Goal: Task Accomplishment & Management: Manage account settings

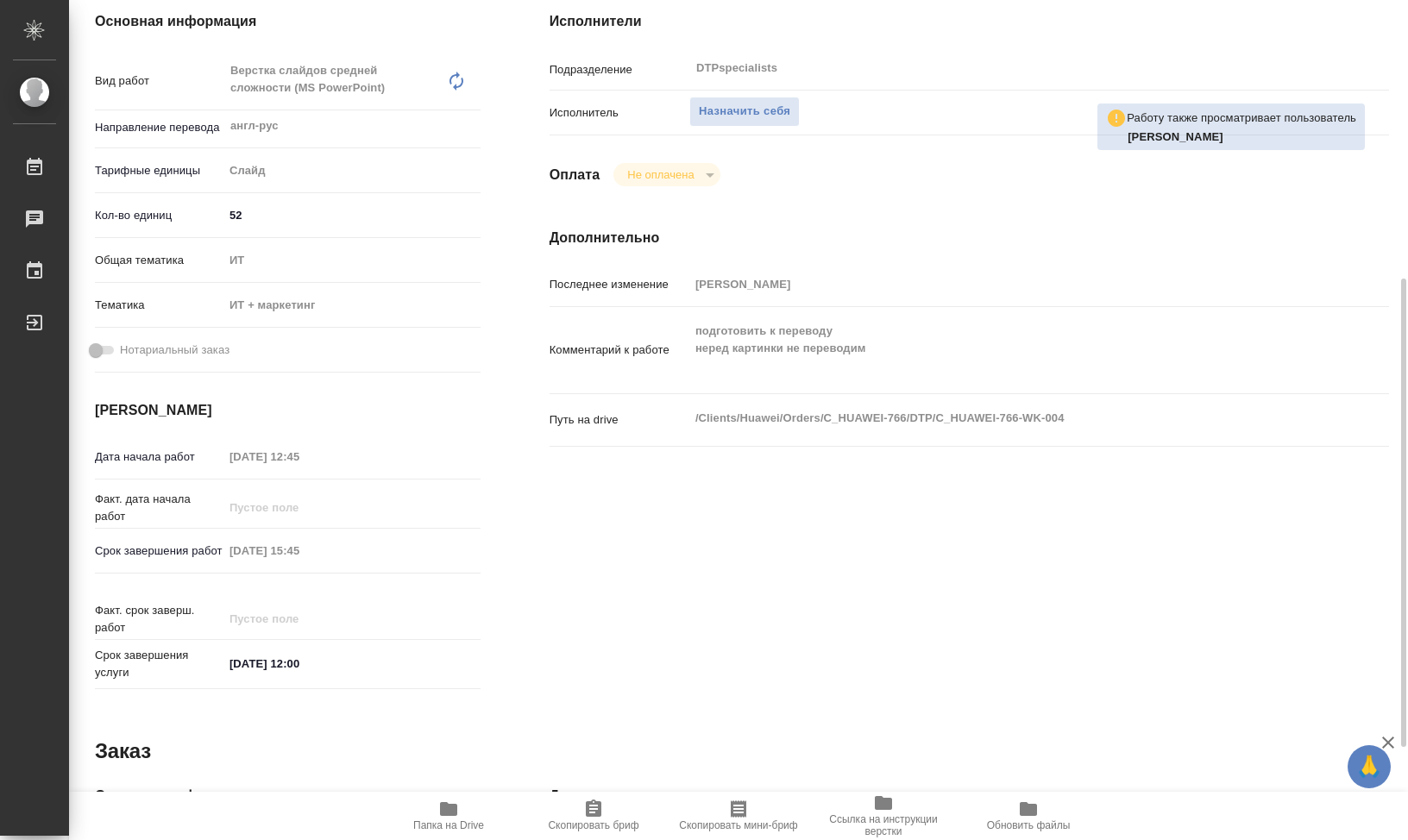
scroll to position [345, 0]
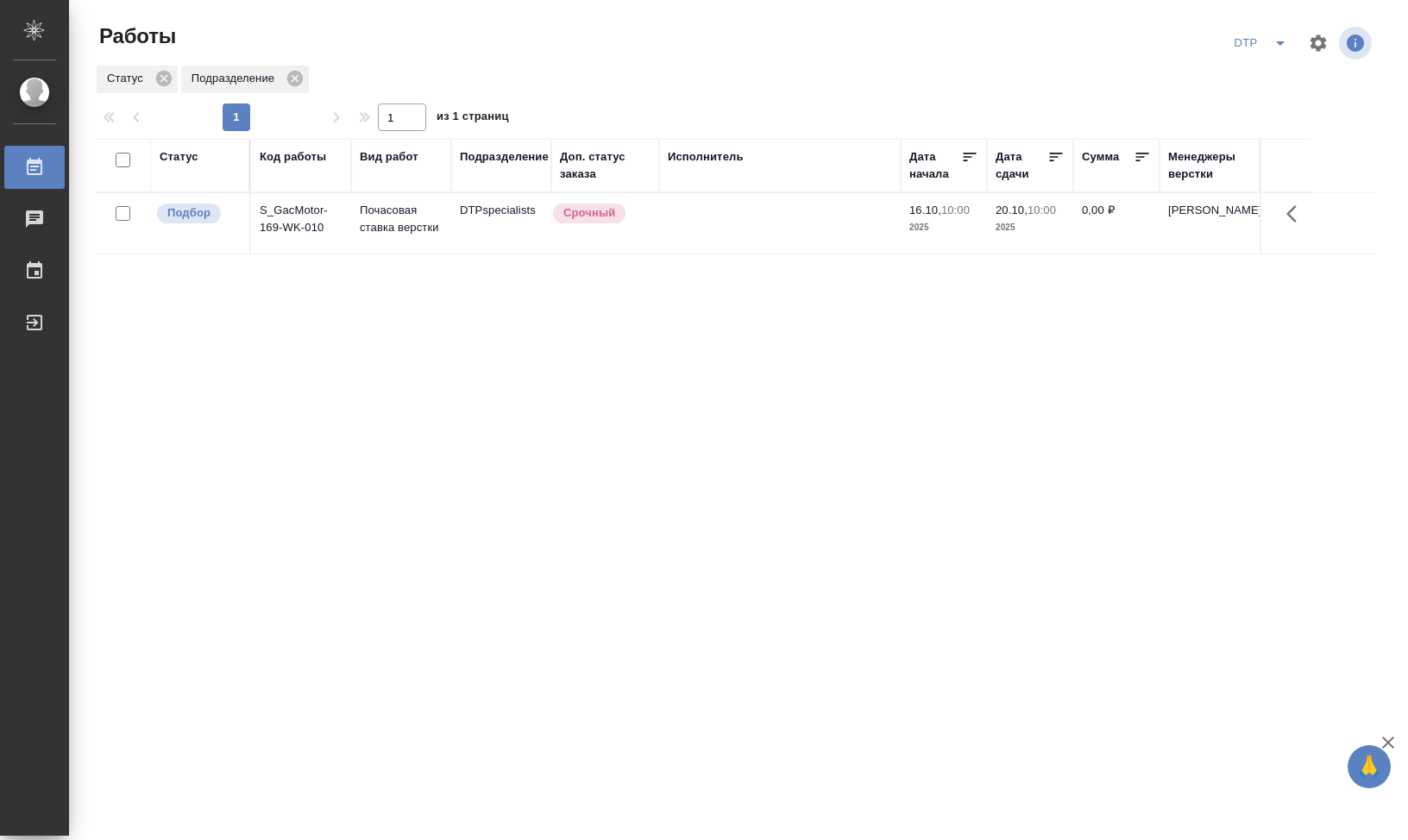
click at [1252, 50] on div "DTP" at bounding box center [1263, 43] width 69 height 28
click at [1260, 41] on div "DTP" at bounding box center [1263, 43] width 69 height 28
click at [1282, 42] on icon "split button" at bounding box center [1280, 43] width 8 height 5
click at [1253, 128] on li "Мои работы" at bounding box center [1260, 133] width 165 height 28
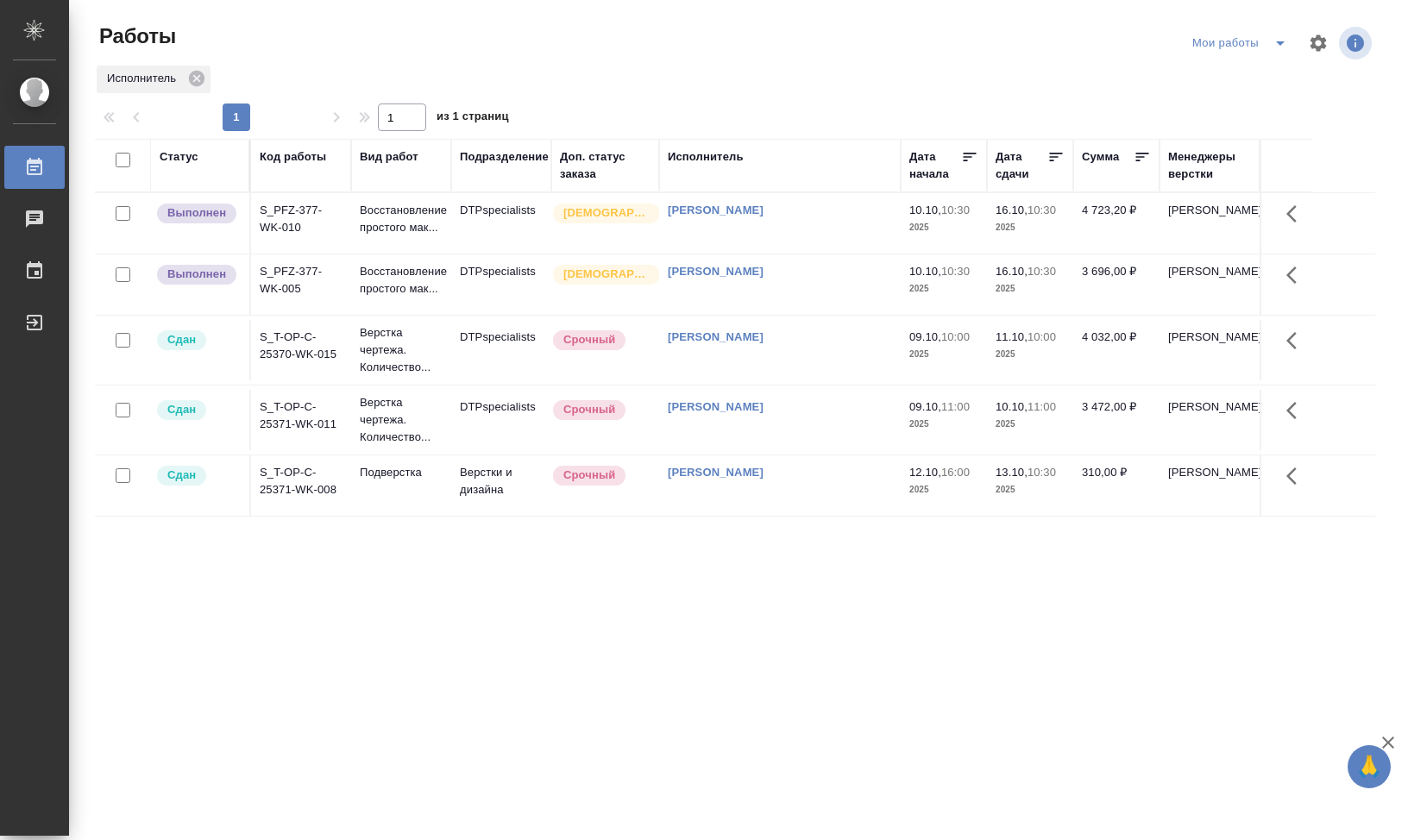
click at [1223, 51] on div "Мои работы" at bounding box center [1243, 43] width 110 height 28
click at [1224, 43] on div "Мои работы" at bounding box center [1243, 43] width 110 height 28
click at [1255, 49] on div "Мои работы" at bounding box center [1243, 43] width 110 height 28
click at [1234, 43] on div "Мои работы" at bounding box center [1243, 43] width 110 height 28
click at [1274, 43] on icon "split button" at bounding box center [1281, 43] width 20 height 20
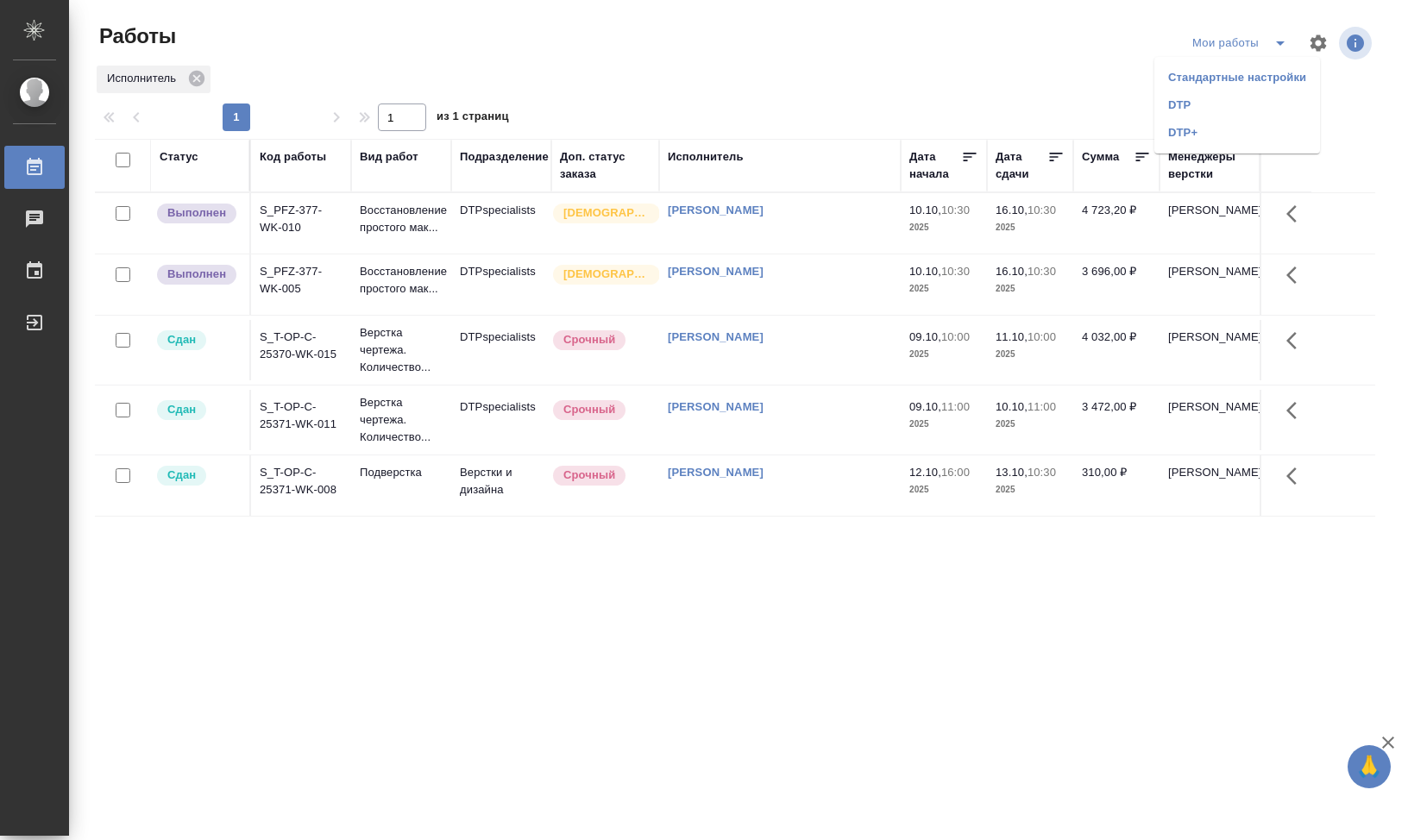
click at [1223, 106] on li "DTP" at bounding box center [1236, 105] width 165 height 28
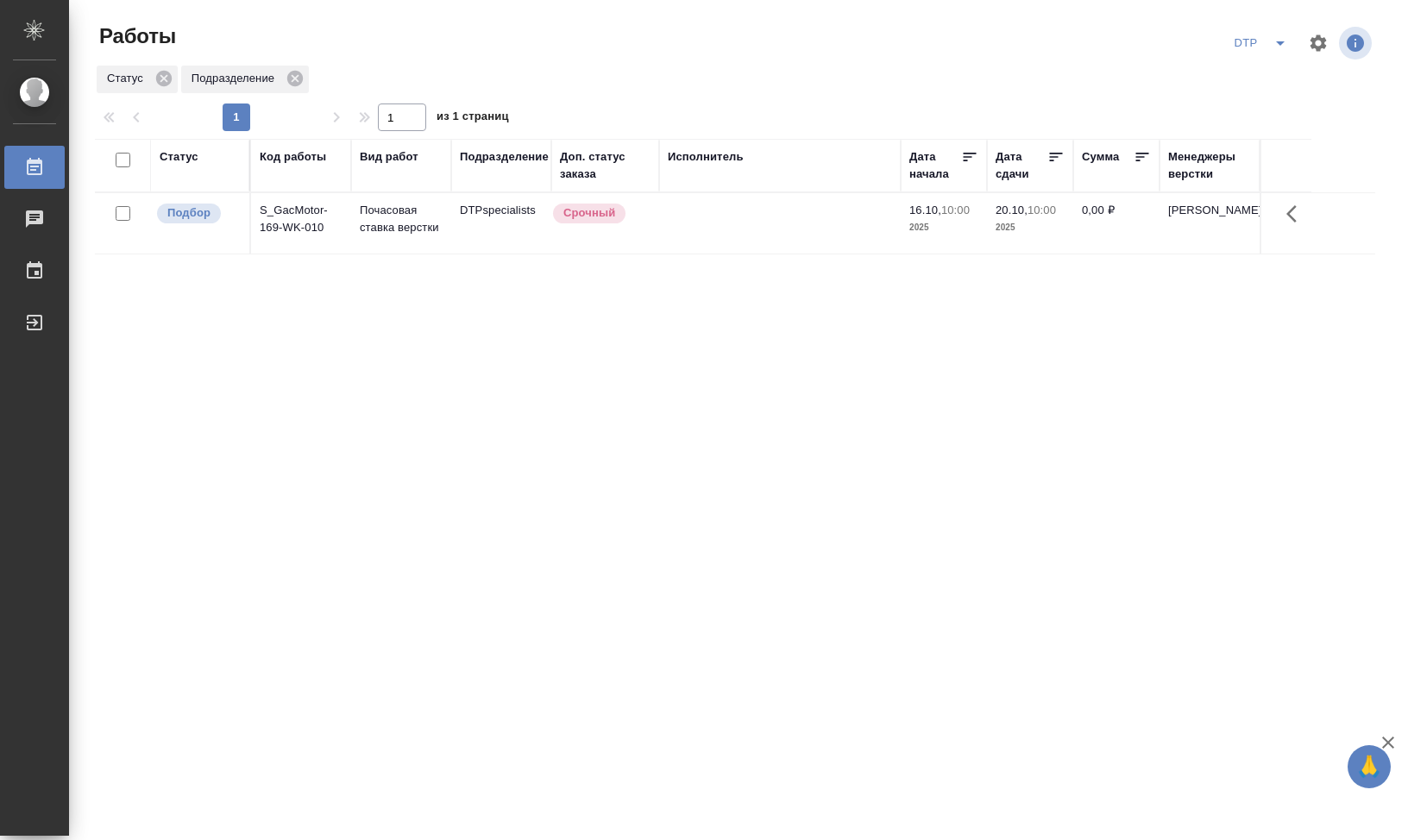
click at [1263, 36] on button "split button" at bounding box center [1280, 43] width 34 height 28
click at [1251, 100] on li "DTP+" at bounding box center [1260, 105] width 165 height 28
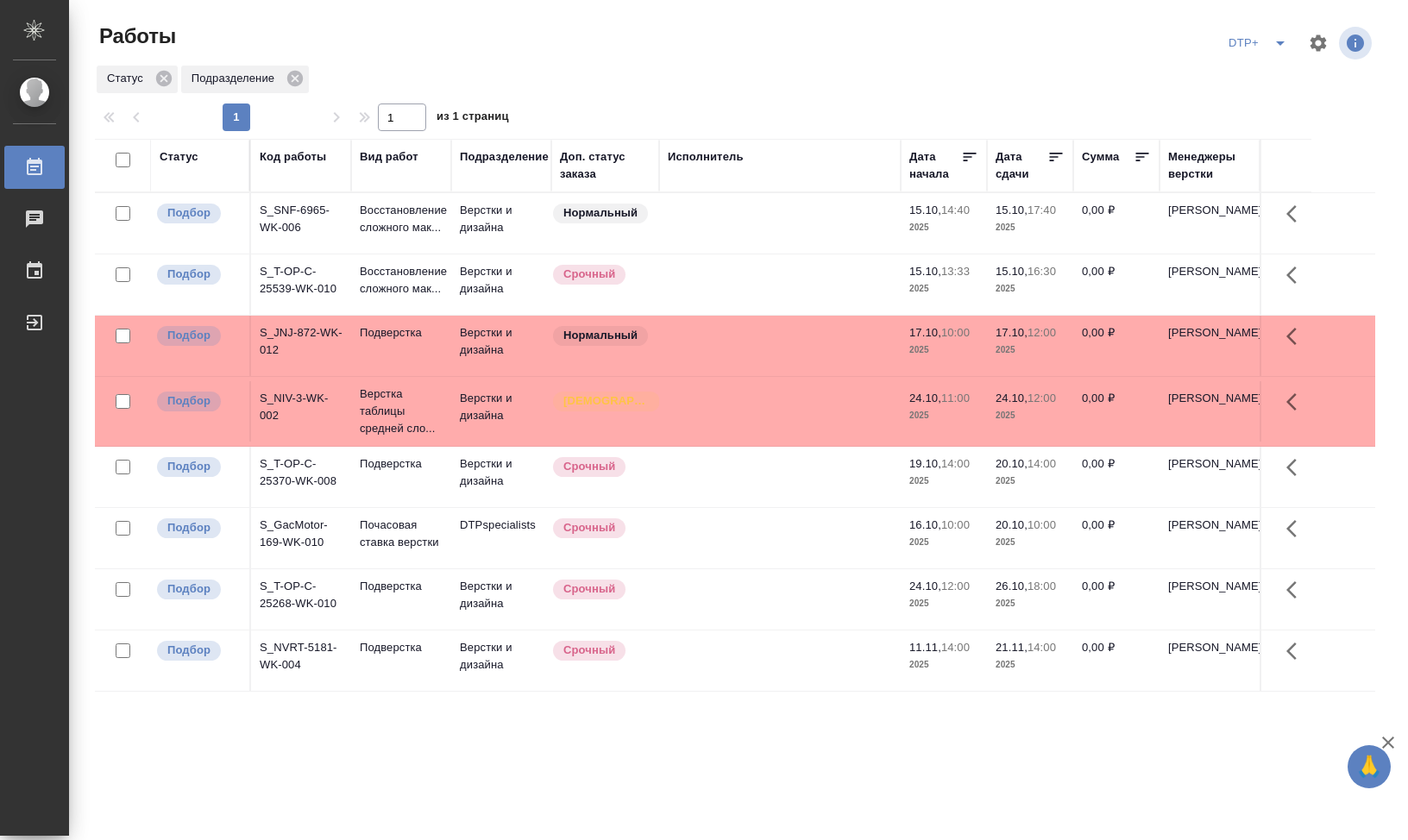
click at [543, 55] on div at bounding box center [741, 42] width 431 height 42
click at [1268, 51] on span "split button" at bounding box center [1281, 43] width 26 height 20
click at [1241, 107] on li "DTP" at bounding box center [1258, 105] width 165 height 28
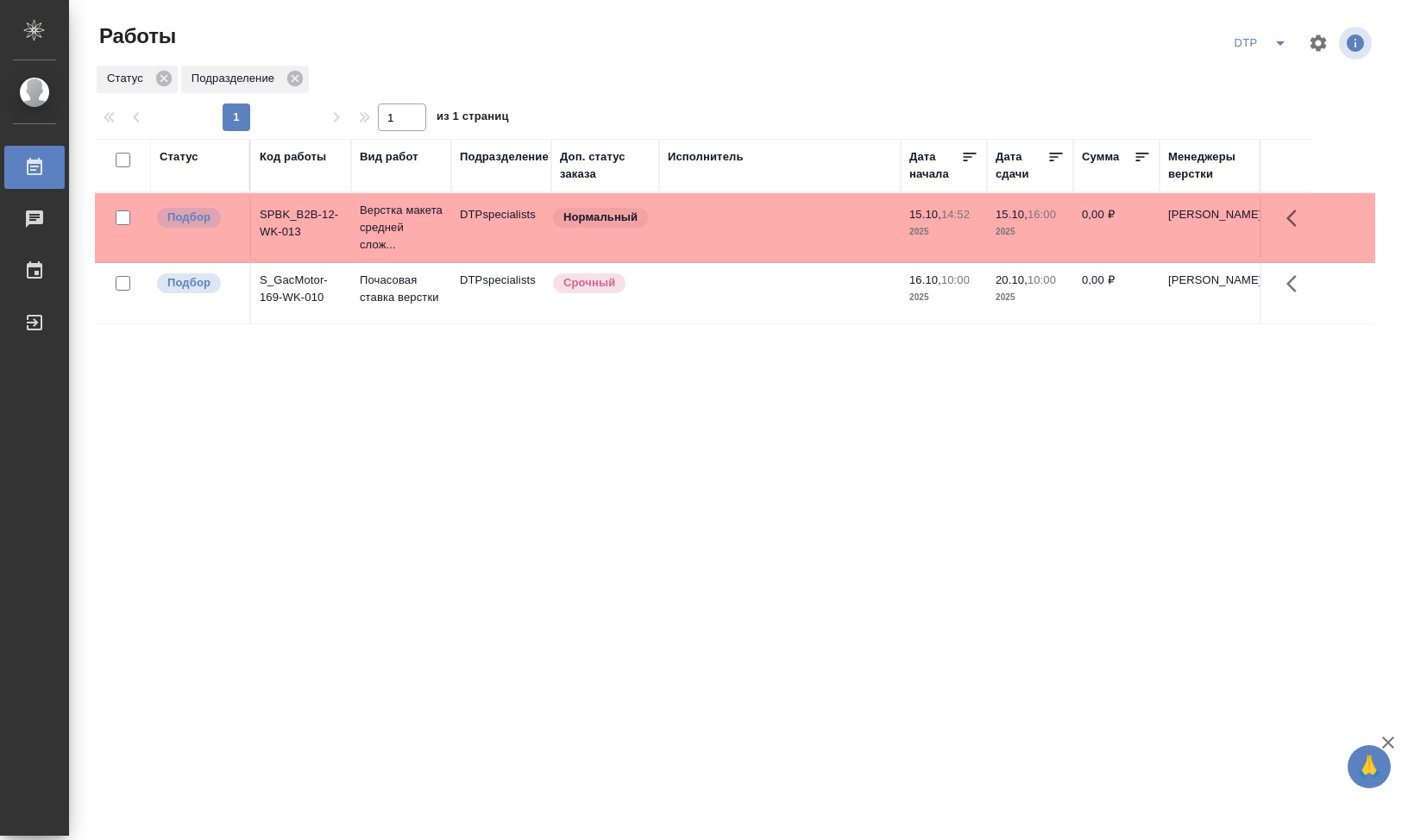
click at [1242, 571] on div "Статус Код работы Вид работ Подразделение Доп. статус заказа Исполнитель Дата н…" at bounding box center [735, 449] width 1281 height 621
click at [292, 228] on td "SPBK_B2B-12-WK-013" at bounding box center [301, 227] width 100 height 60
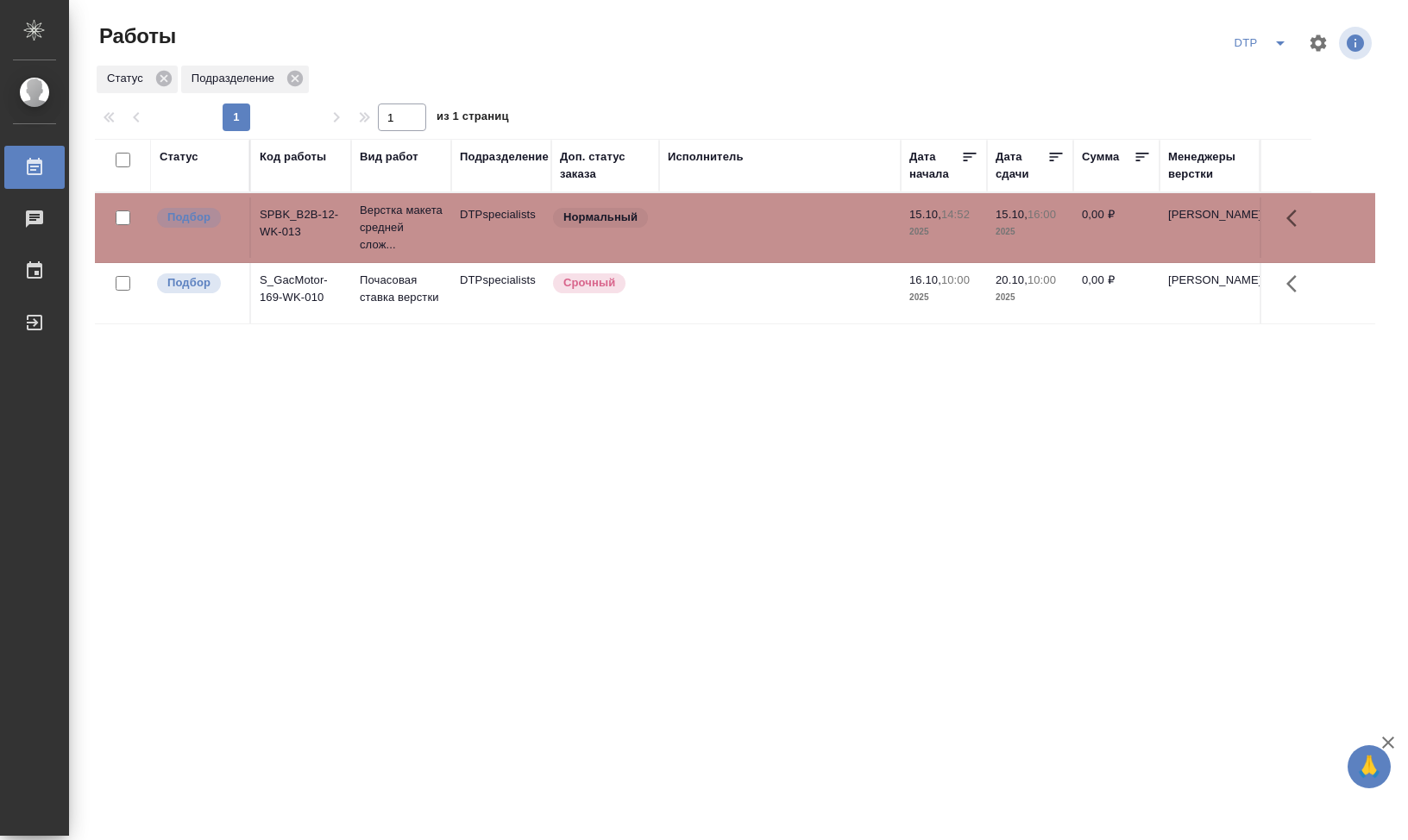
click at [292, 228] on td "SPBK_B2B-12-WK-013" at bounding box center [301, 227] width 100 height 60
drag, startPoint x: 391, startPoint y: 484, endPoint x: 390, endPoint y: 474, distance: 10.0
click at [391, 477] on div "Статус Код работы Вид работ Подразделение Доп. статус заказа Исполнитель Дата н…" at bounding box center [735, 449] width 1281 height 621
drag, startPoint x: 216, startPoint y: 418, endPoint x: 218, endPoint y: 409, distance: 9.2
click at [218, 415] on div "Статус Код работы Вид работ Подразделение Доп. статус заказа Исполнитель Дата н…" at bounding box center [735, 449] width 1281 height 621
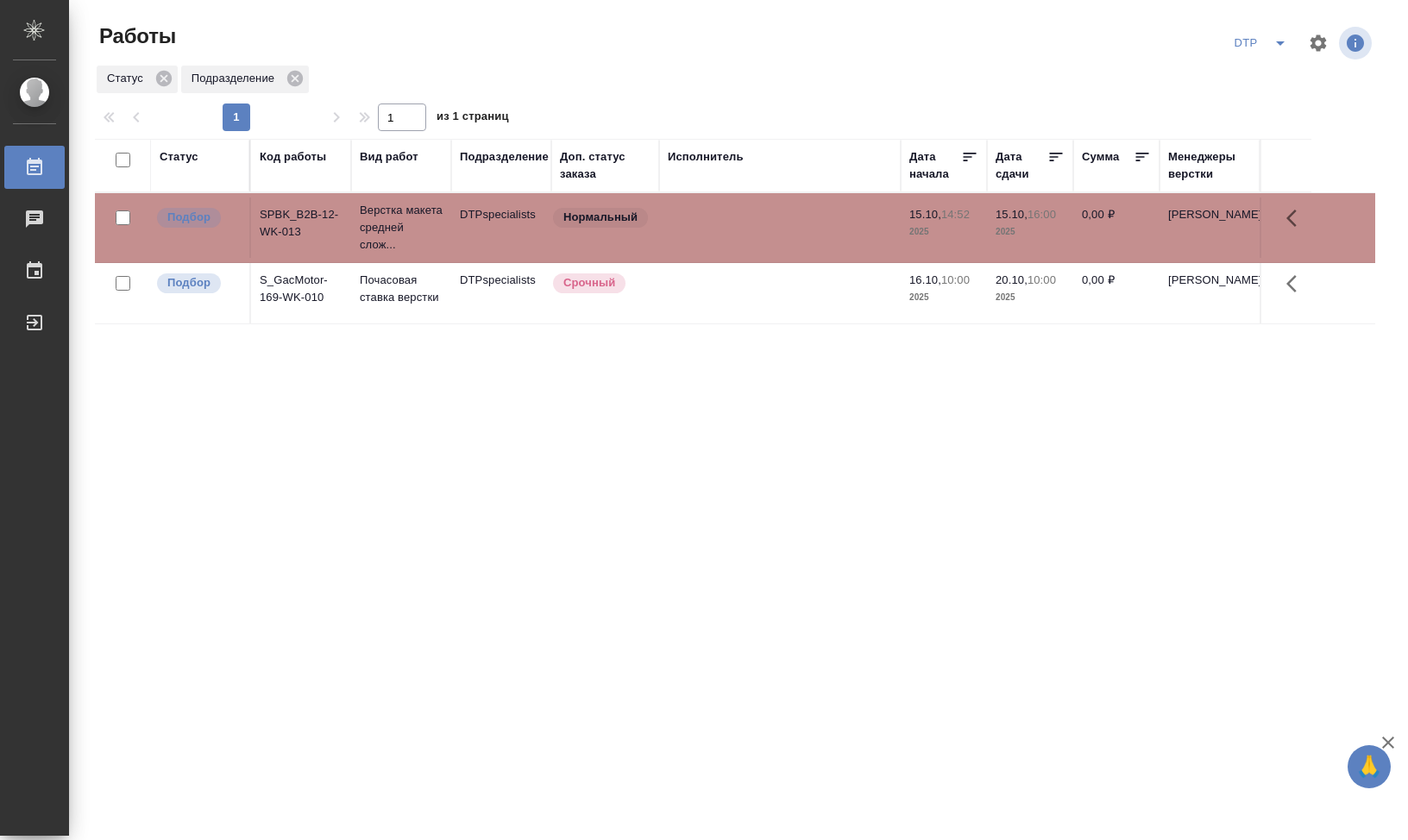
click at [814, 97] on div at bounding box center [742, 99] width 1294 height 8
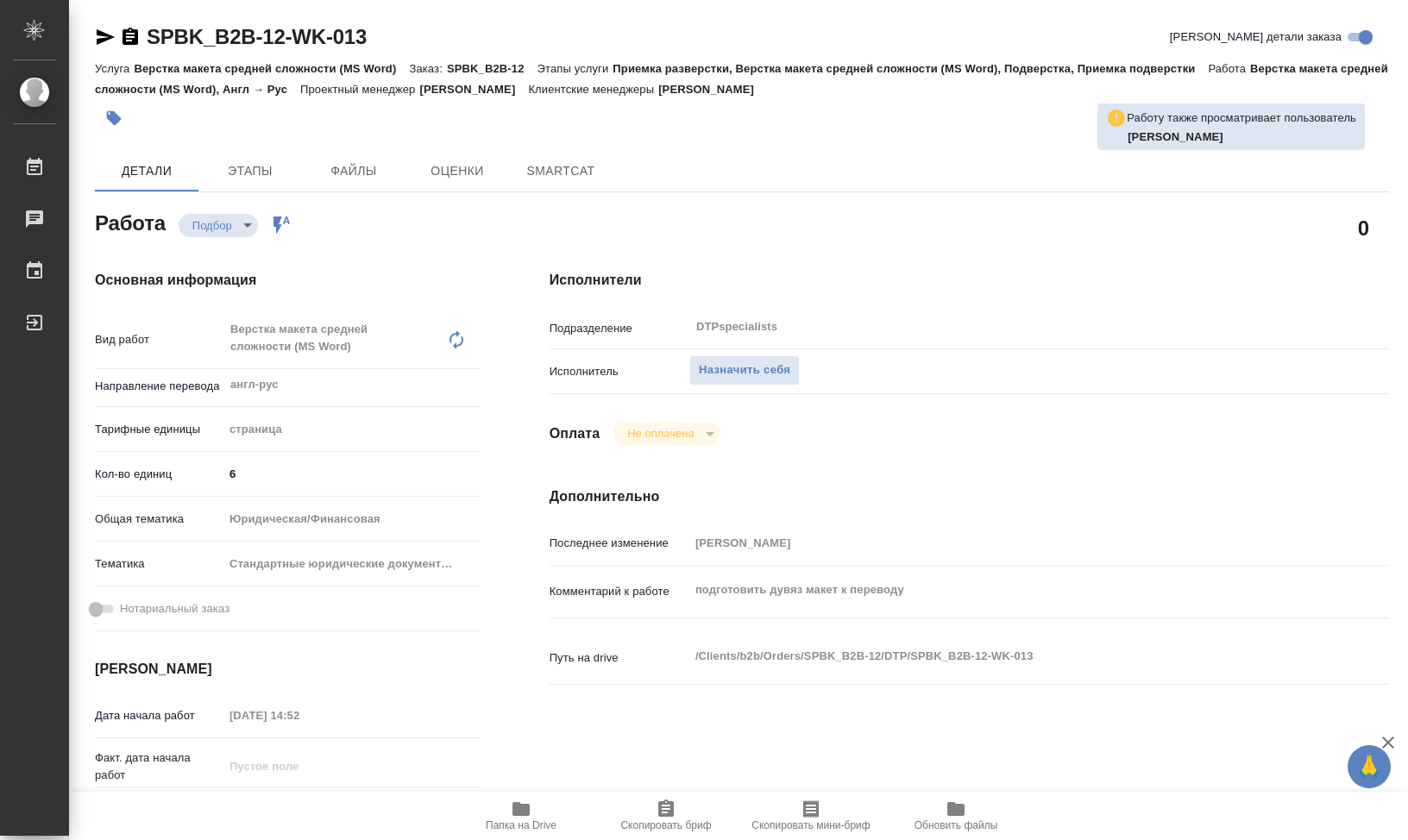
type textarea "x"
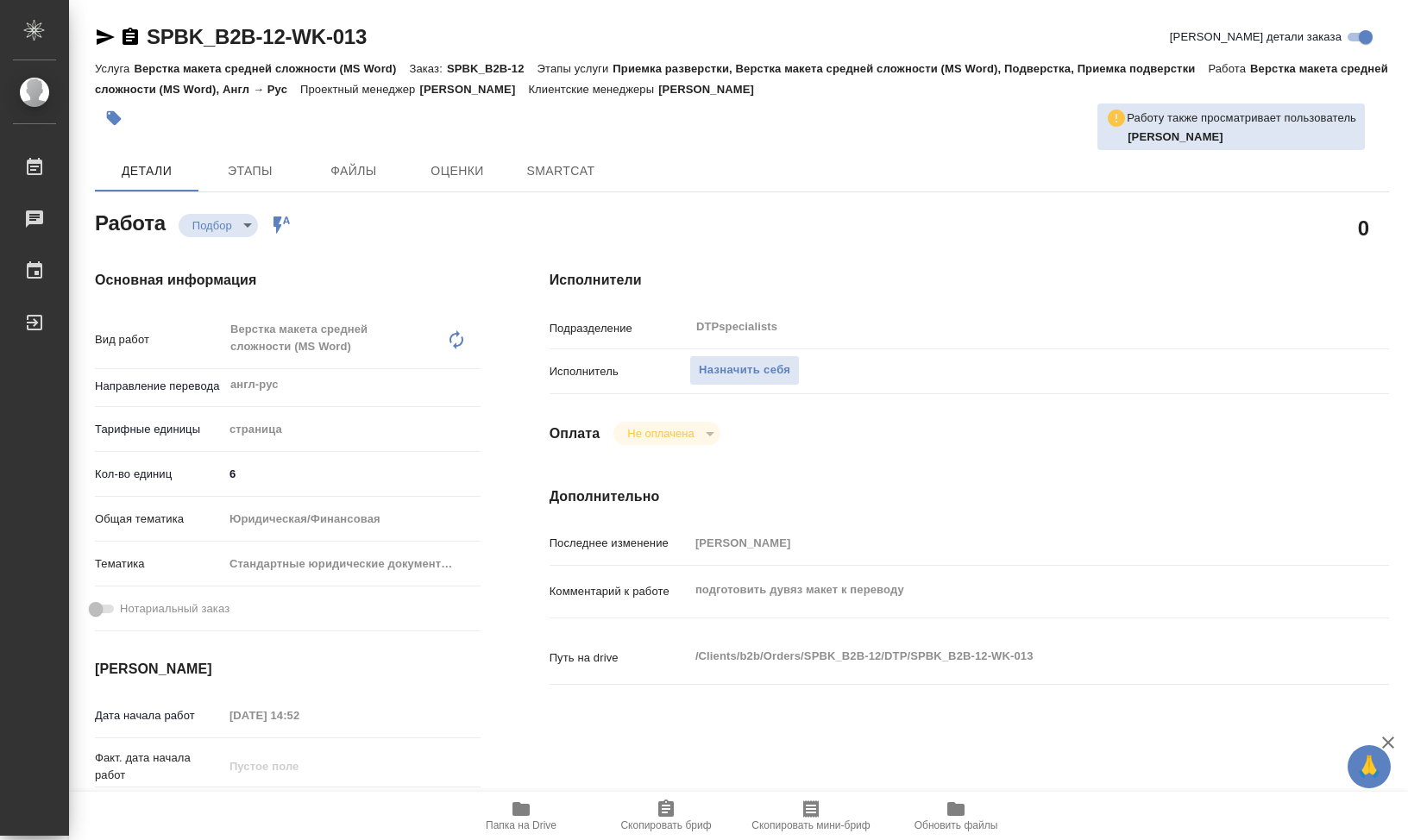
type textarea "x"
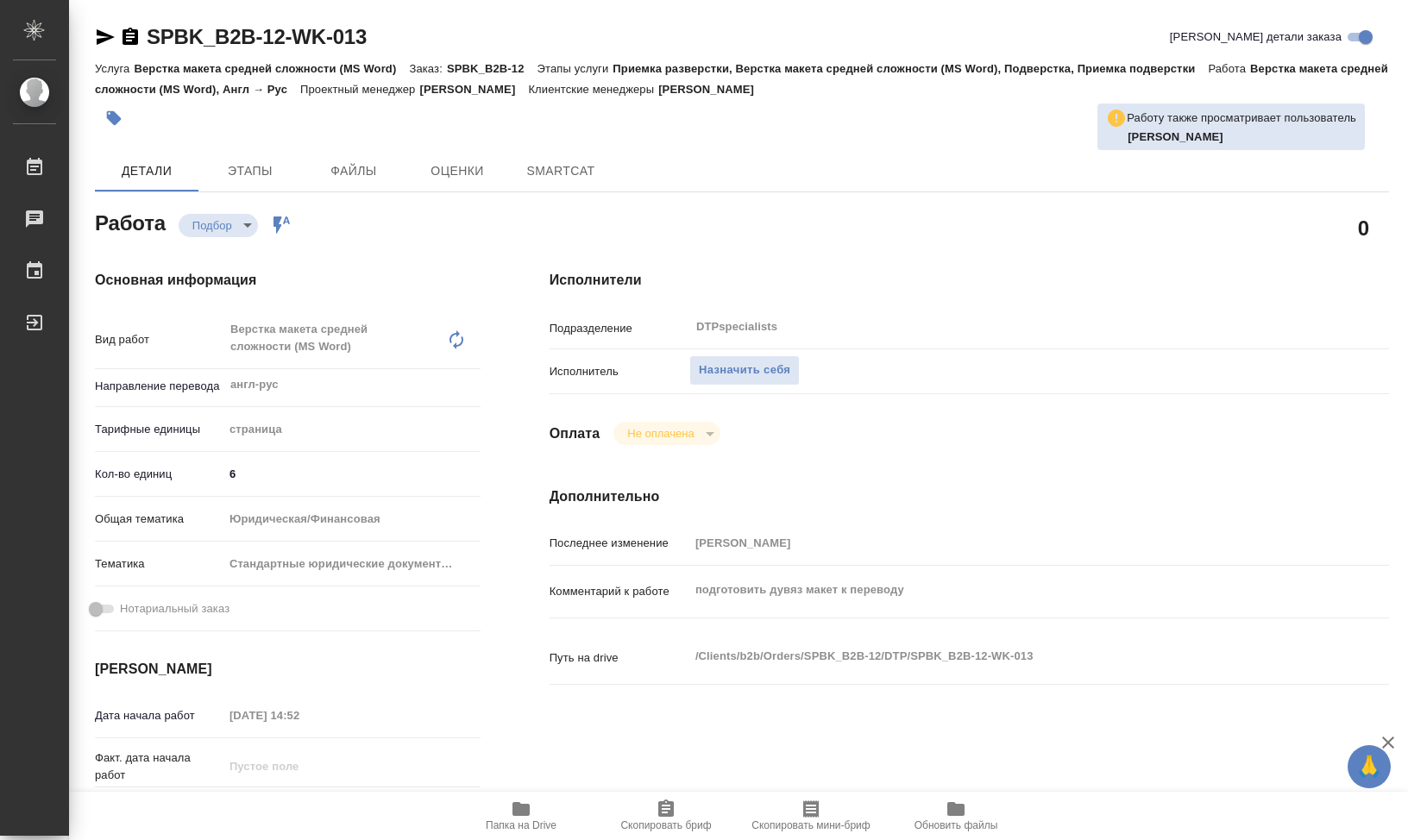
type textarea "x"
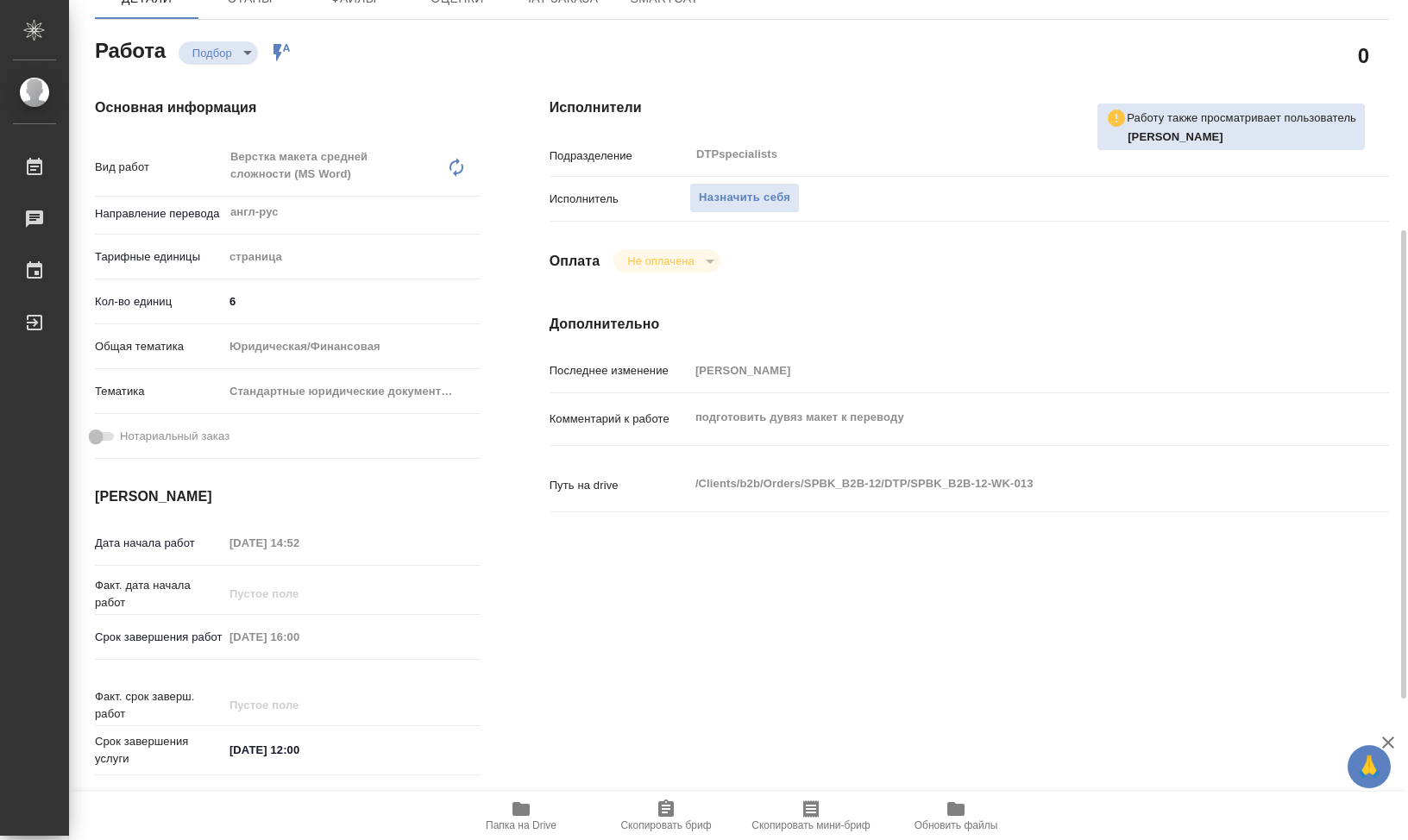
scroll to position [258, 0]
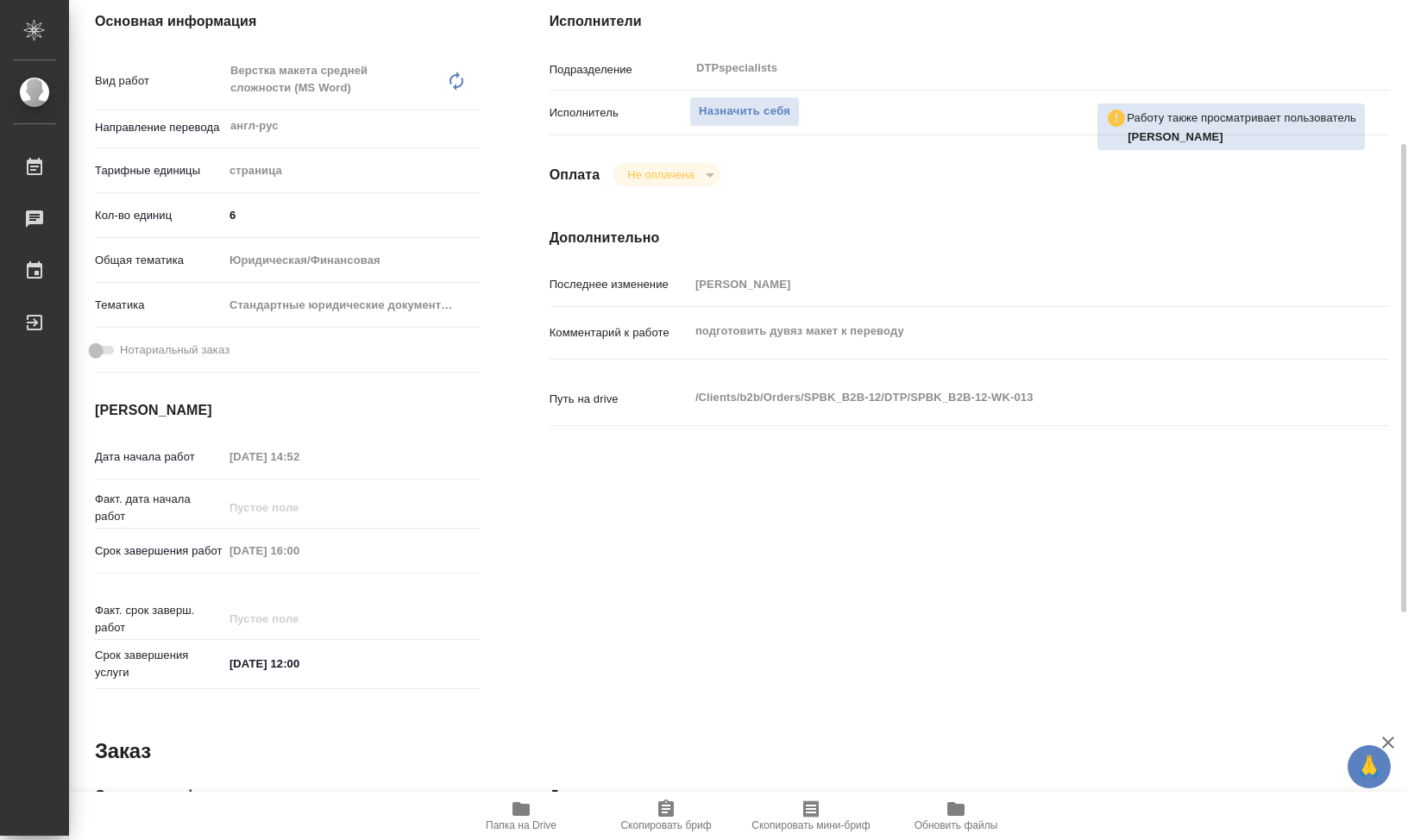
type textarea "x"
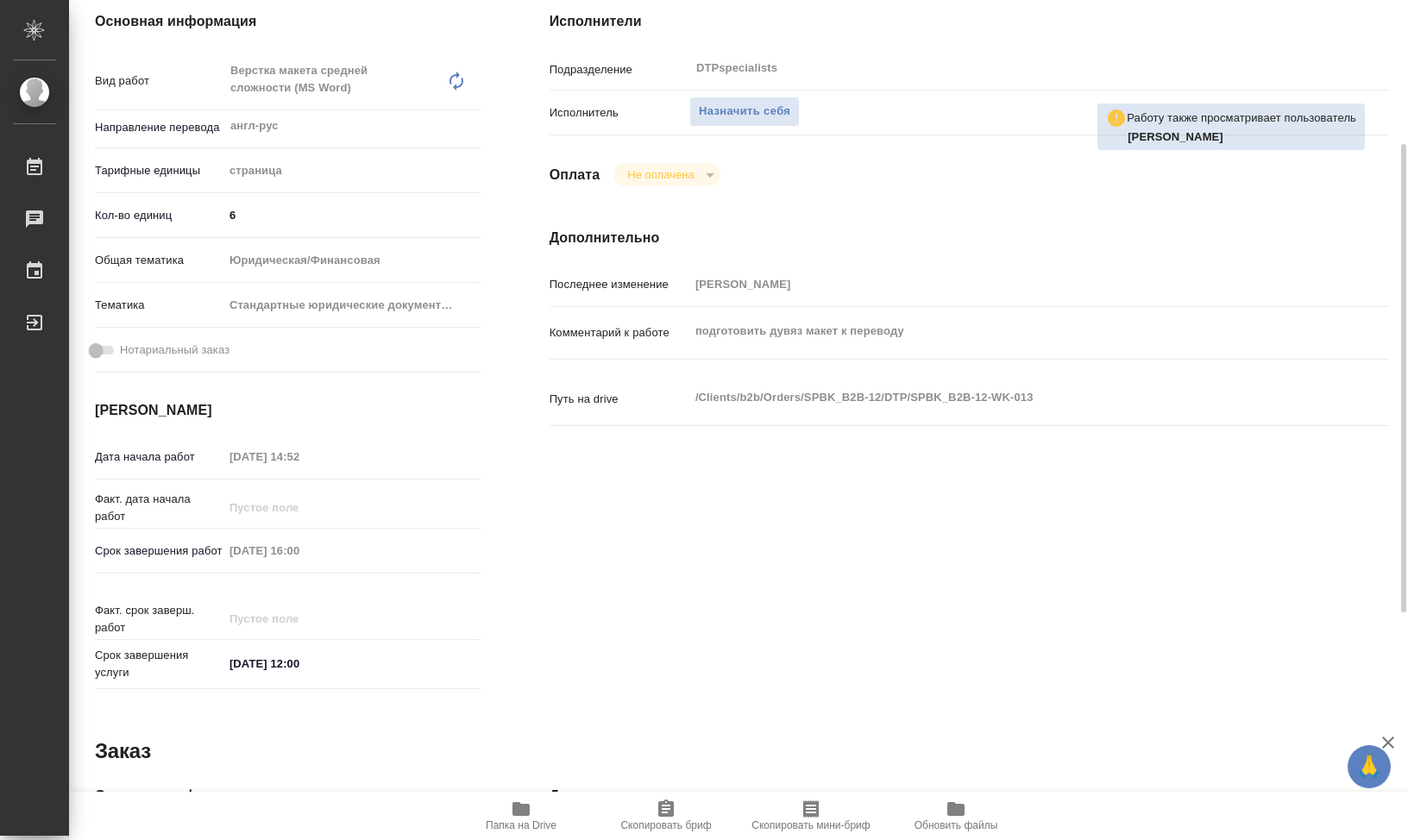
type textarea "x"
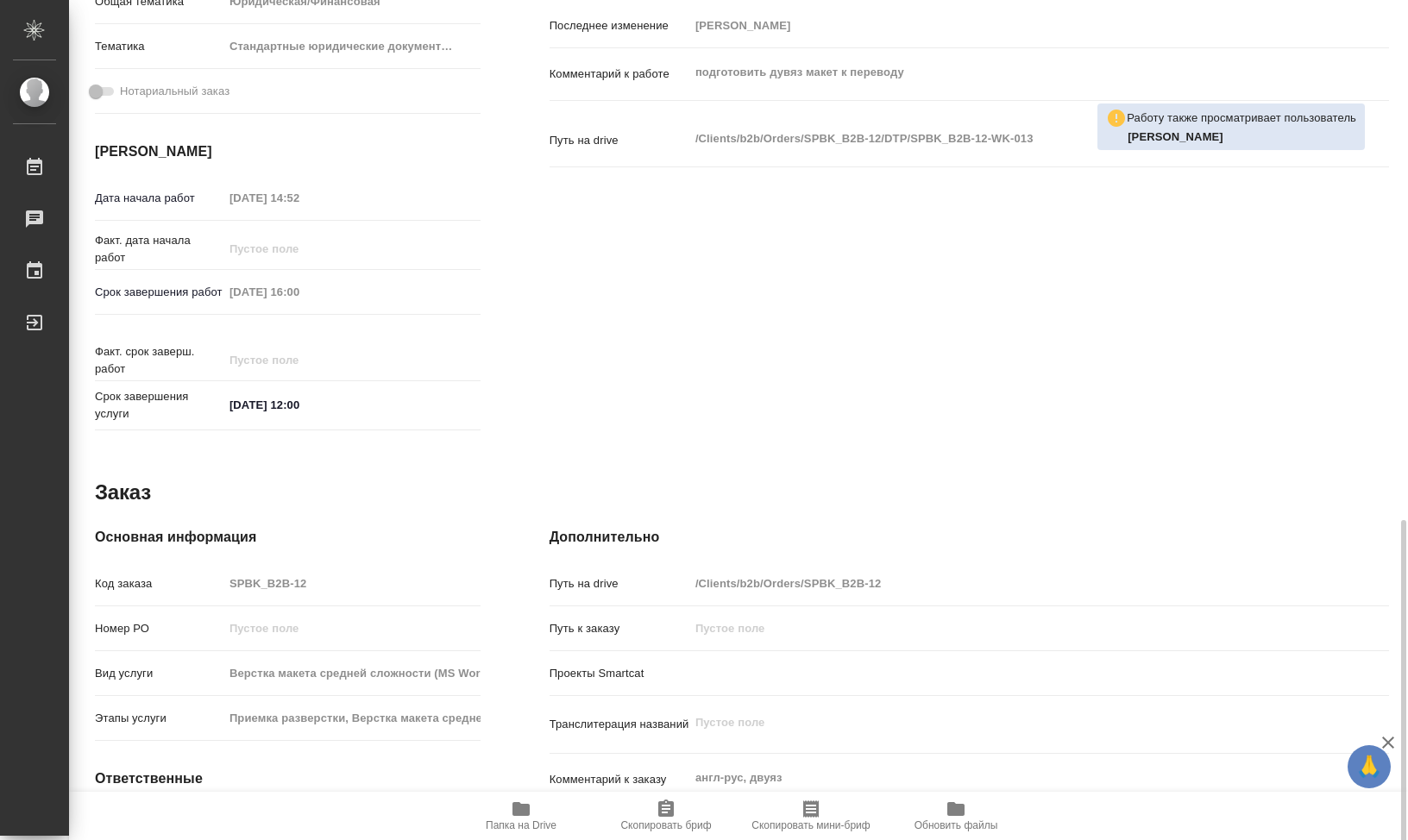
scroll to position [666, 0]
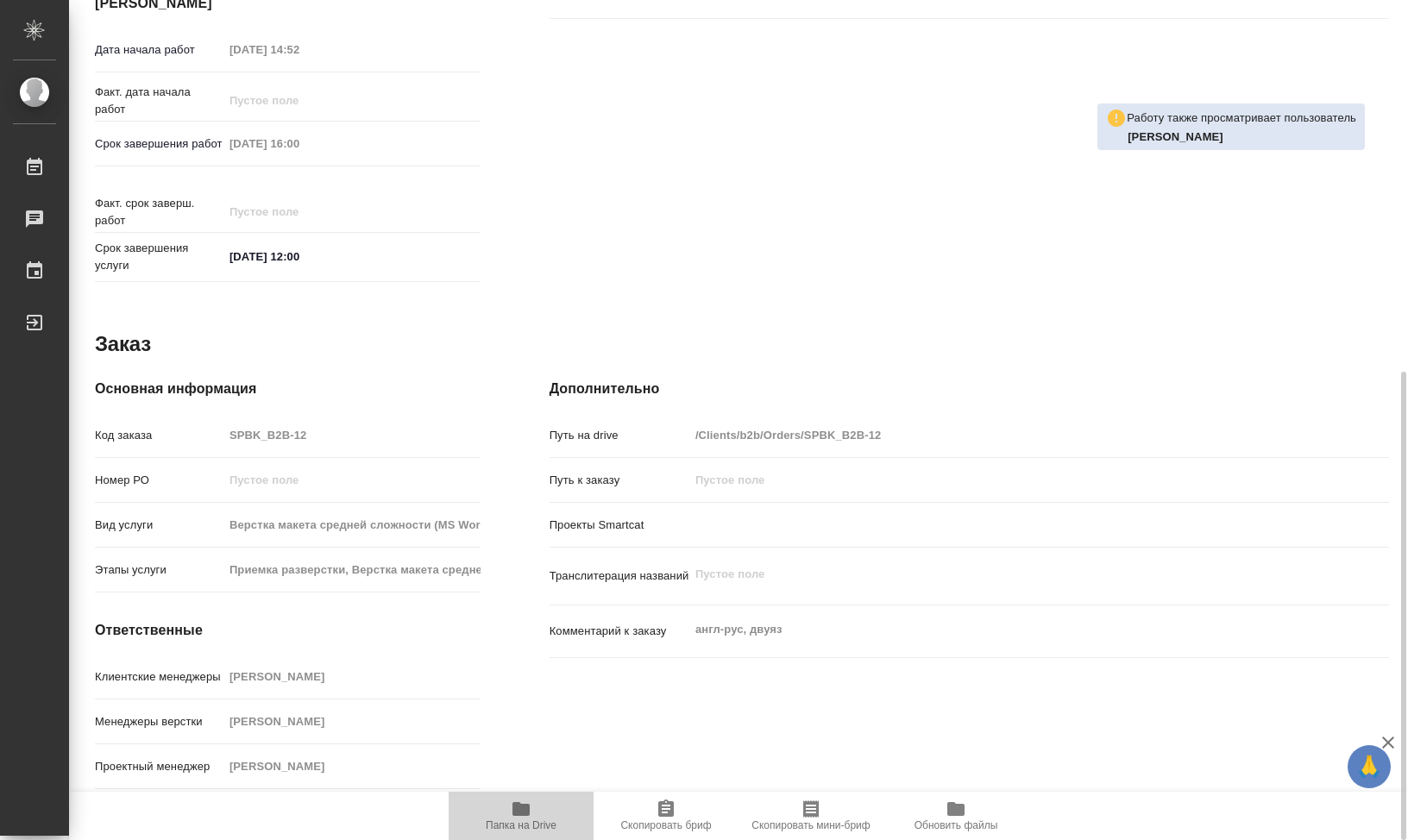
click at [523, 812] on icon "button" at bounding box center [521, 809] width 18 height 14
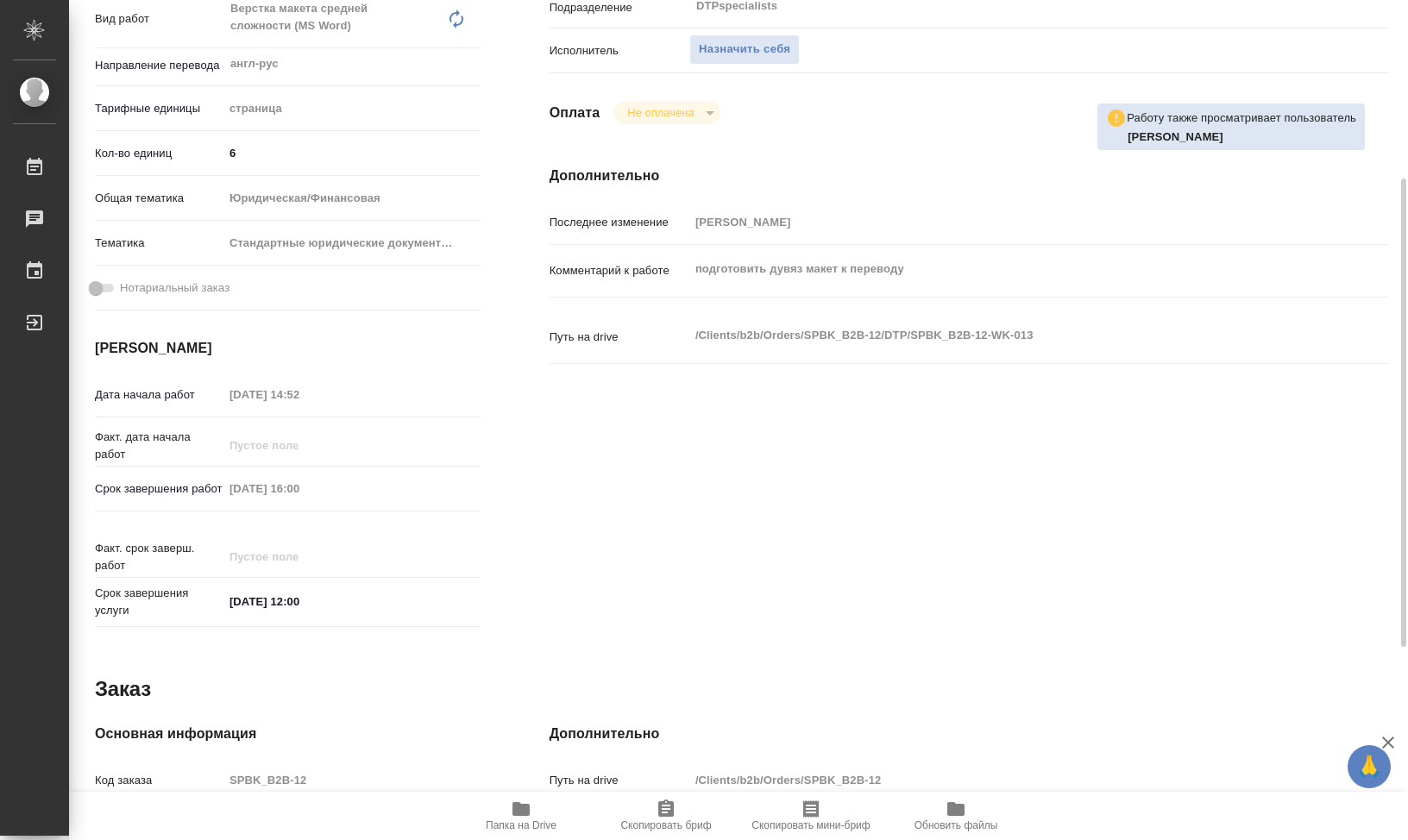
scroll to position [234, 0]
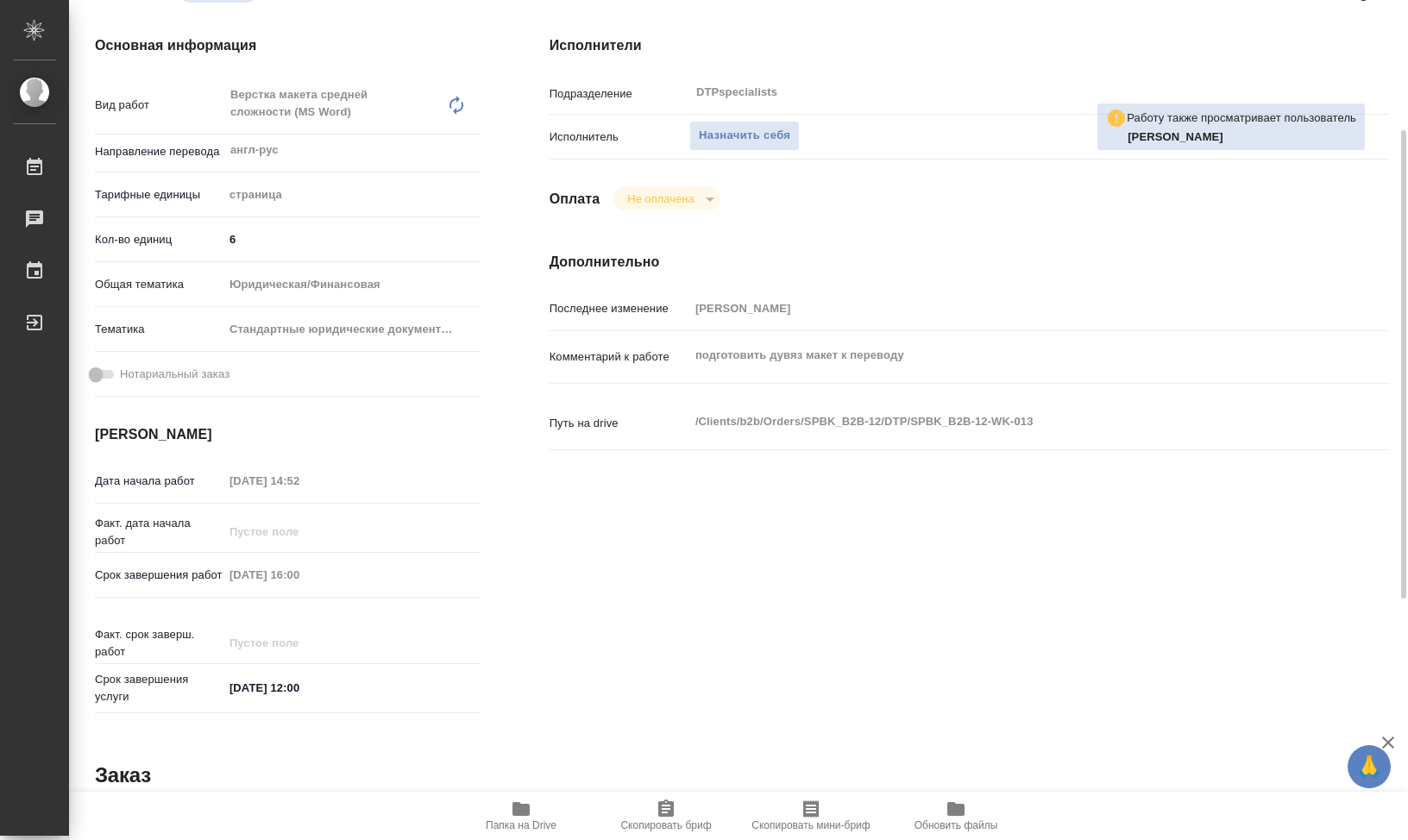
click at [688, 354] on p "Комментарий к работе" at bounding box center [619, 357] width 139 height 18
type textarea "x"
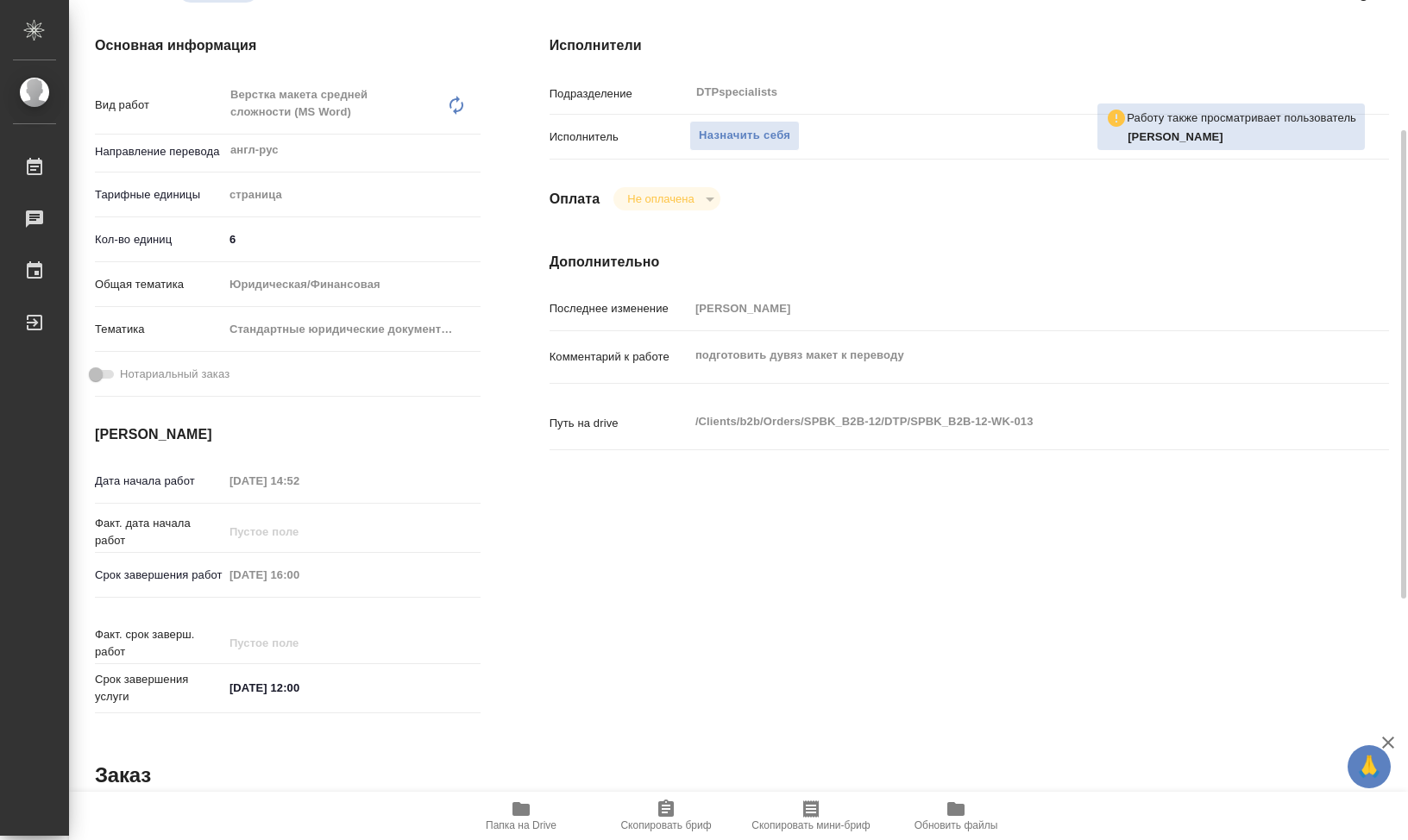
type textarea "x"
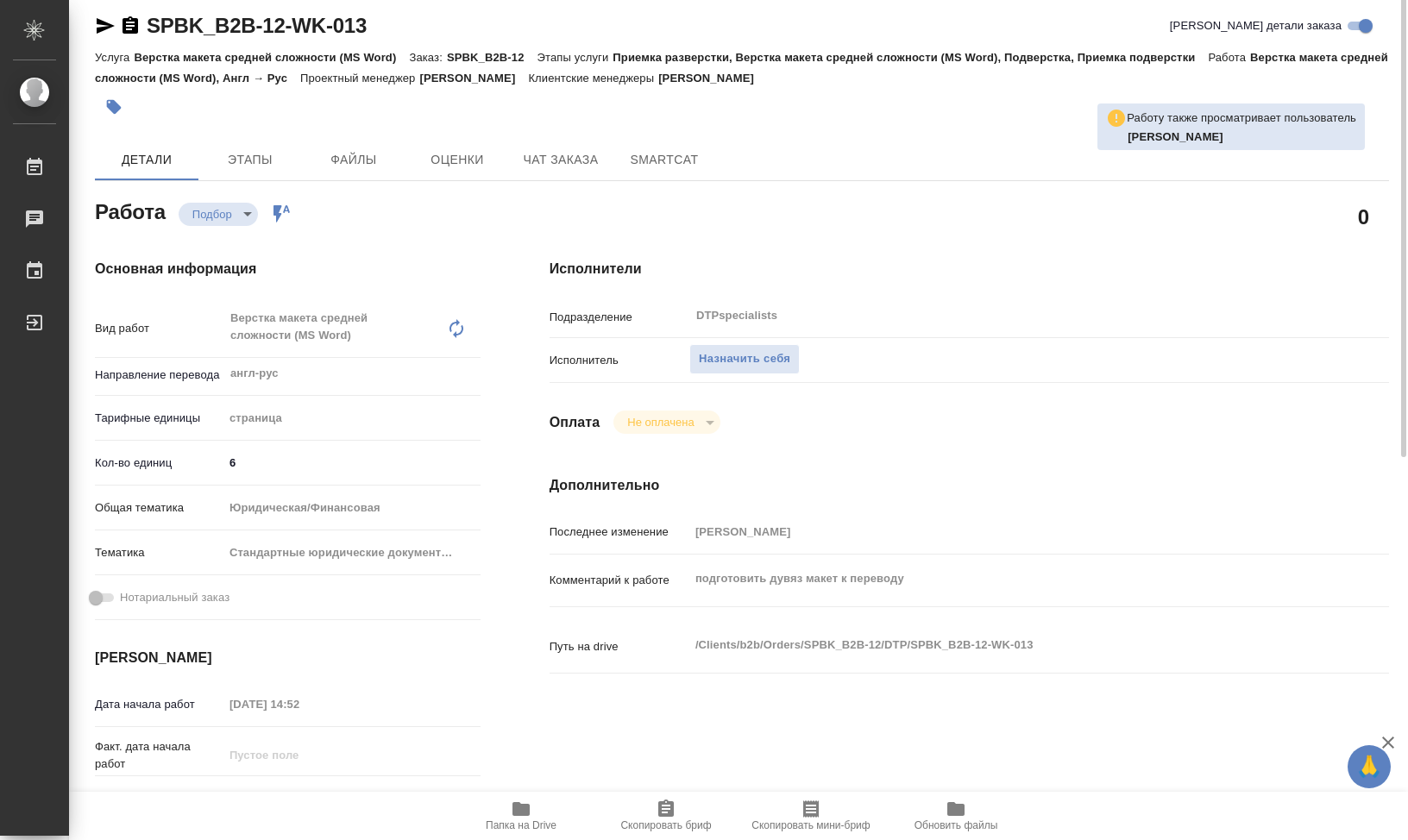
scroll to position [0, 0]
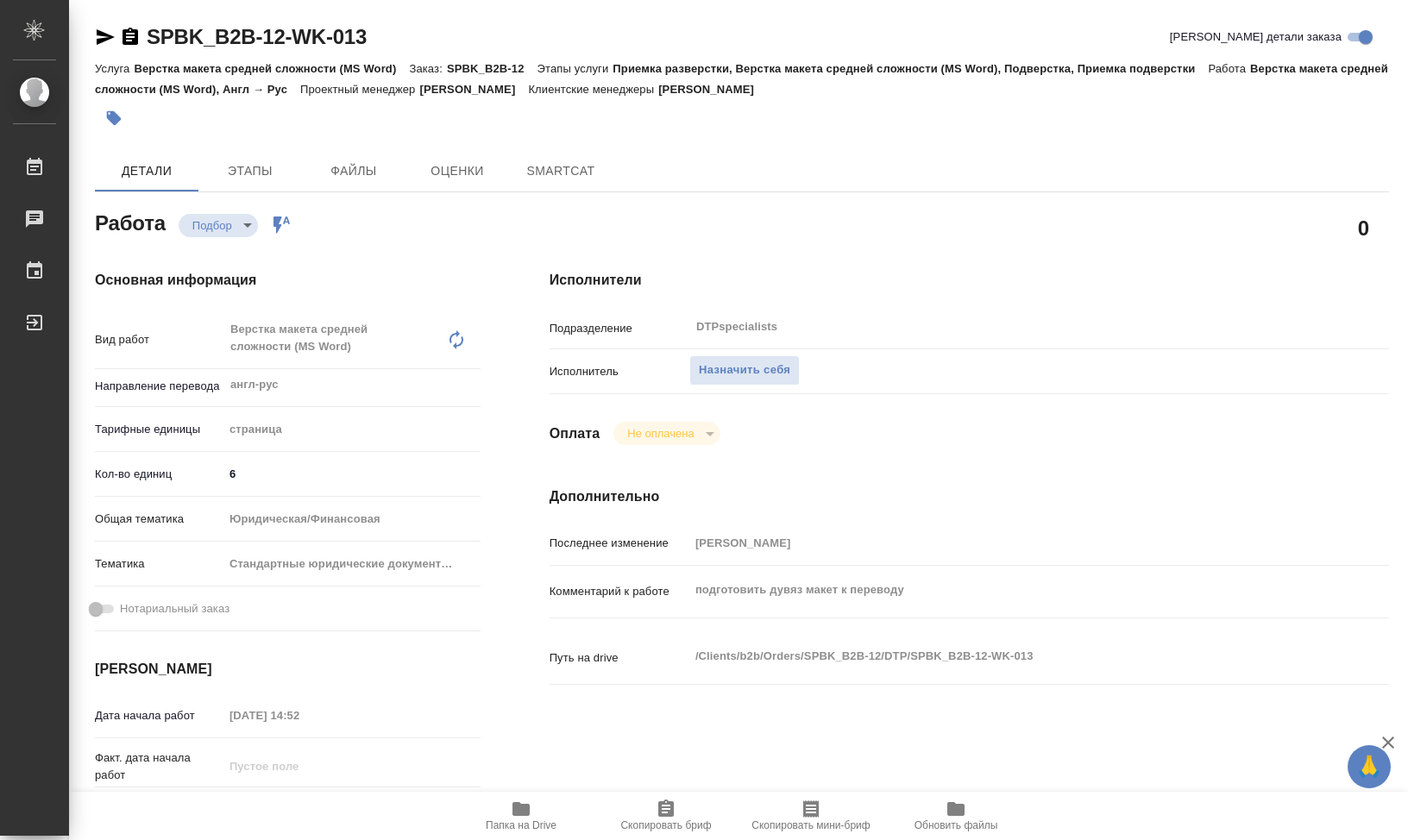
type textarea "x"
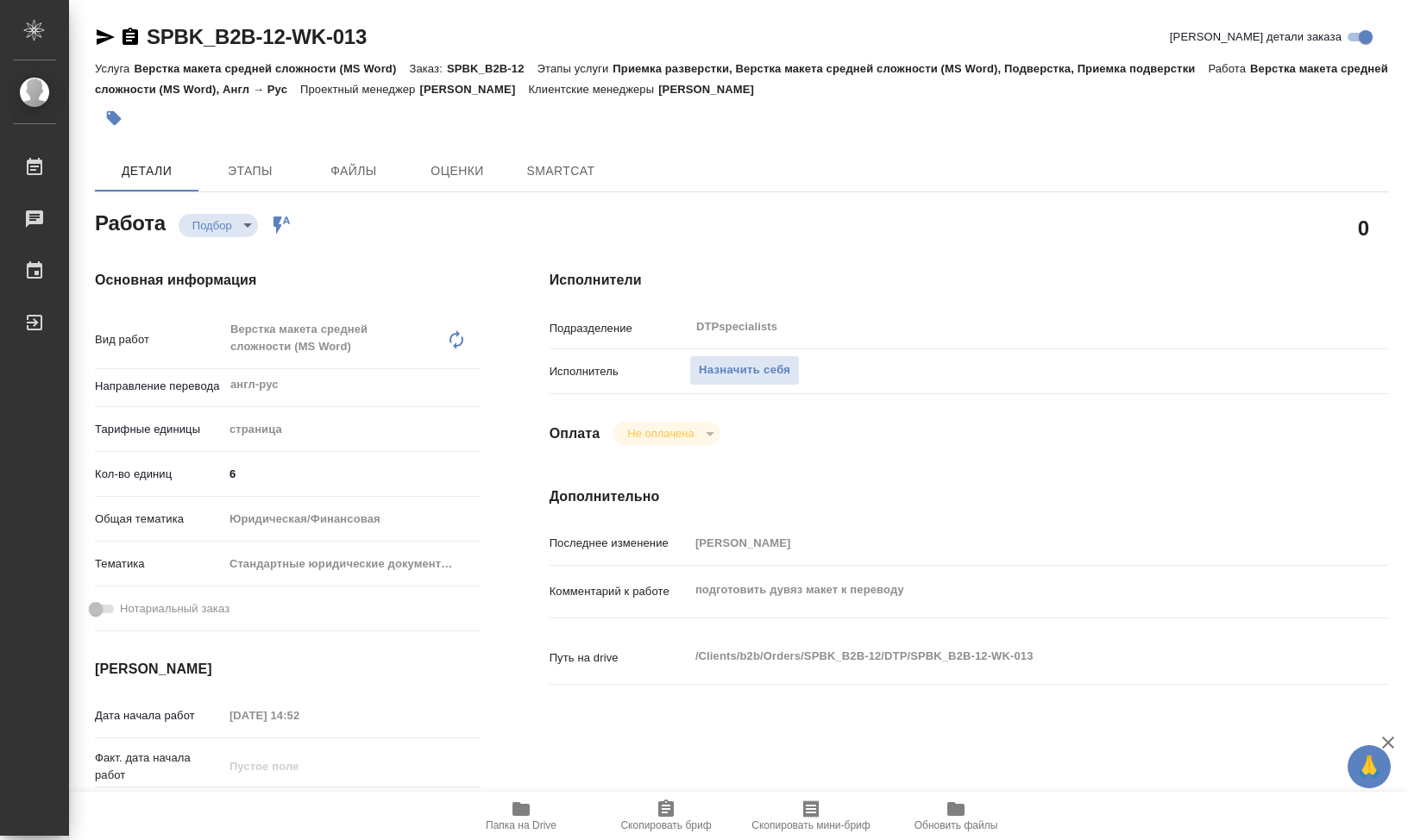
type textarea "x"
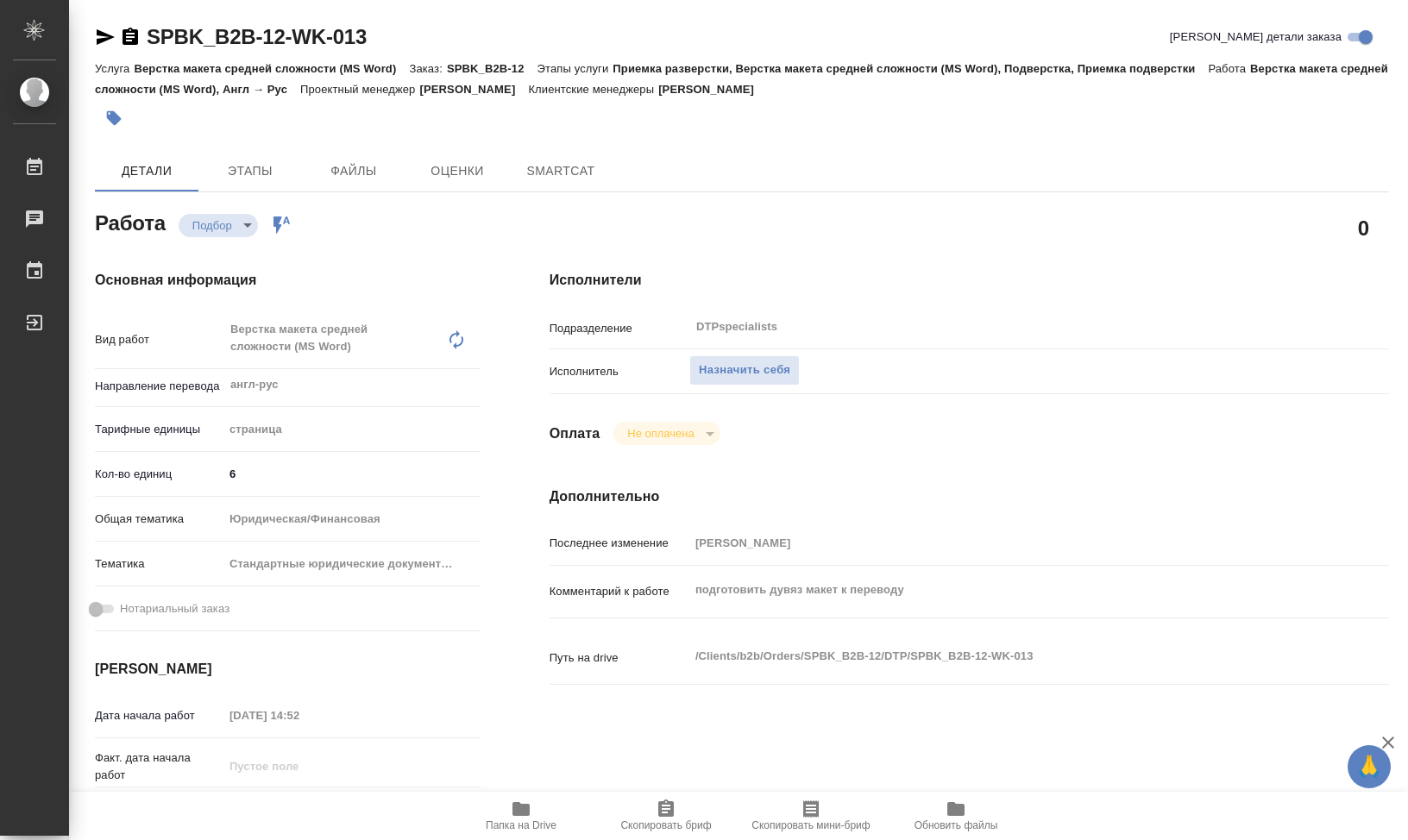
type textarea "x"
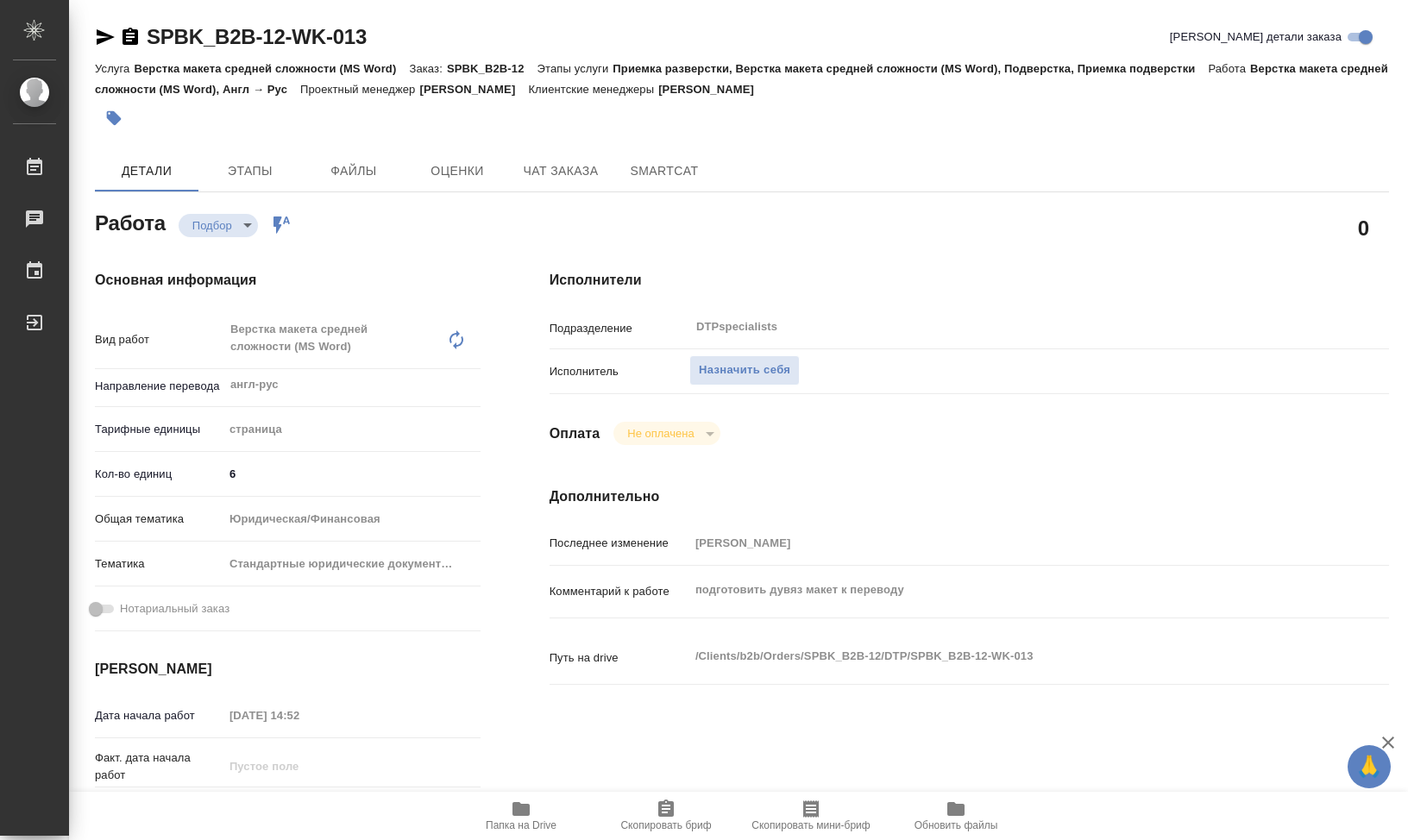
type textarea "x"
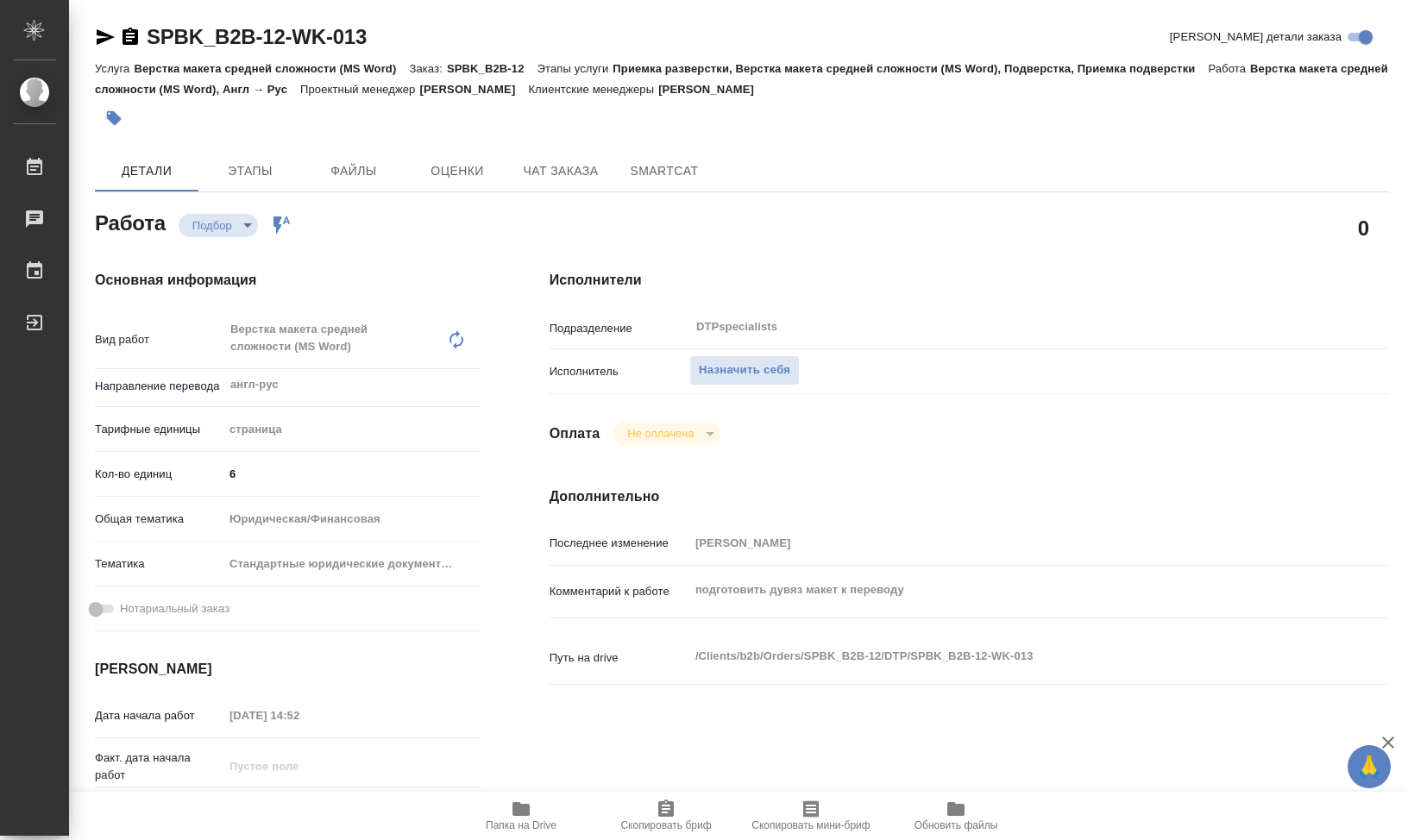
type textarea "x"
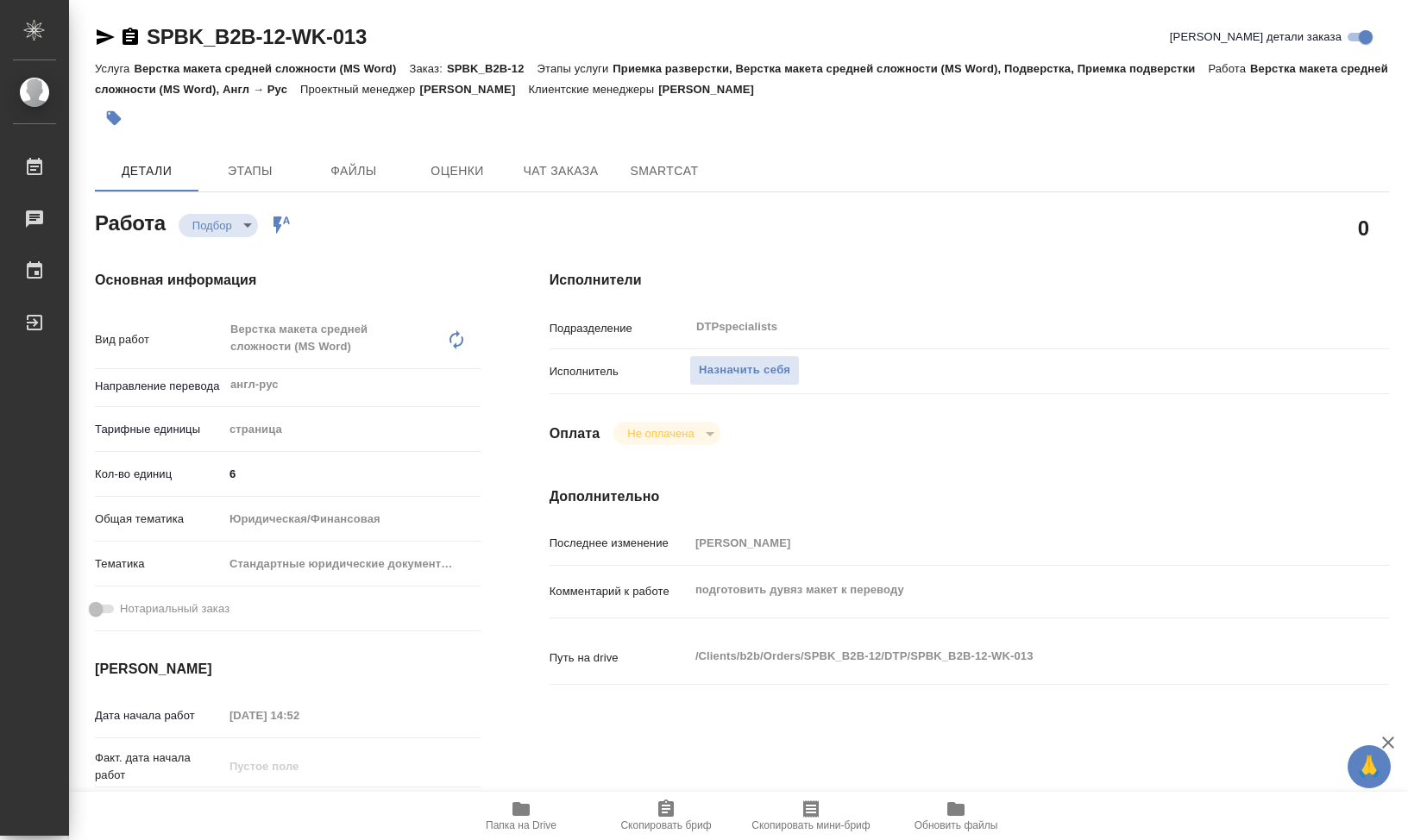
type textarea "x"
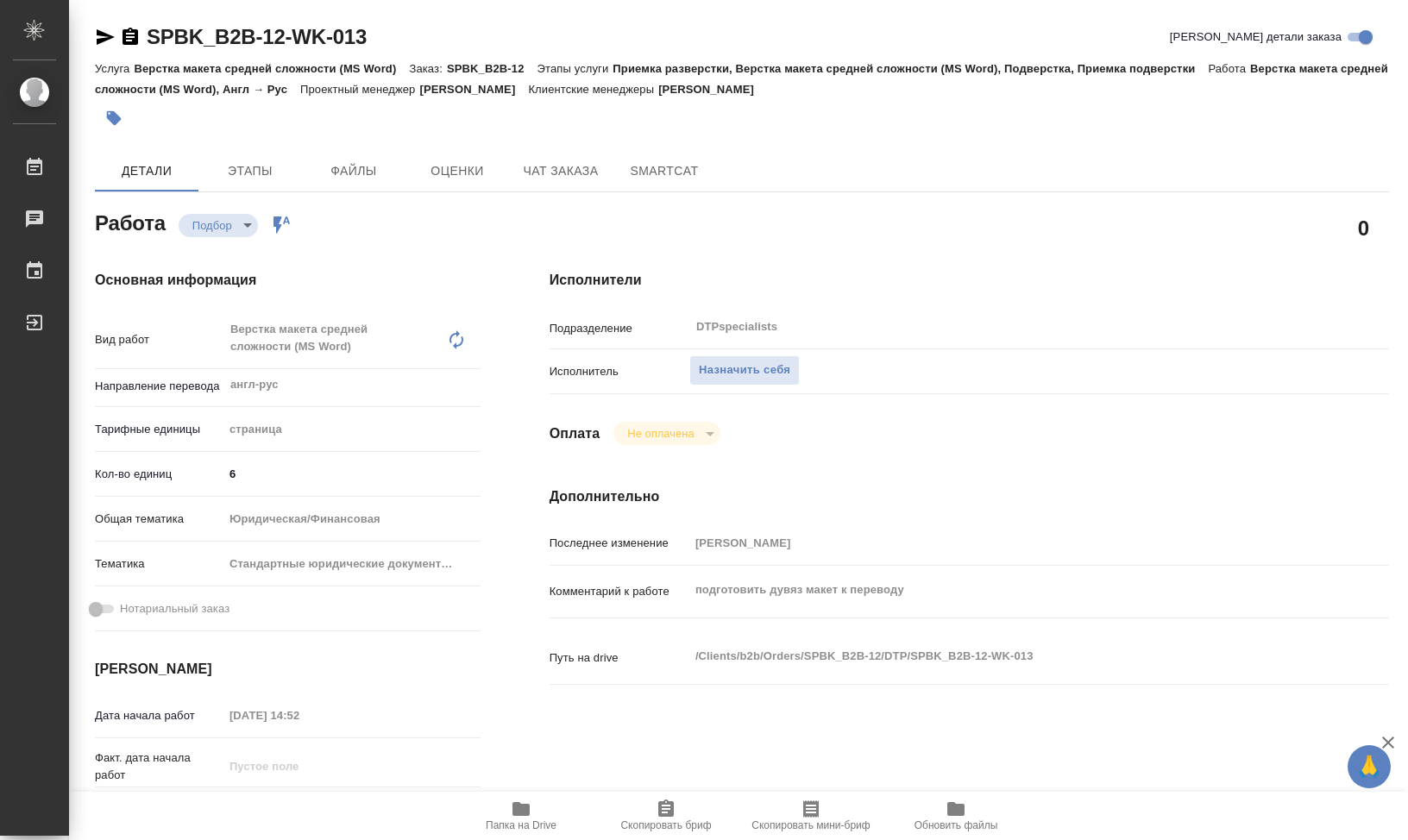
type textarea "x"
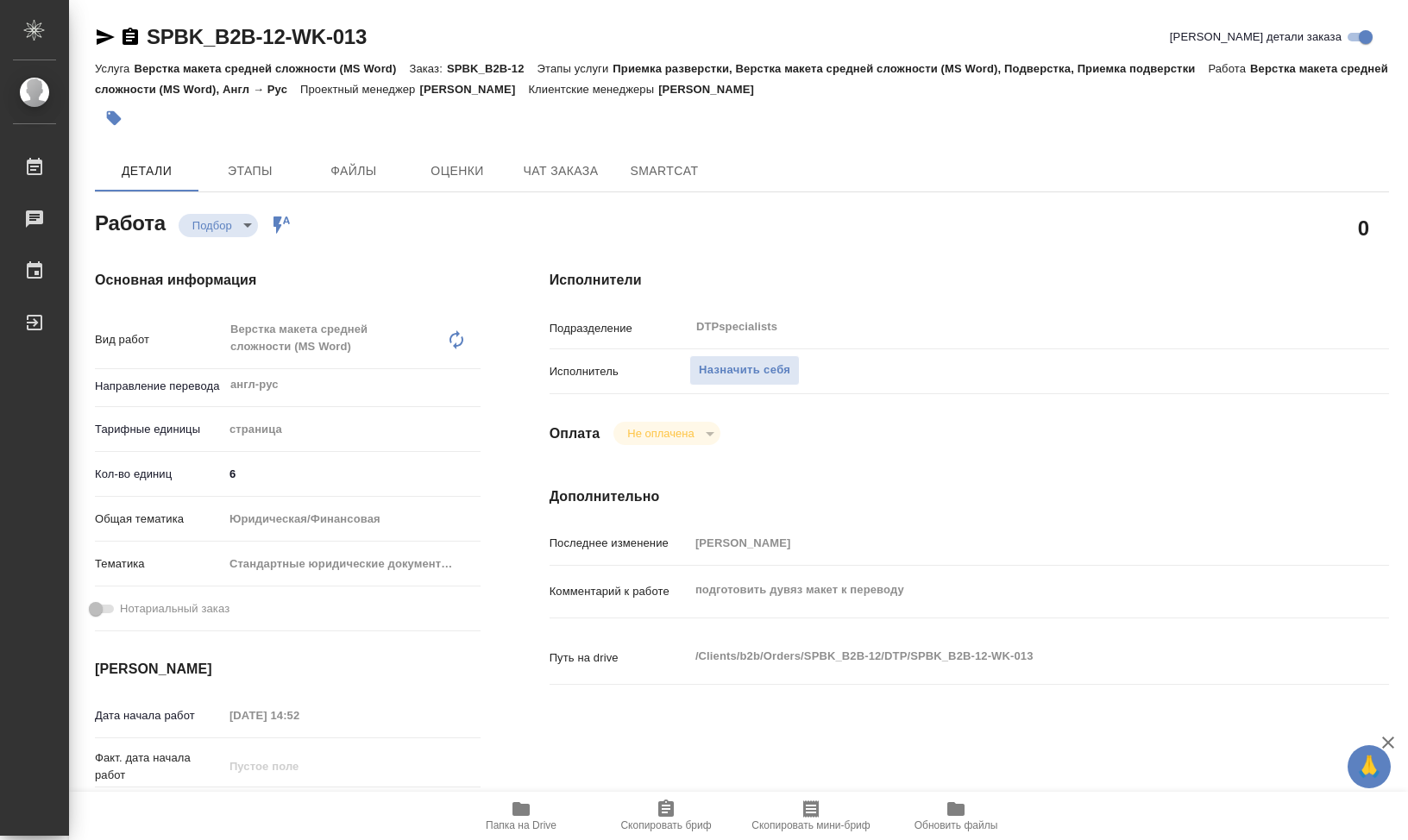
type textarea "x"
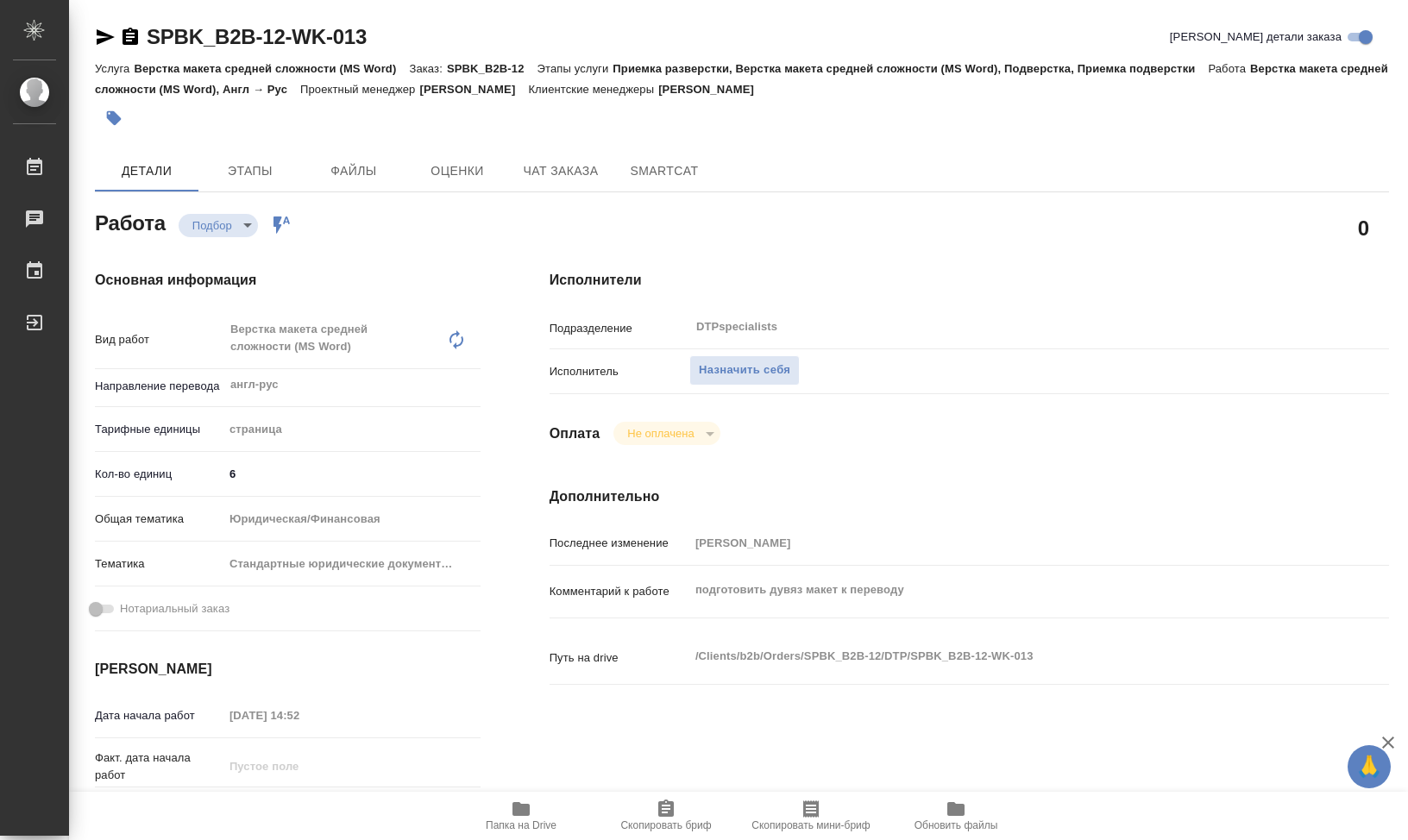
click at [767, 84] on p "[PERSON_NAME]" at bounding box center [713, 90] width 109 height 13
type textarea "x"
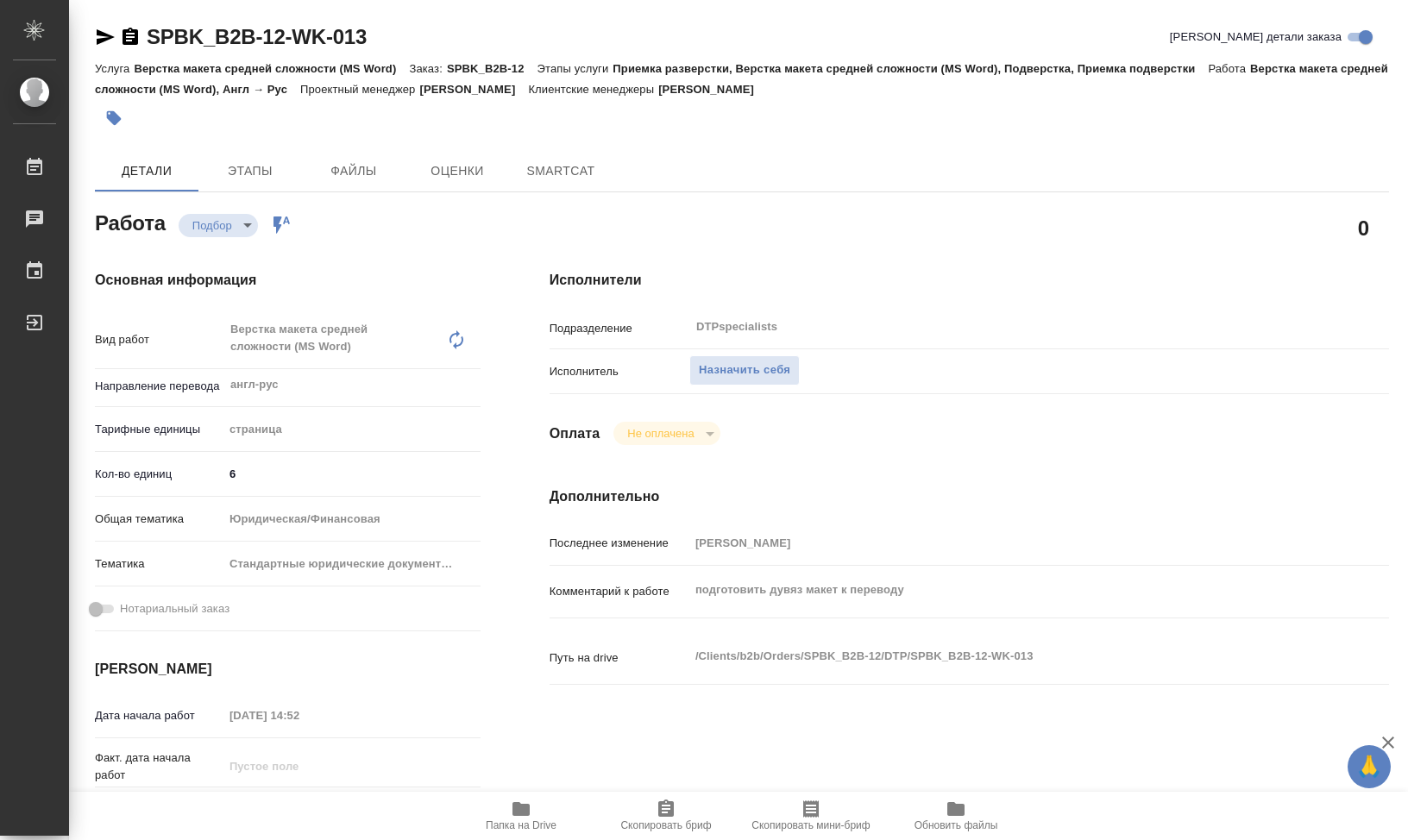
type textarea "x"
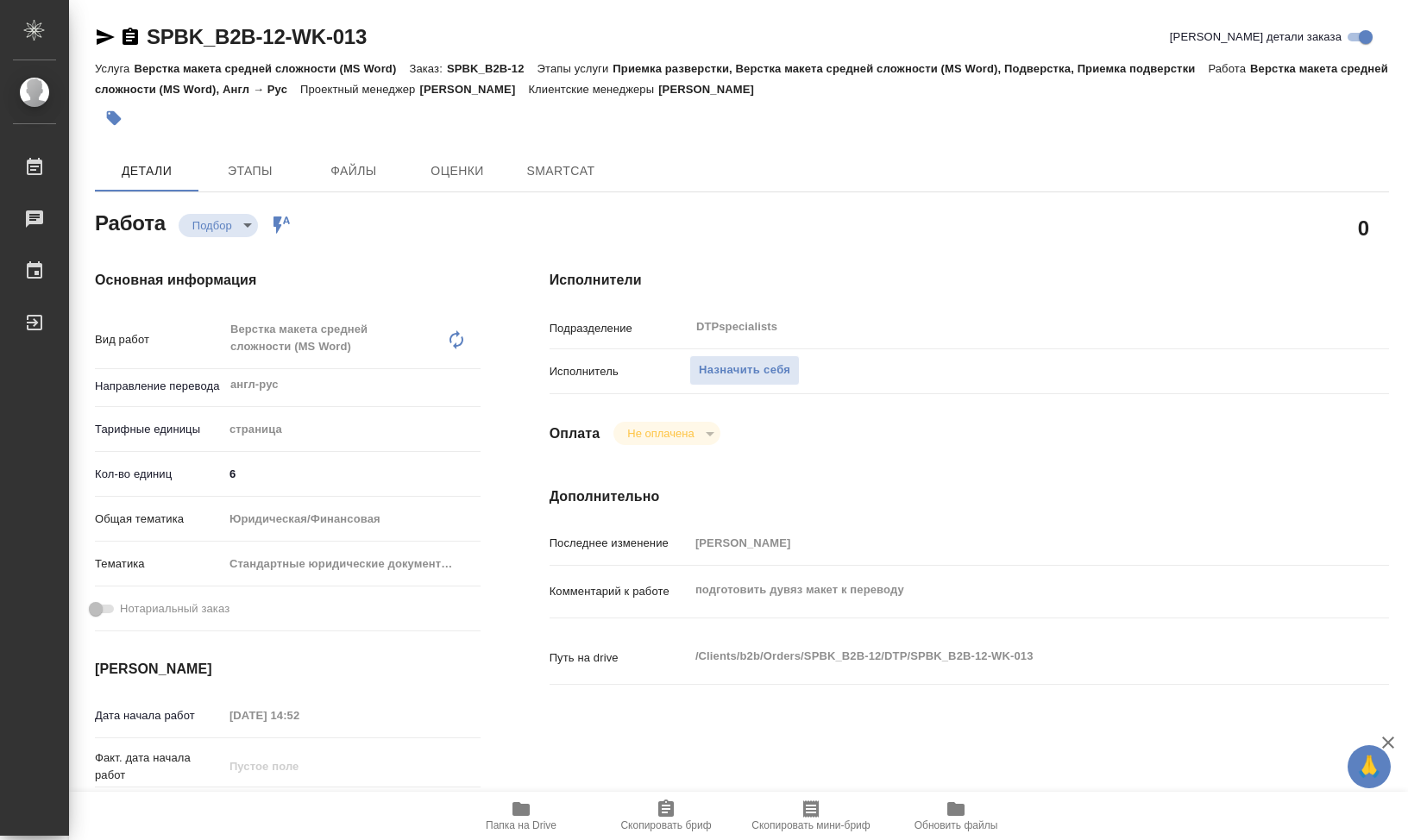
type textarea "x"
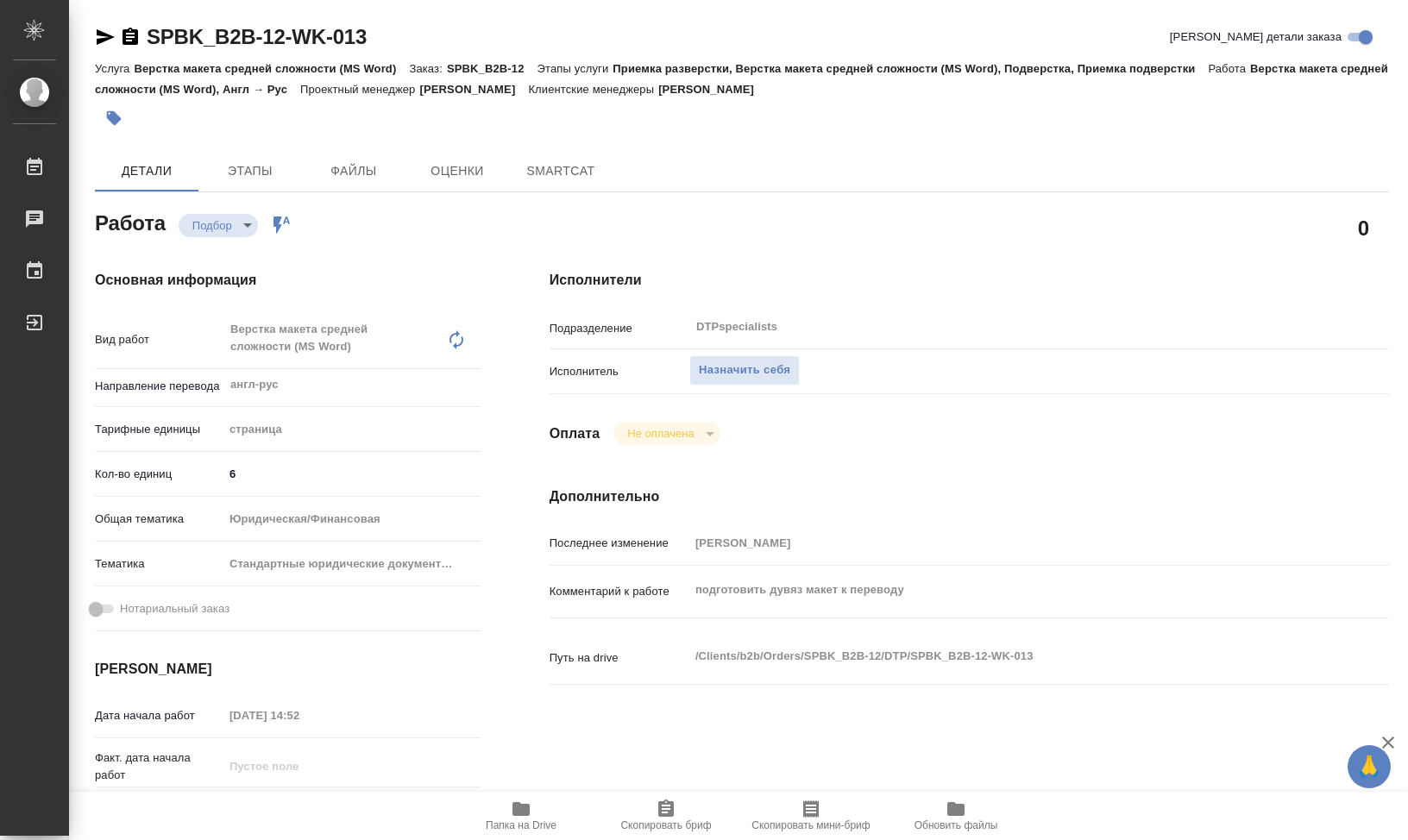
type textarea "x"
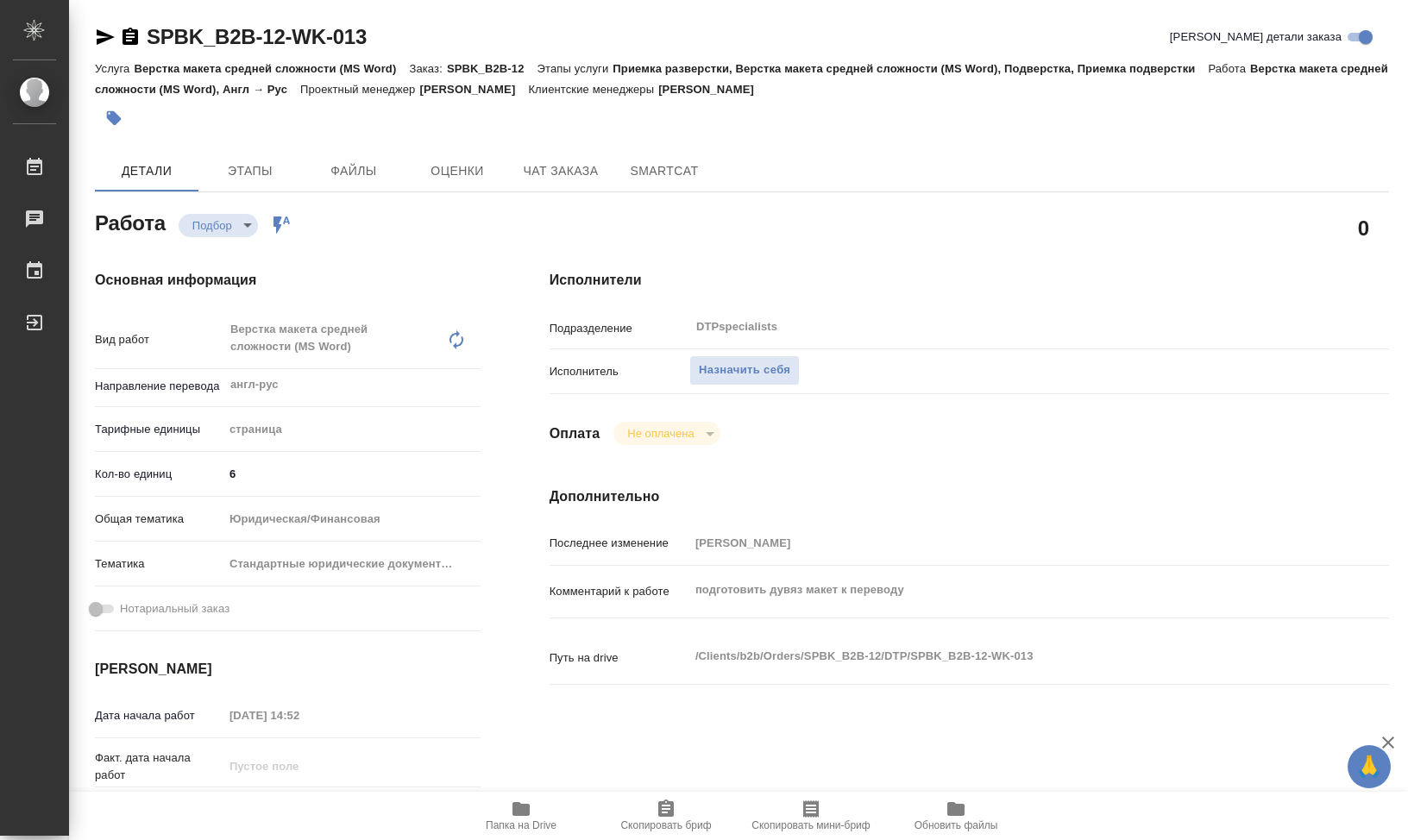
type textarea "x"
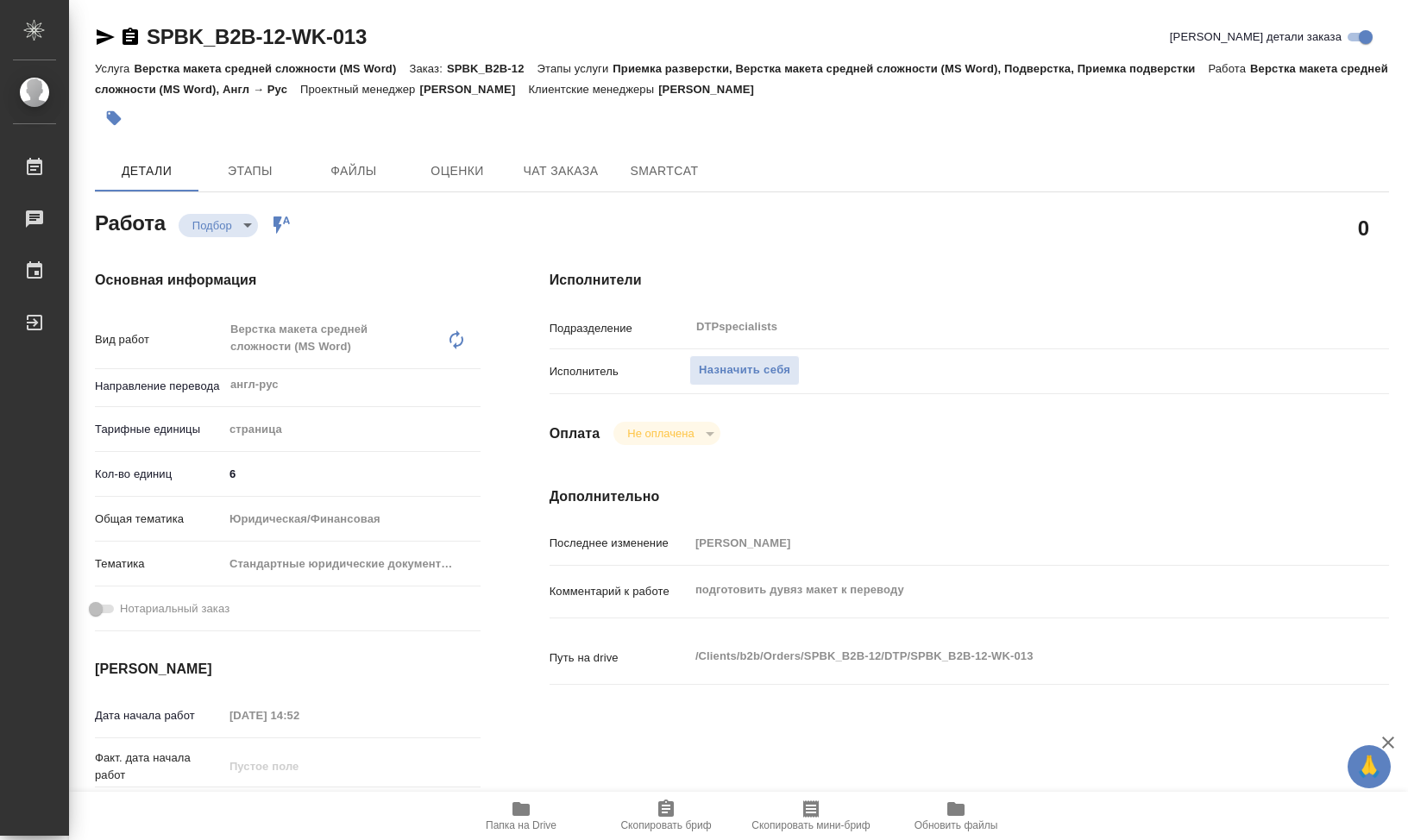
type textarea "x"
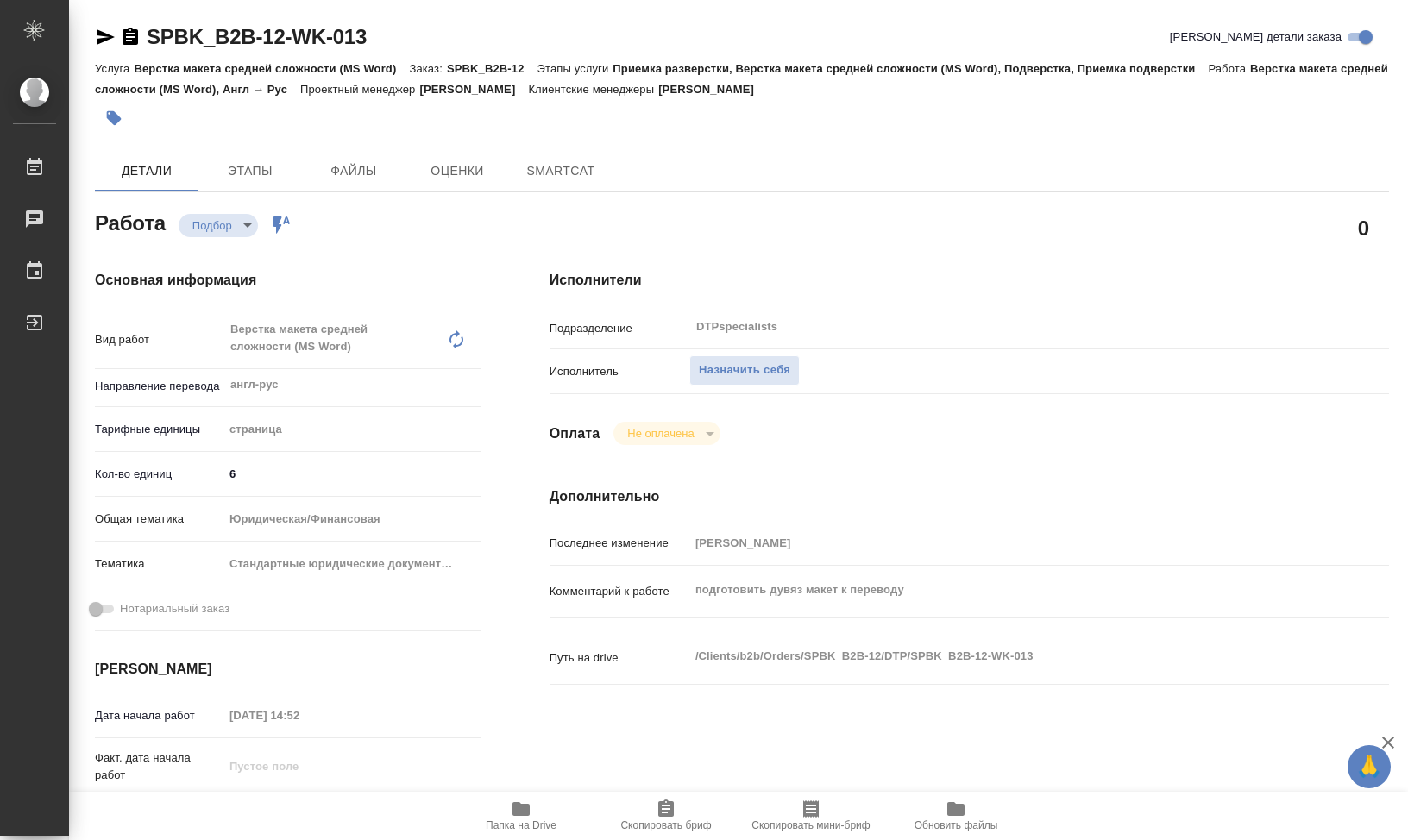
type textarea "x"
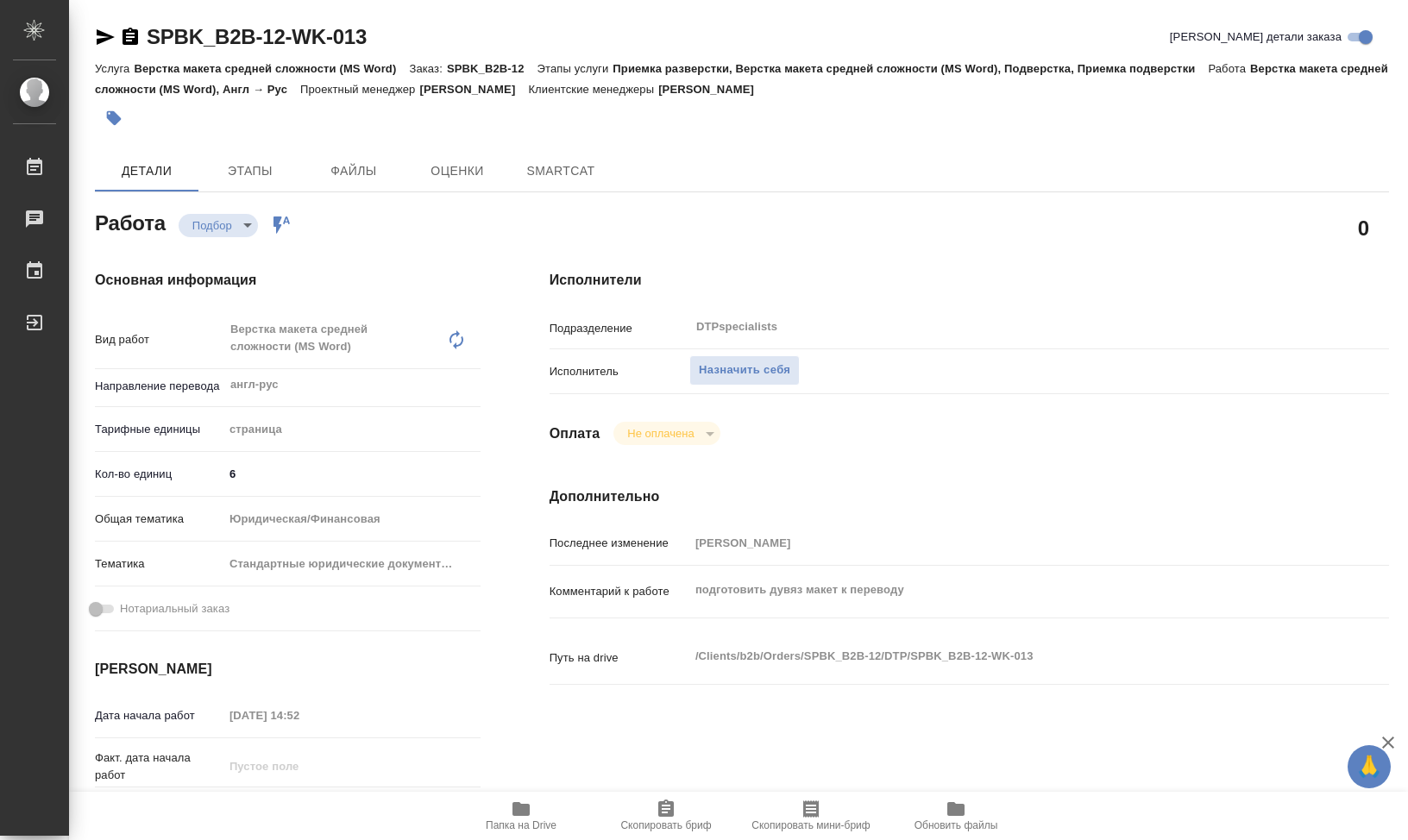
type textarea "x"
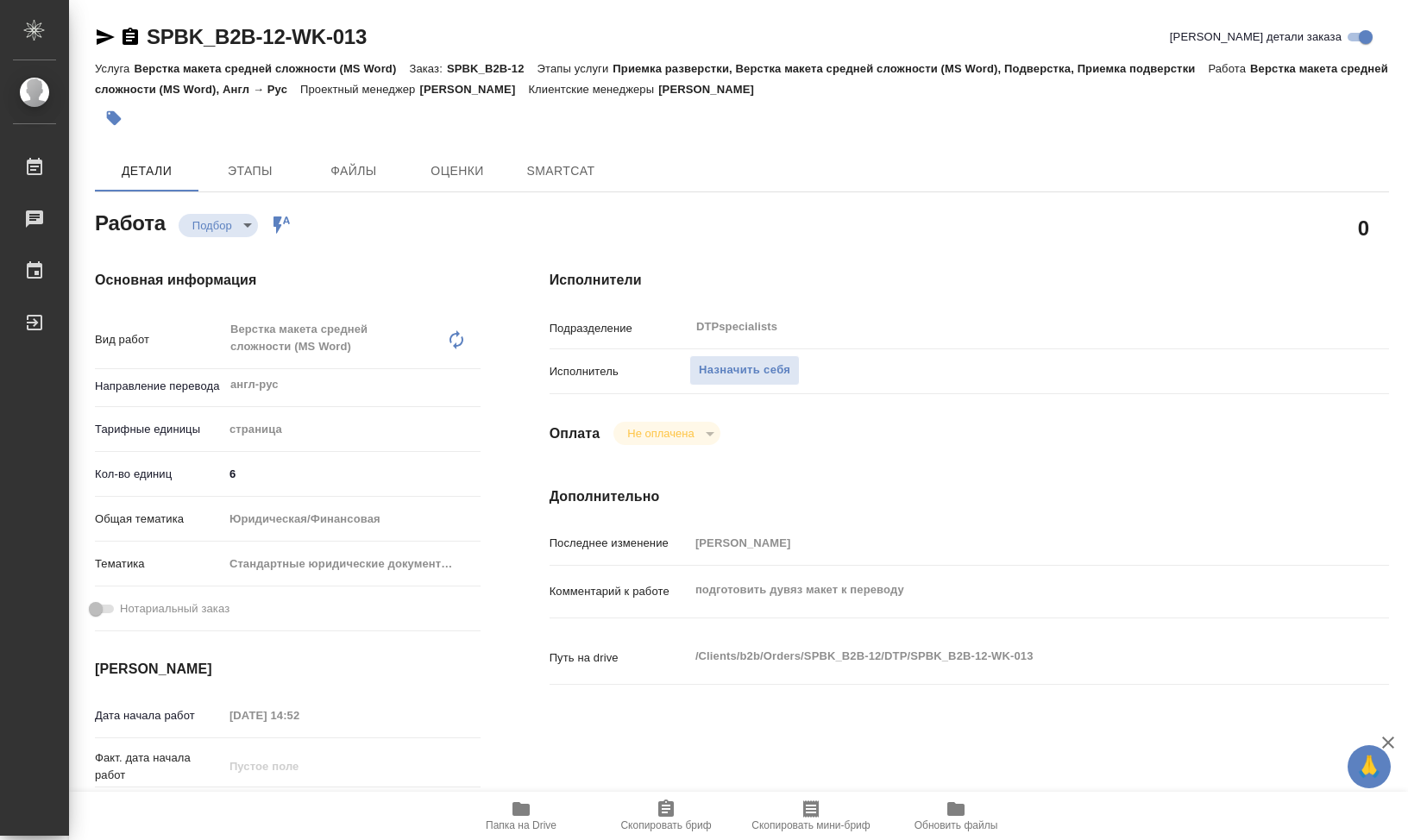
type textarea "x"
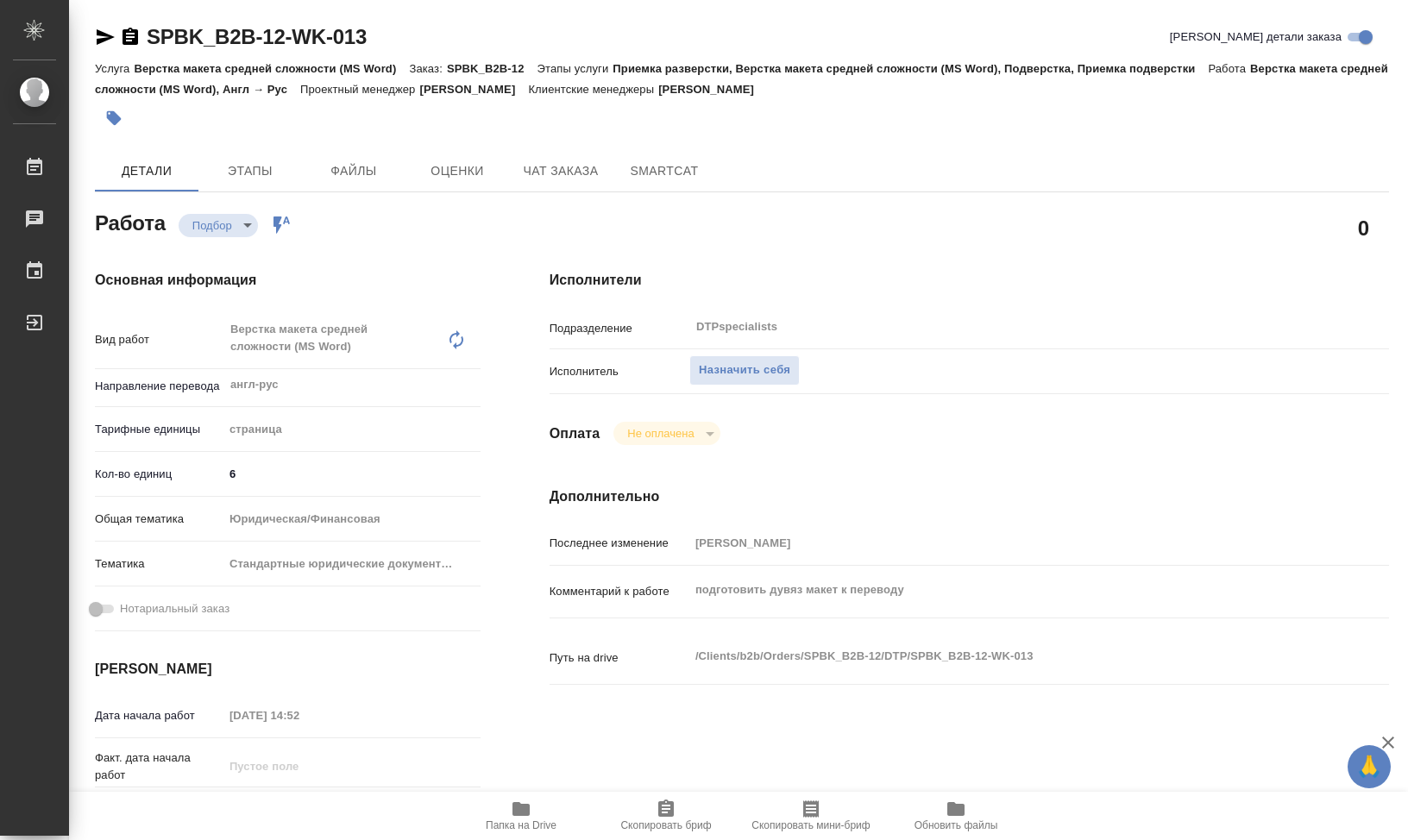
type textarea "x"
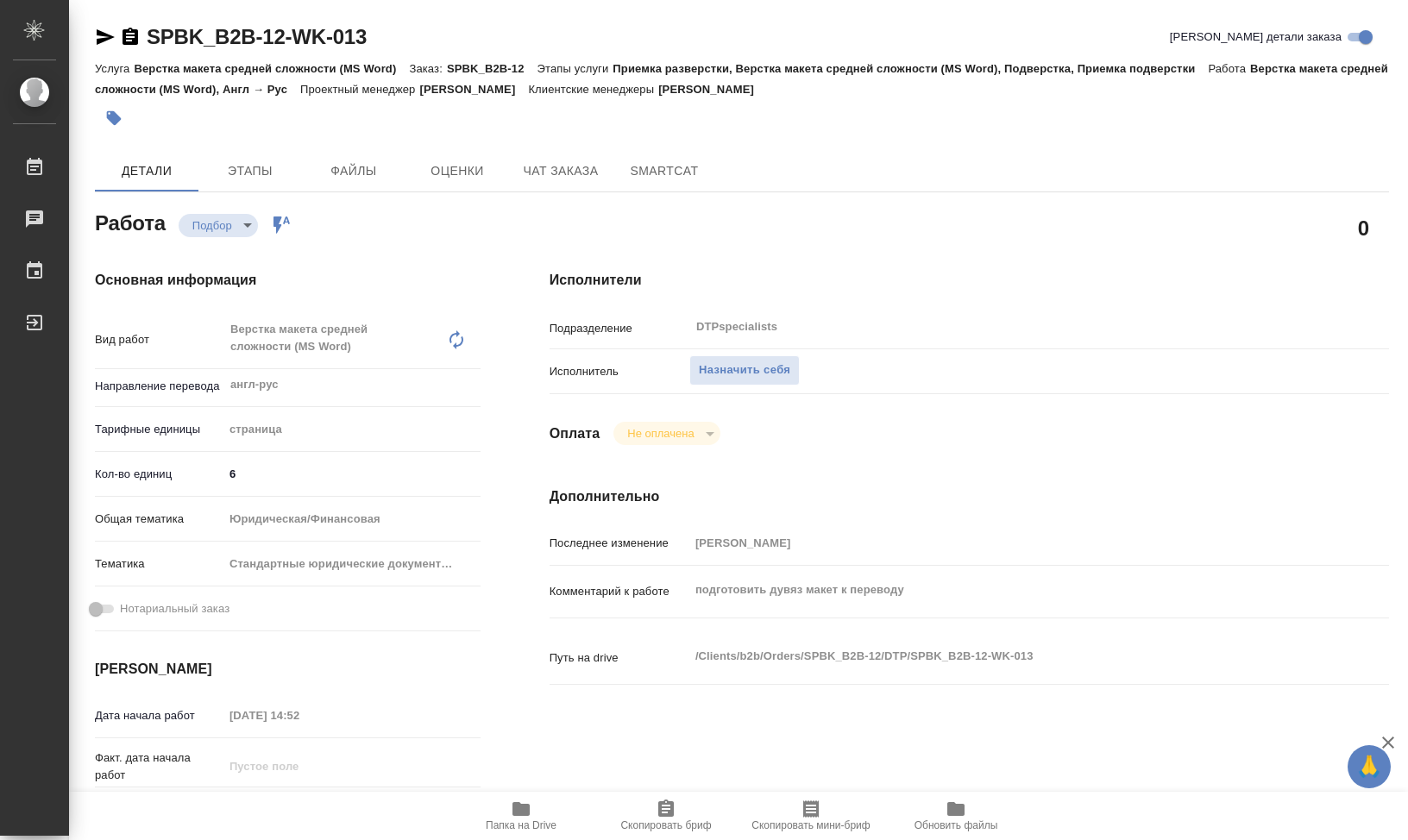
type textarea "x"
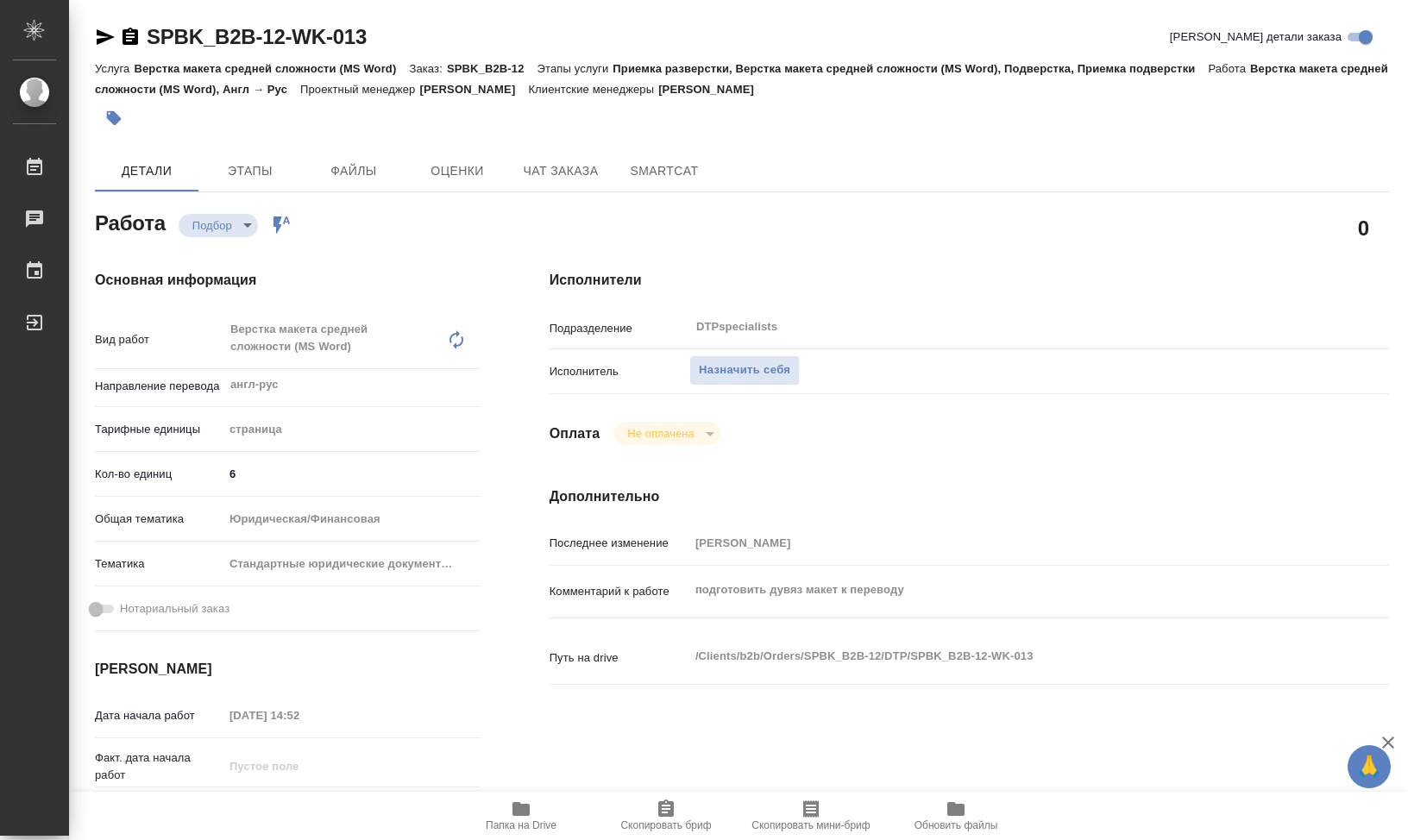
type textarea "x"
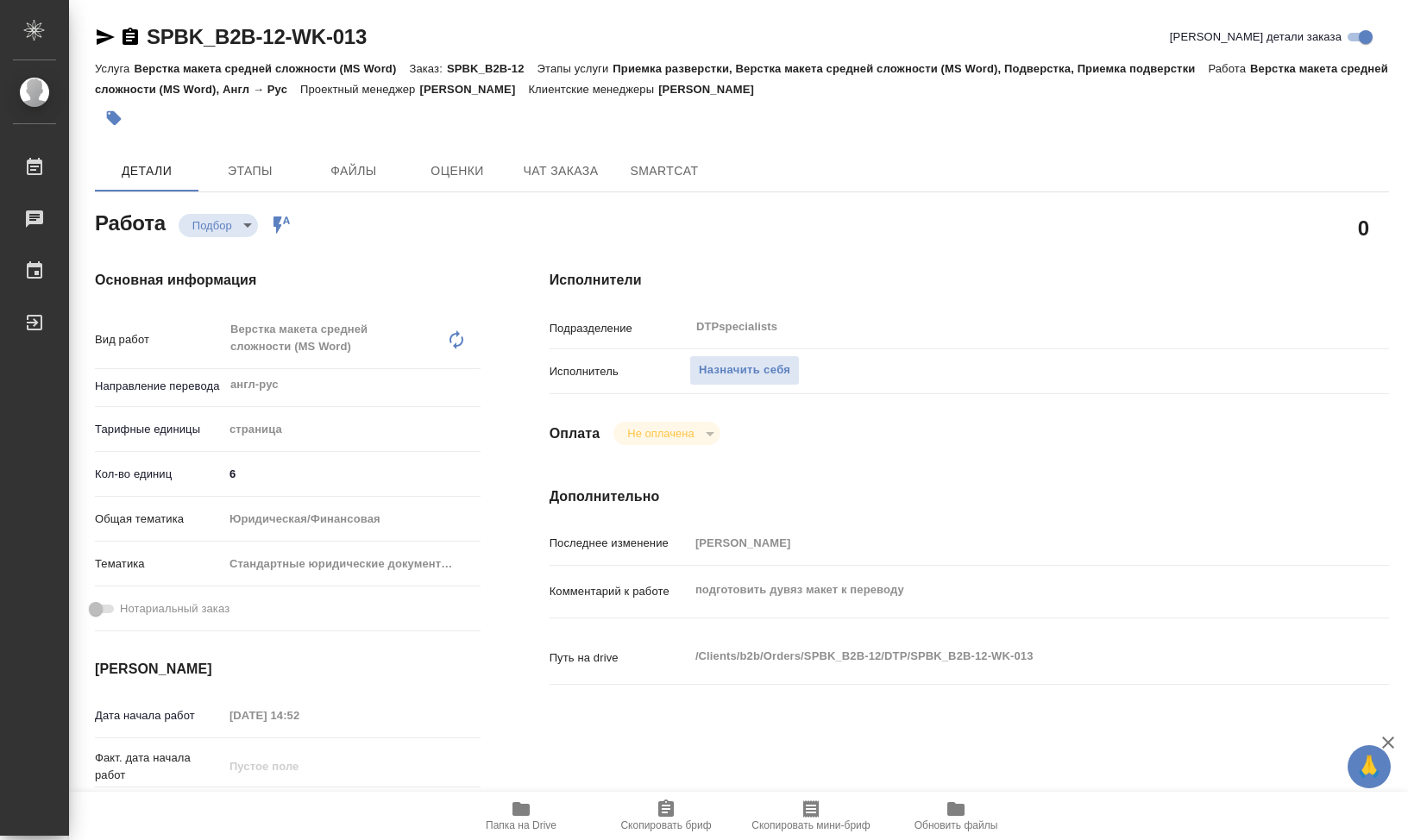
type textarea "x"
click at [917, 441] on div "Оплата Не оплачена notPayed" at bounding box center [969, 433] width 839 height 23
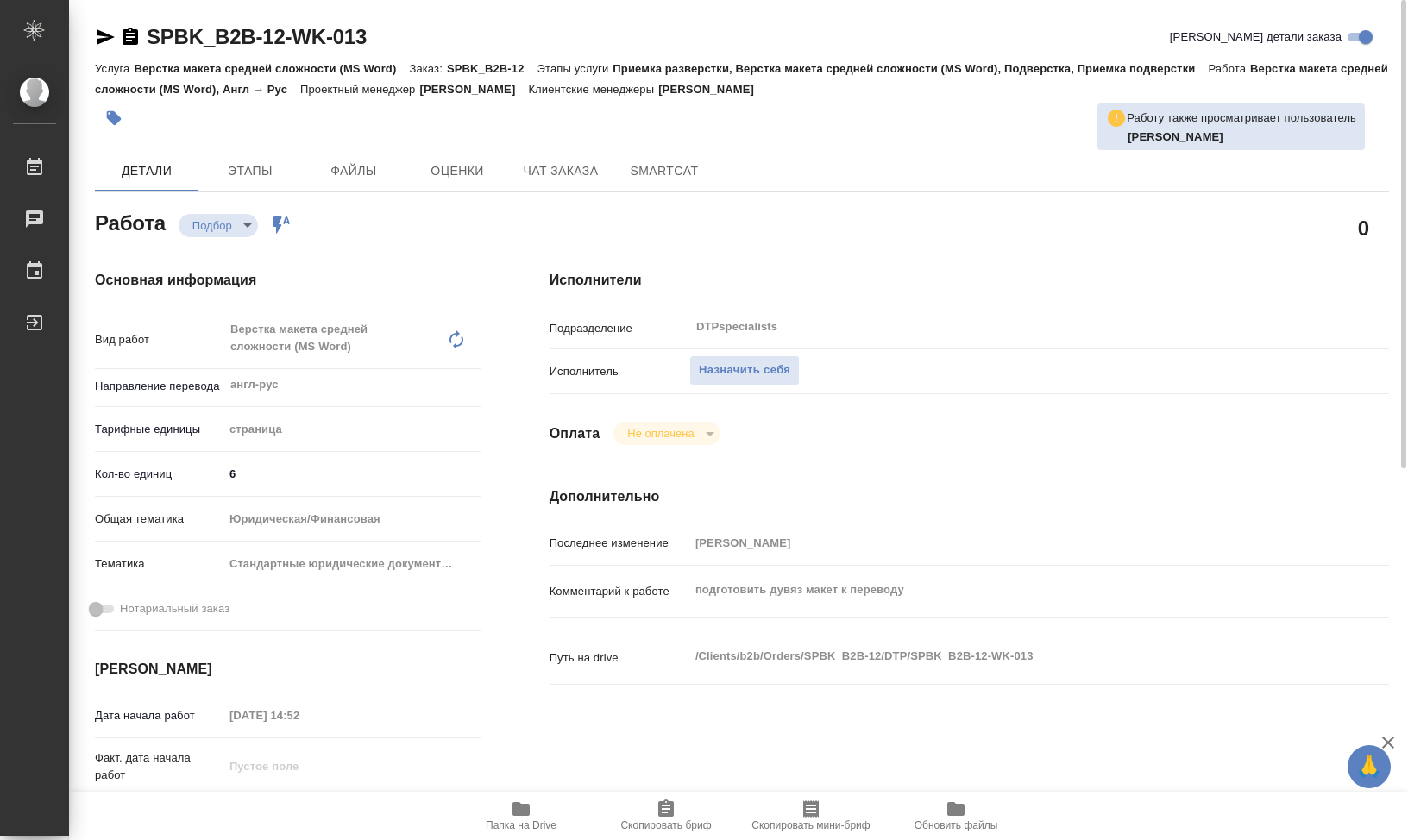
type textarea "x"
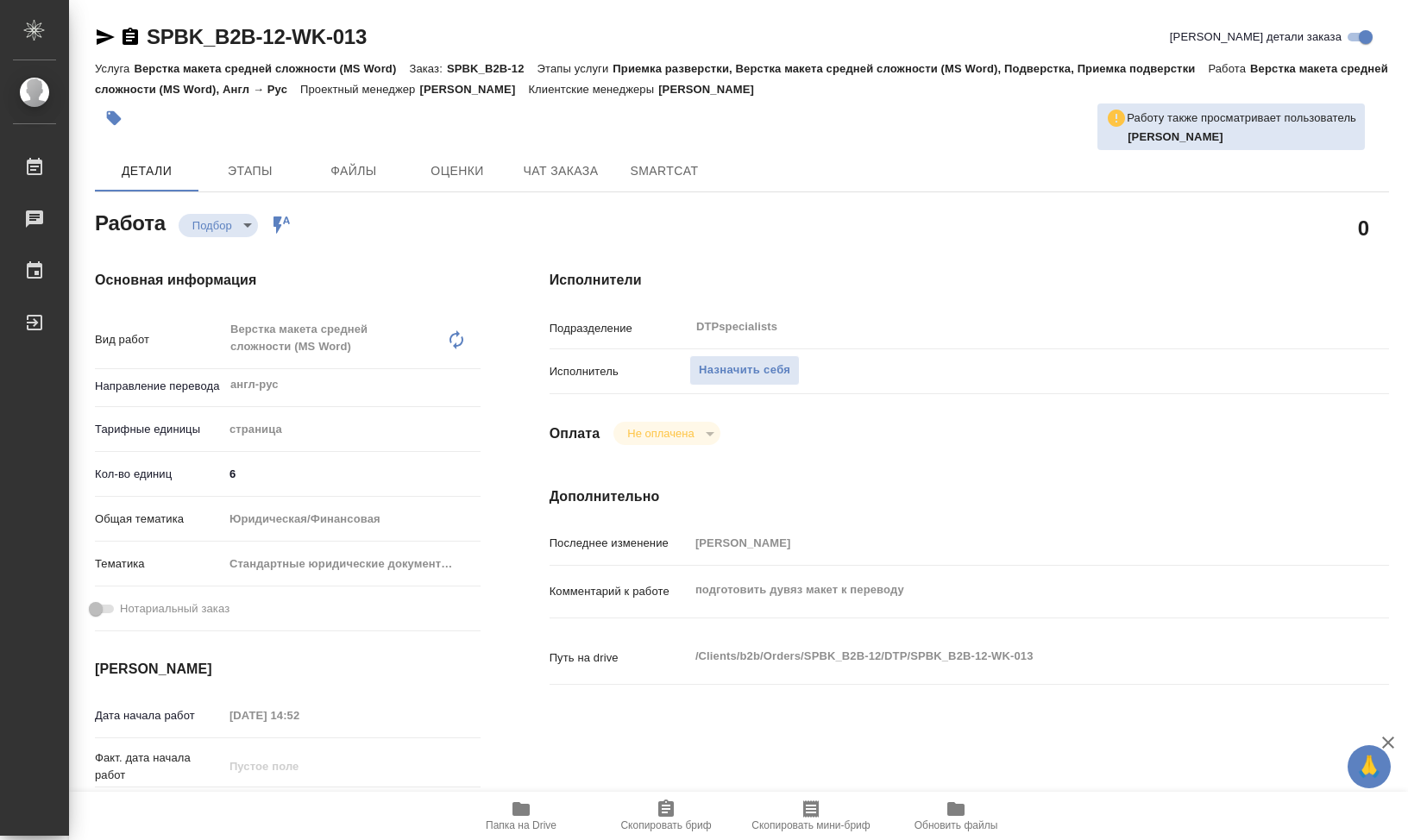
type textarea "x"
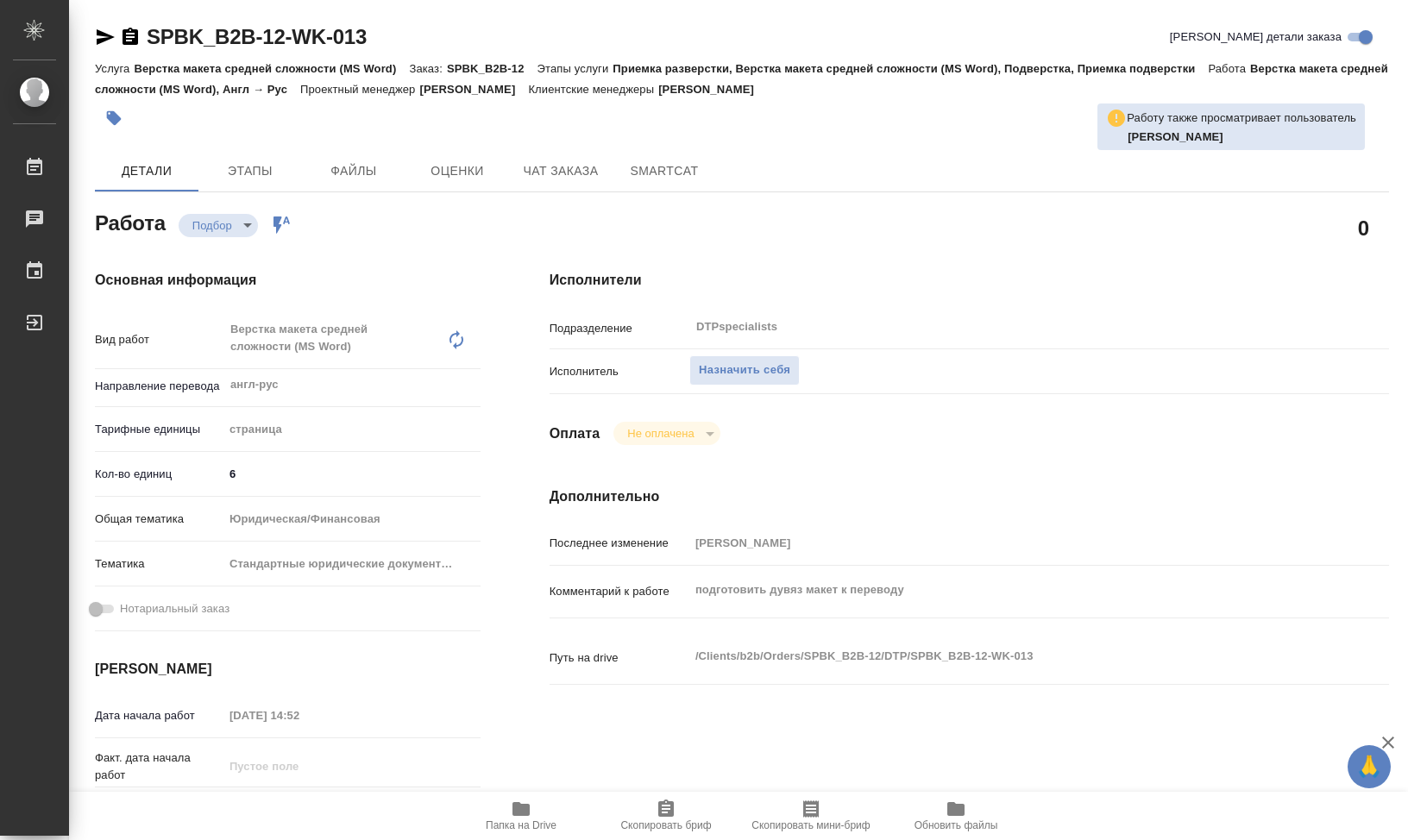
type textarea "x"
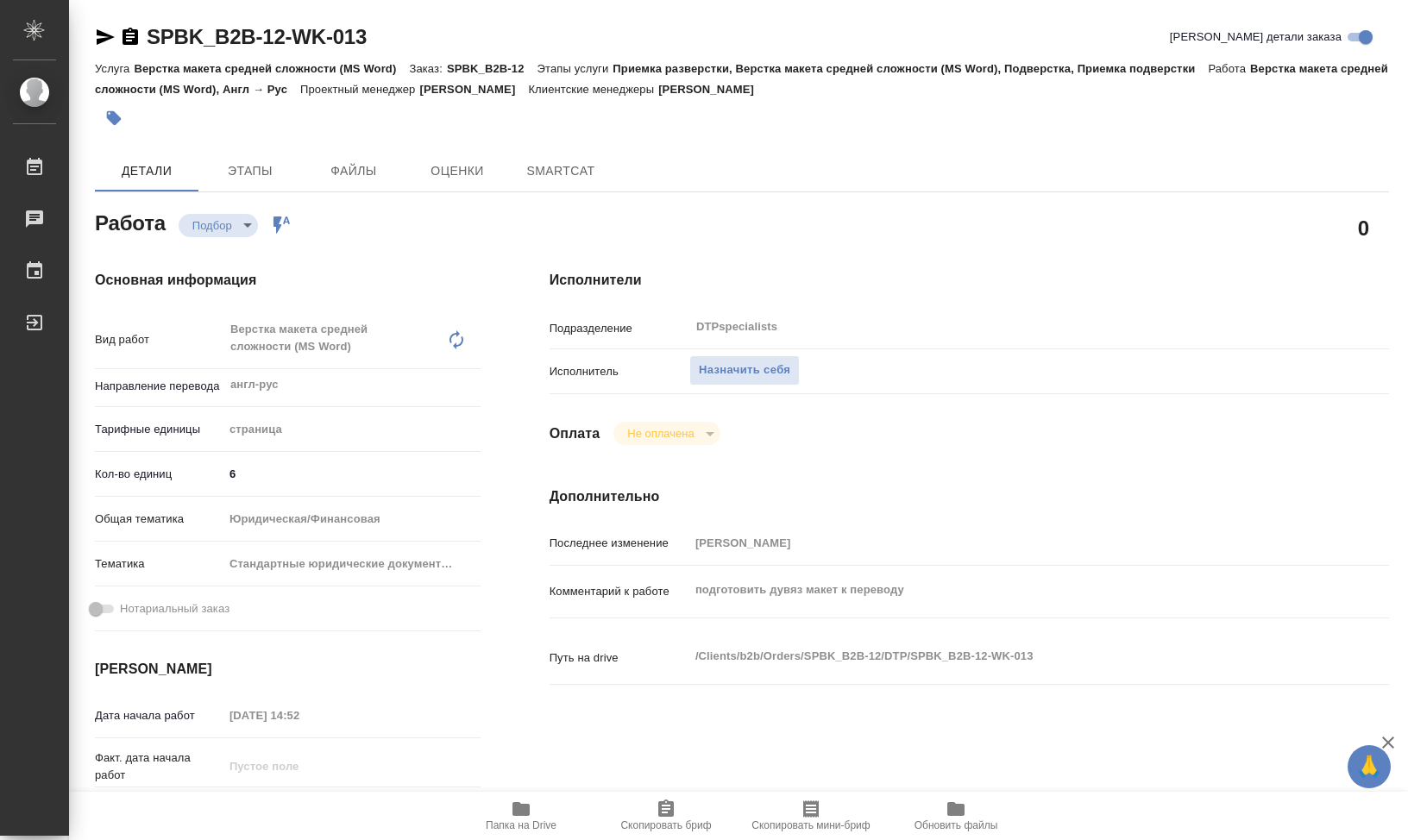
type textarea "x"
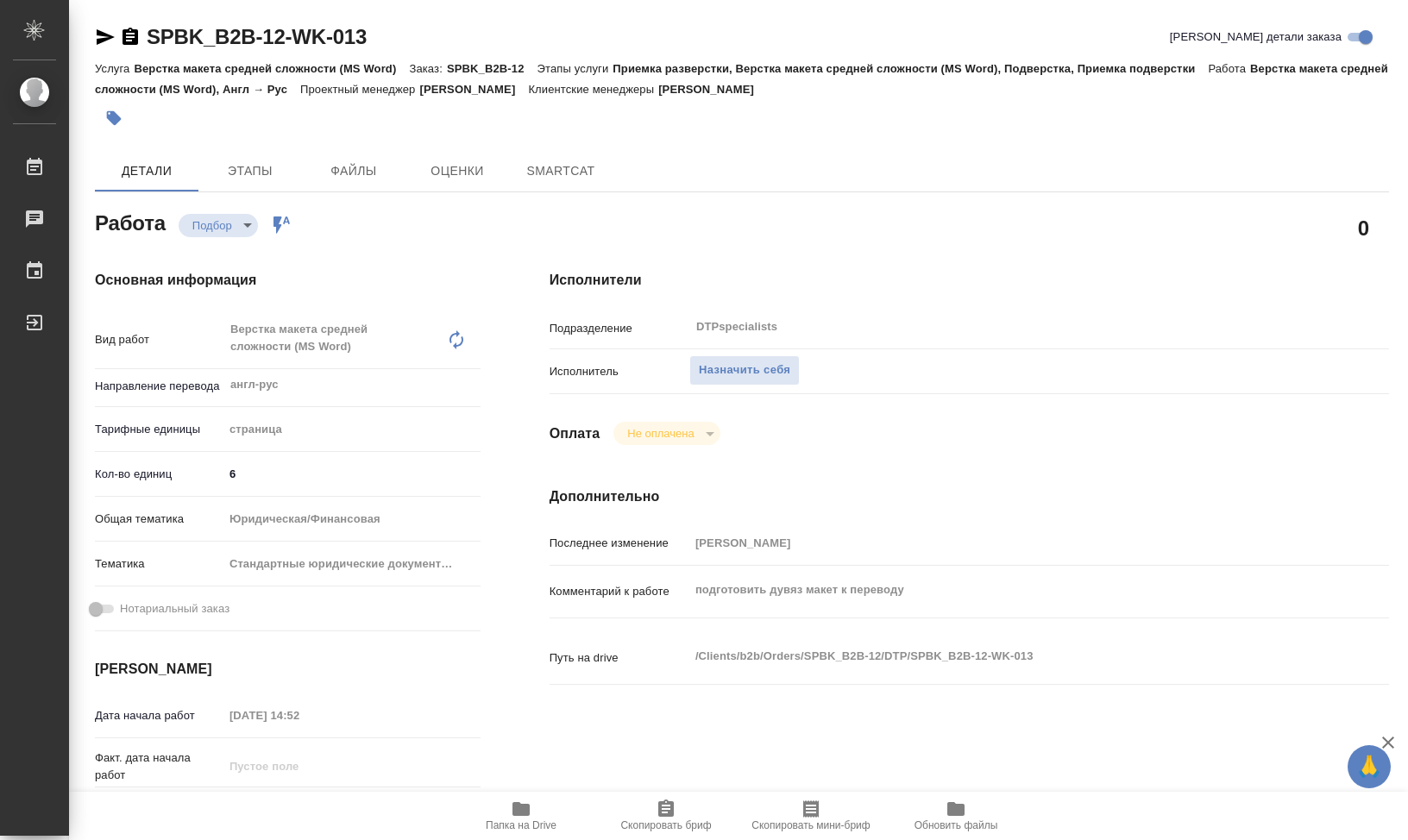
type textarea "x"
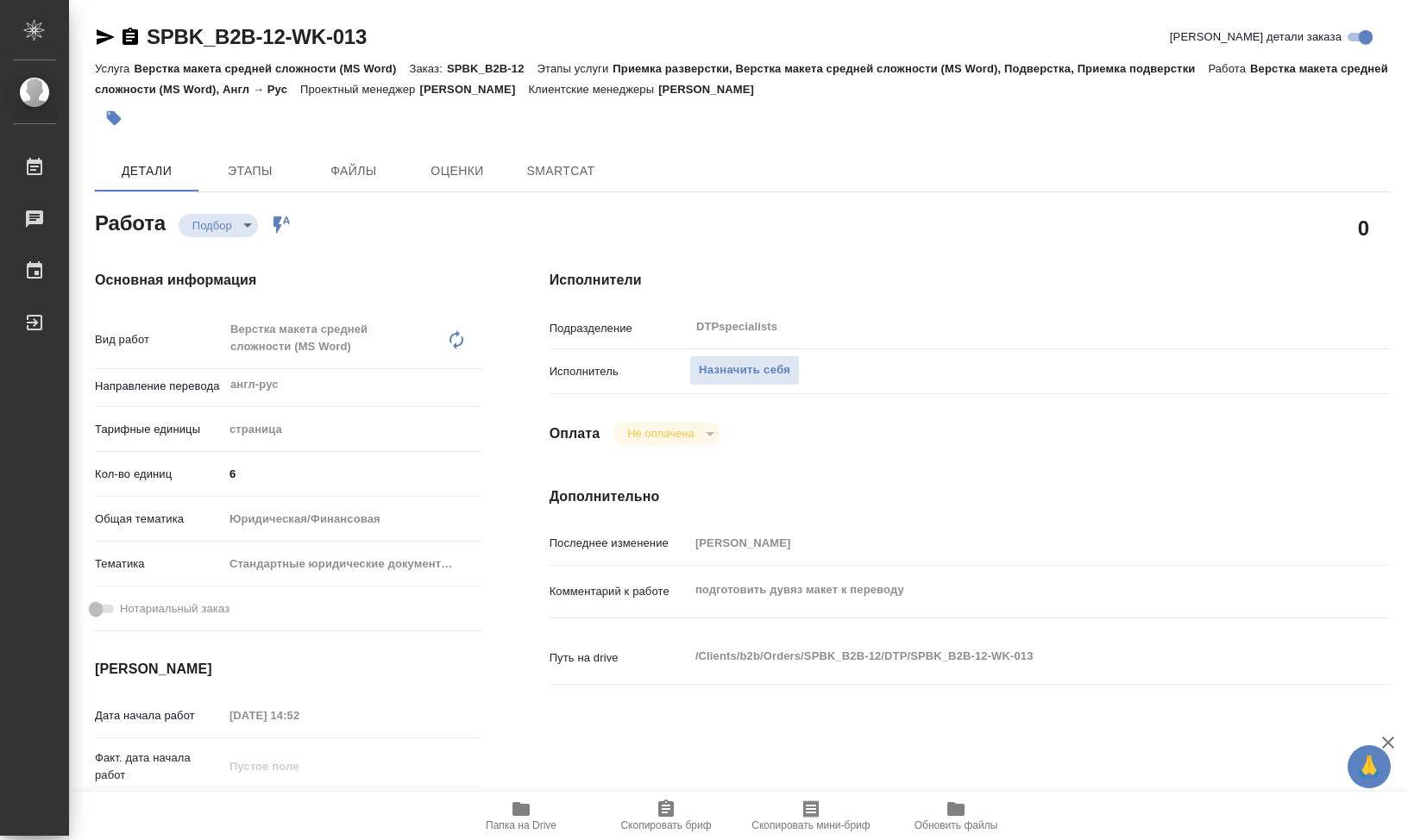
type textarea "x"
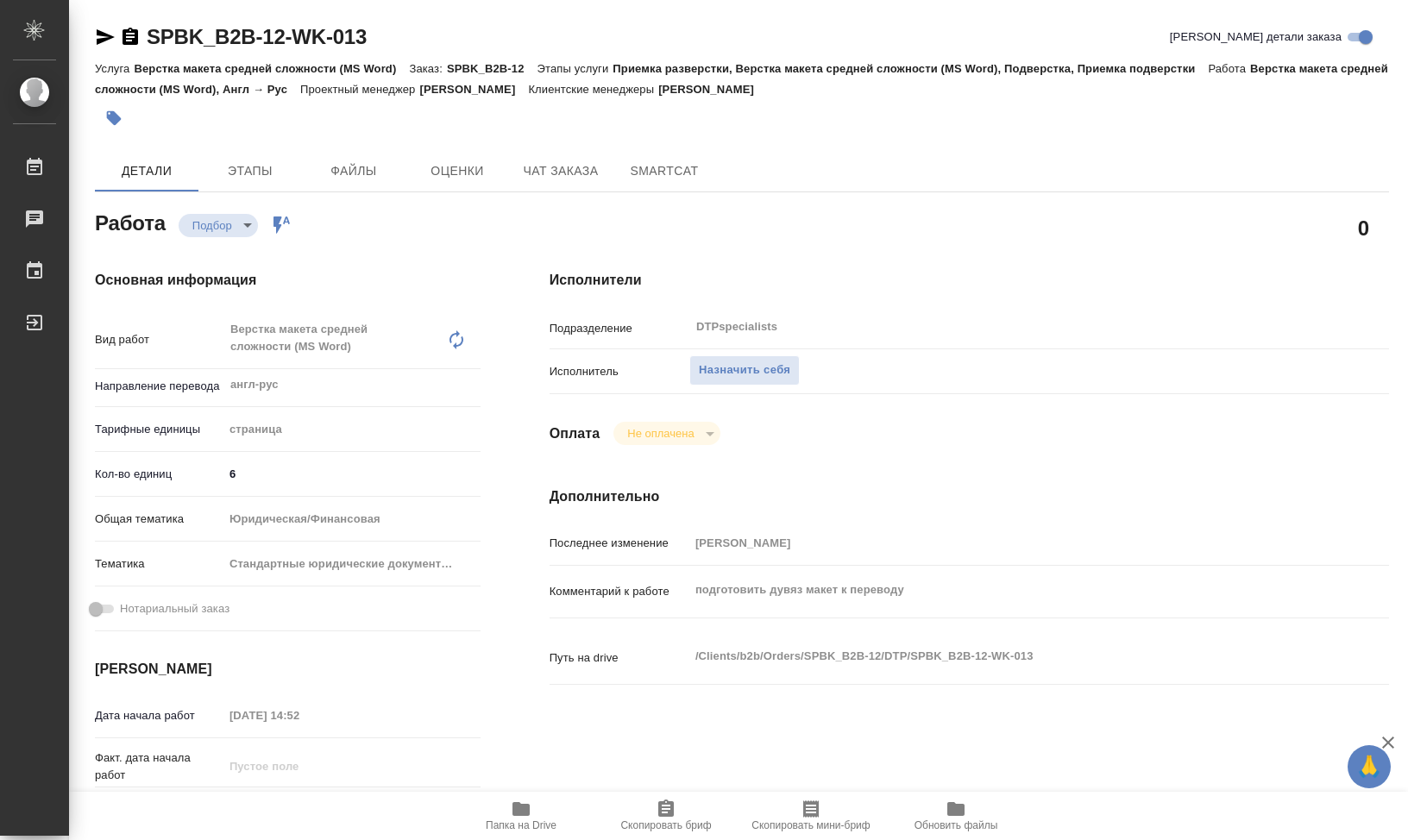
type textarea "x"
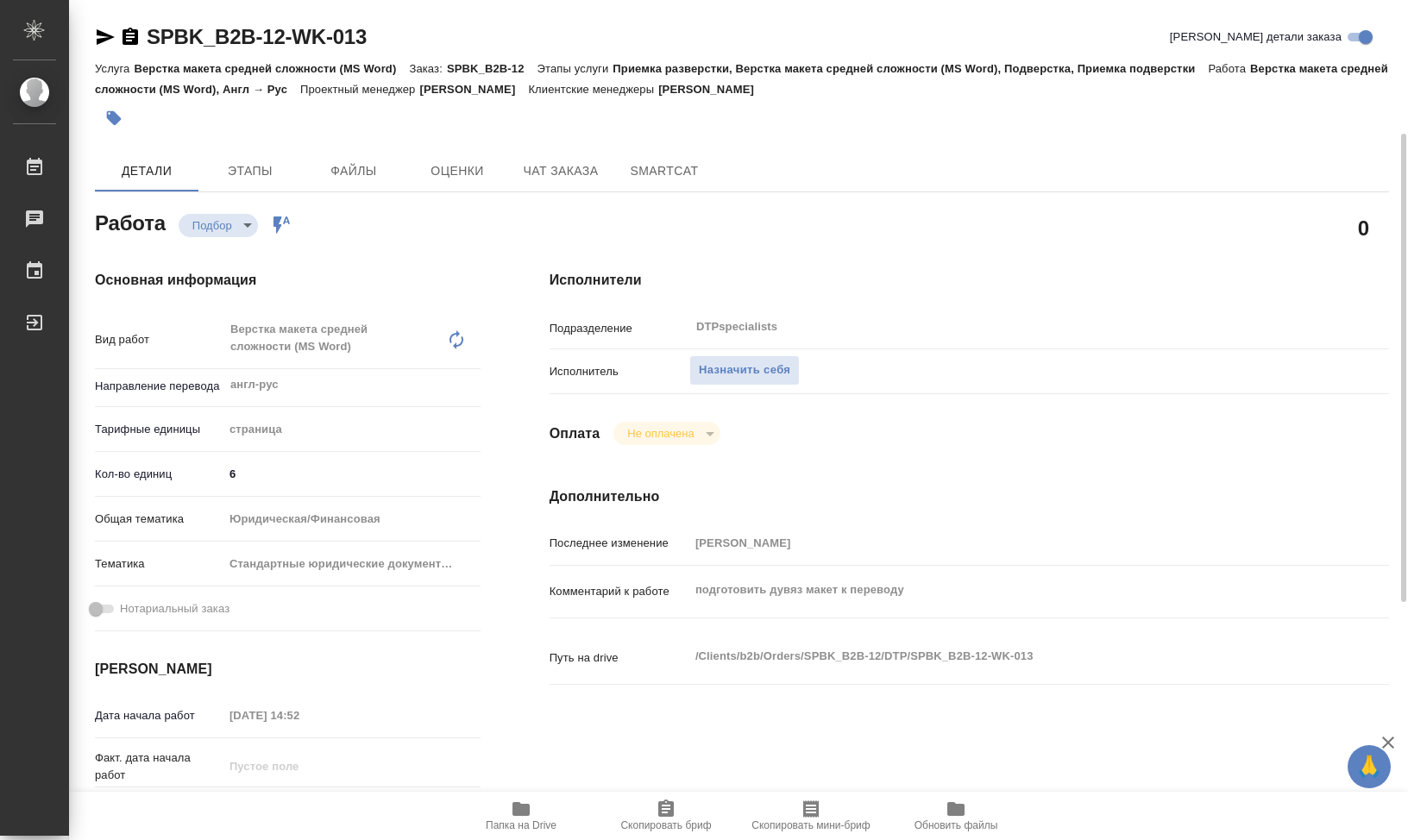
scroll to position [173, 0]
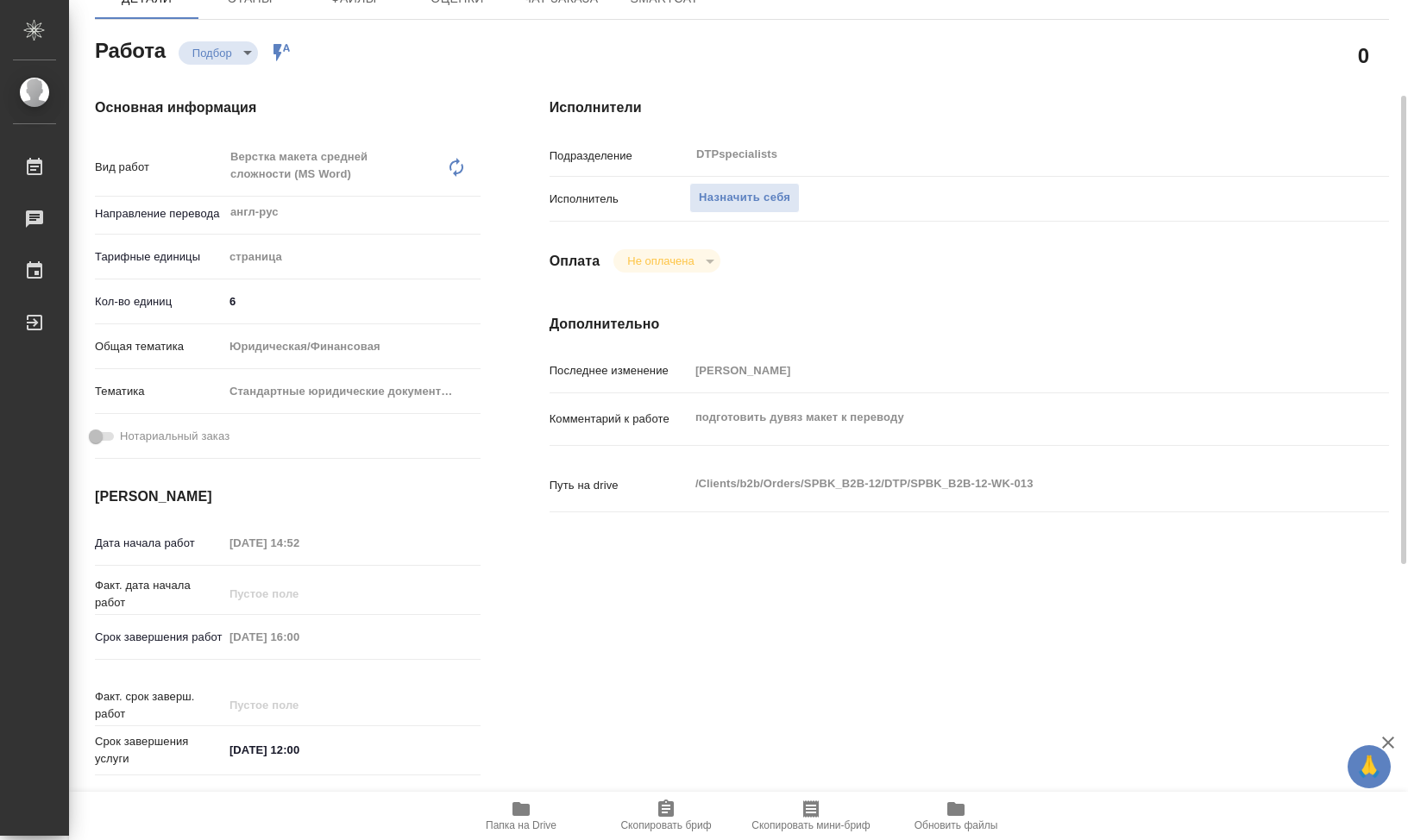
type textarea "x"
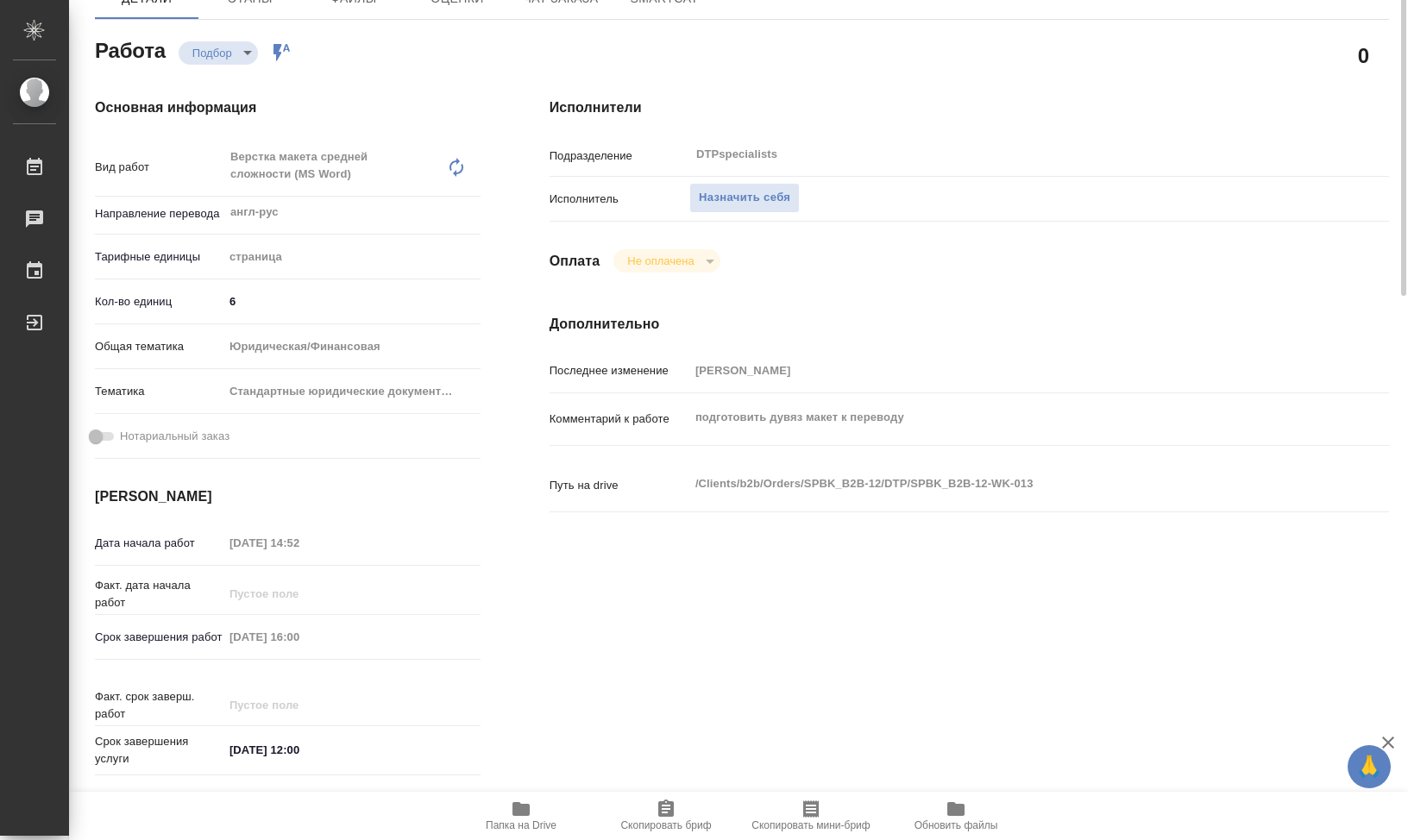
scroll to position [0, 0]
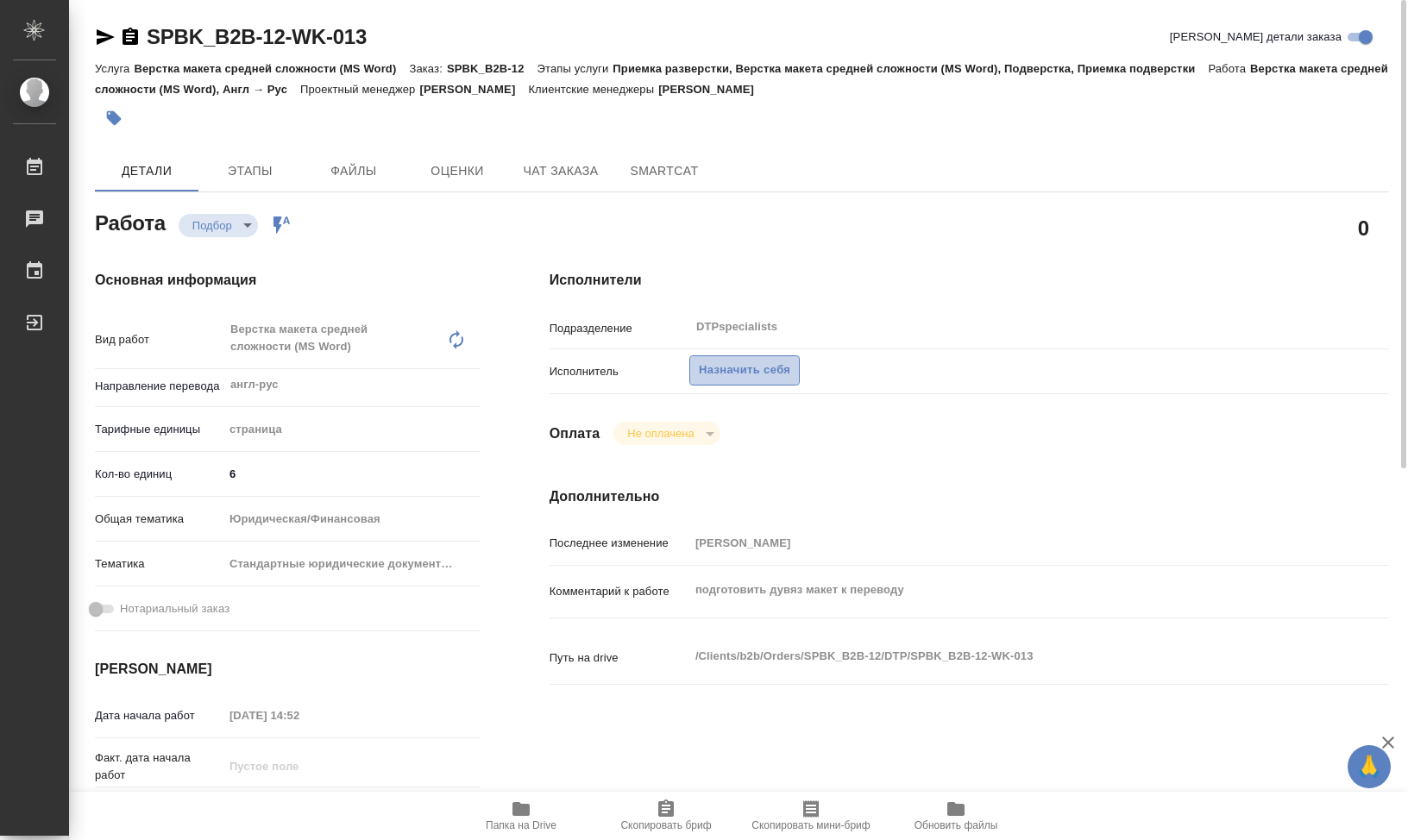
click at [763, 370] on span "Назначить себя" at bounding box center [744, 370] width 91 height 19
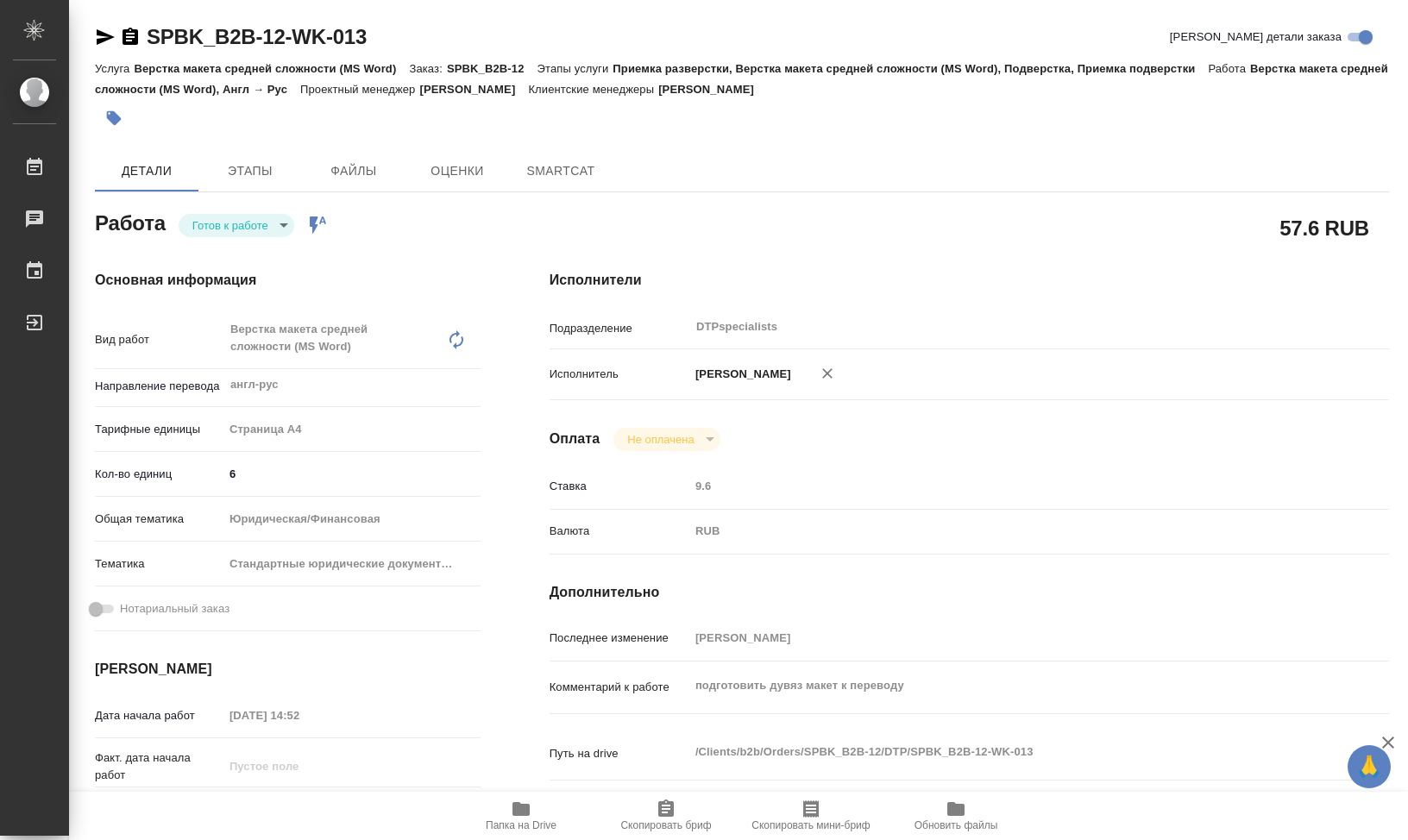
type textarea "x"
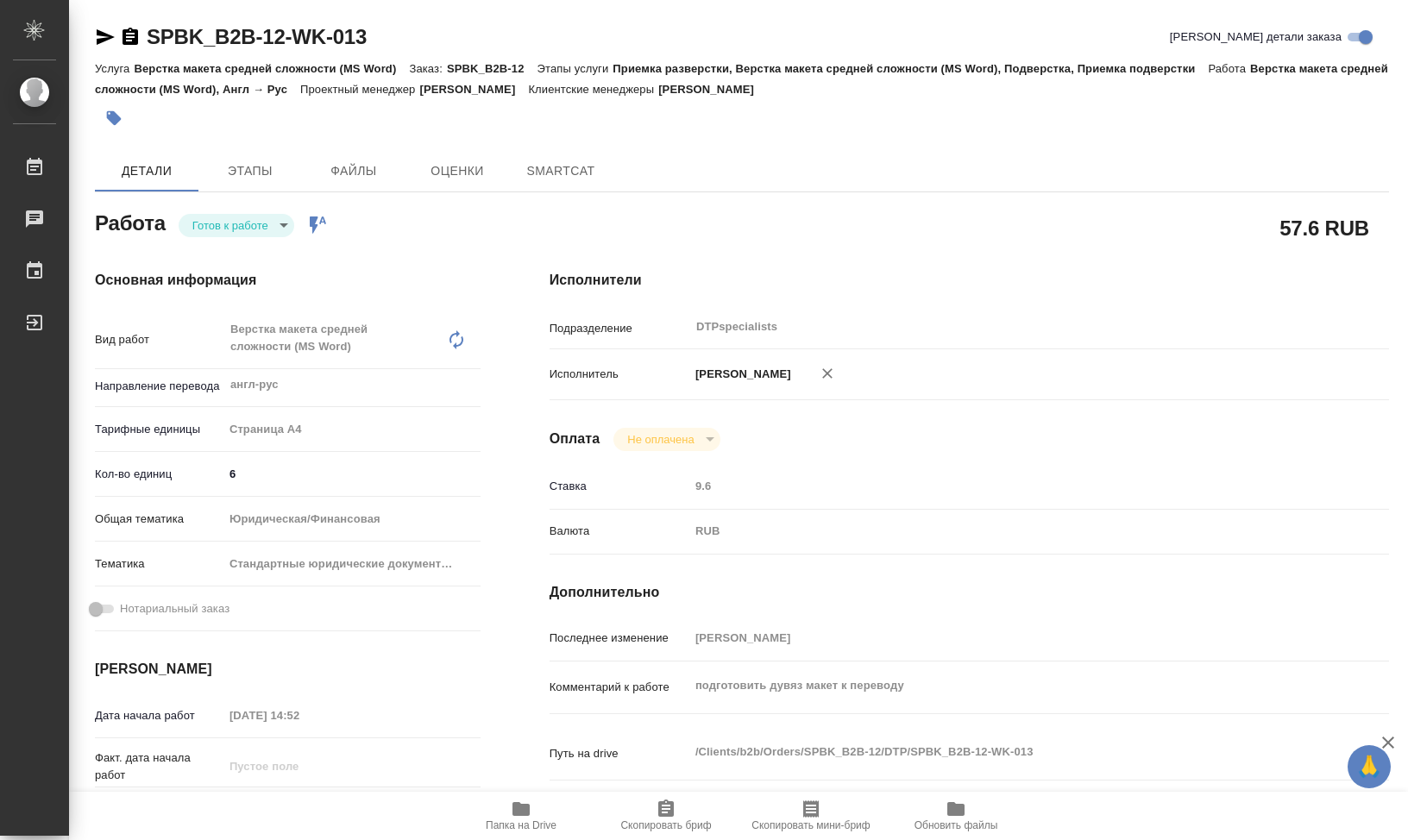
type textarea "x"
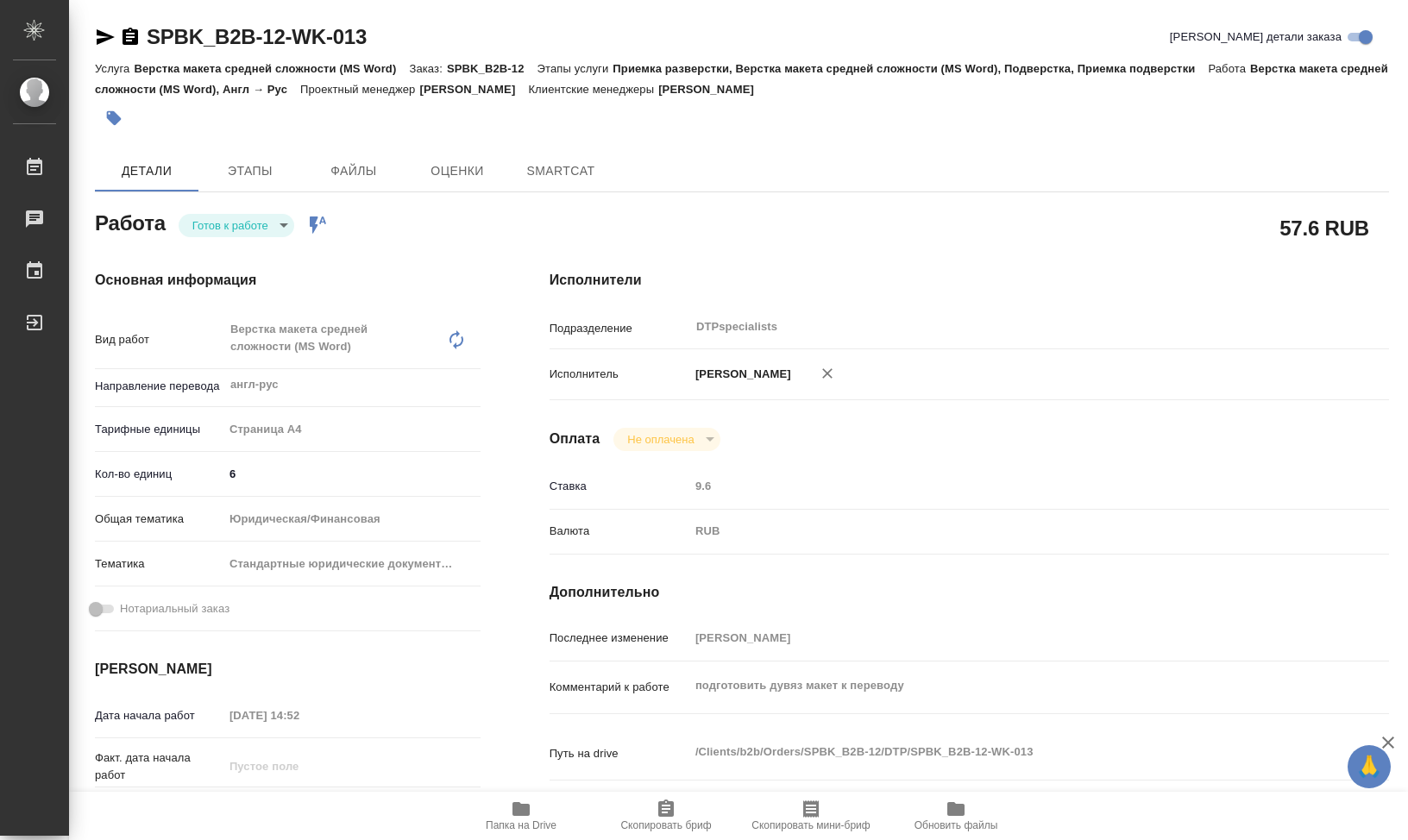
type textarea "x"
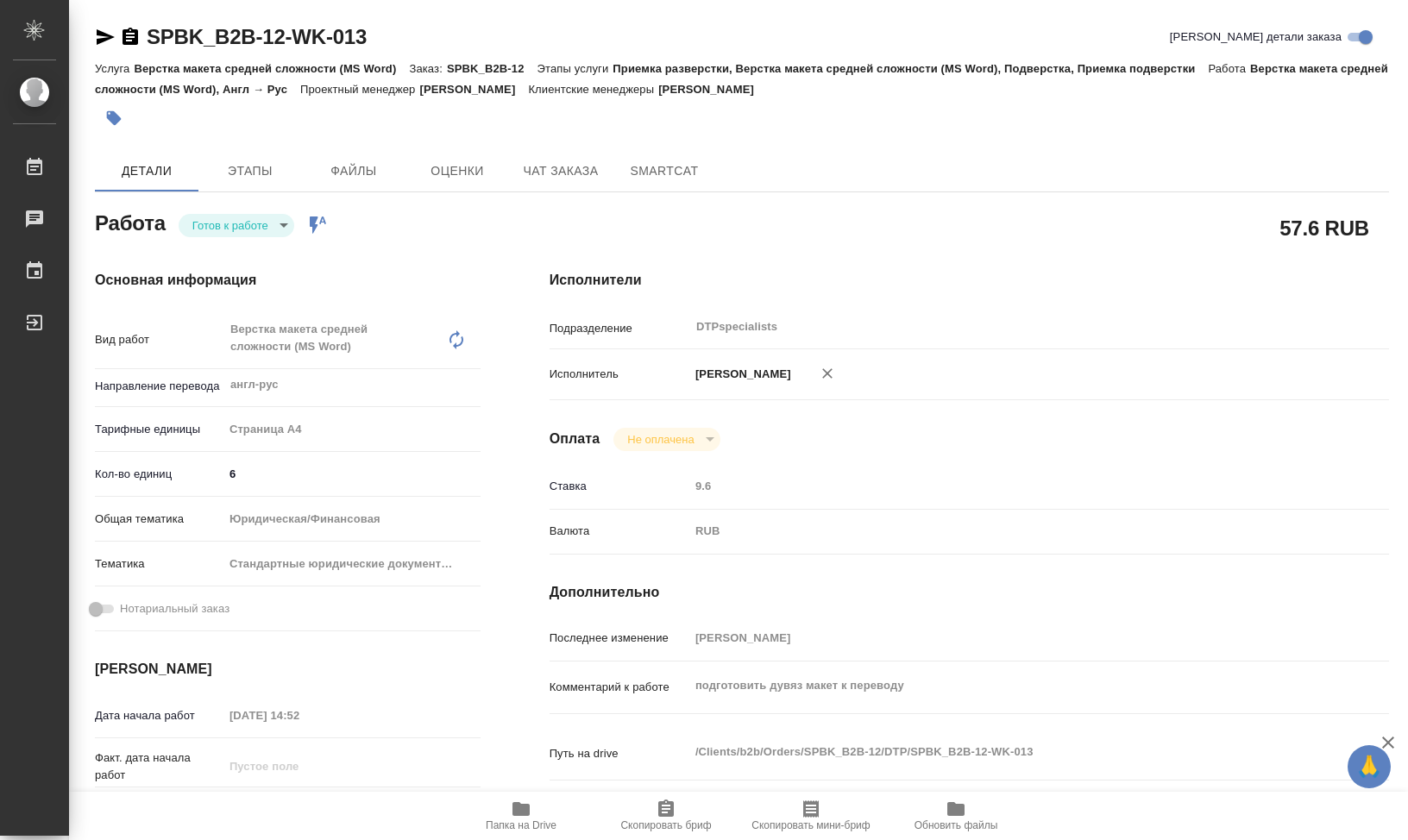
type textarea "x"
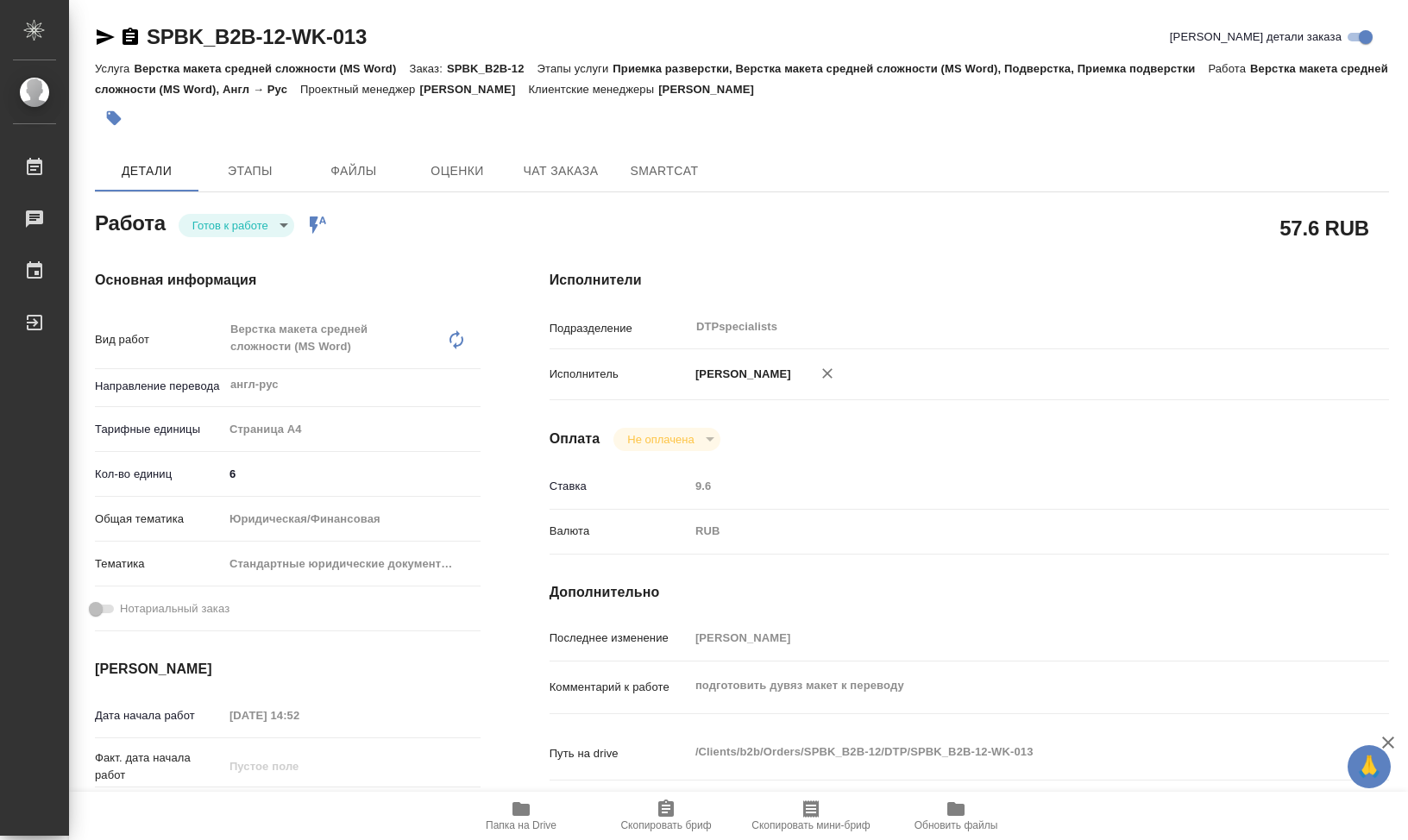
type textarea "x"
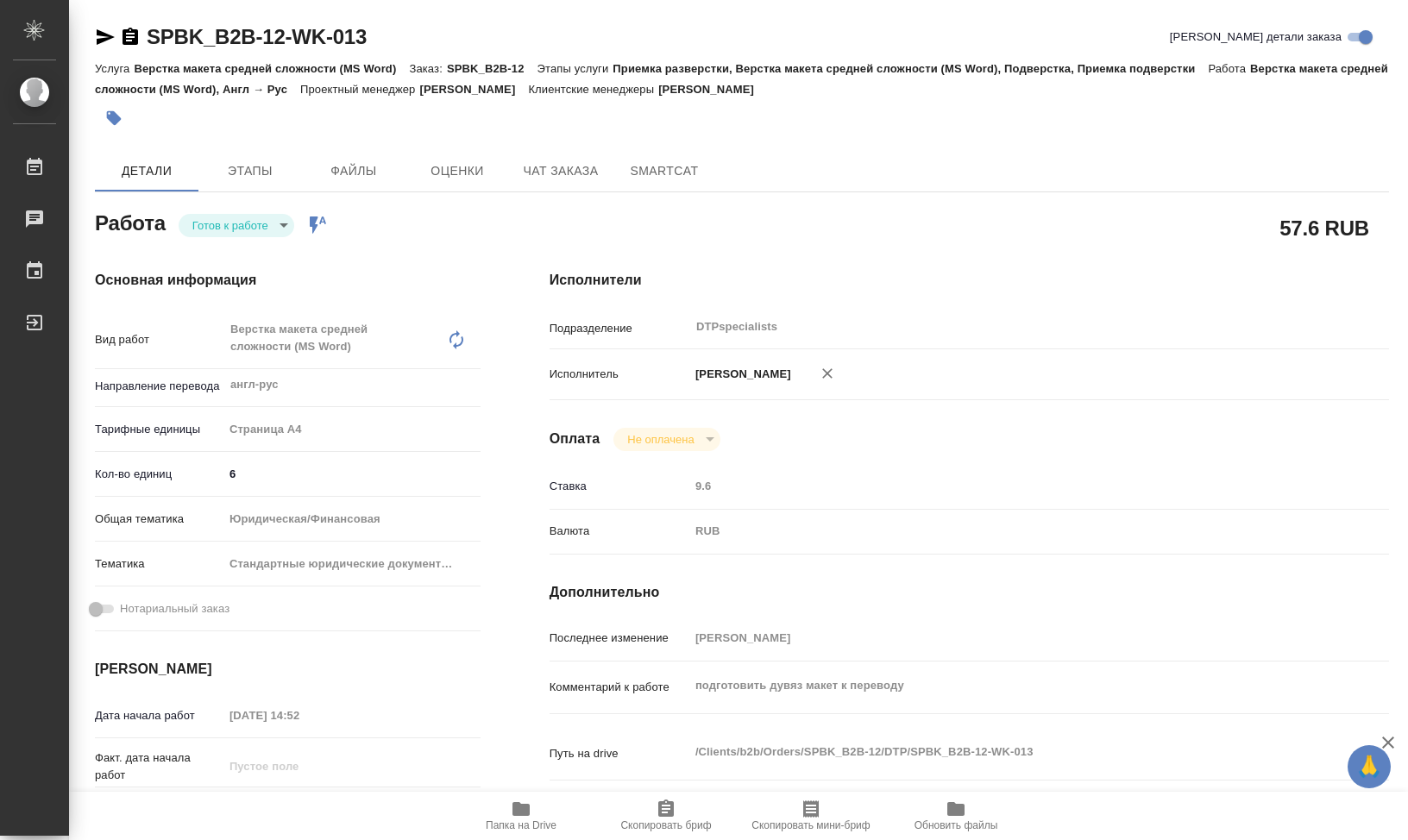
type textarea "x"
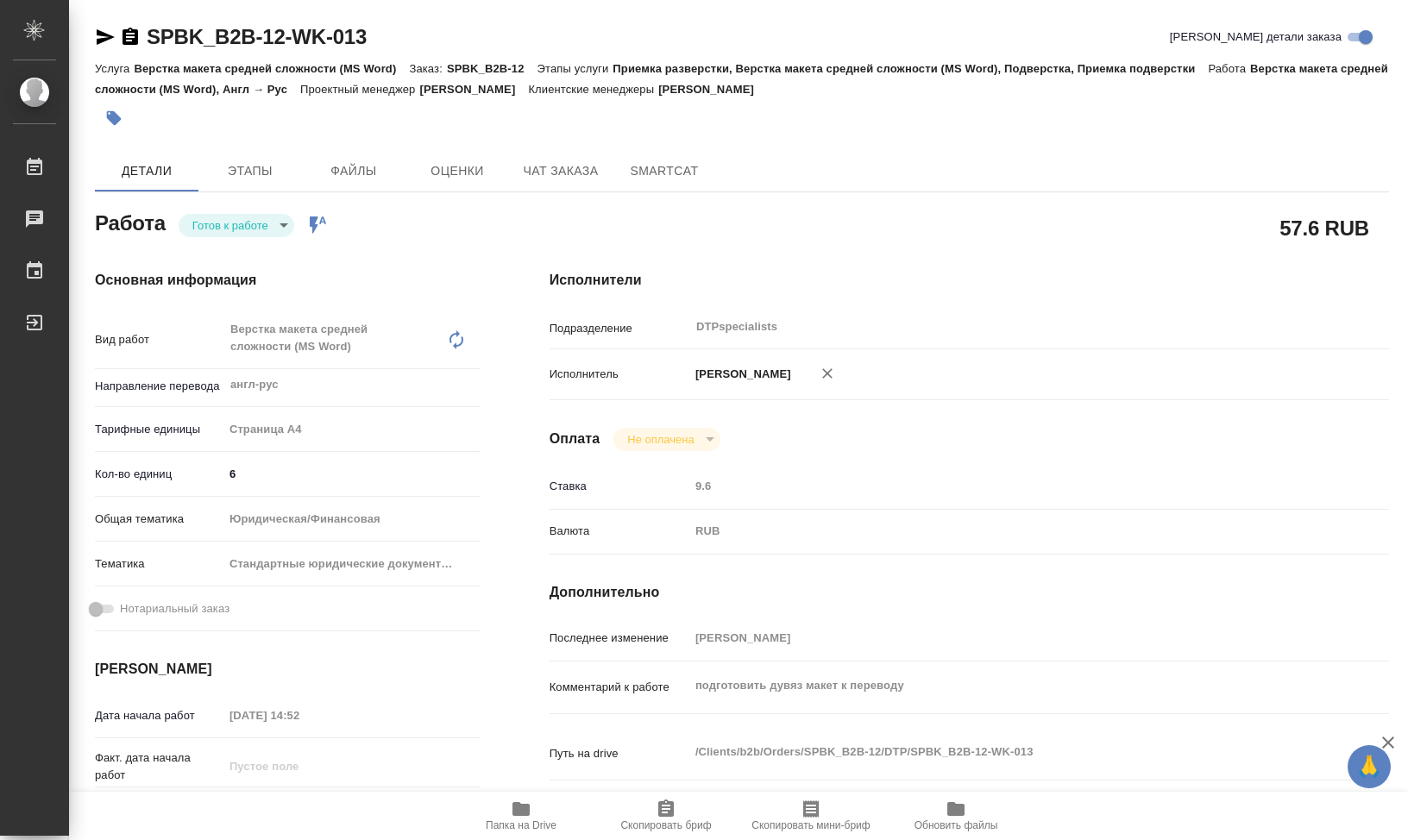
type textarea "x"
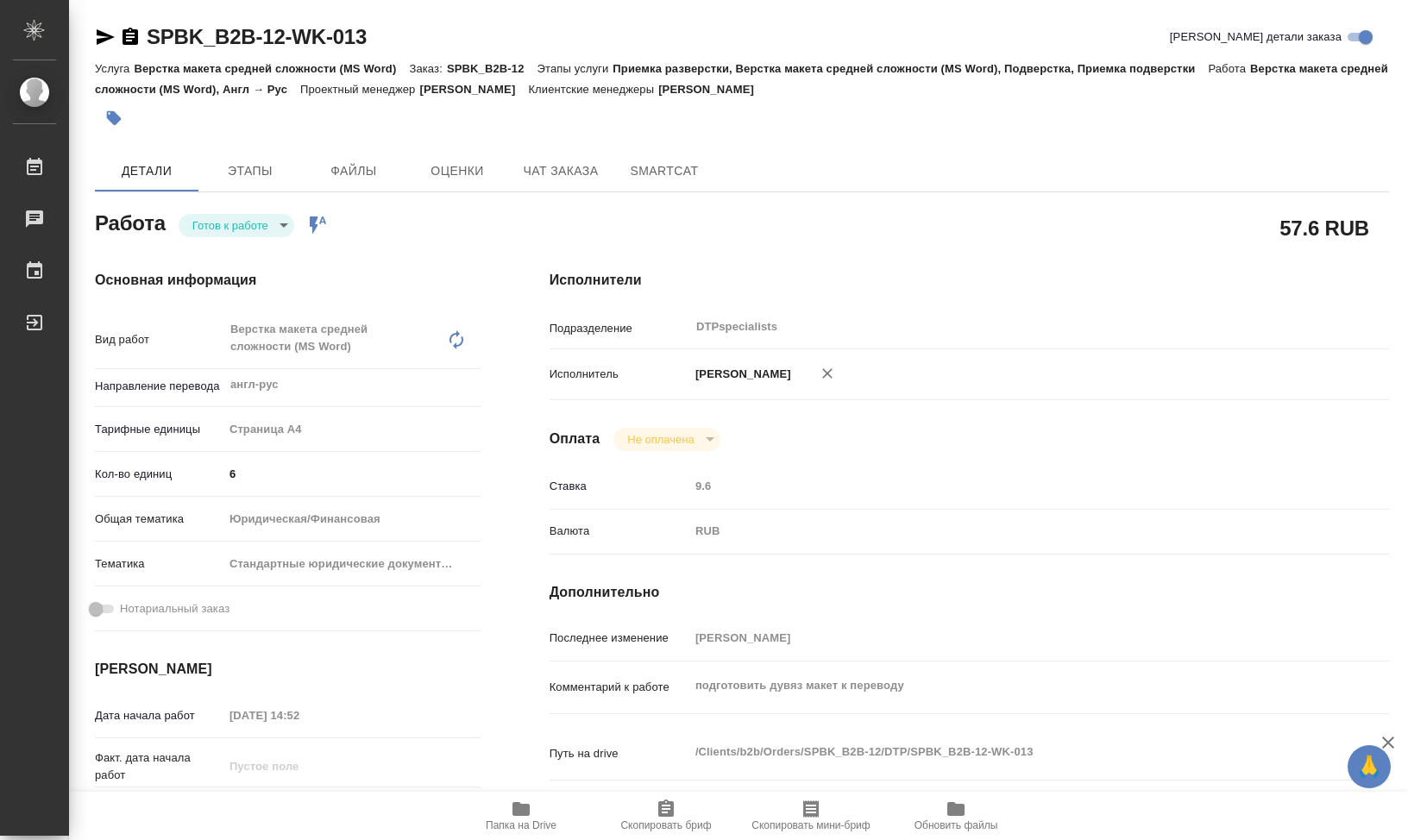
click at [203, 45] on link "SPBK_B2B-12-WK-013" at bounding box center [257, 36] width 220 height 23
type textarea "x"
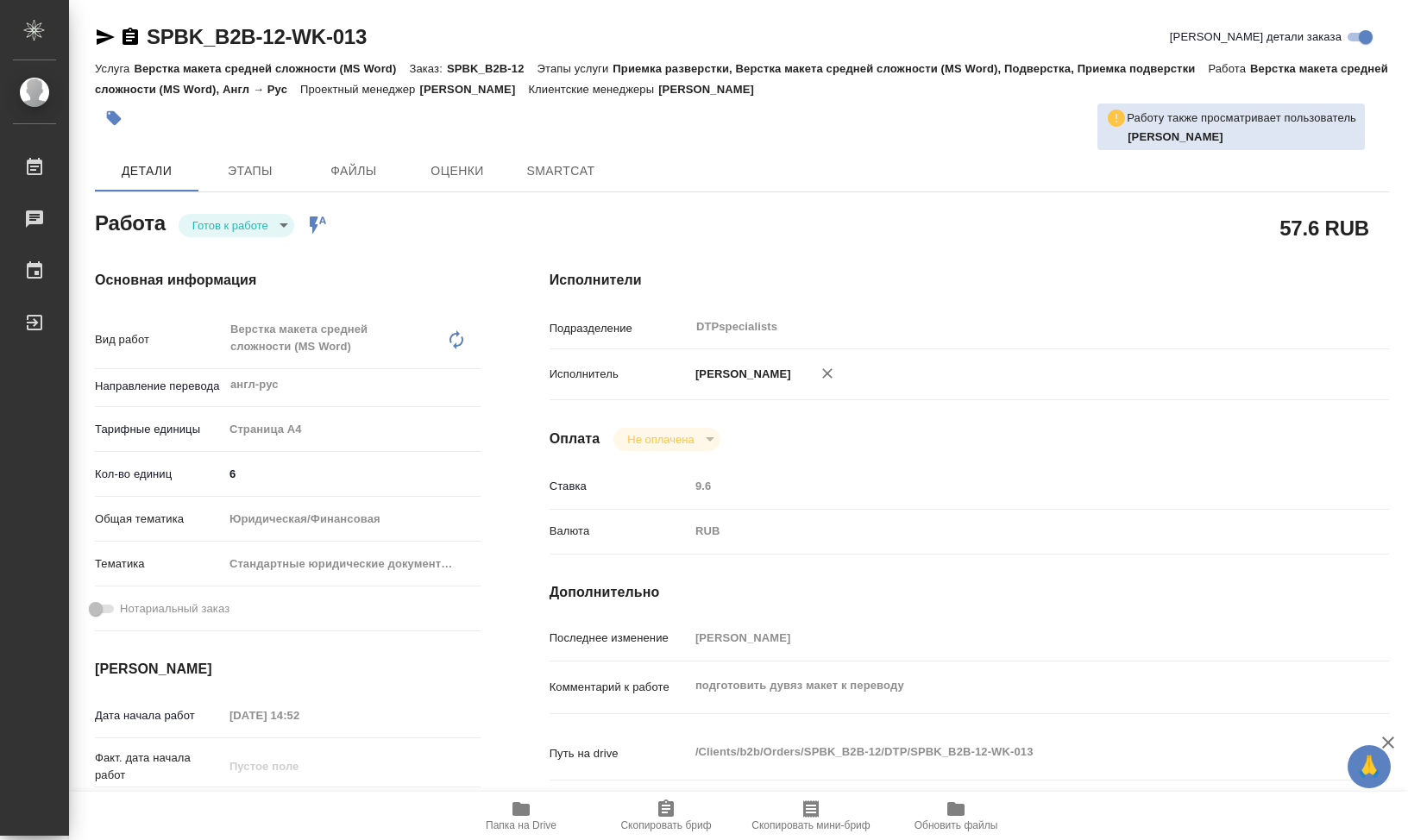
type textarea "x"
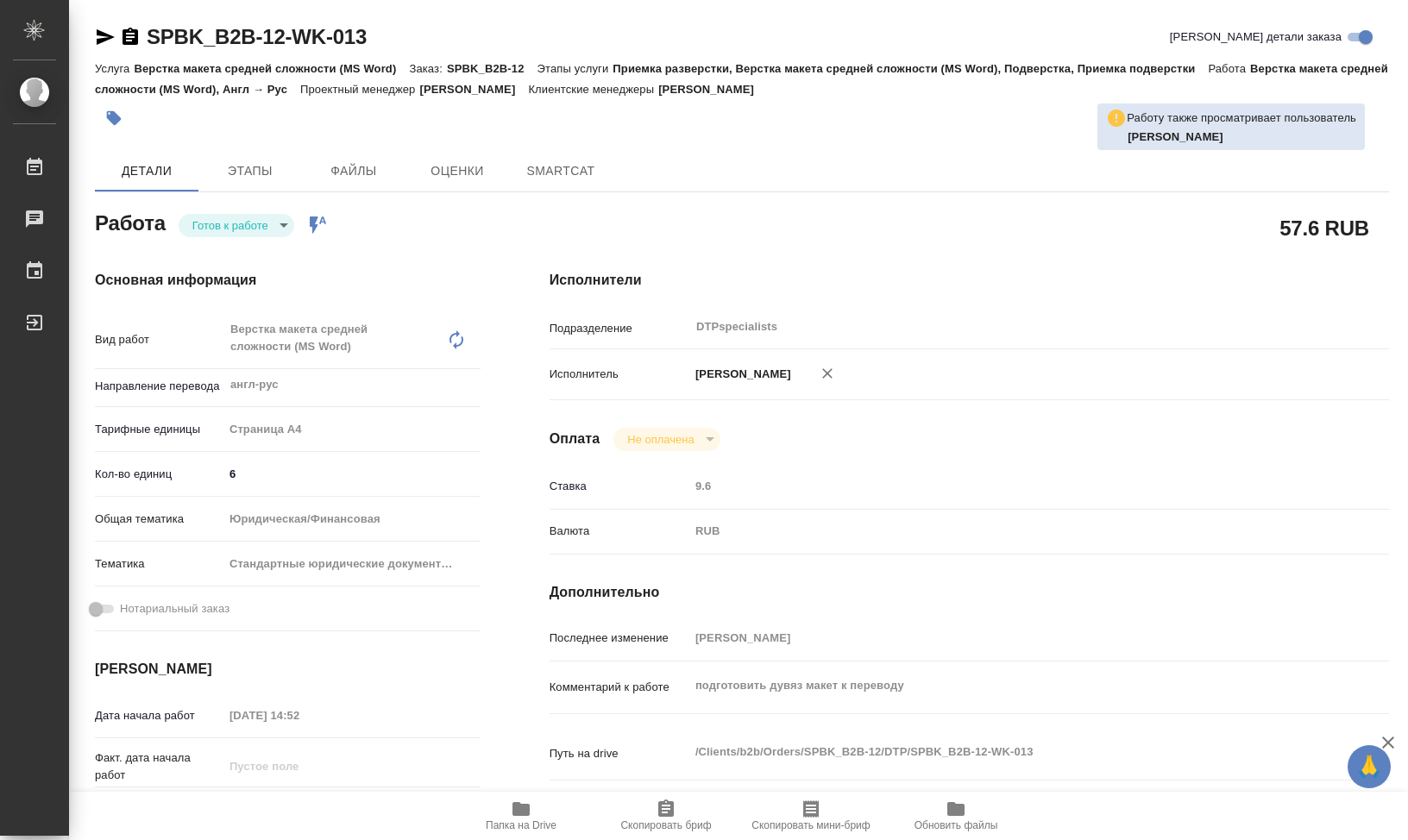
type textarea "x"
click at [127, 32] on icon "button" at bounding box center [130, 36] width 16 height 18
type textarea "x"
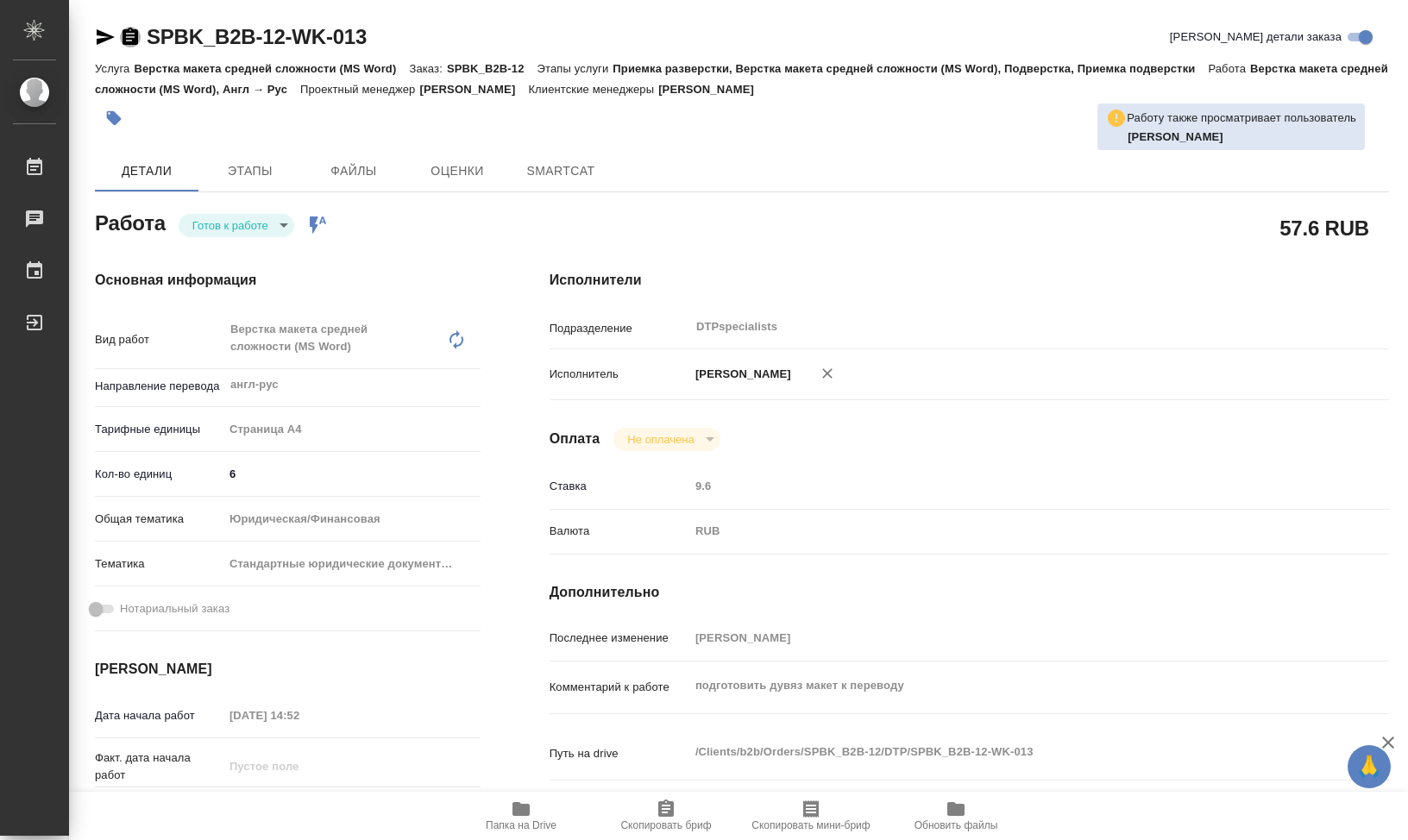
type textarea "x"
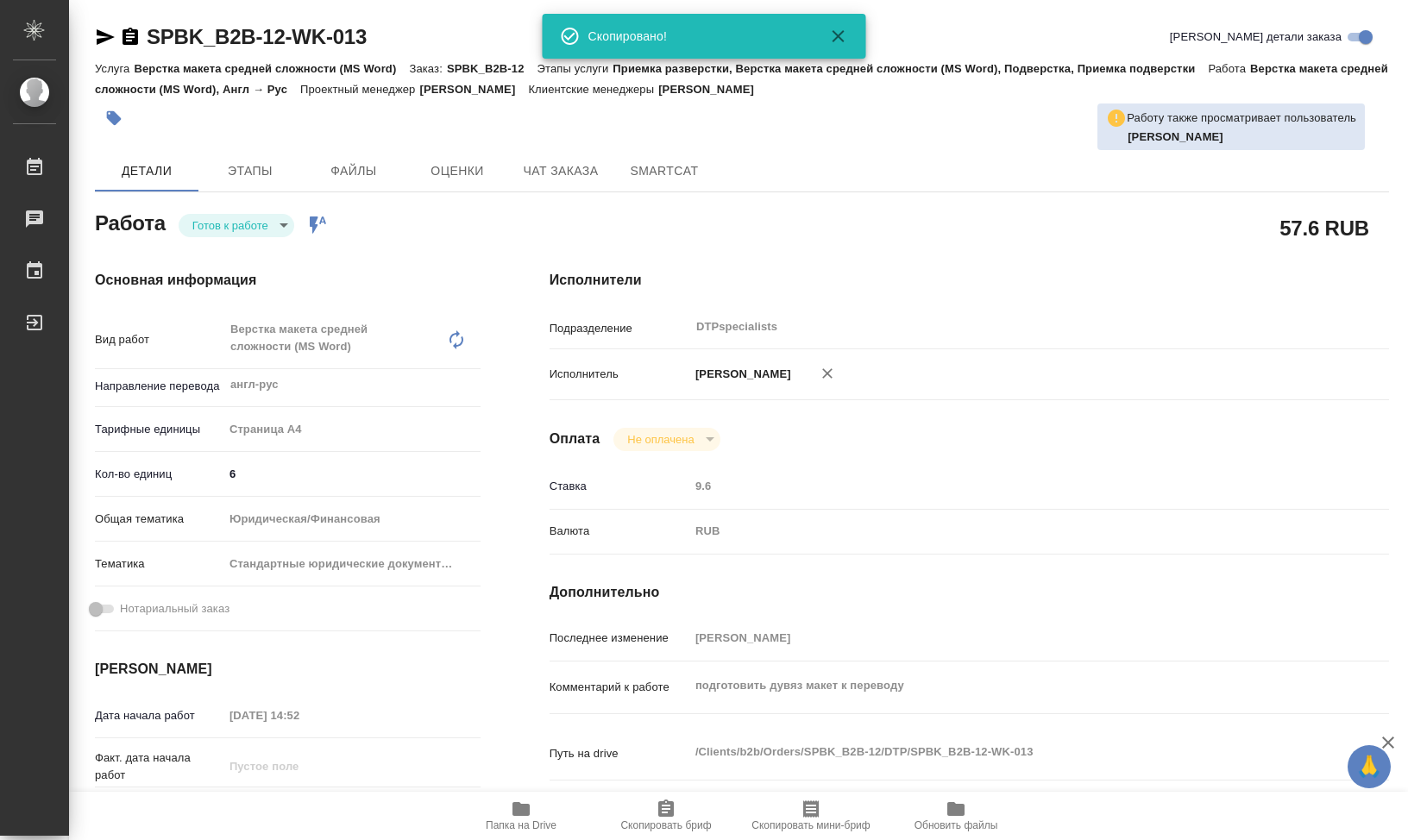
type textarea "x"
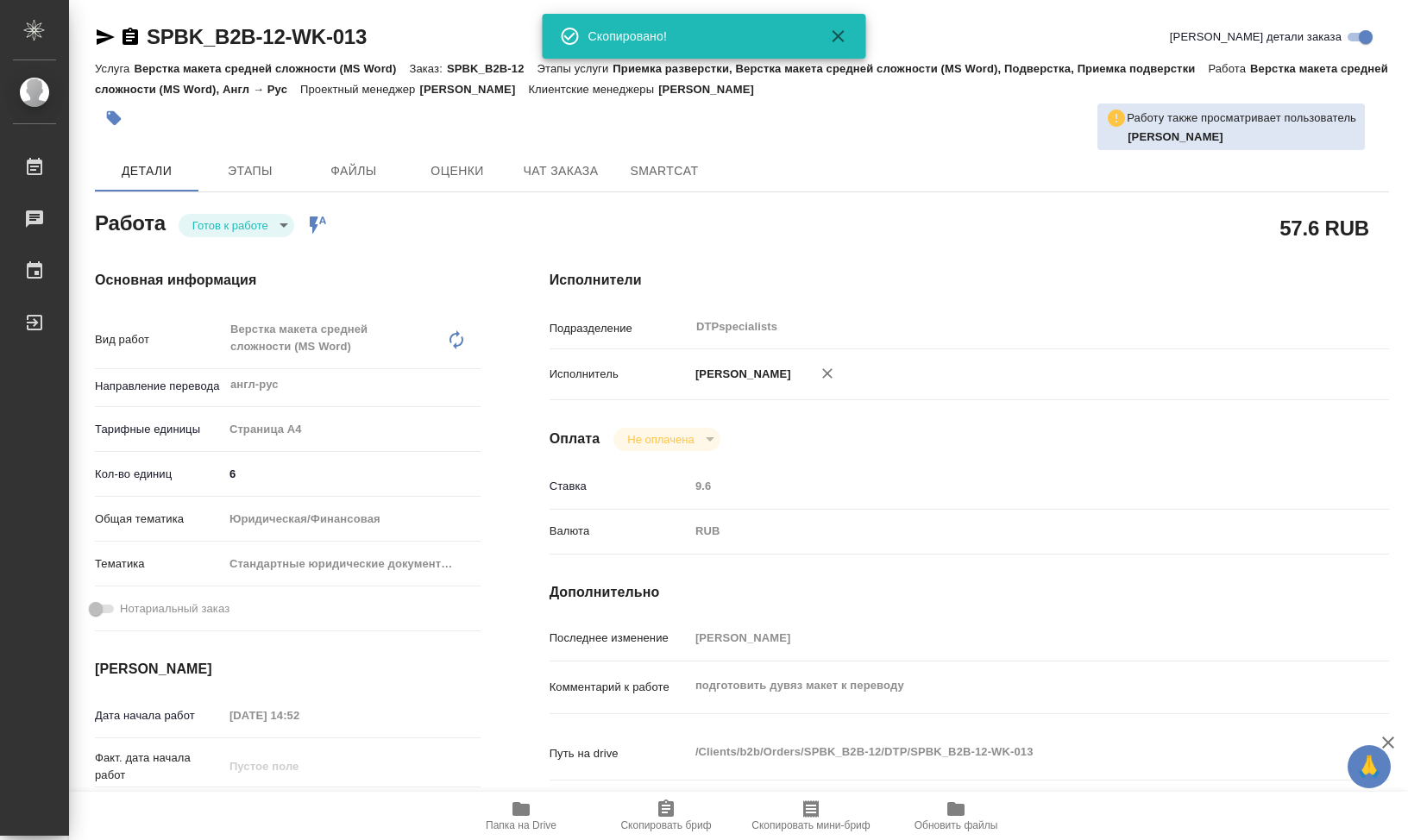
type textarea "x"
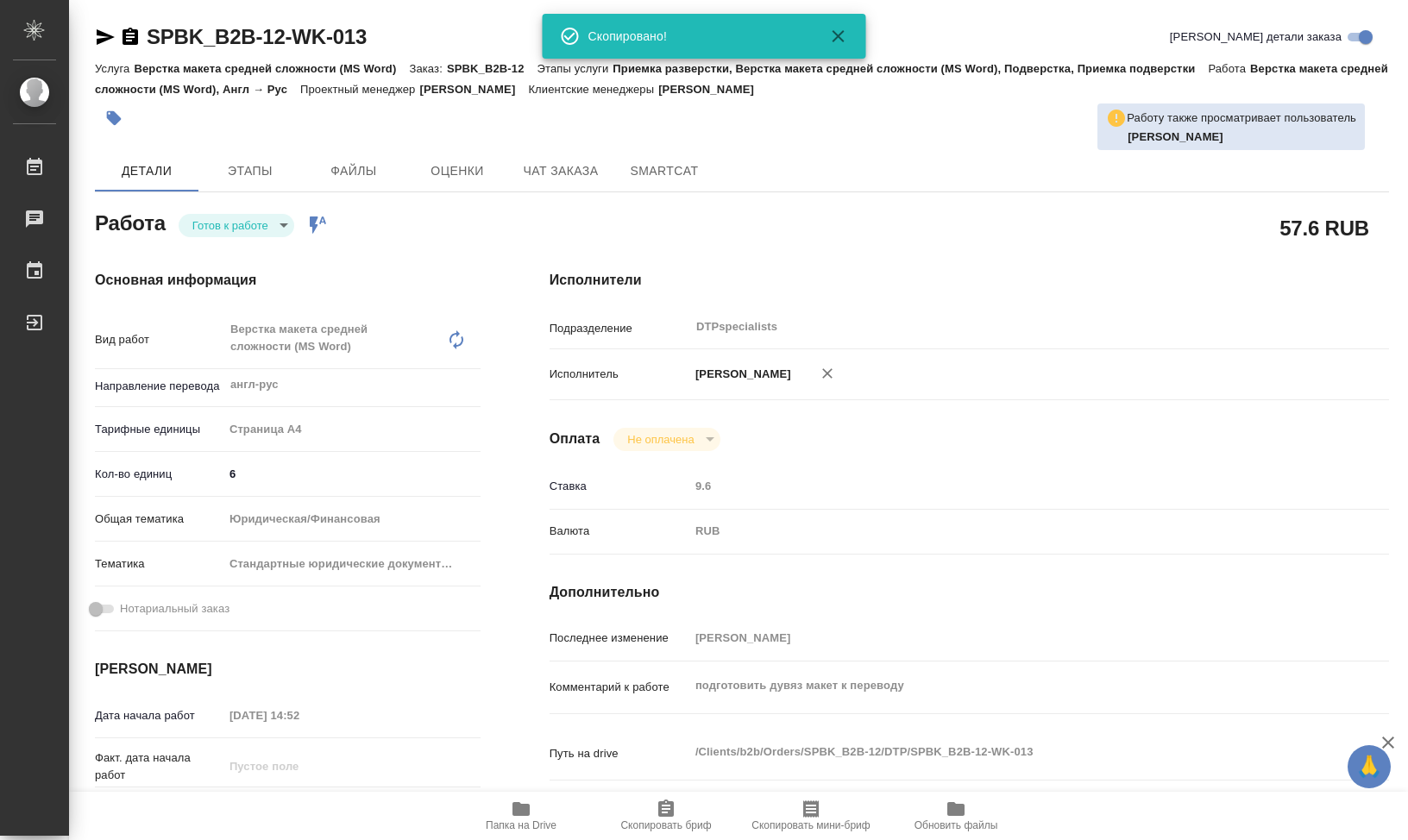
type textarea "x"
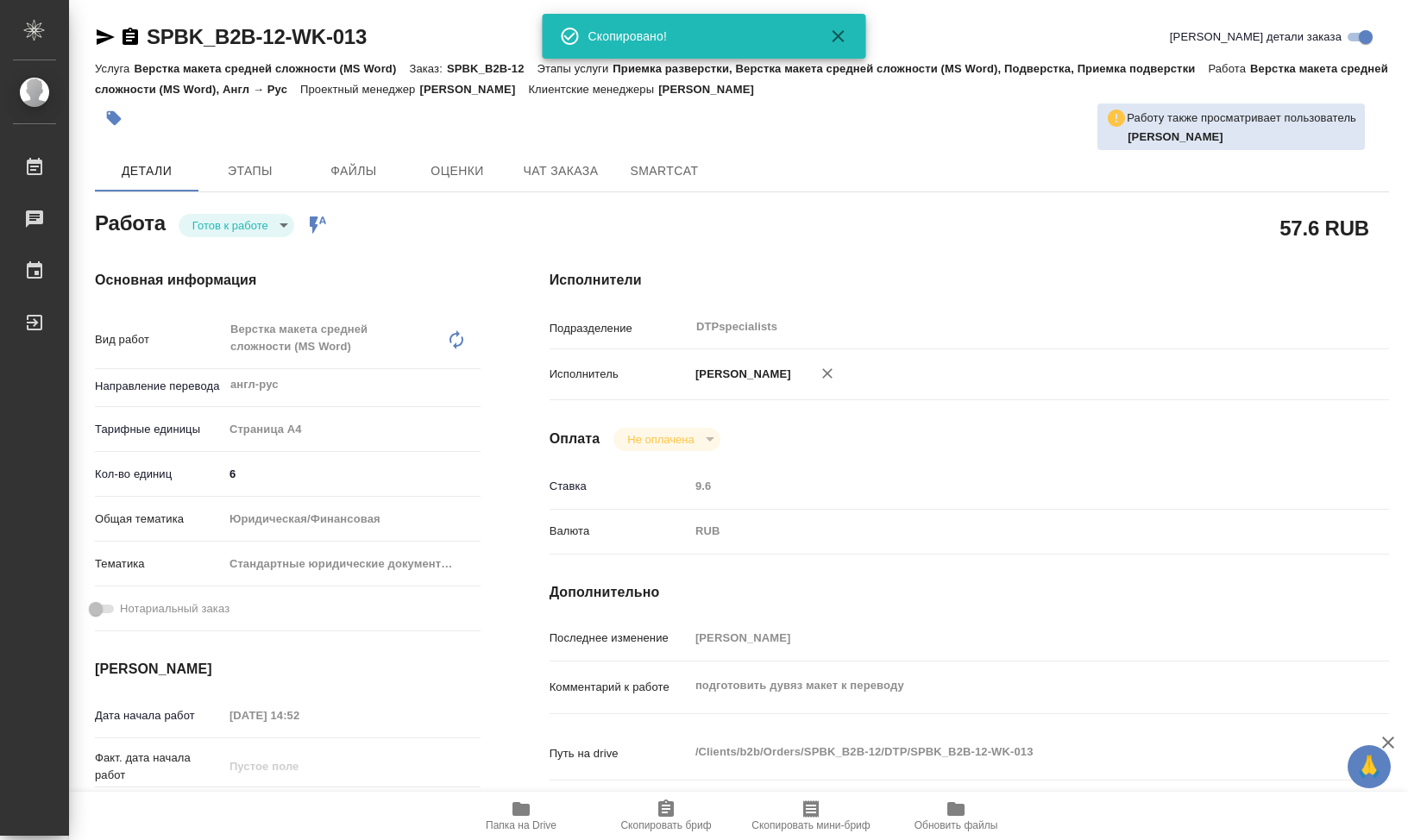
type textarea "x"
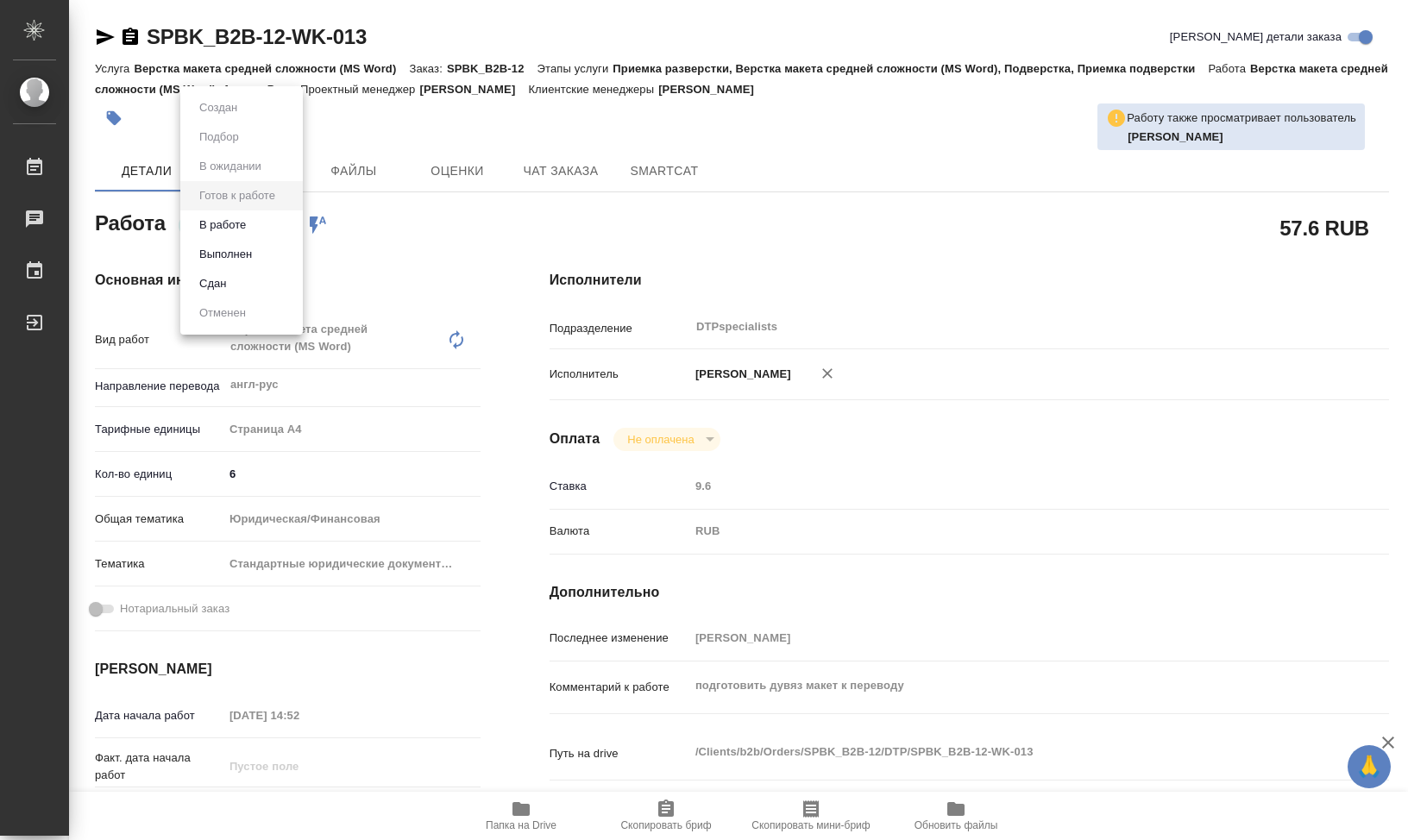
click at [283, 225] on body "🙏 .cls-1 fill:#fff; AWATERA Klimentovskii Sergei Работы 0 Чаты График Выйти SPB…" at bounding box center [704, 420] width 1408 height 840
click at [246, 232] on button "В работе" at bounding box center [223, 225] width 57 height 19
type textarea "x"
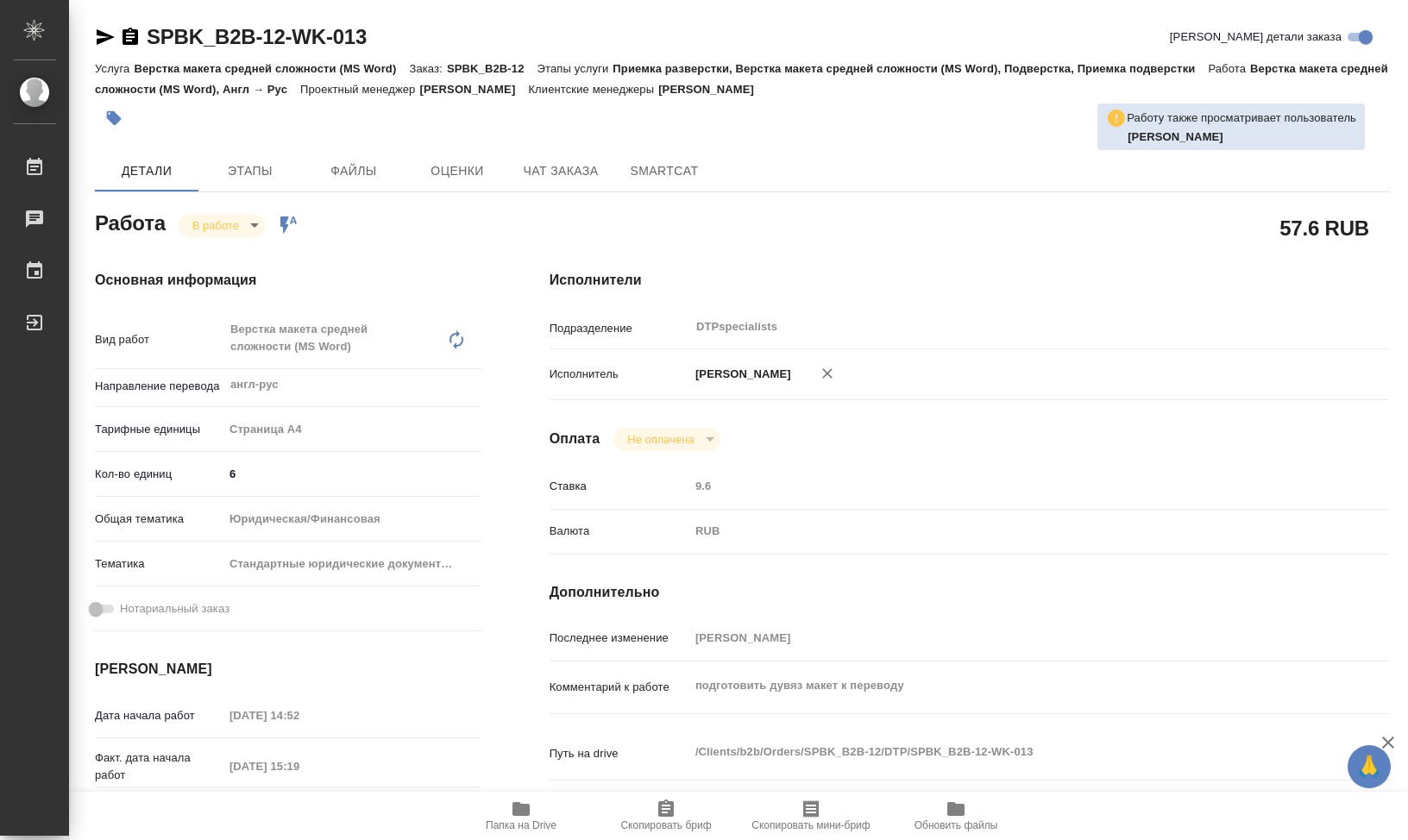
type textarea "x"
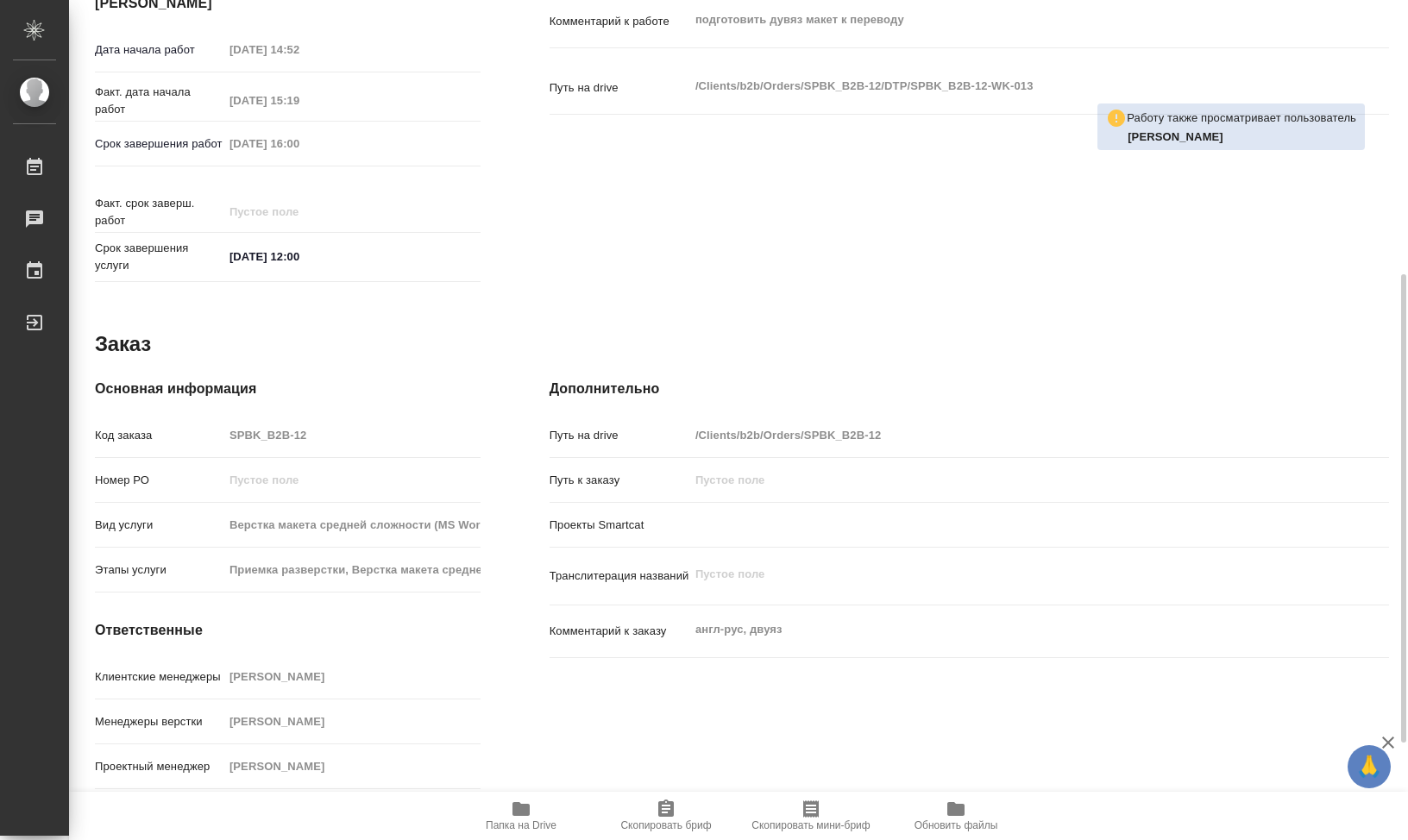
type textarea "x"
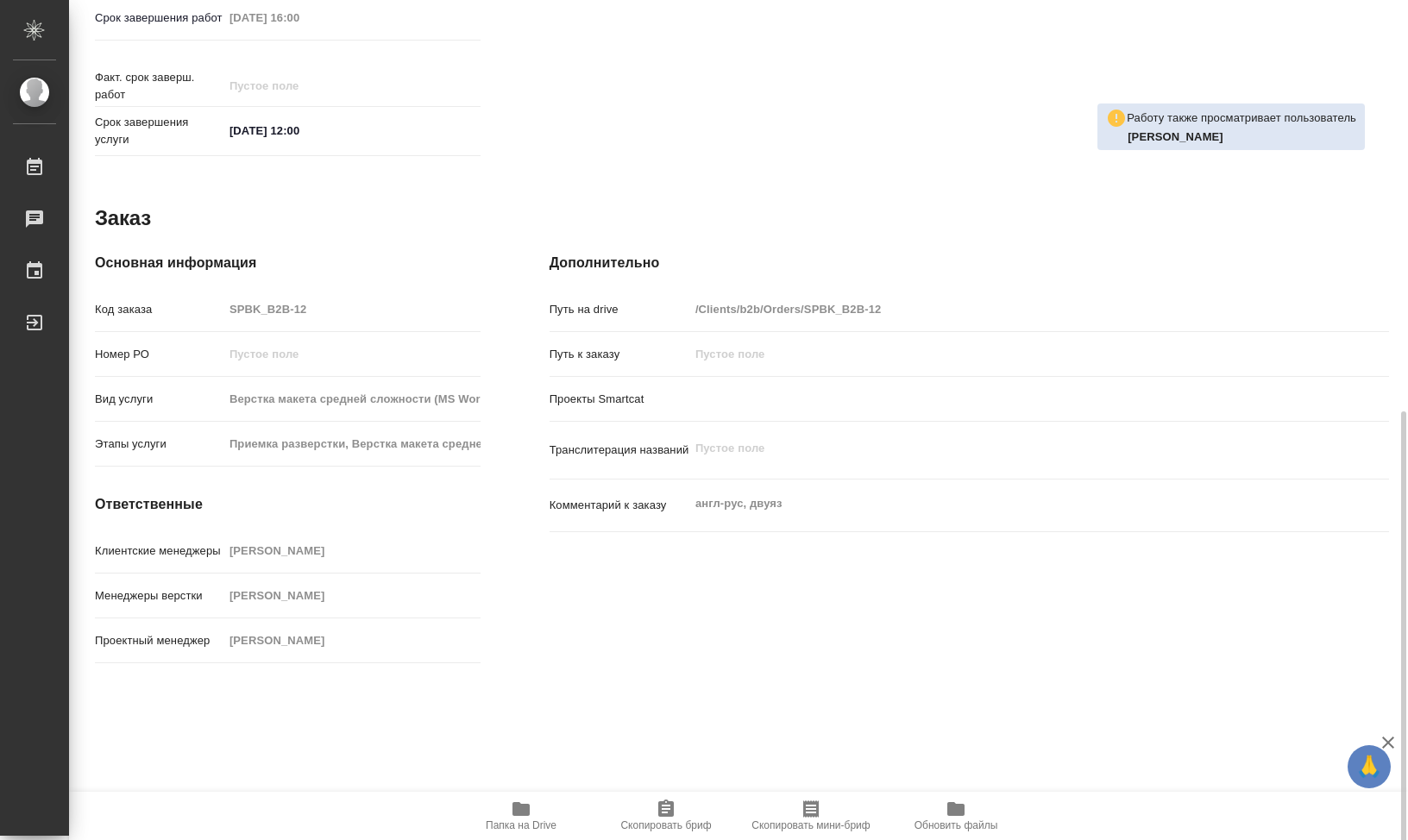
scroll to position [795, 0]
click at [534, 811] on span "Папка на Drive" at bounding box center [521, 815] width 125 height 33
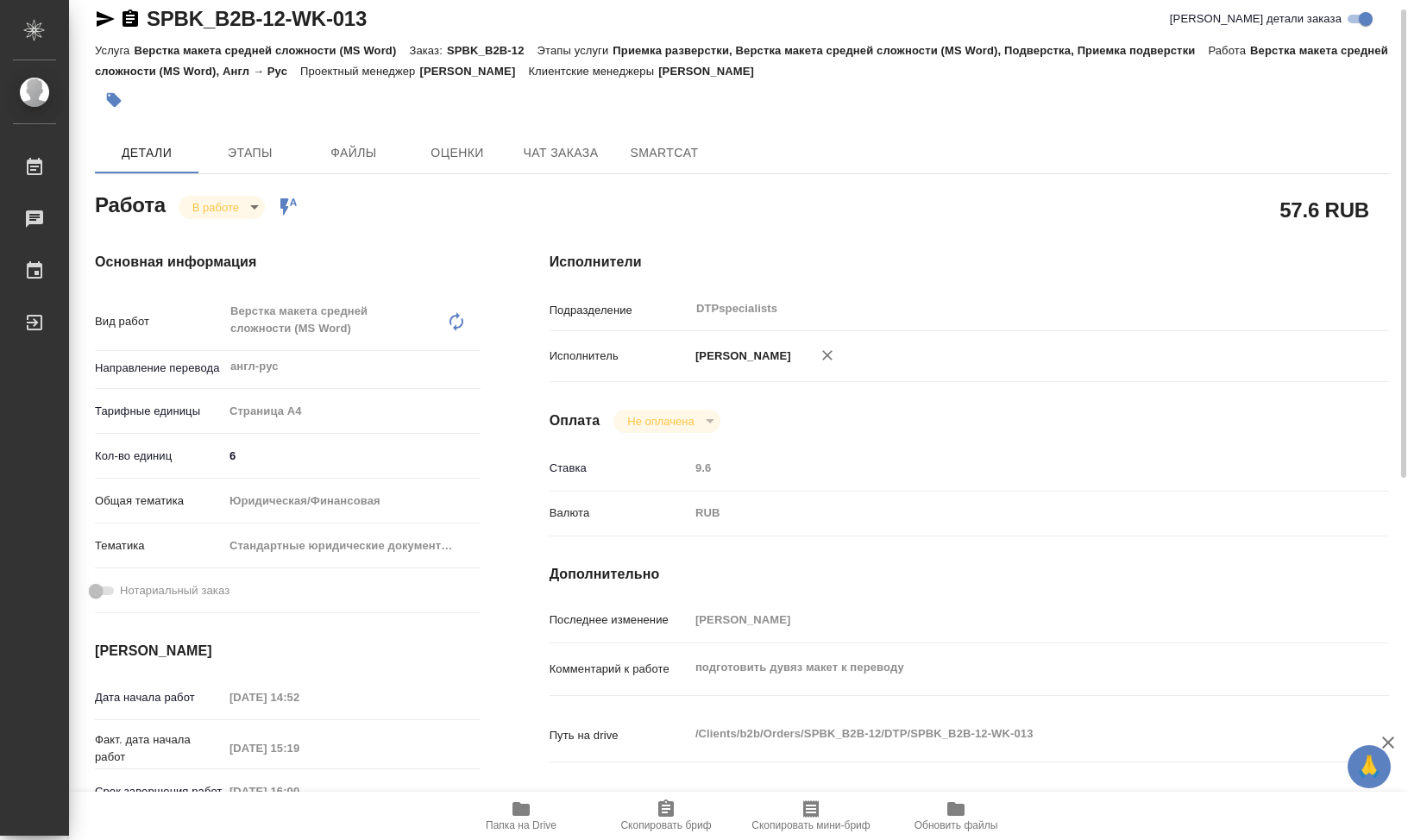
scroll to position [0, 0]
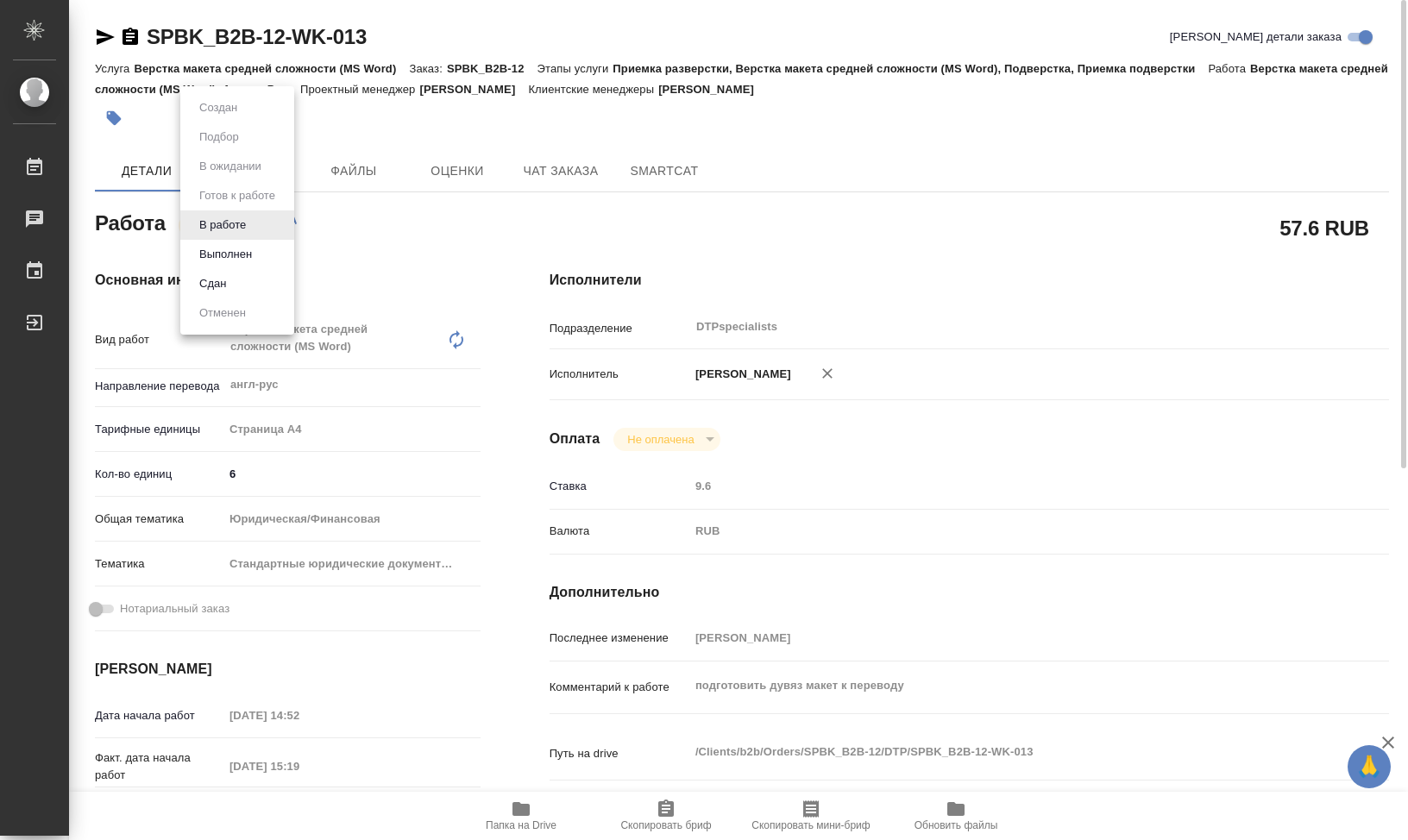
click at [257, 226] on body "🙏 .cls-1 fill:#fff; AWATERA Klimentovskii Sergei Работы 0 Чаты График Выйти SPB…" at bounding box center [704, 420] width 1408 height 840
click at [257, 257] on button "Выполнен" at bounding box center [225, 254] width 63 height 19
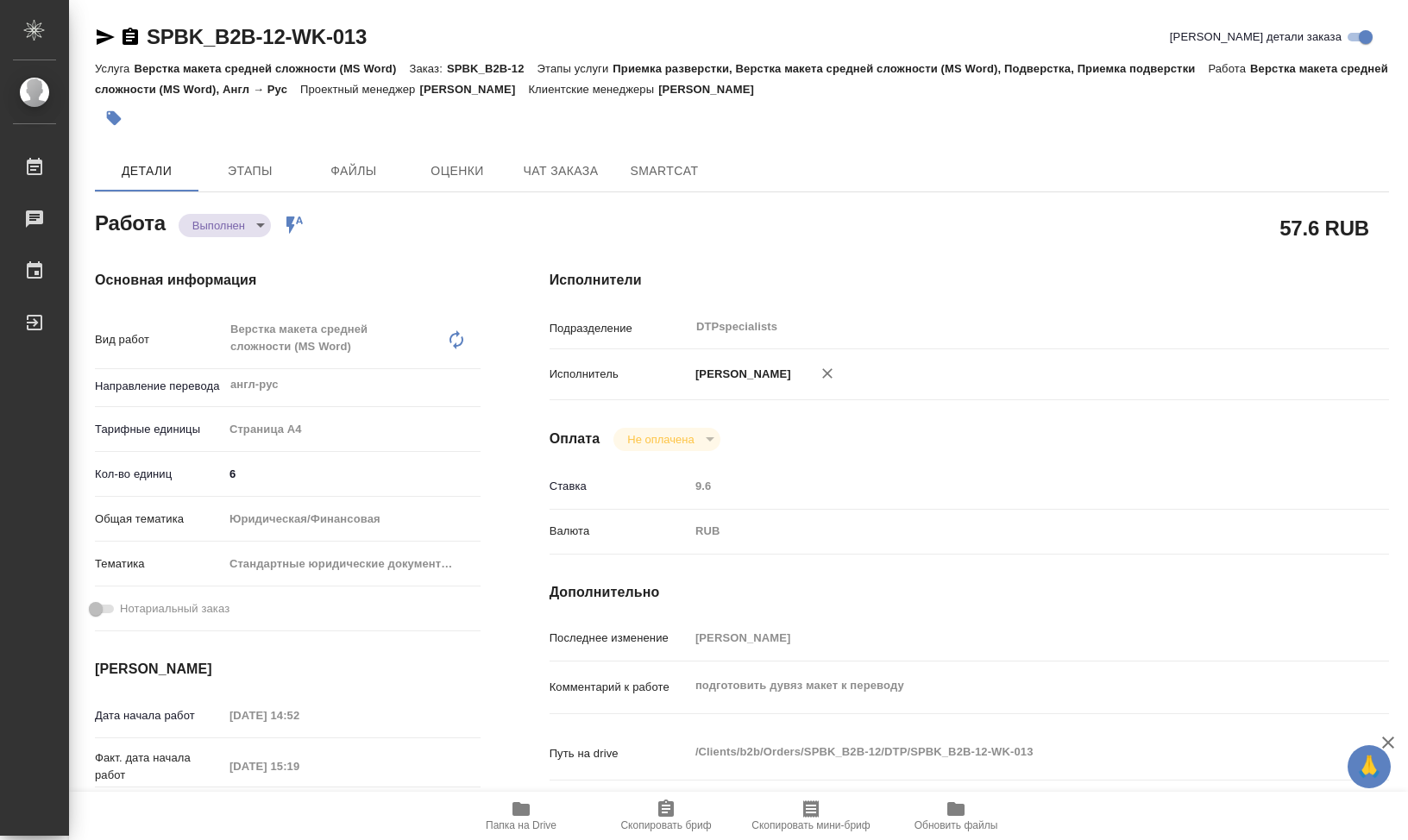
type textarea "x"
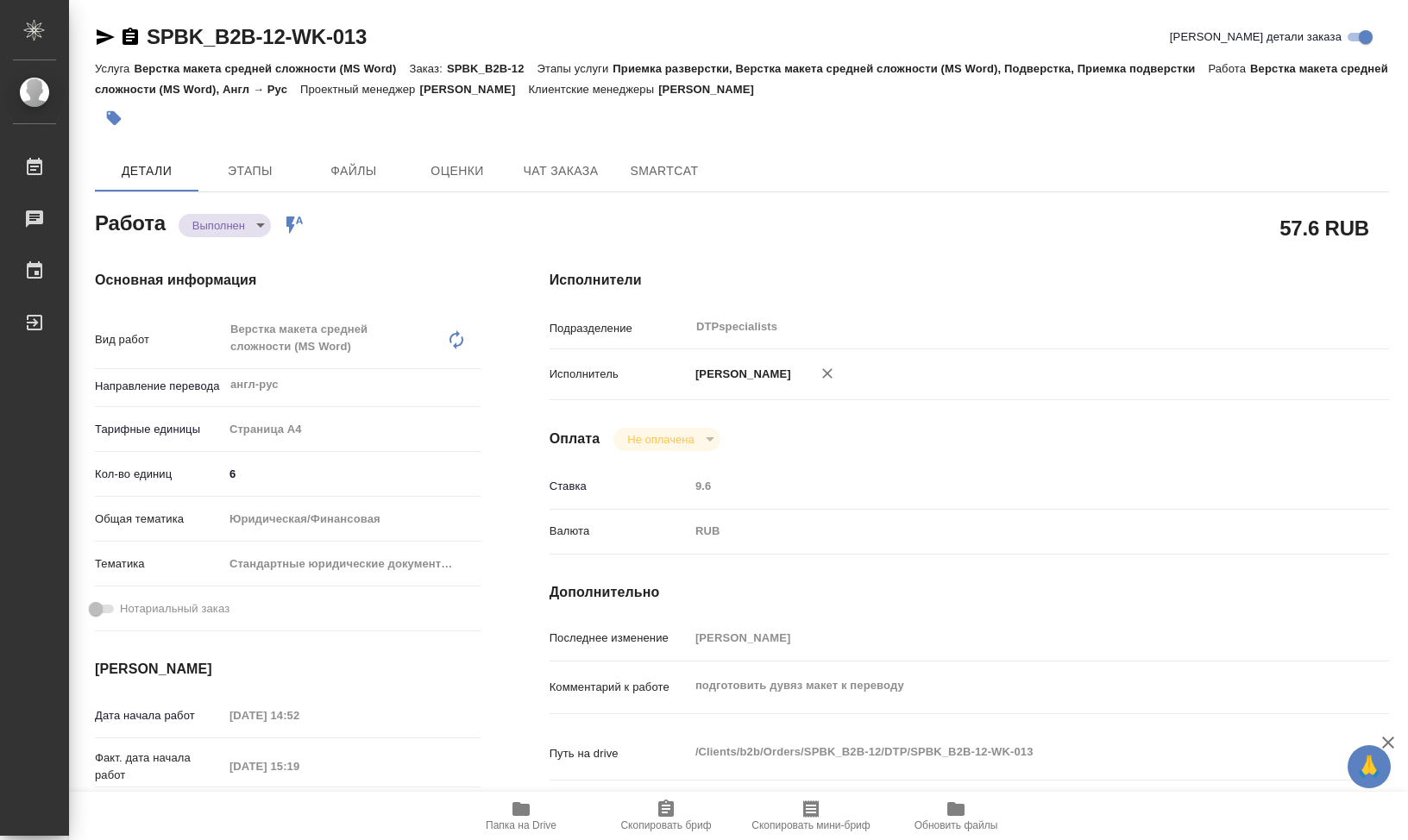
type textarea "x"
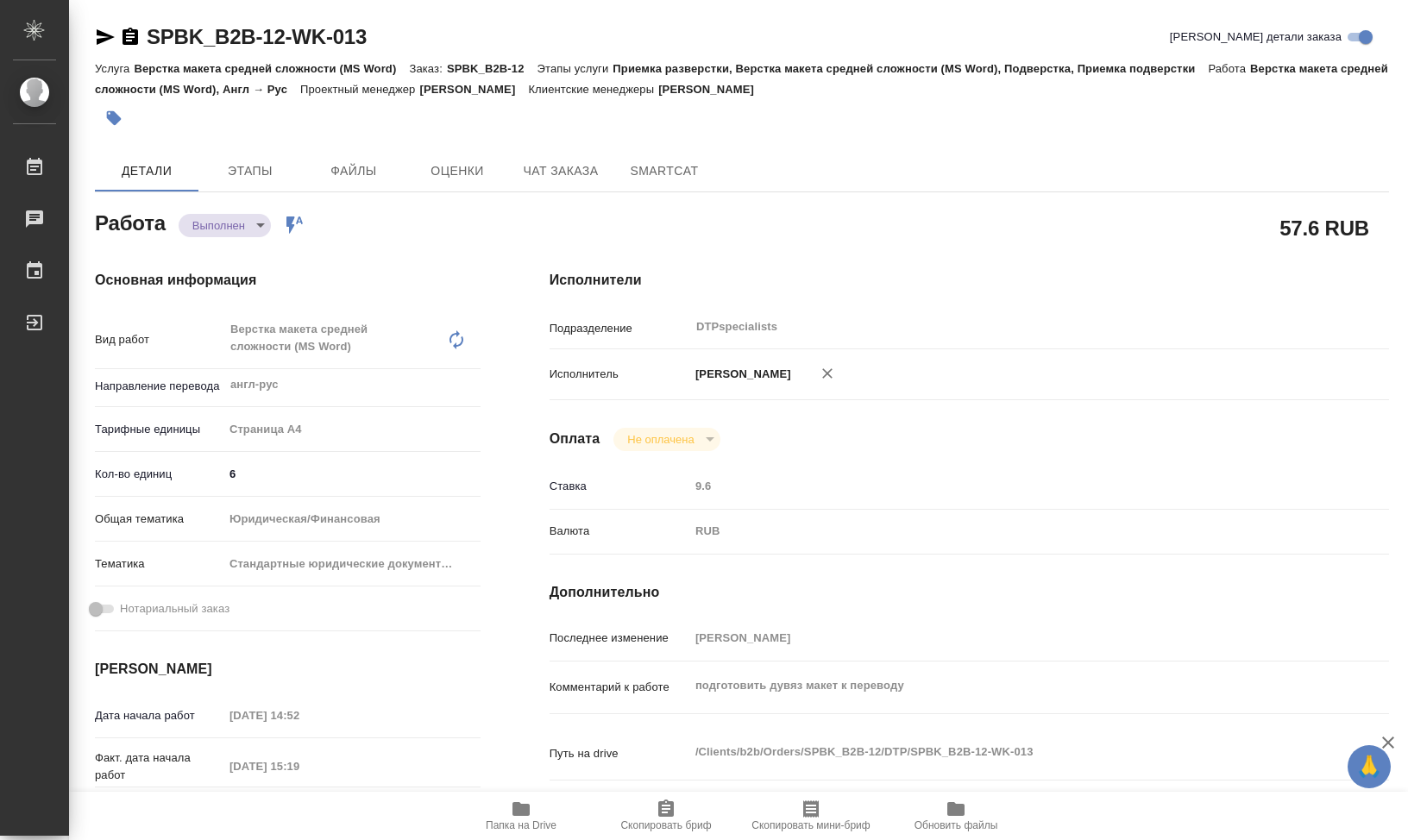
type textarea "x"
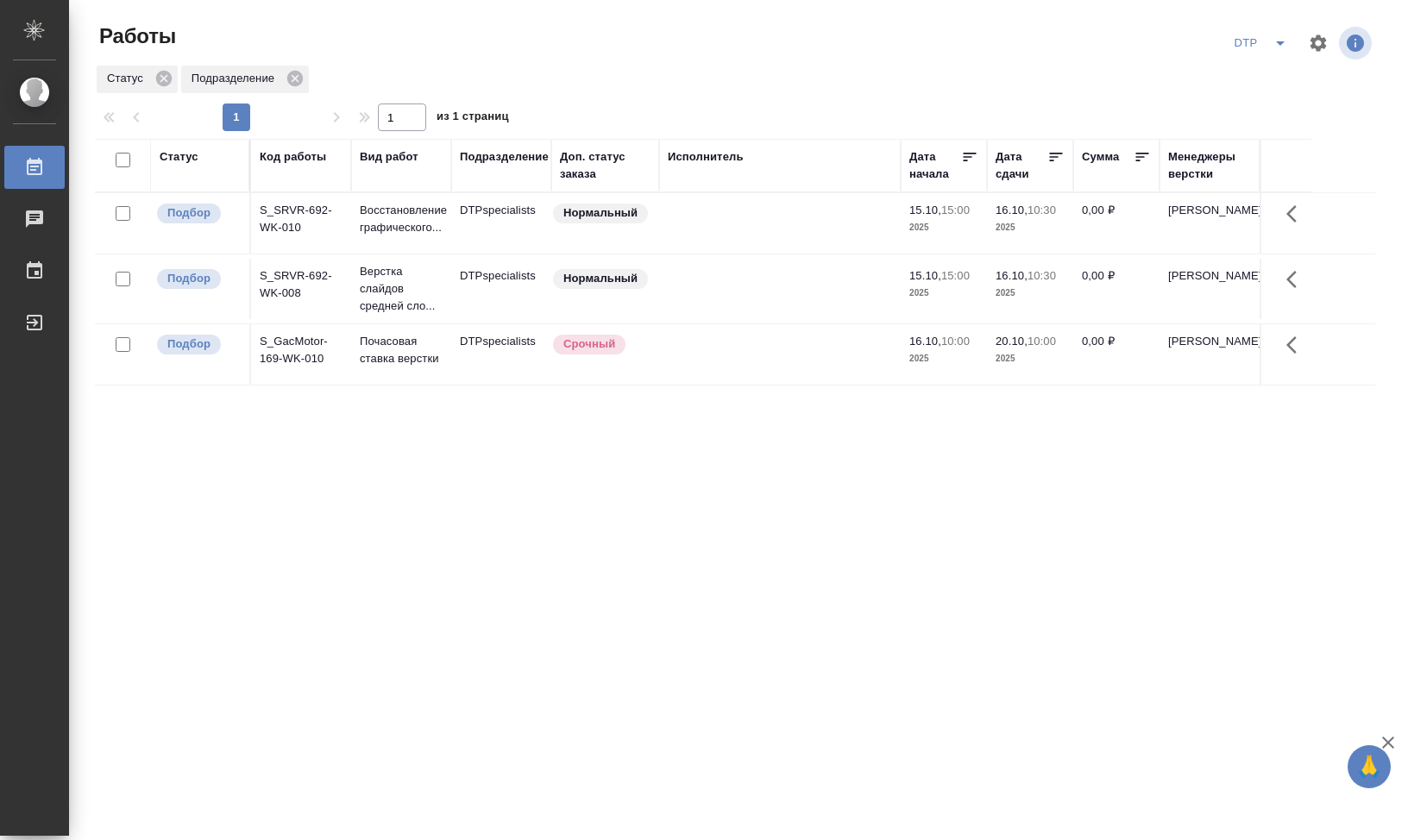
click at [307, 211] on td "S_SRVR-692-WK-010" at bounding box center [301, 222] width 100 height 60
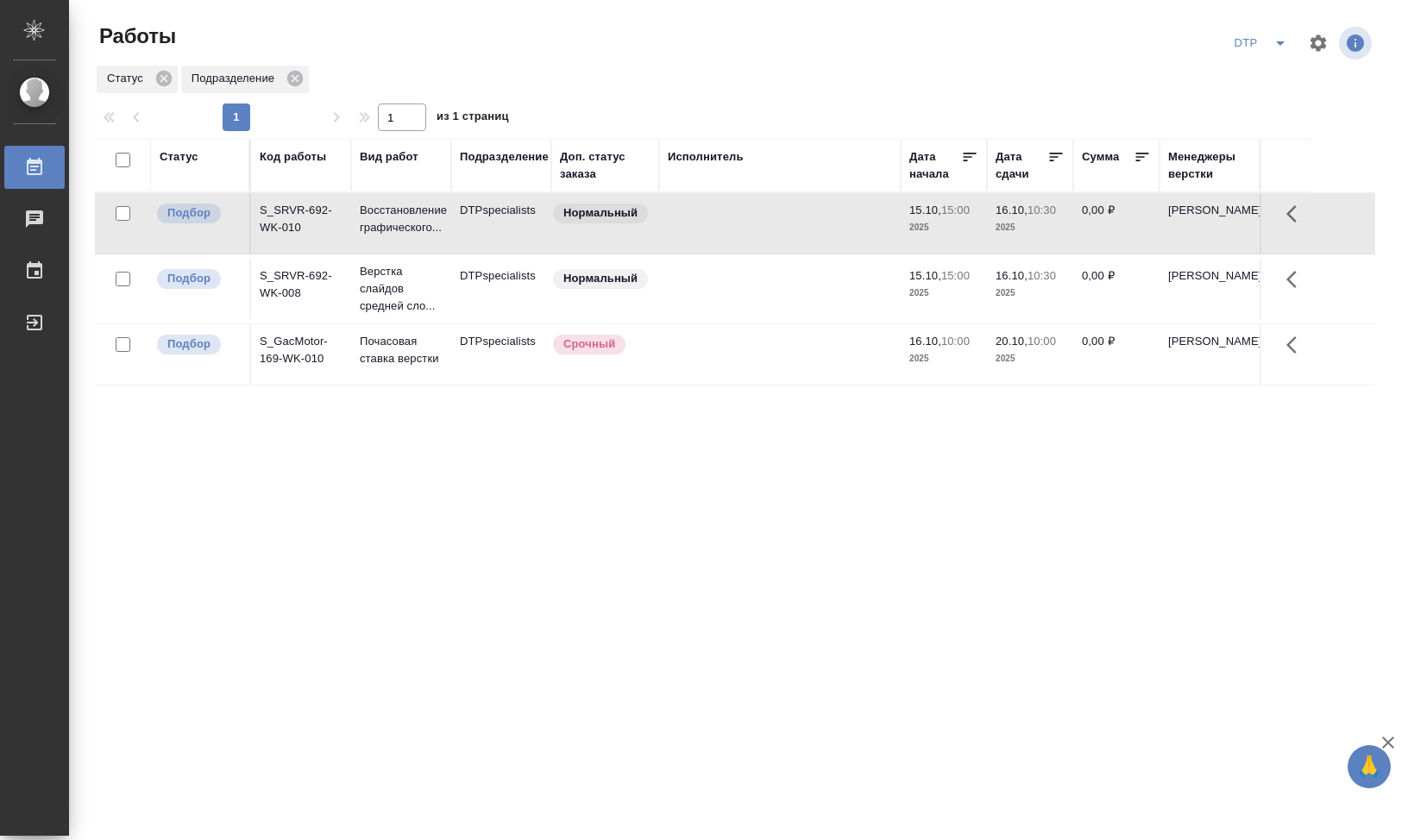
click at [307, 211] on td "S_SRVR-692-WK-010" at bounding box center [301, 222] width 100 height 60
click at [302, 289] on td "S_SRVR-692-WK-008" at bounding box center [301, 288] width 100 height 60
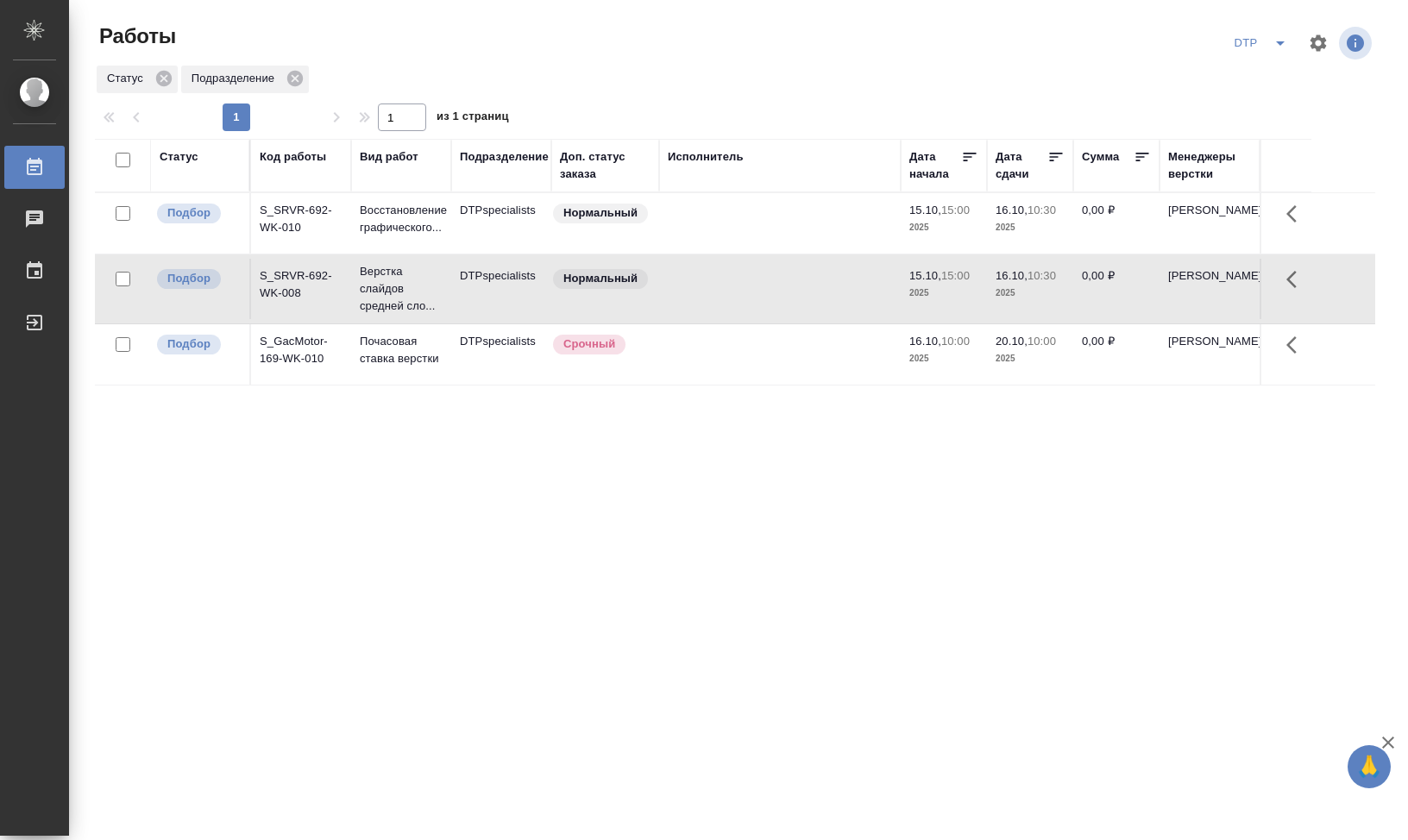
click at [302, 289] on td "S_SRVR-692-WK-008" at bounding box center [301, 288] width 100 height 60
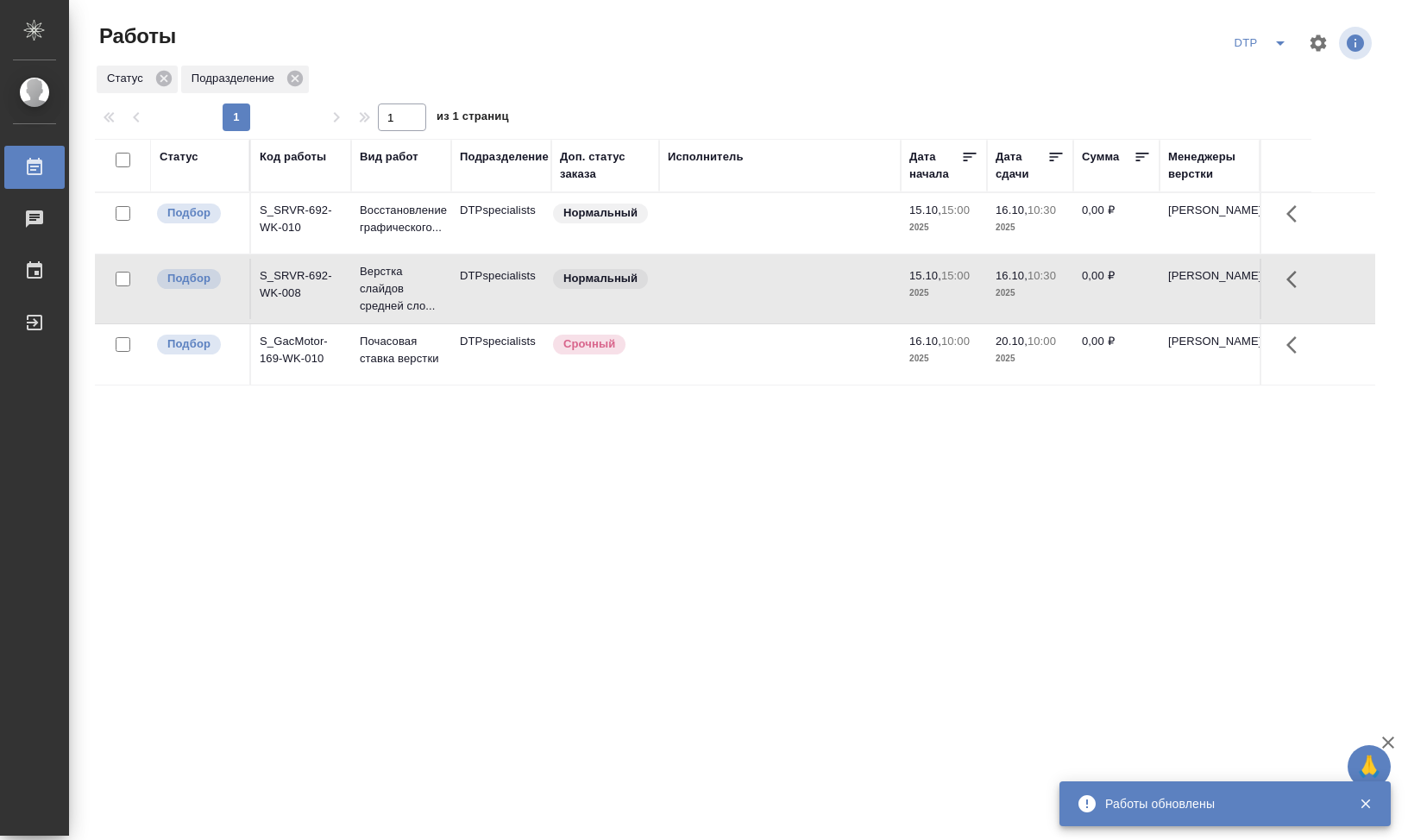
click at [1258, 46] on div "DTP" at bounding box center [1263, 43] width 69 height 28
click at [1283, 45] on icon "split button" at bounding box center [1281, 43] width 20 height 20
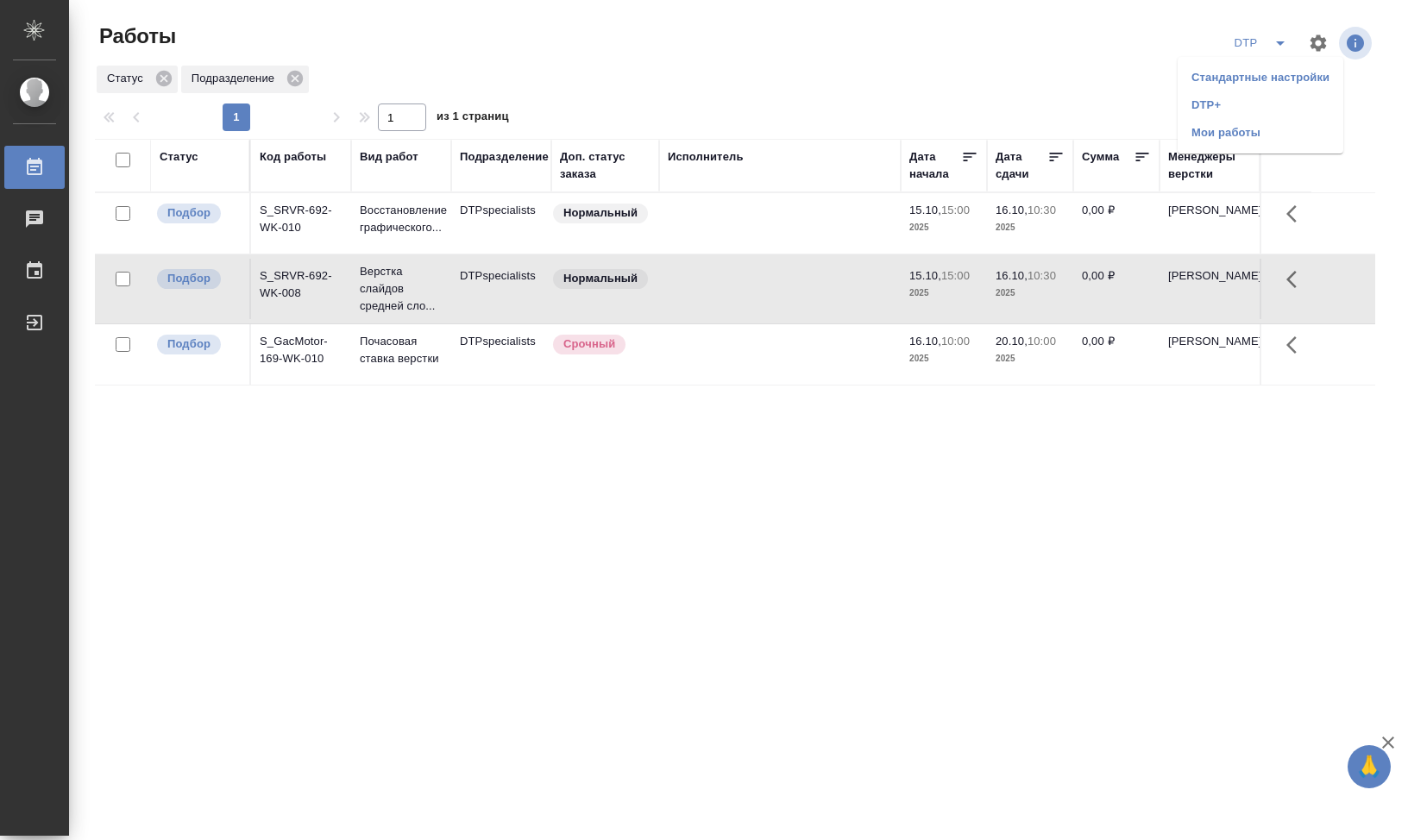
click at [1238, 114] on li "DTP+" at bounding box center [1260, 105] width 165 height 28
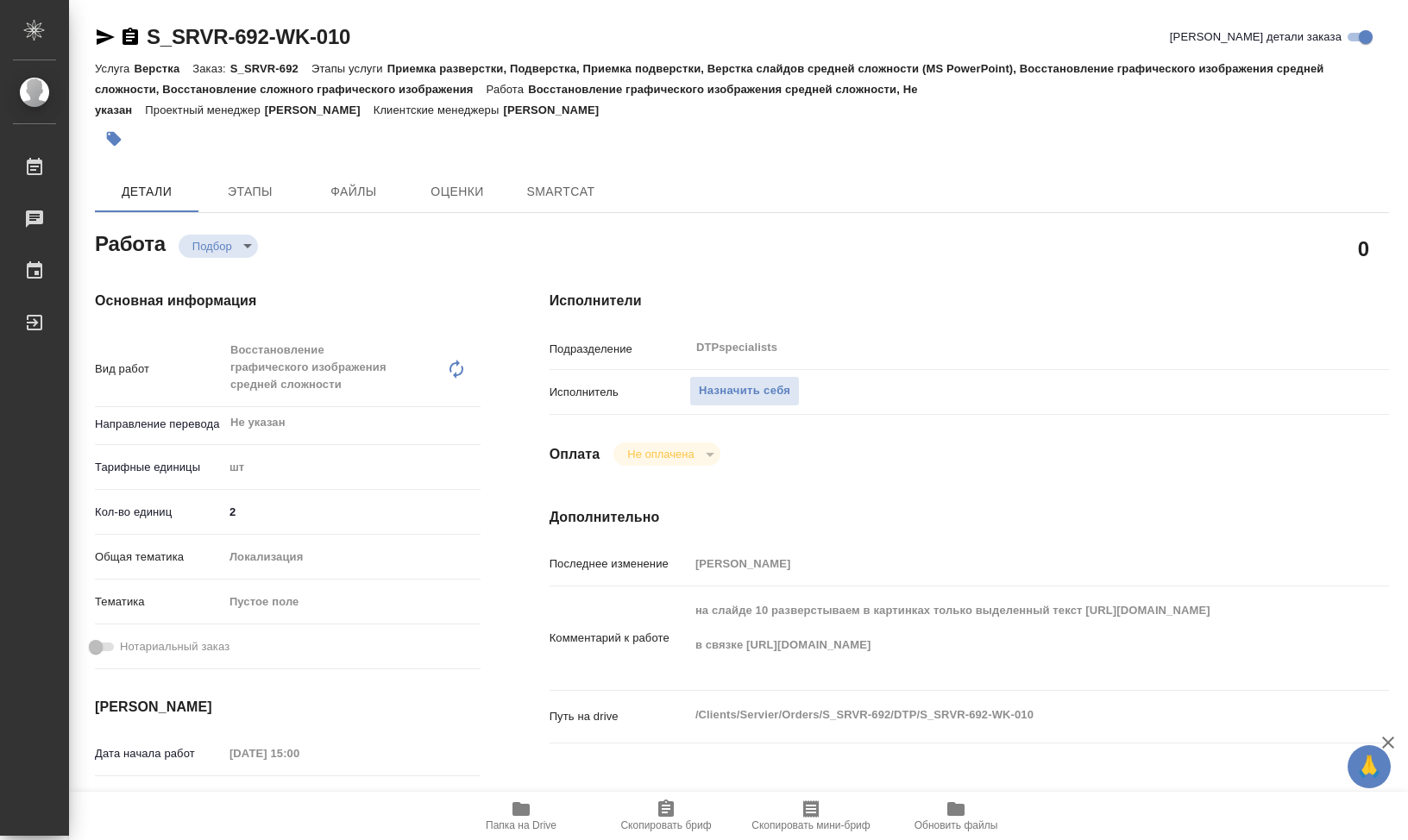
type textarea "x"
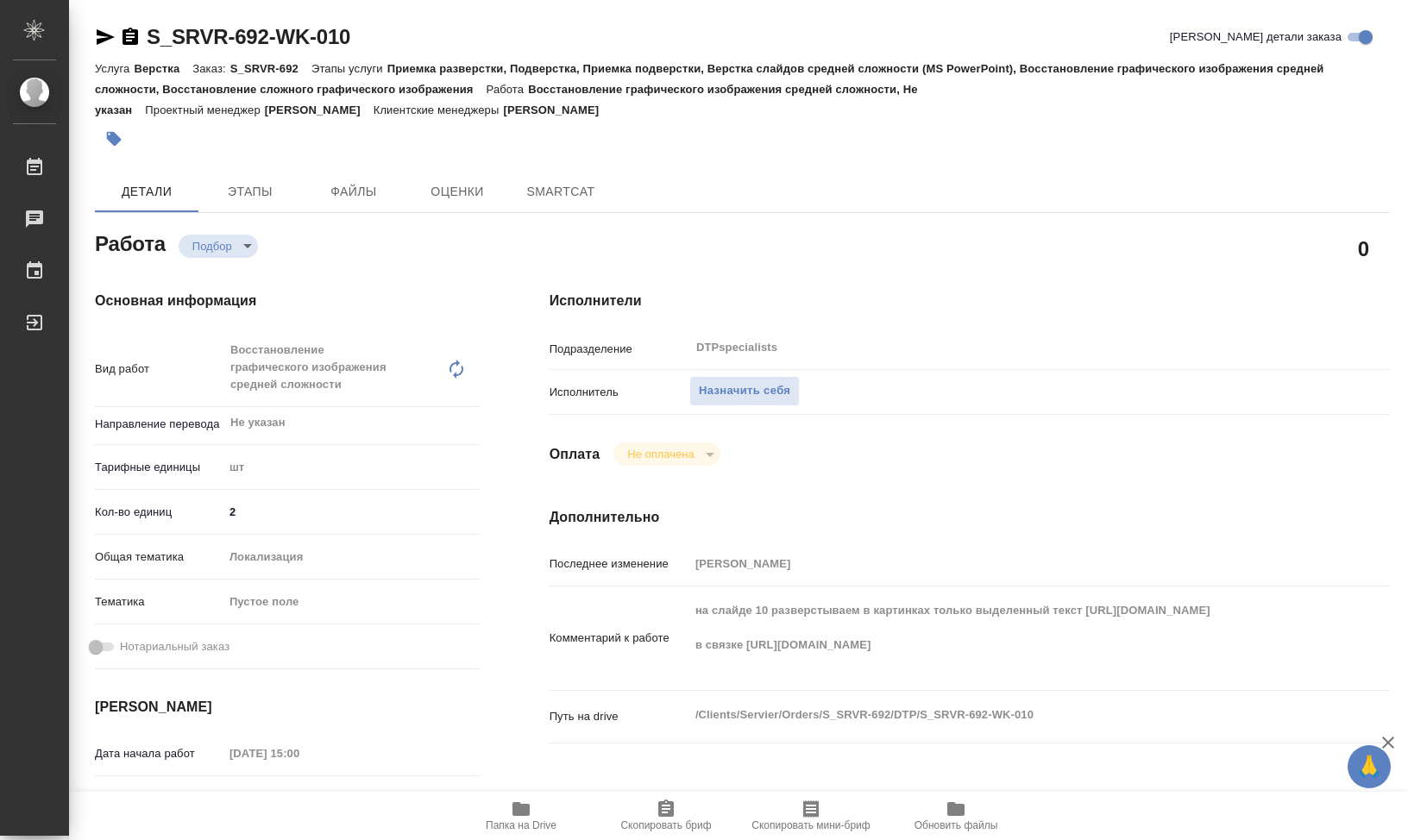
type textarea "x"
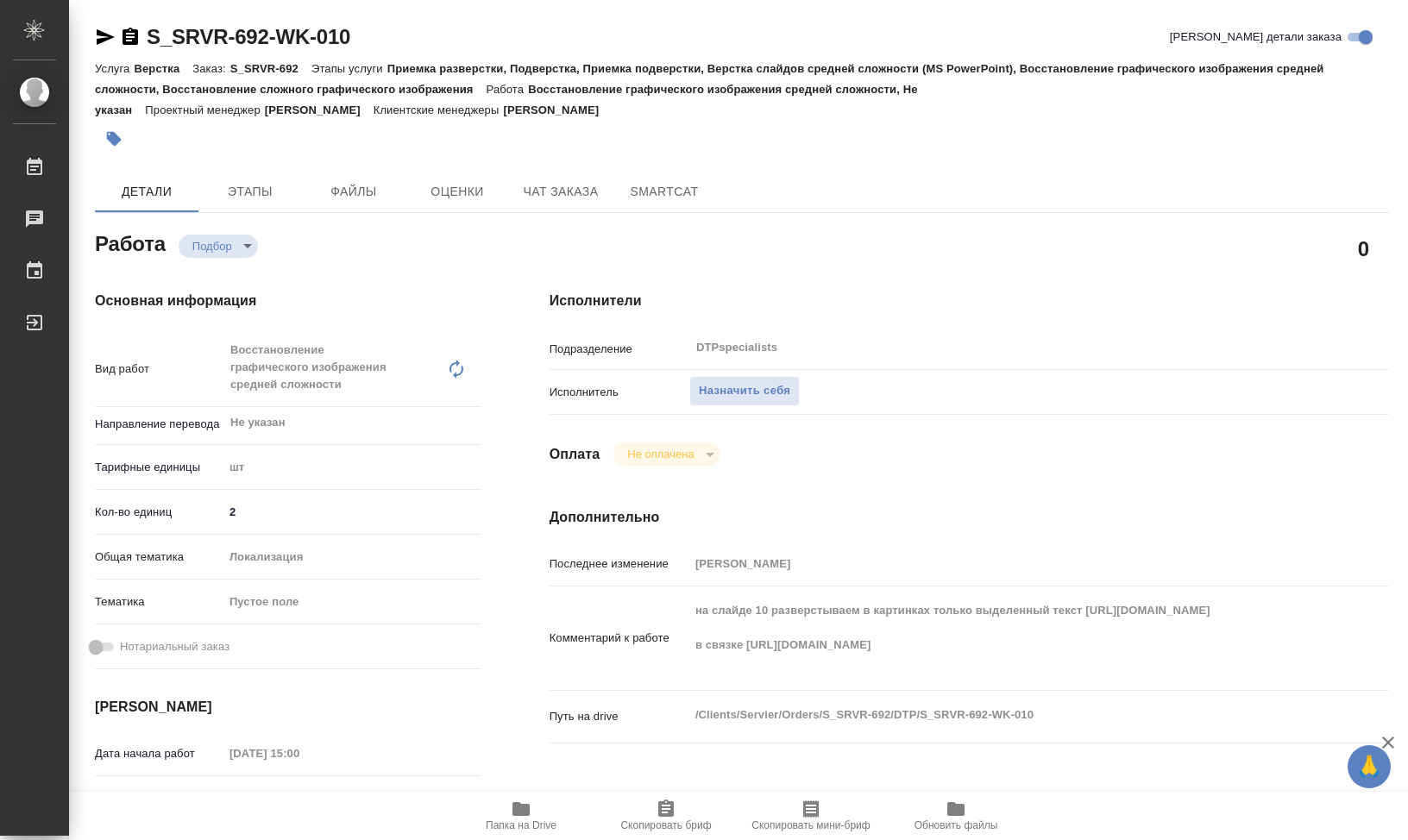
type textarea "x"
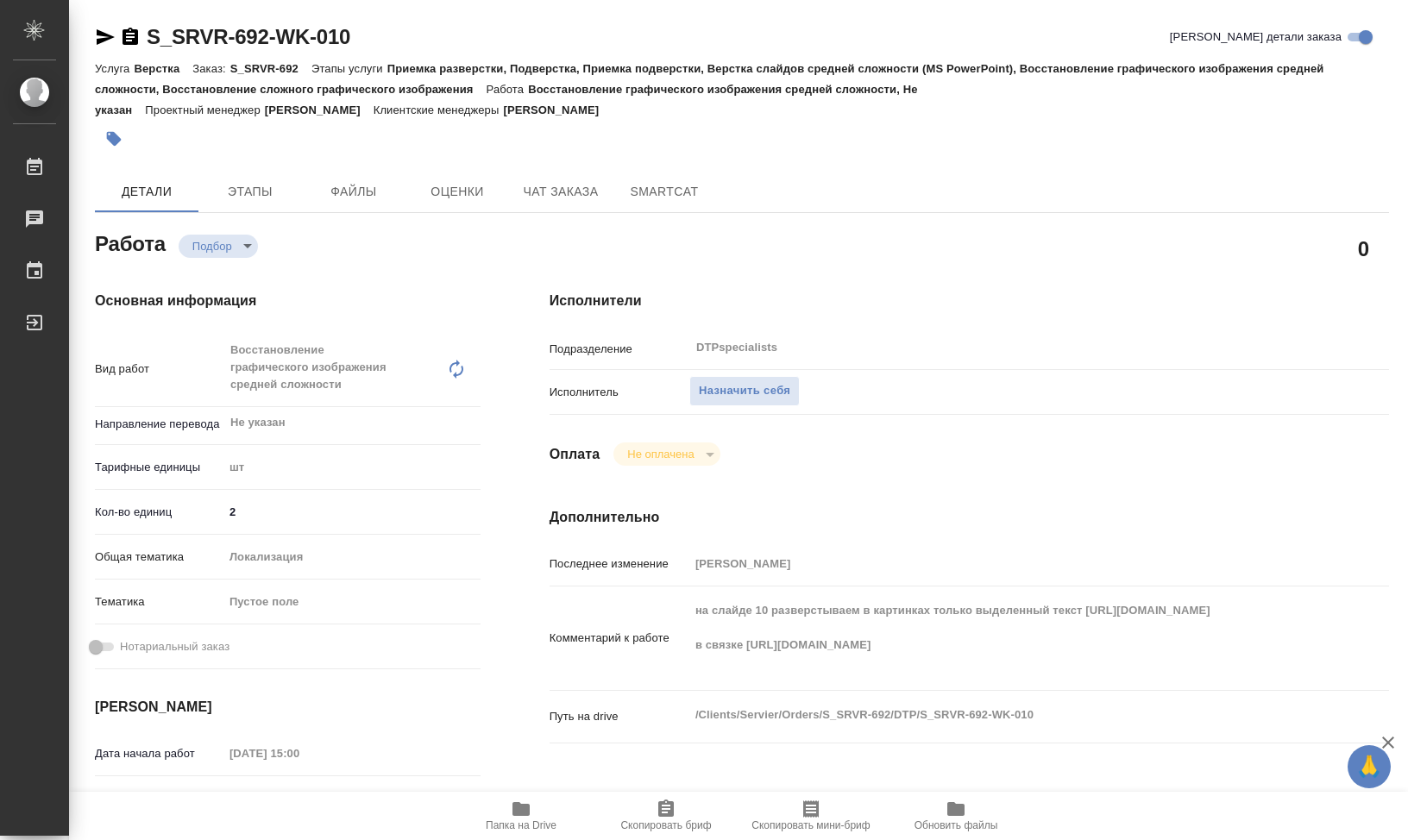
type textarea "x"
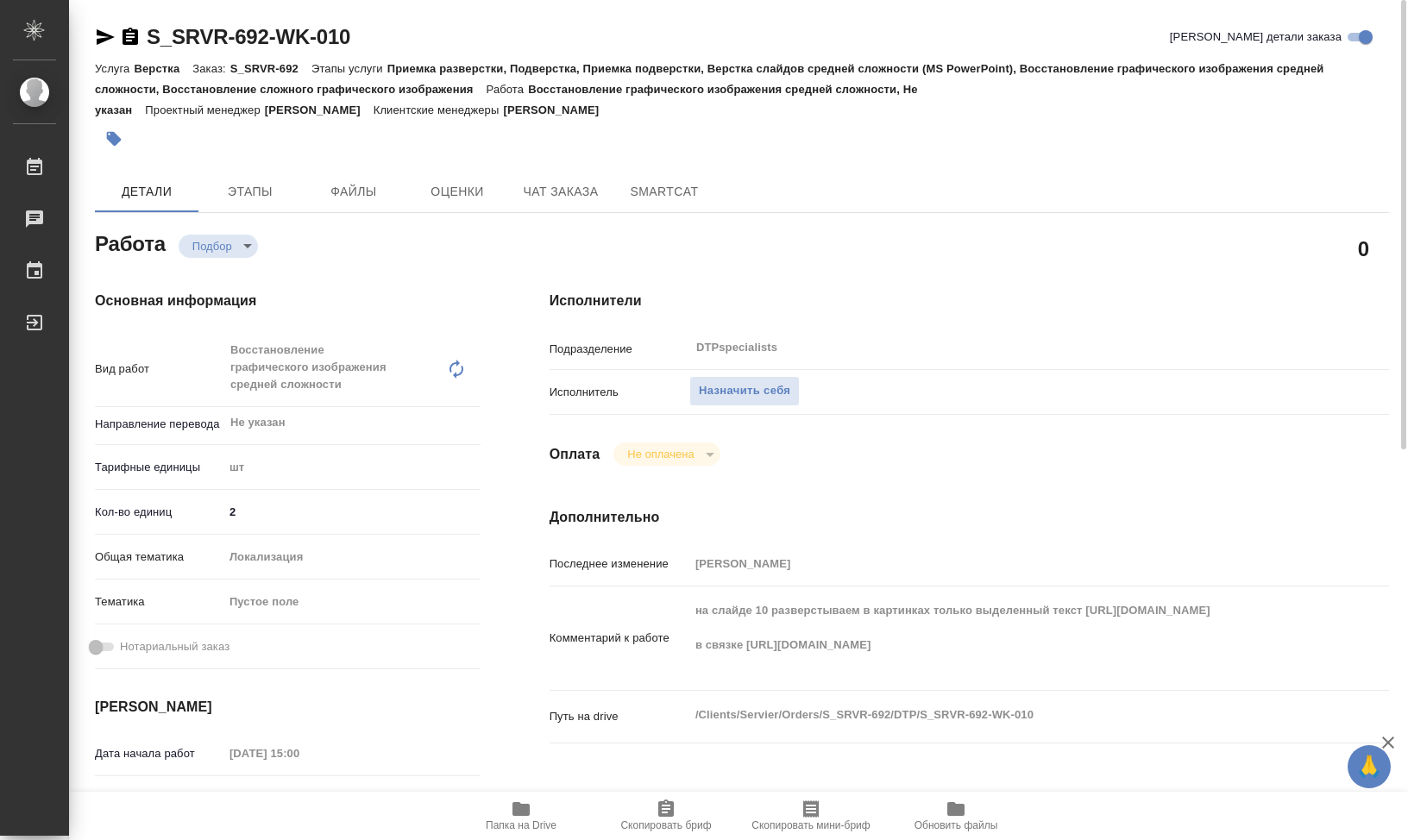
click at [521, 811] on icon "button" at bounding box center [521, 809] width 18 height 14
click at [521, 810] on icon "button" at bounding box center [521, 809] width 18 height 14
type textarea "x"
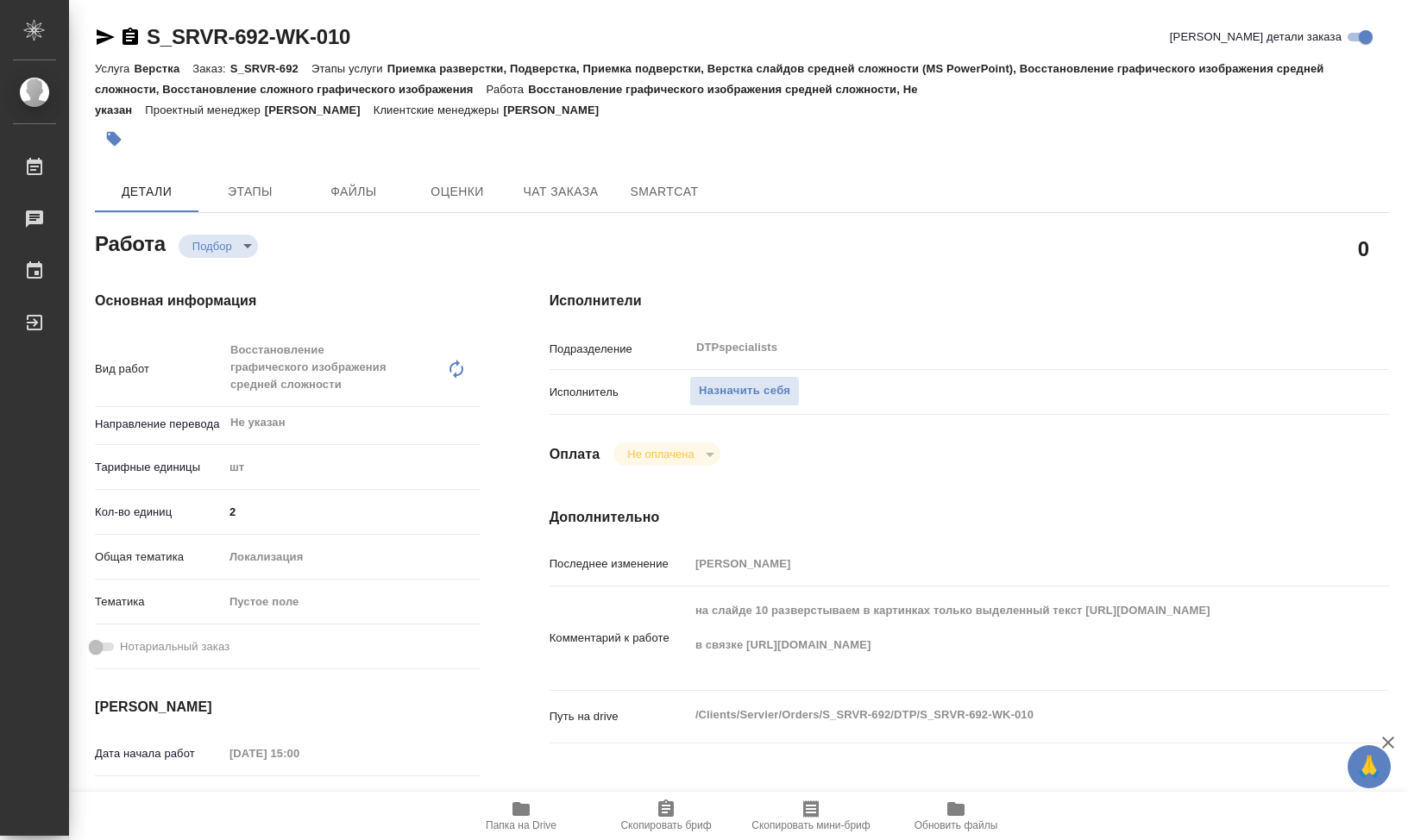
type textarea "x"
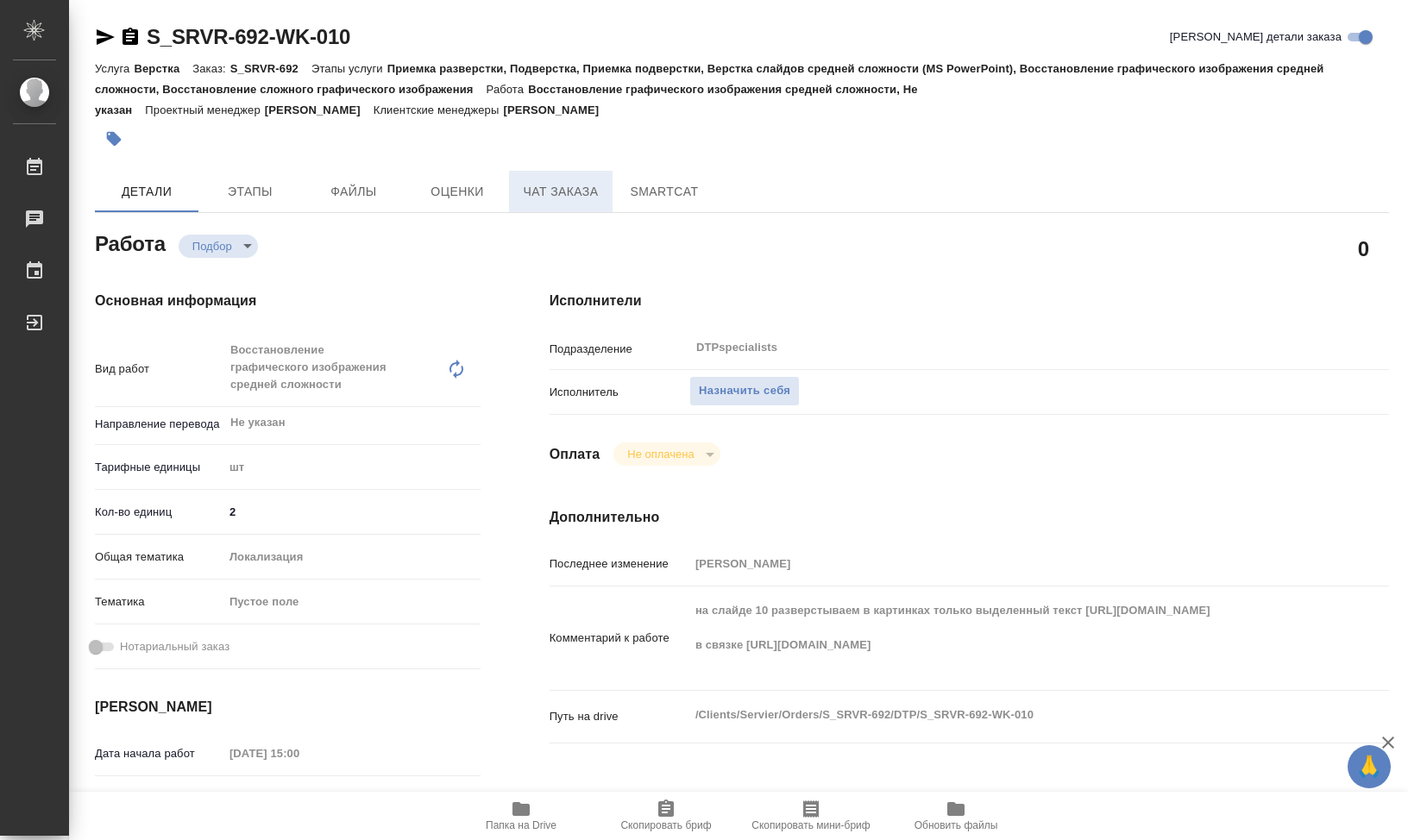
type textarea "x"
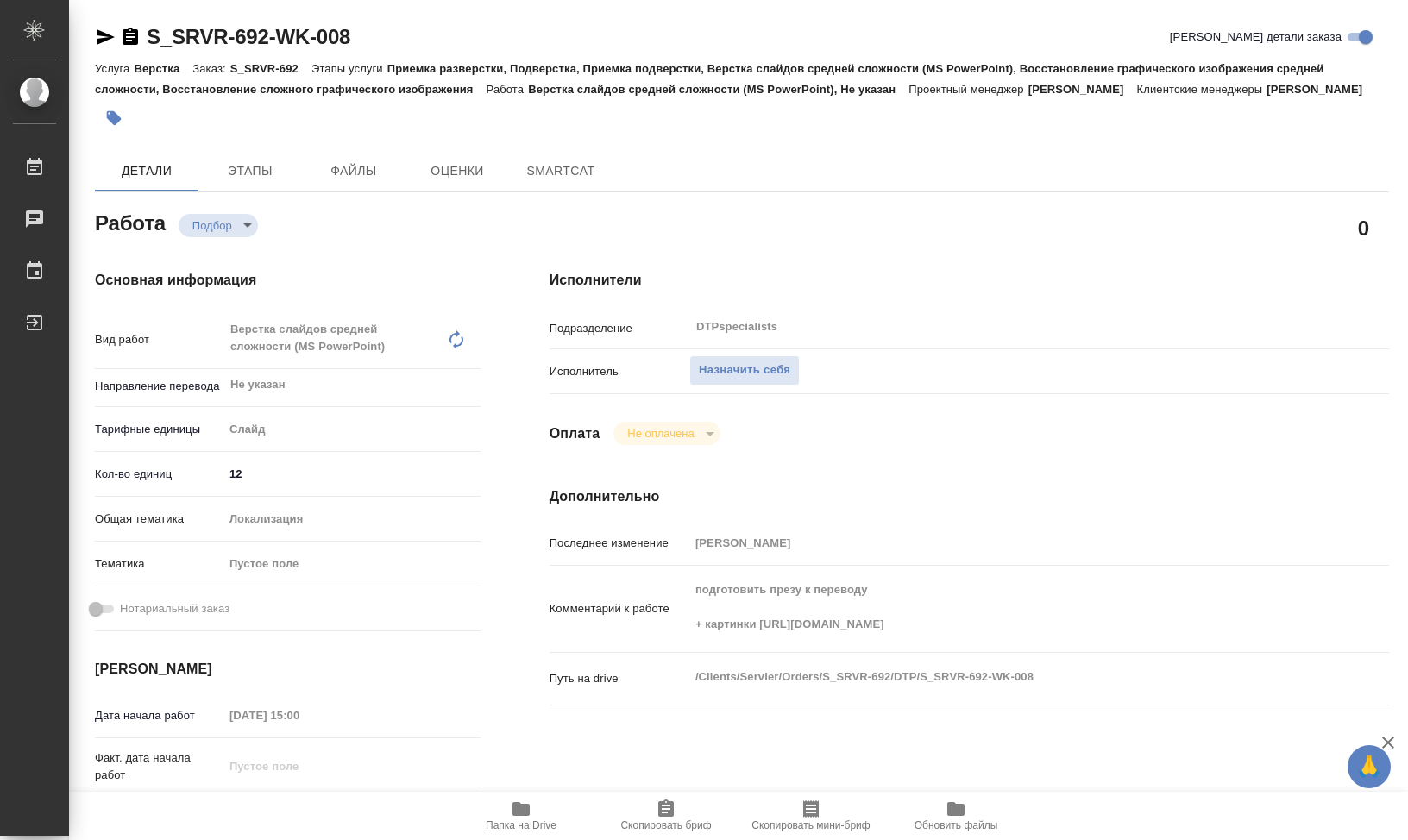
type textarea "x"
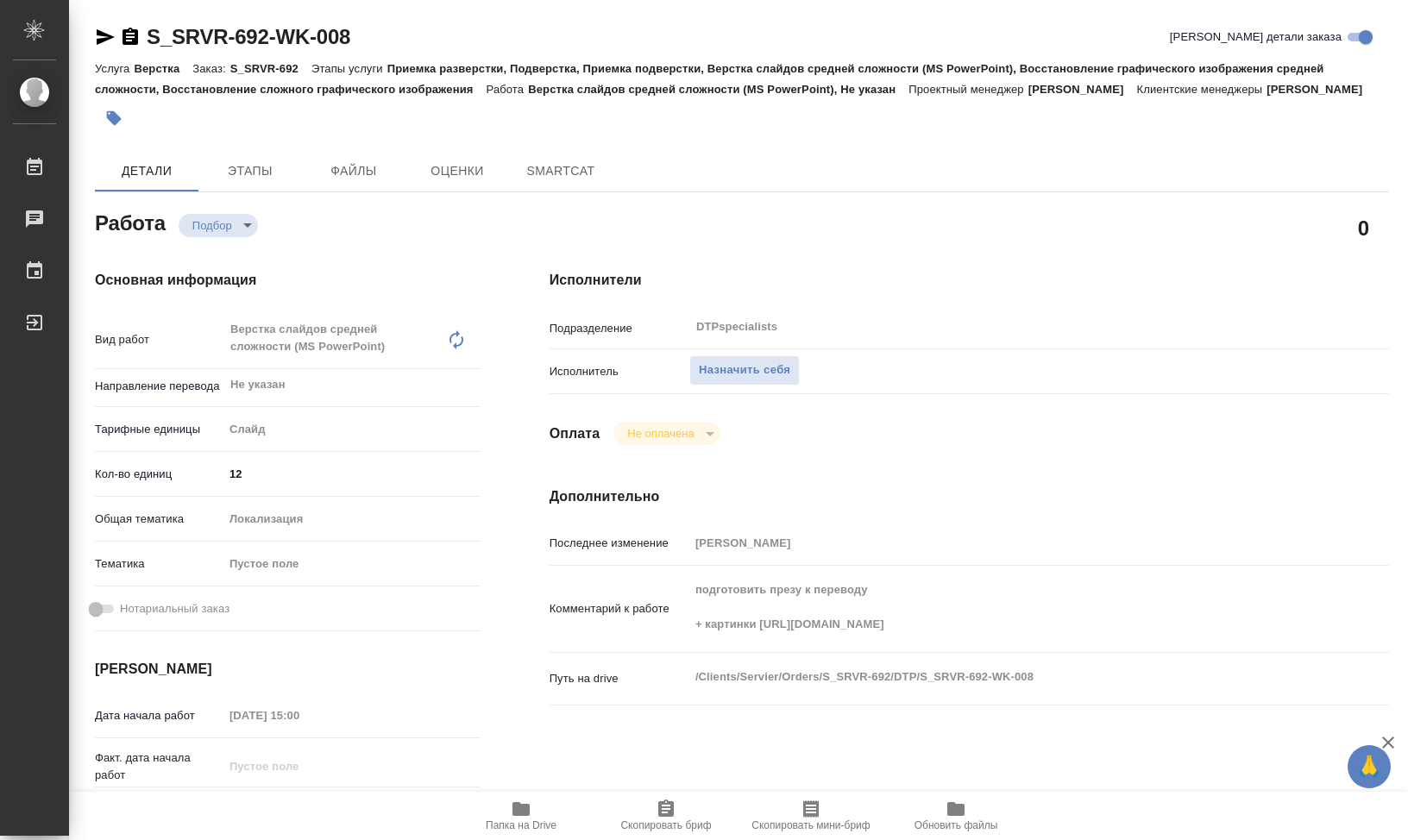
type textarea "x"
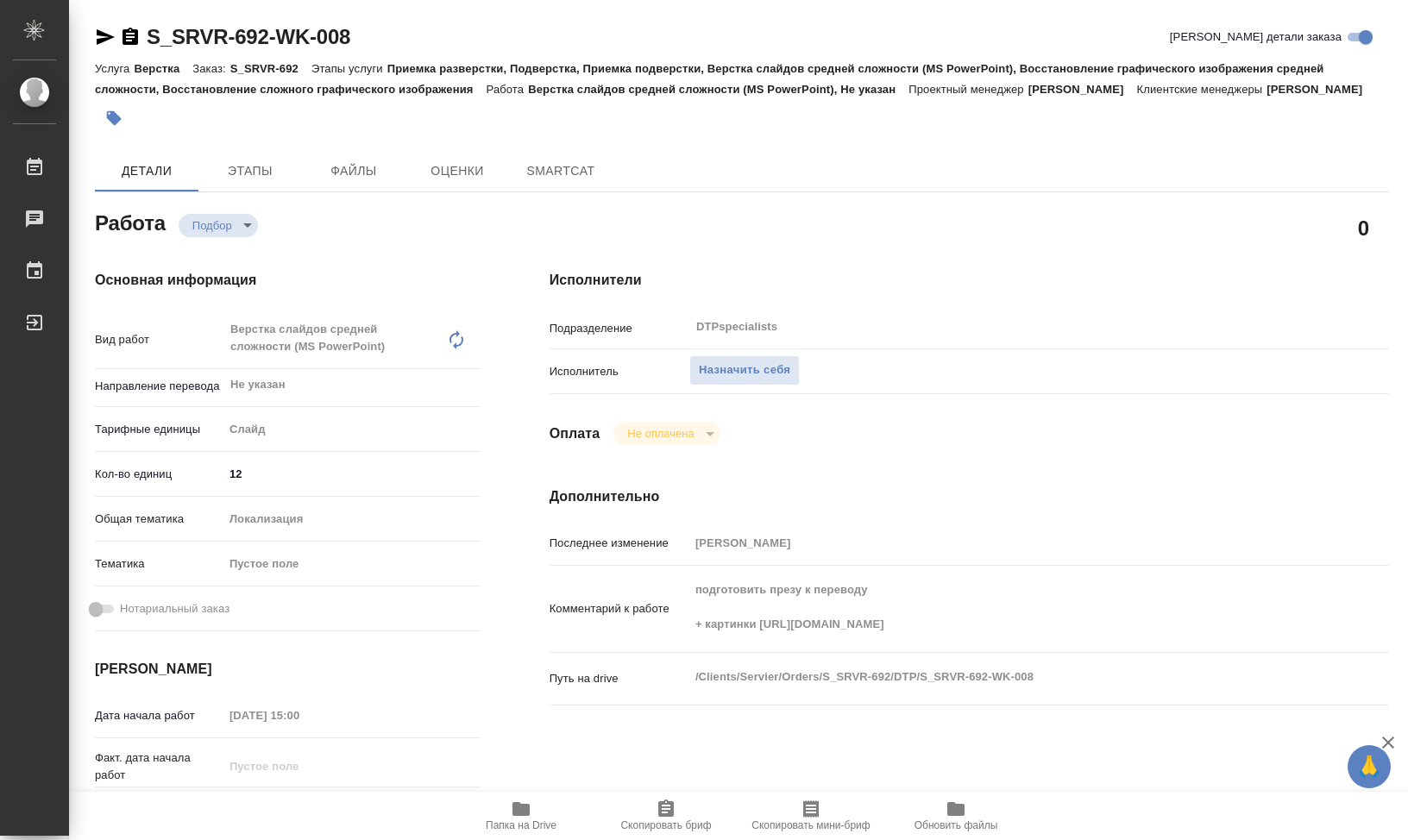
type textarea "x"
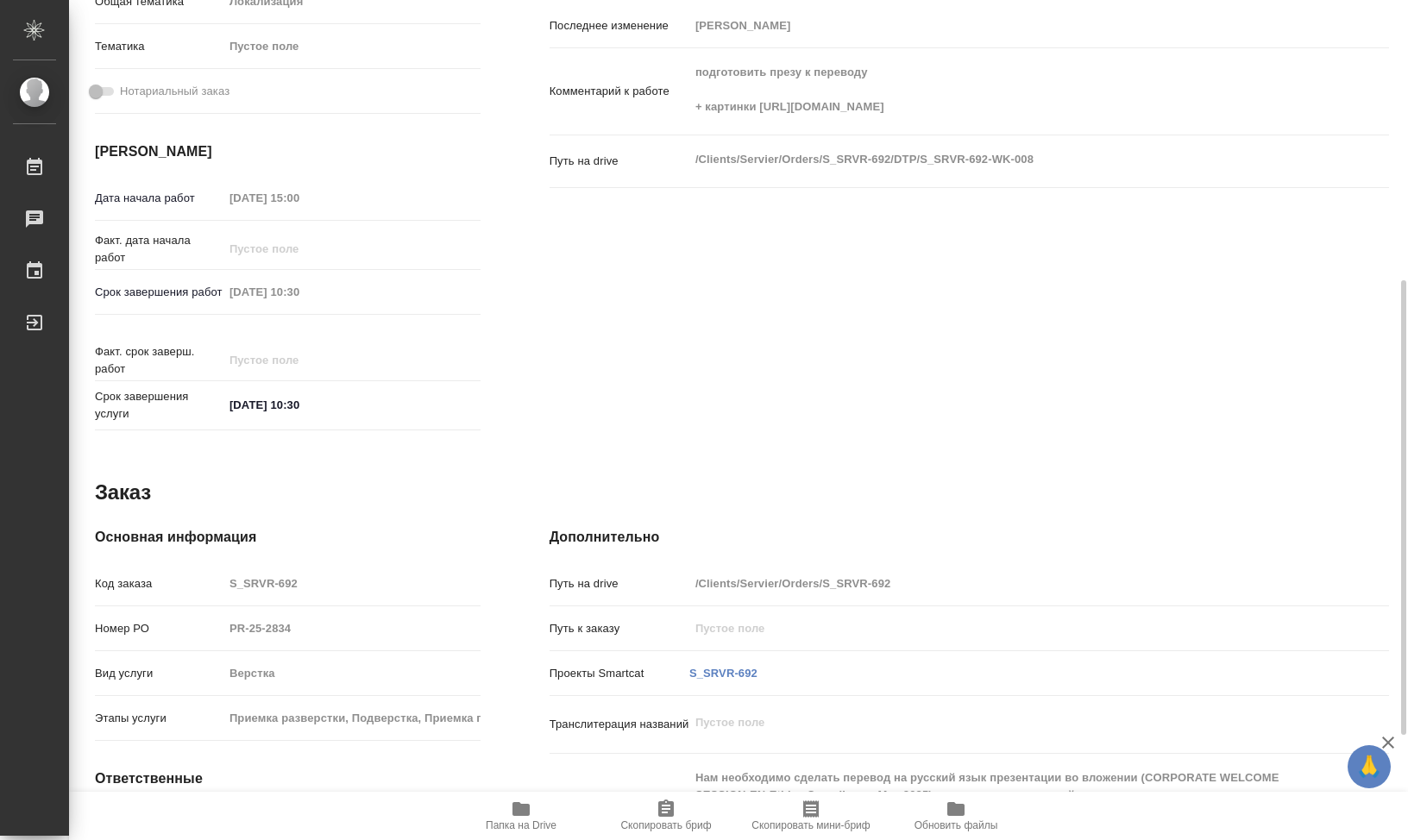
type textarea "x"
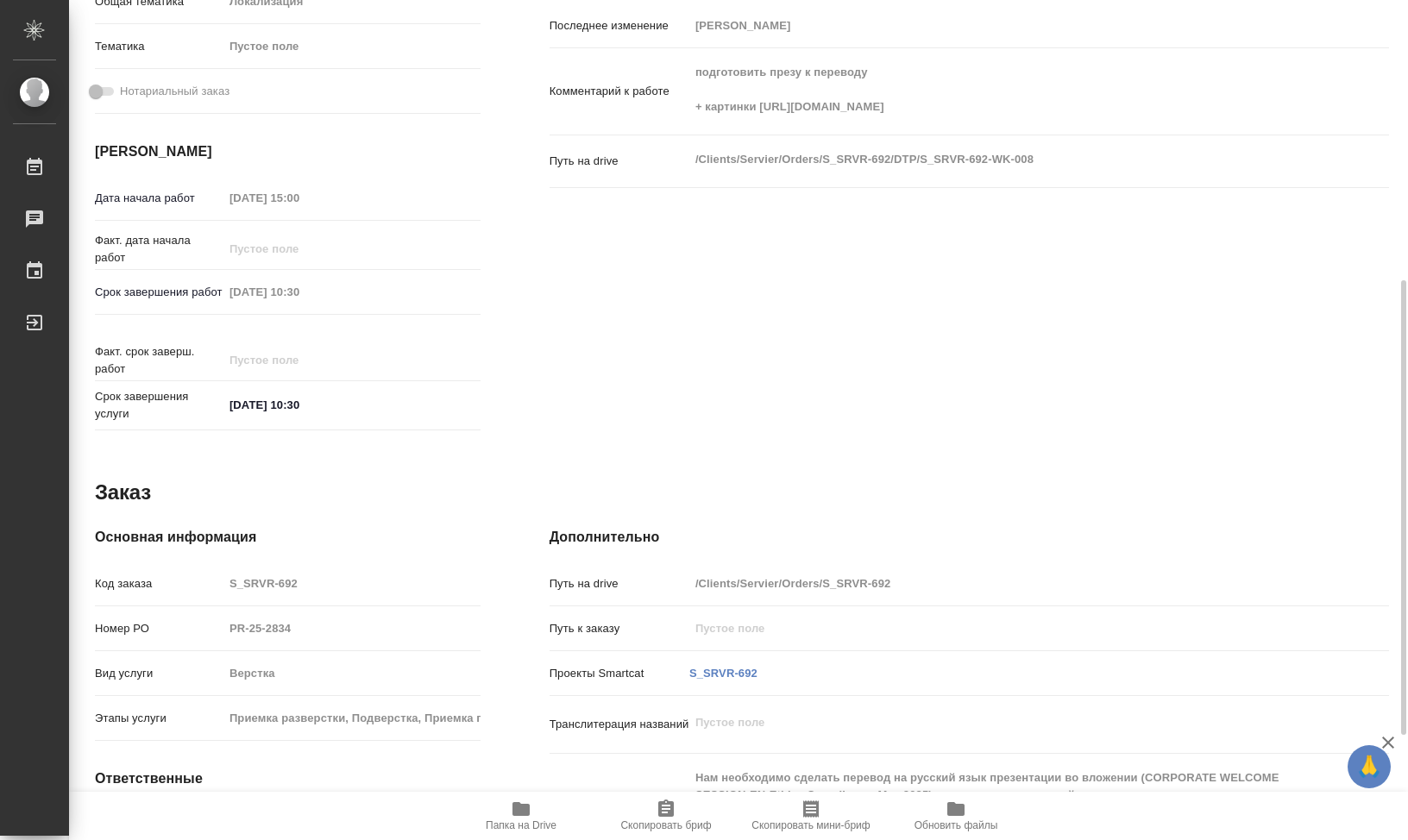
scroll to position [711, 0]
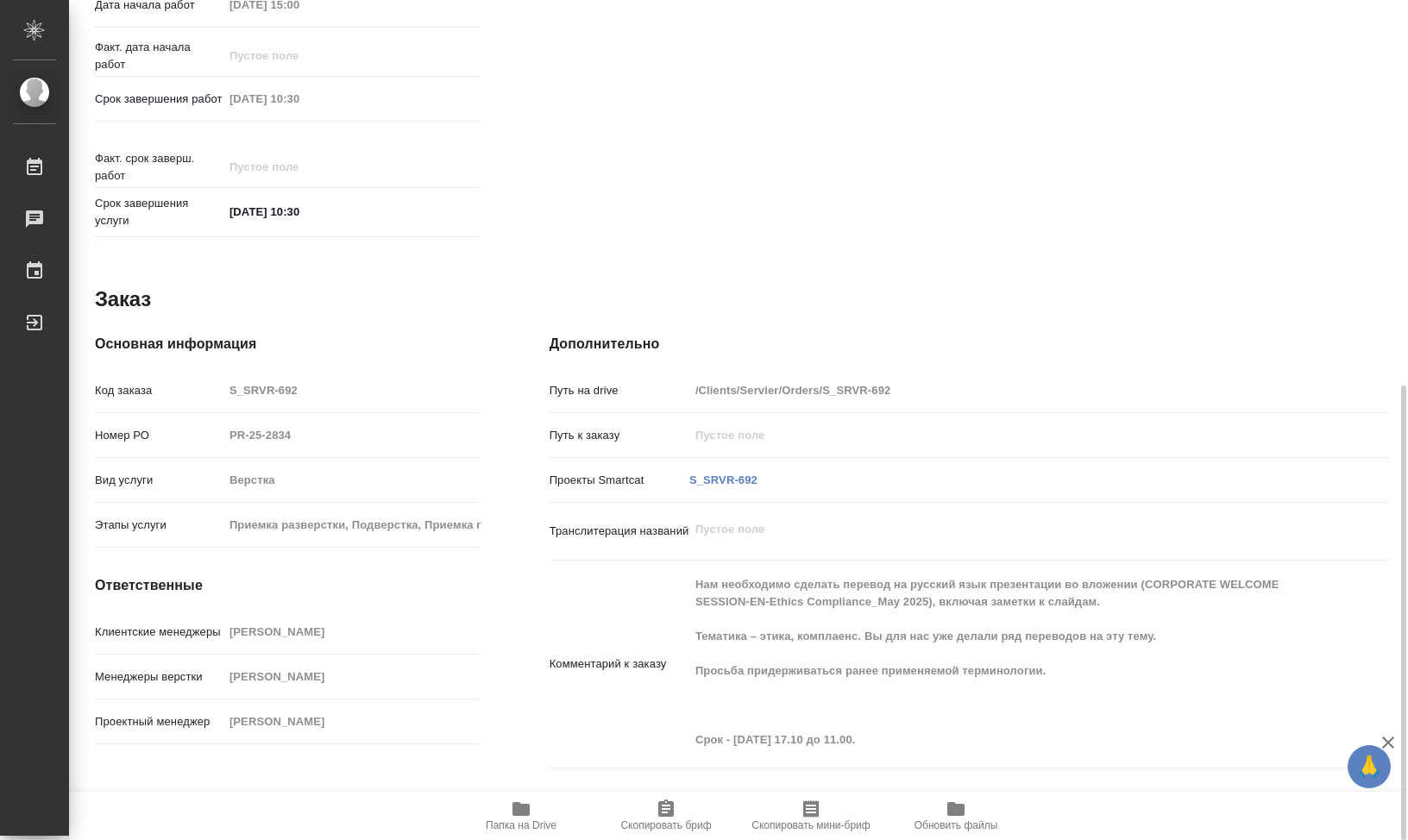
type textarea "x"
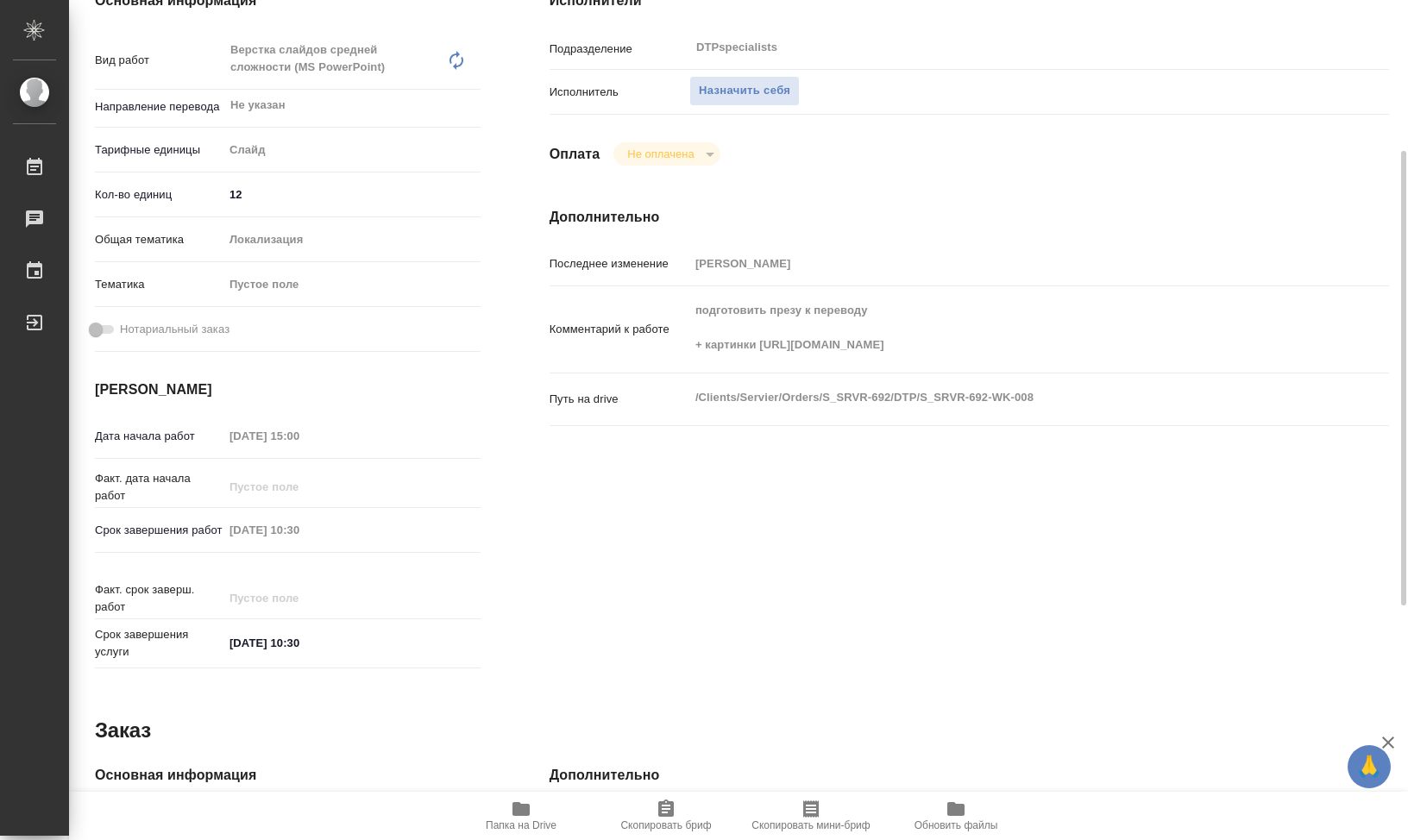
scroll to position [0, 0]
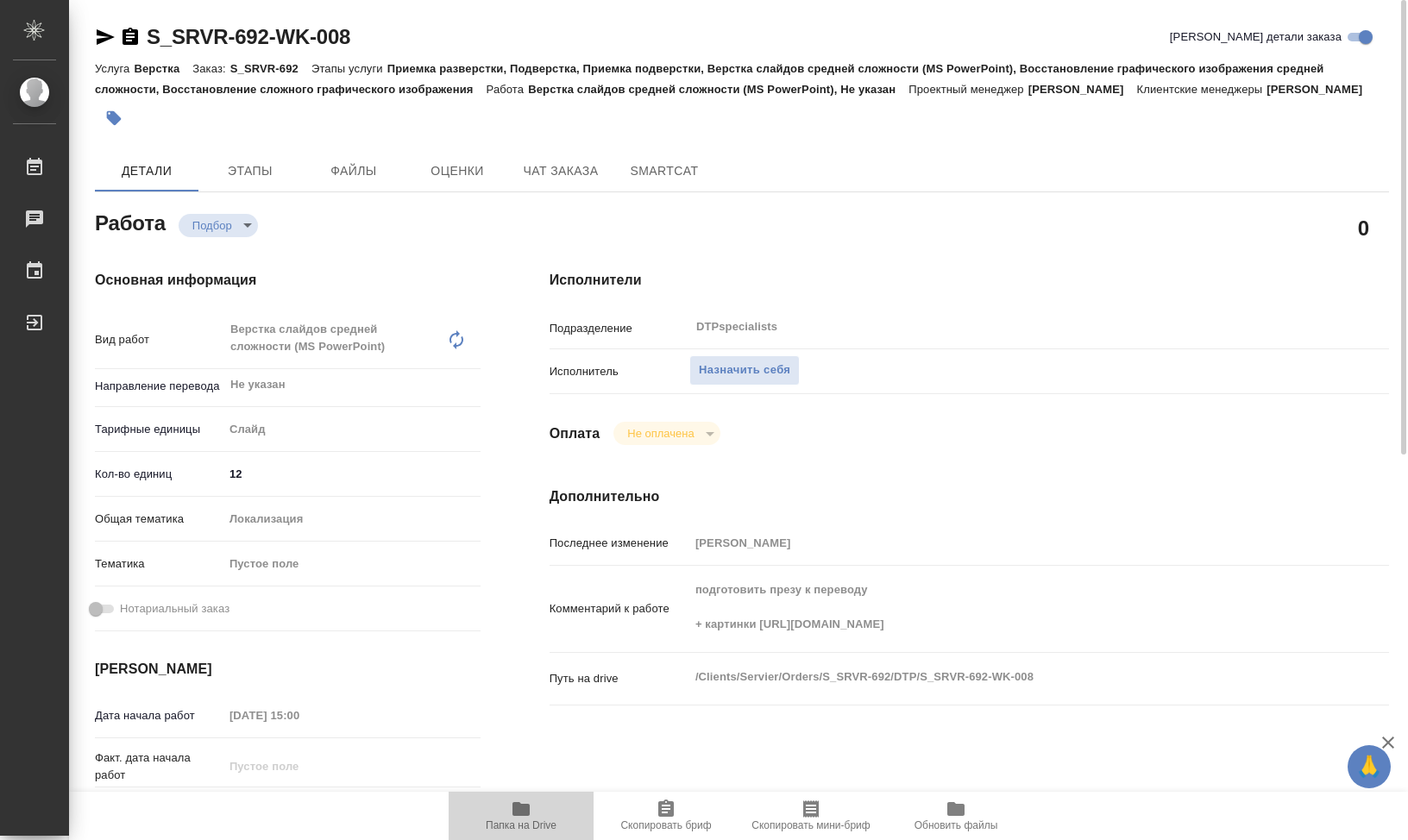
click at [525, 812] on icon "button" at bounding box center [521, 809] width 18 height 14
type textarea "x"
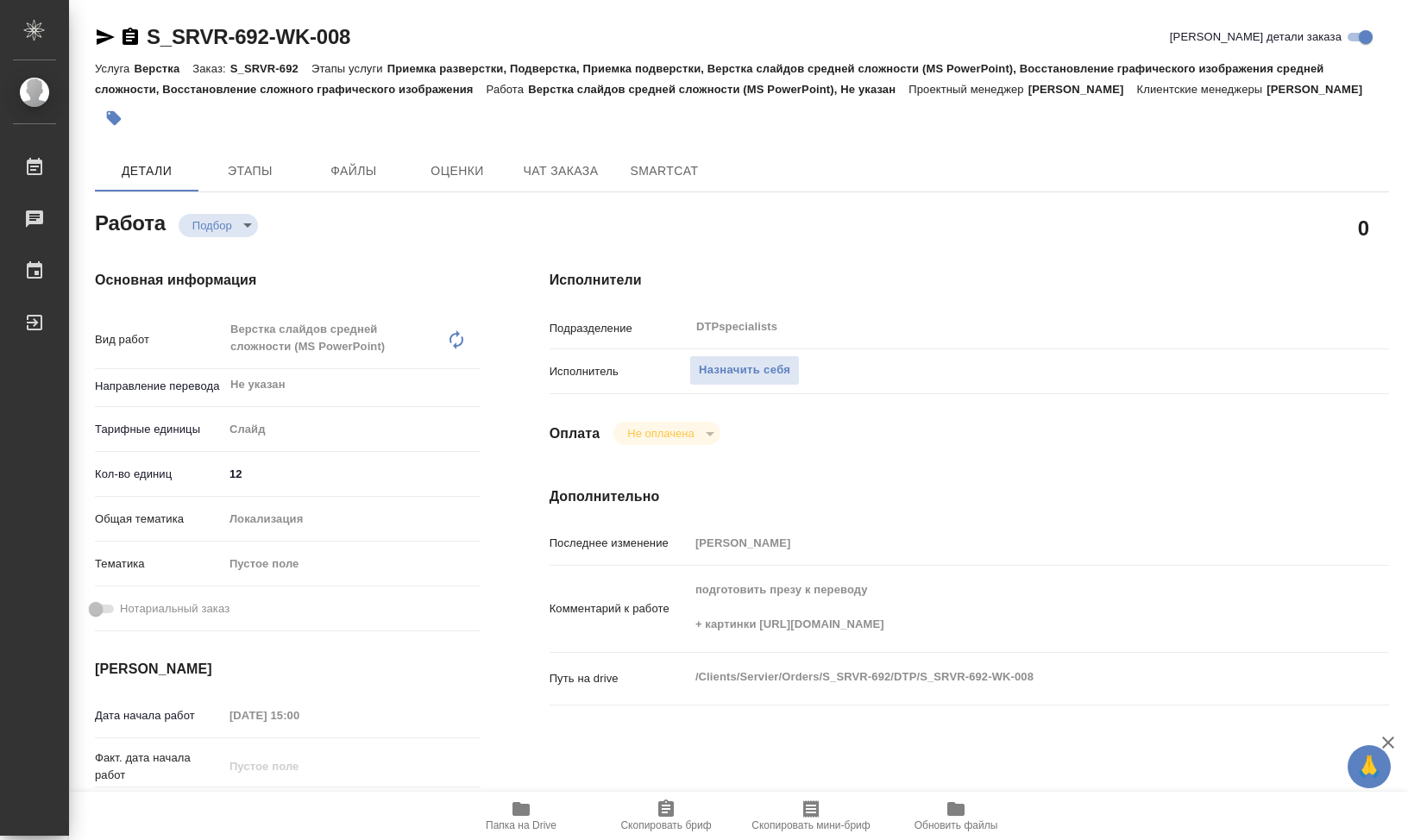
type textarea "x"
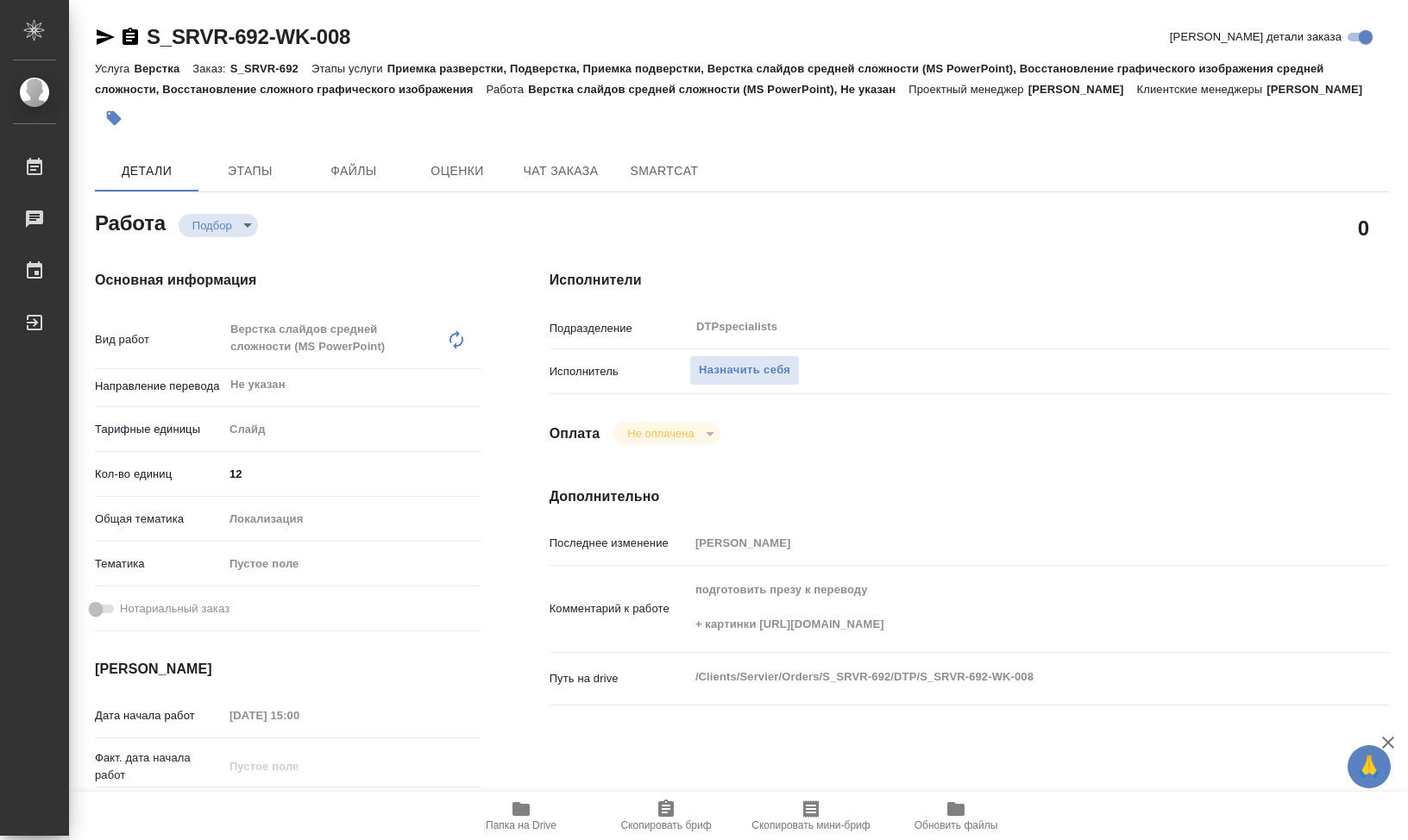
type textarea "x"
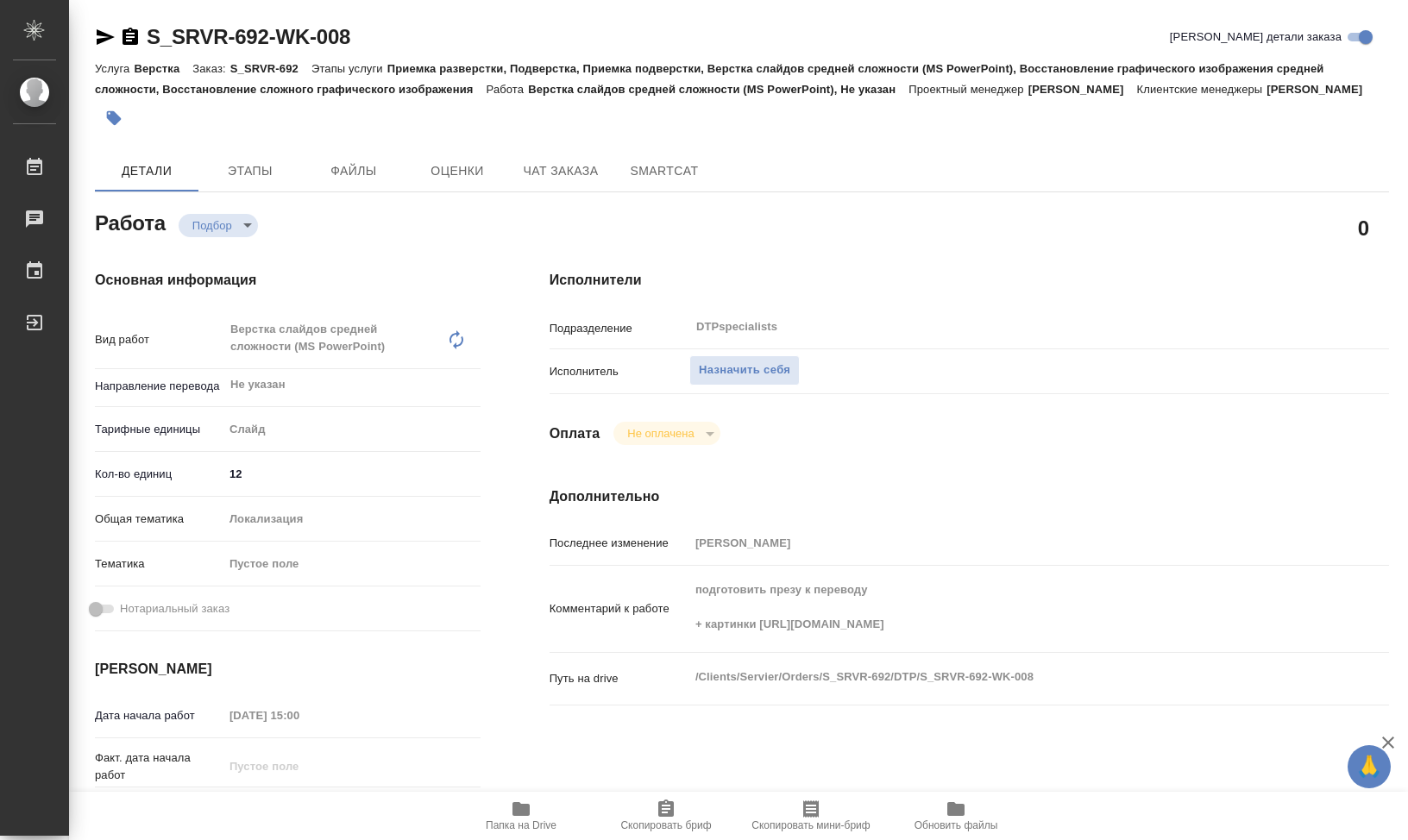
type textarea "x"
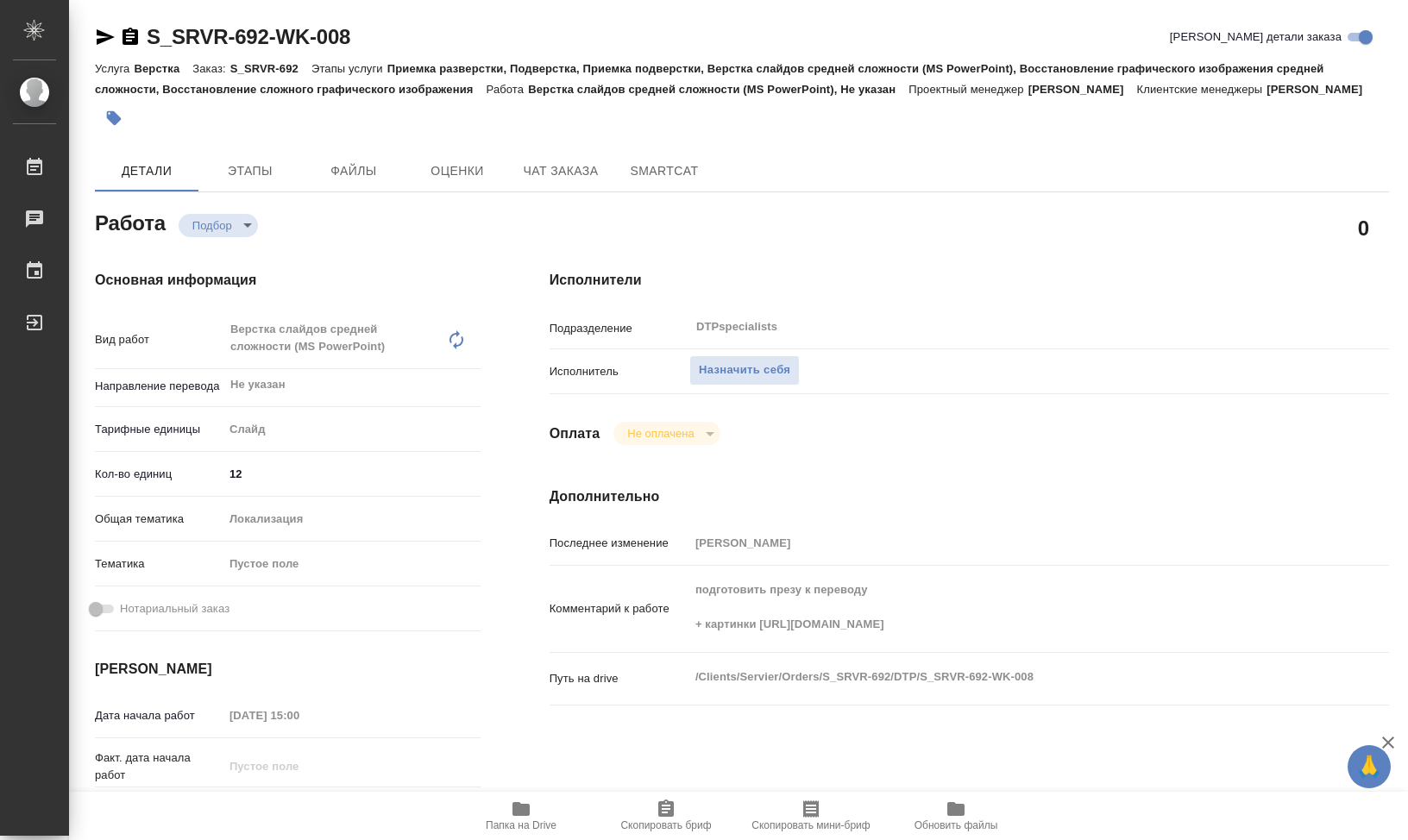
type textarea "x"
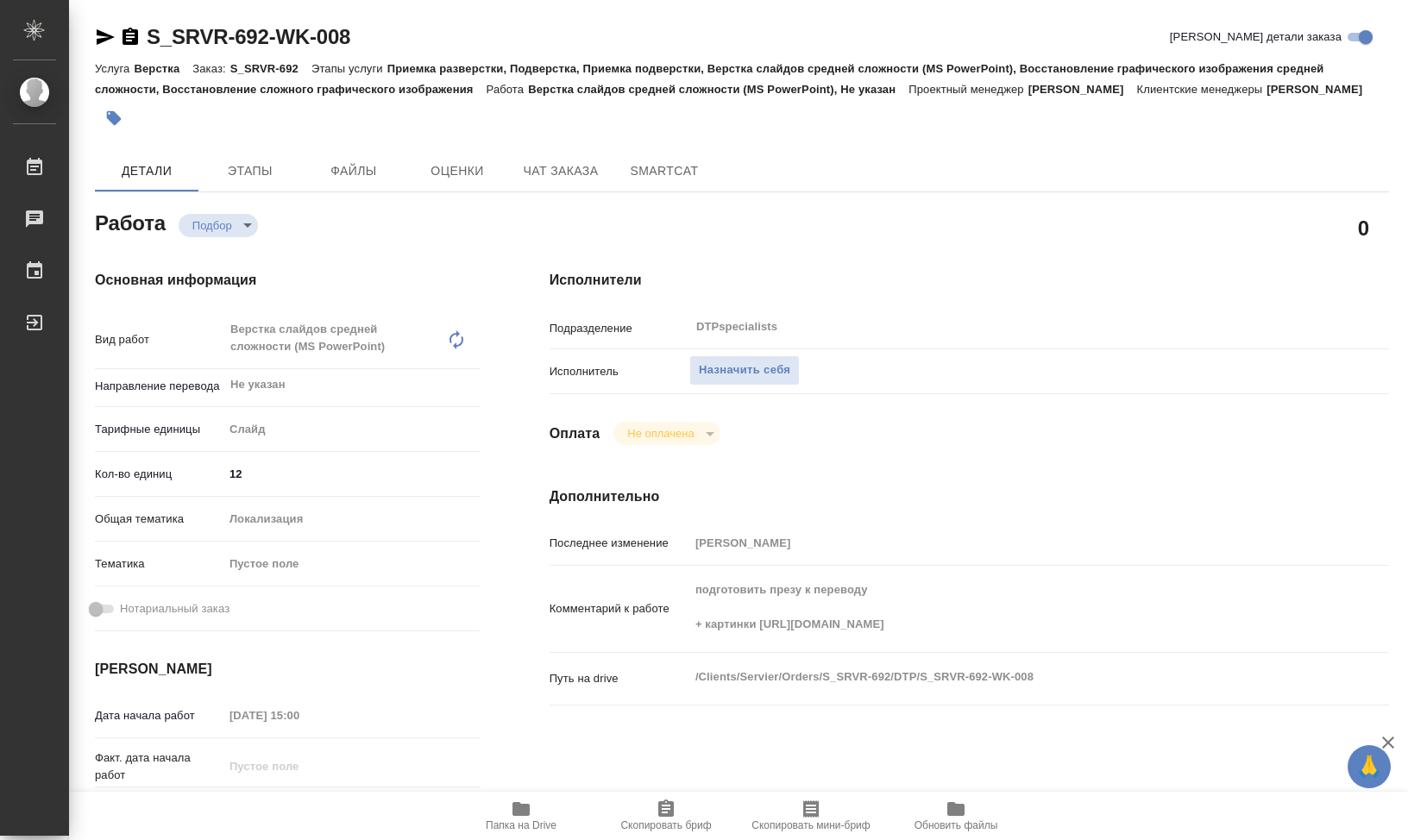
type textarea "x"
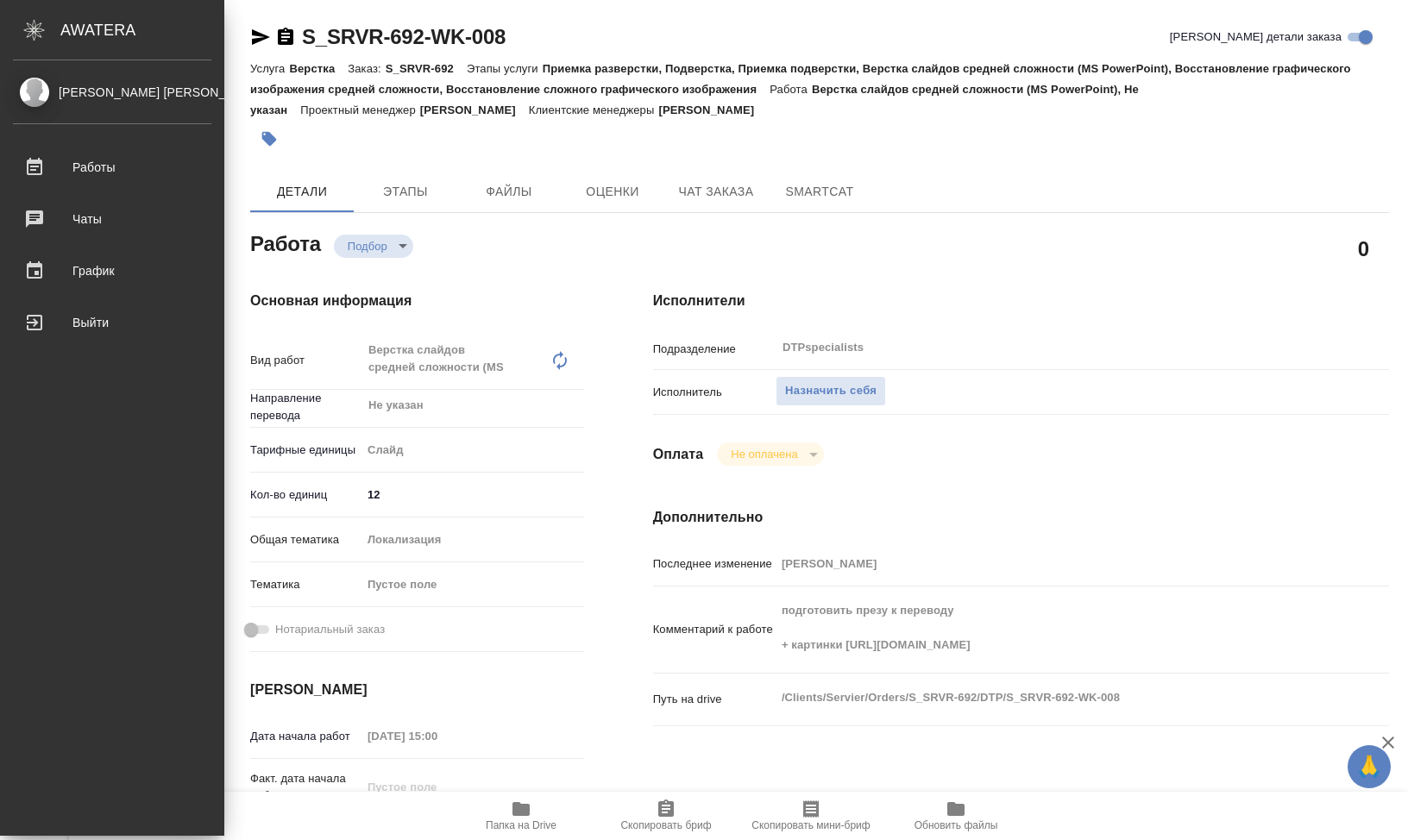
type textarea "x"
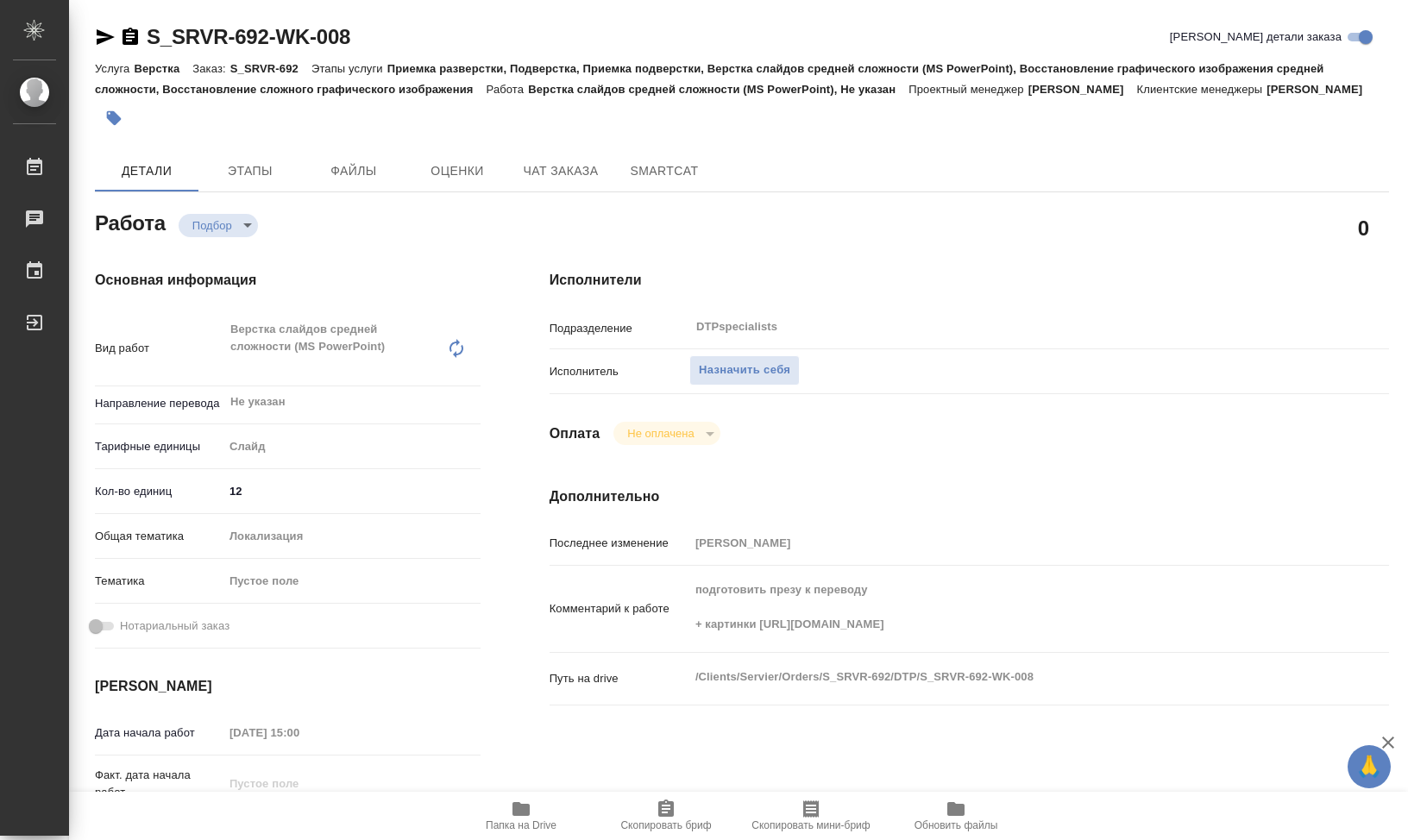
type textarea "x"
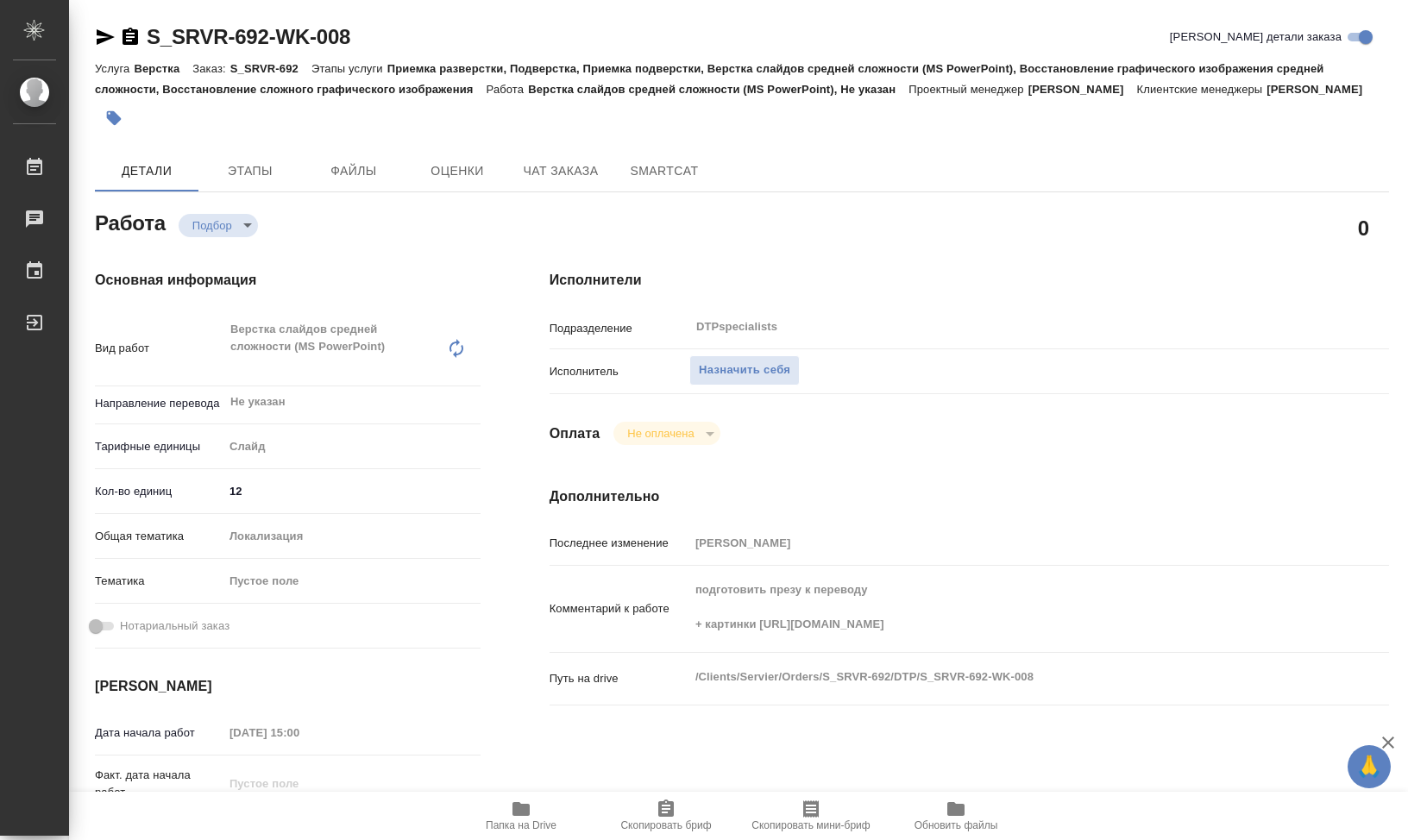
type textarea "x"
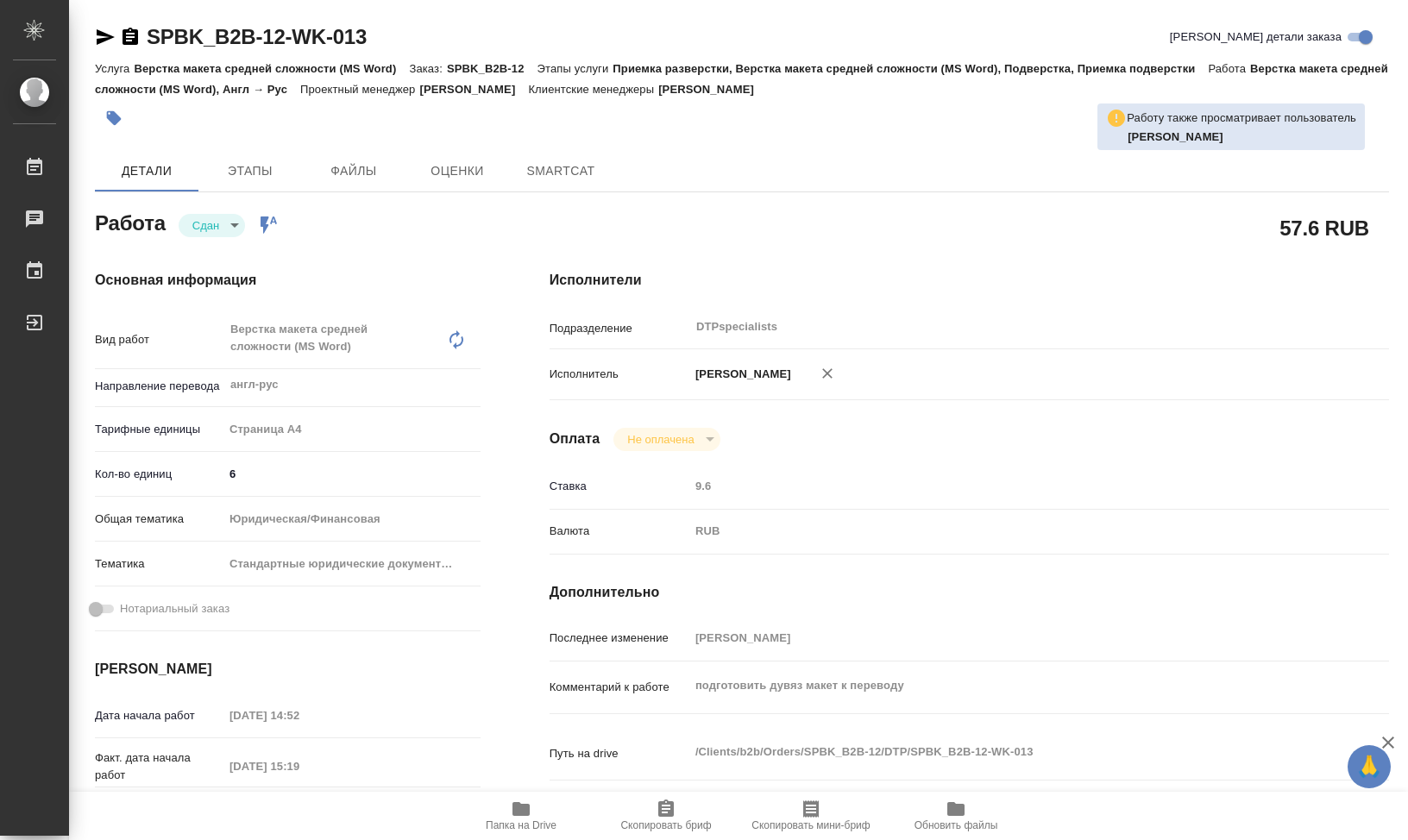
type textarea "x"
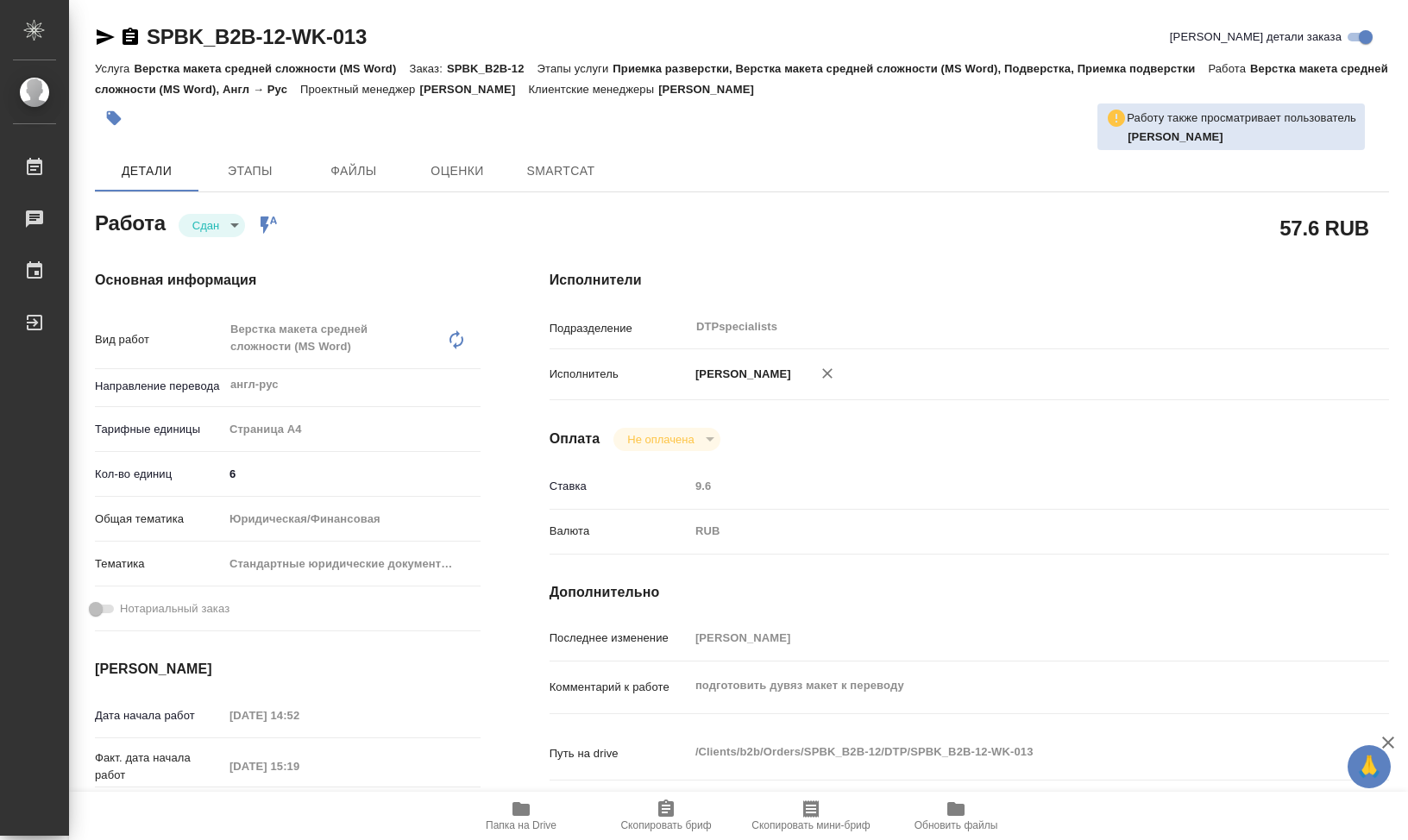
type textarea "x"
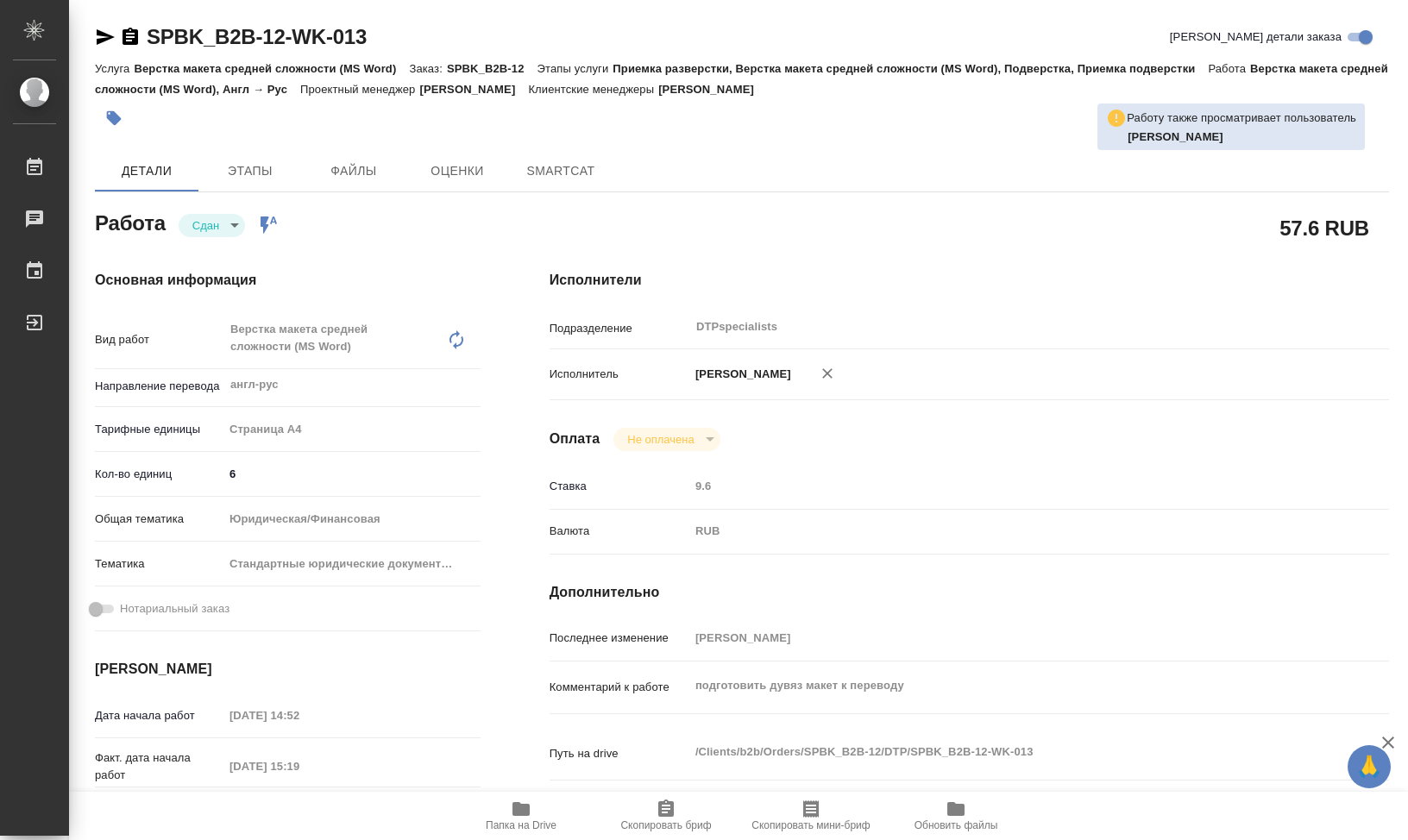
type textarea "x"
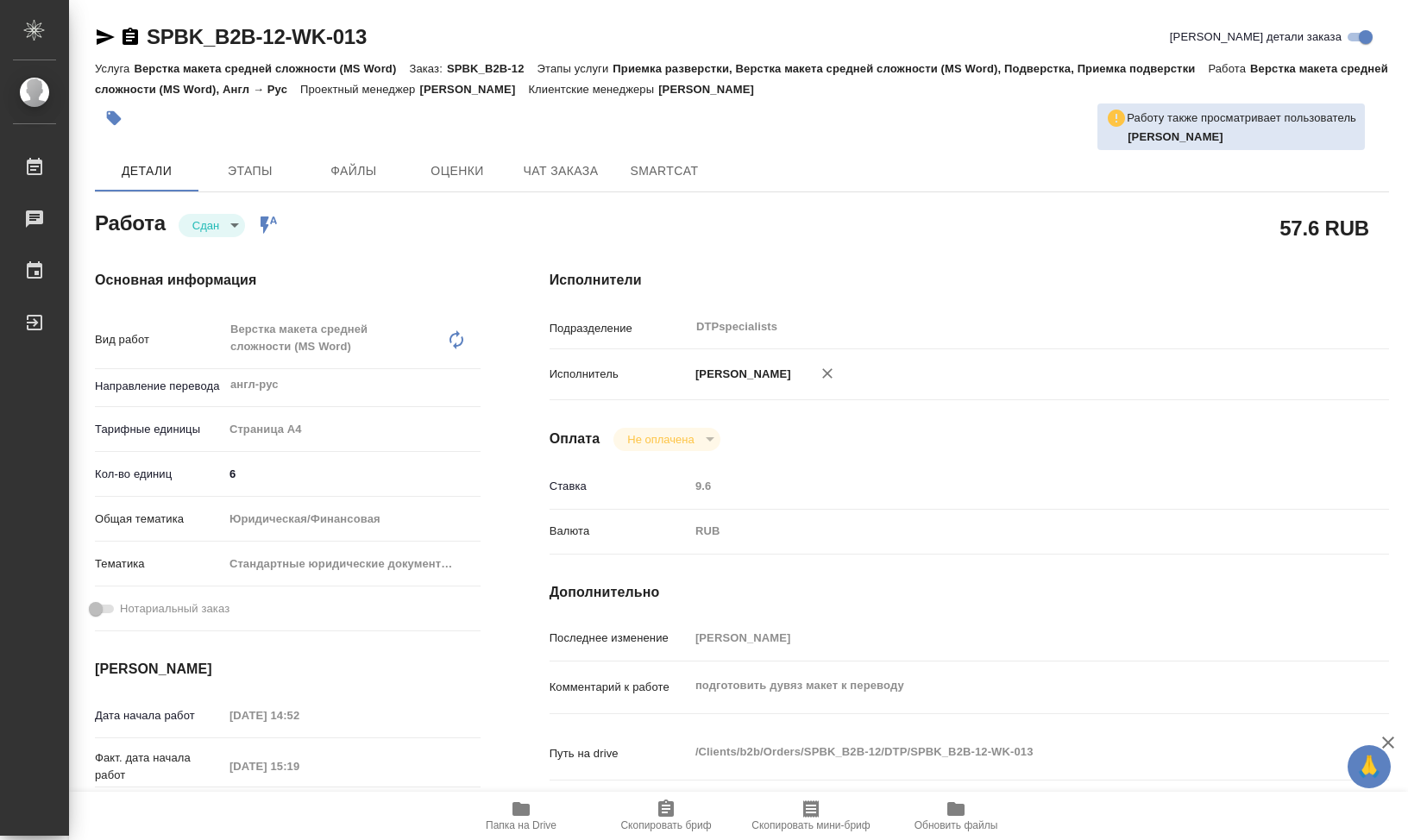
type textarea "x"
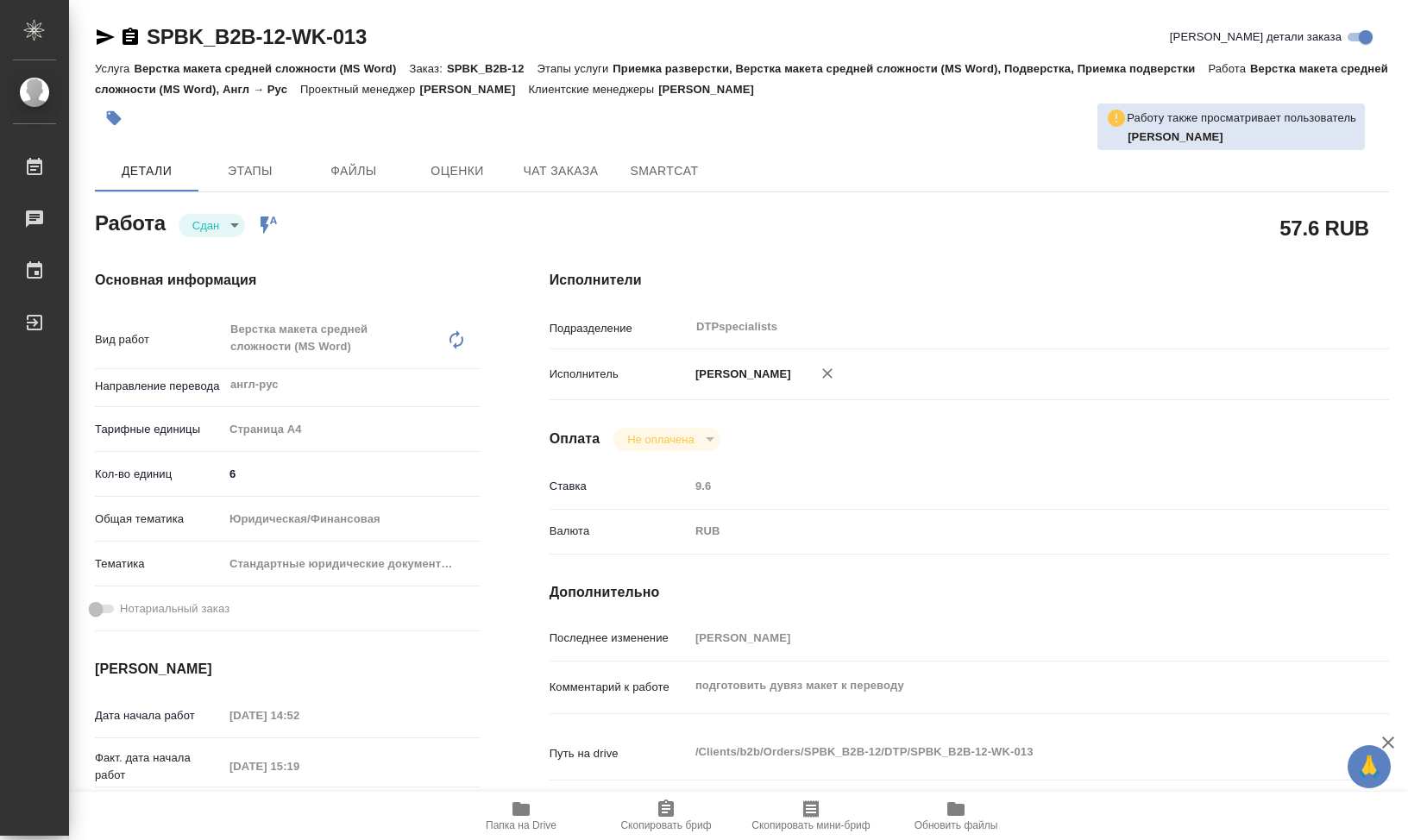
type textarea "x"
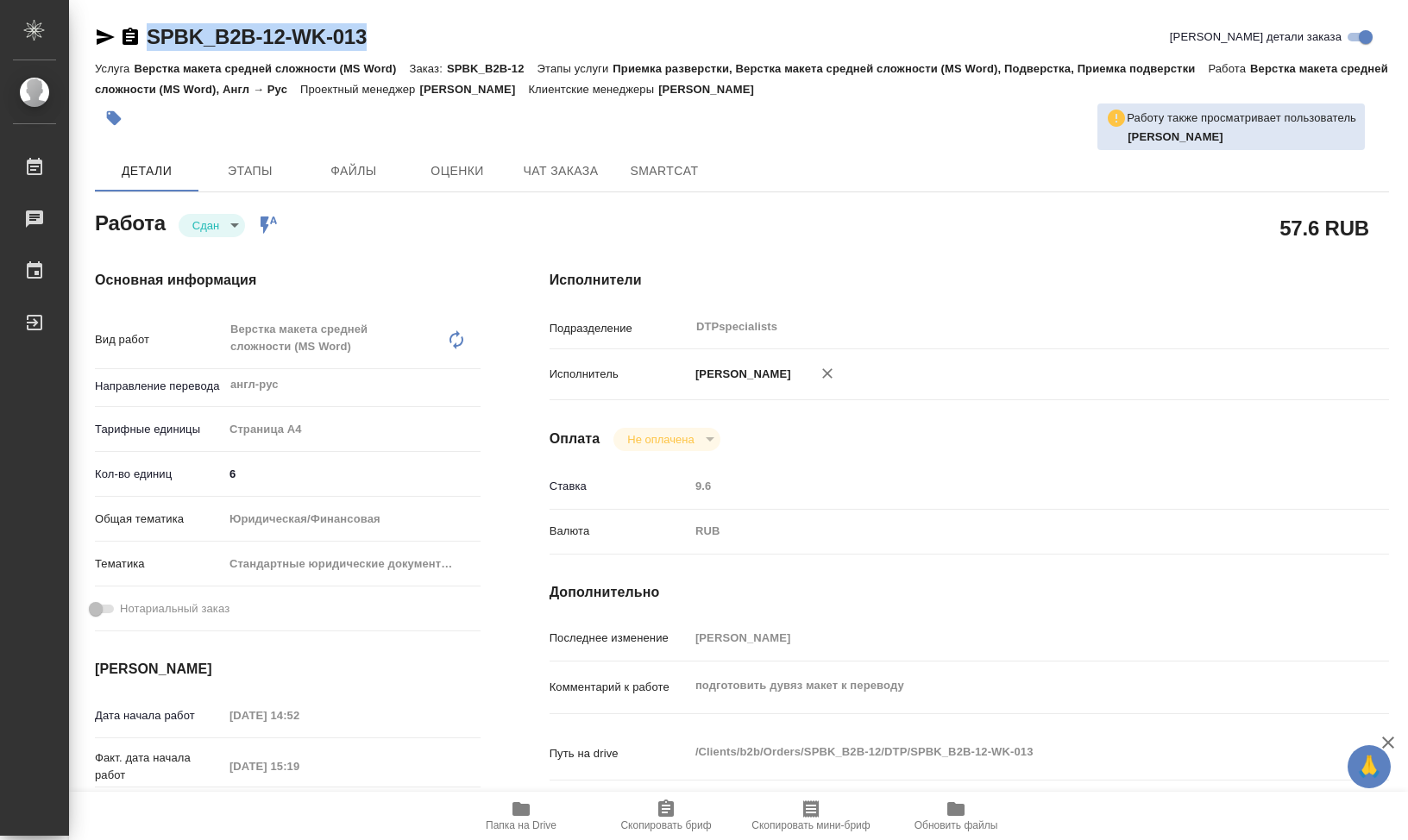
drag, startPoint x: 437, startPoint y: 37, endPoint x: 149, endPoint y: 33, distance: 288.0
click at [149, 33] on div "SPBK_B2B-12-WK-013 Кратко детали заказа" at bounding box center [742, 37] width 1294 height 28
copy link "SPBK_B2B-12-WK-013"
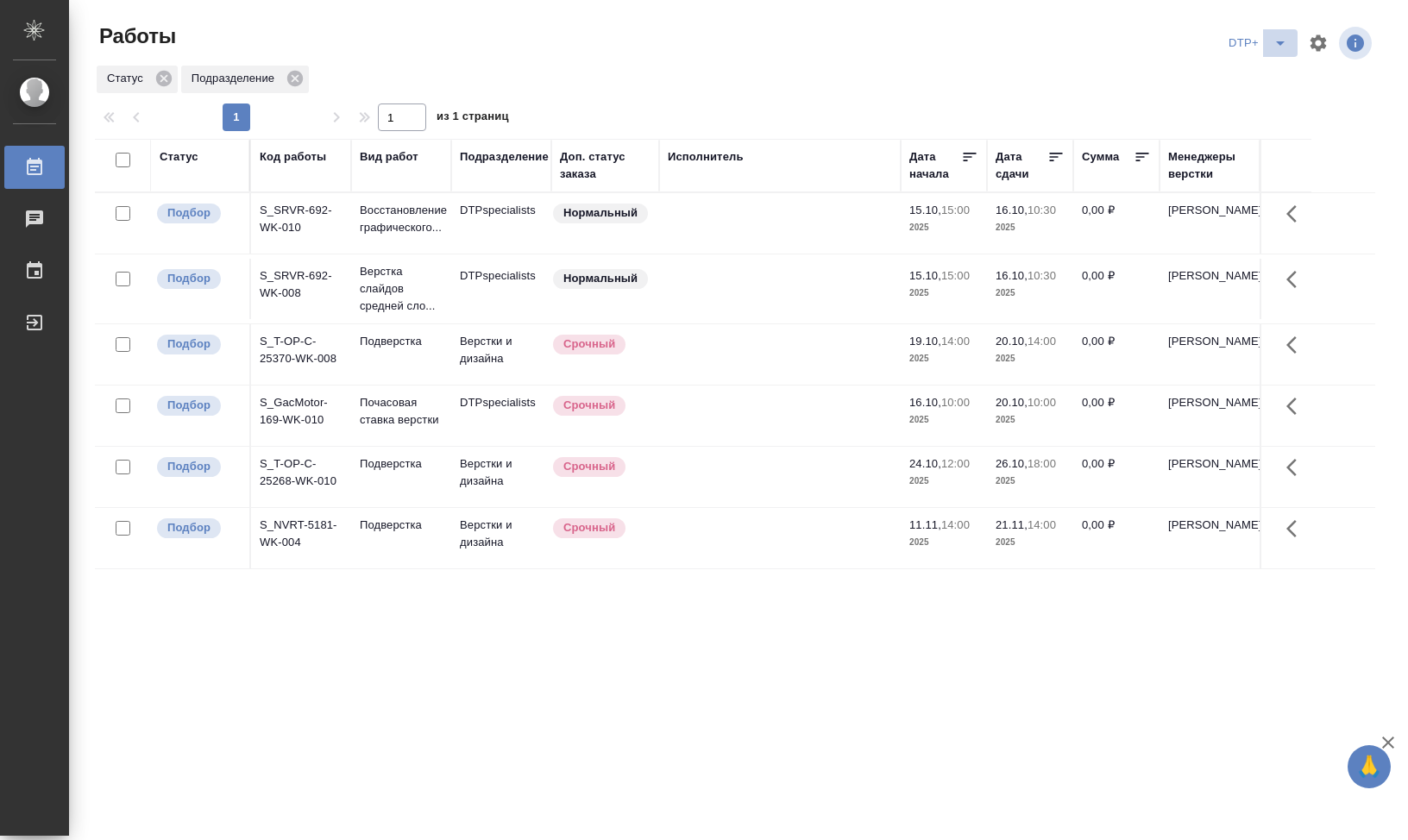
click at [1285, 45] on icon "split button" at bounding box center [1281, 43] width 20 height 20
click at [1255, 73] on li "Стандартные настройки" at bounding box center [1258, 78] width 165 height 28
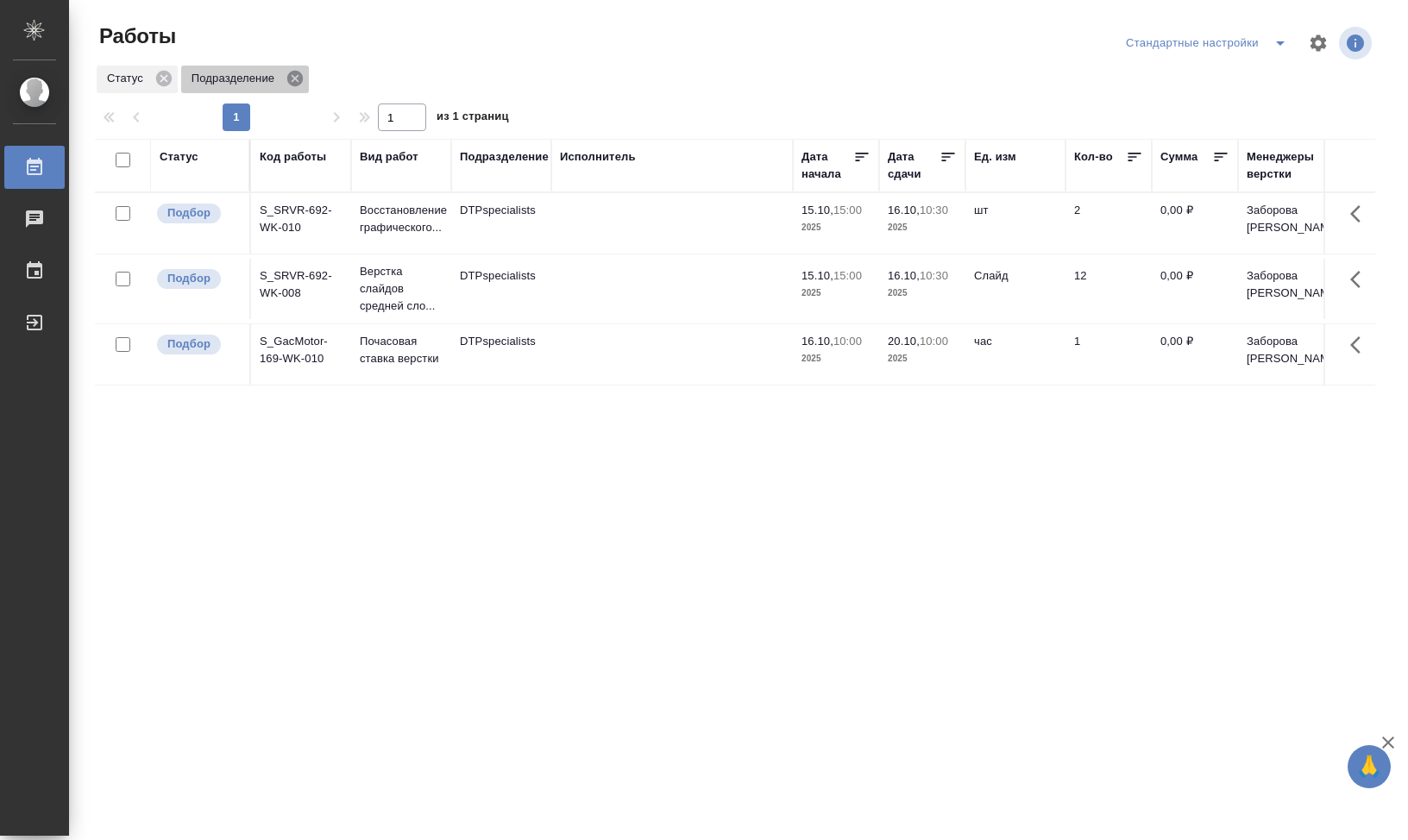
click at [305, 77] on icon at bounding box center [295, 78] width 19 height 19
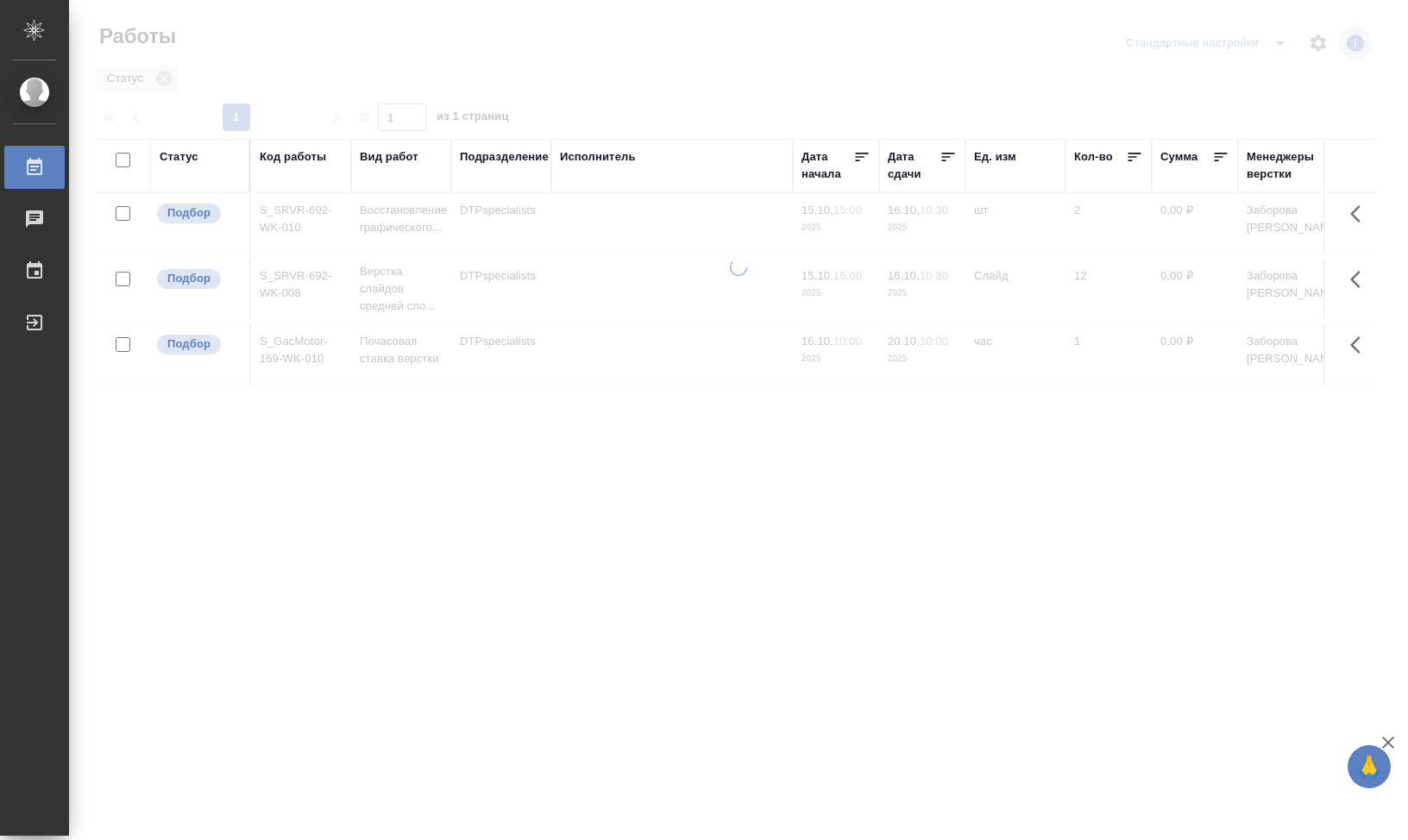
click at [167, 78] on div at bounding box center [739, 385] width 1339 height 770
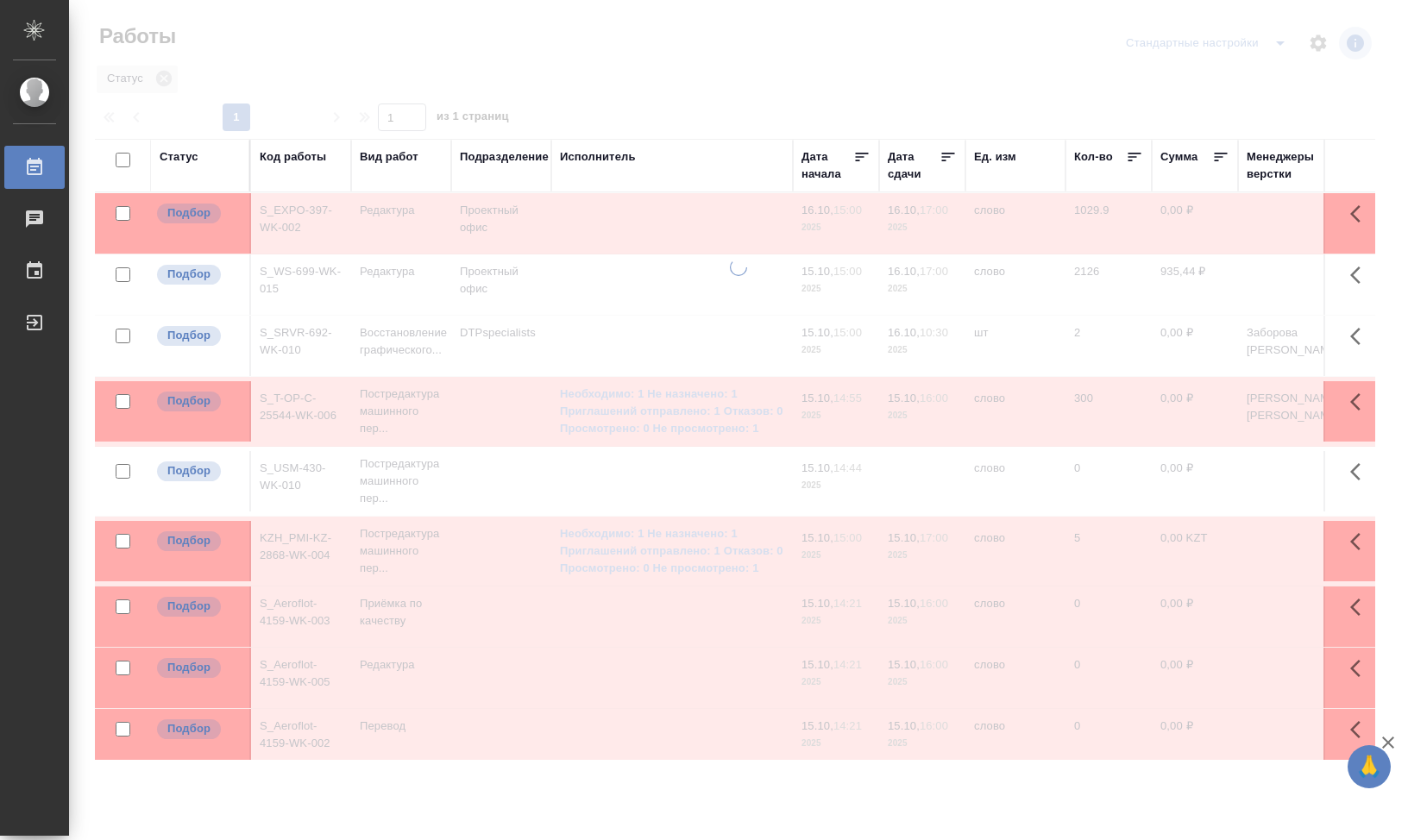
click at [171, 79] on div at bounding box center [739, 385] width 1339 height 770
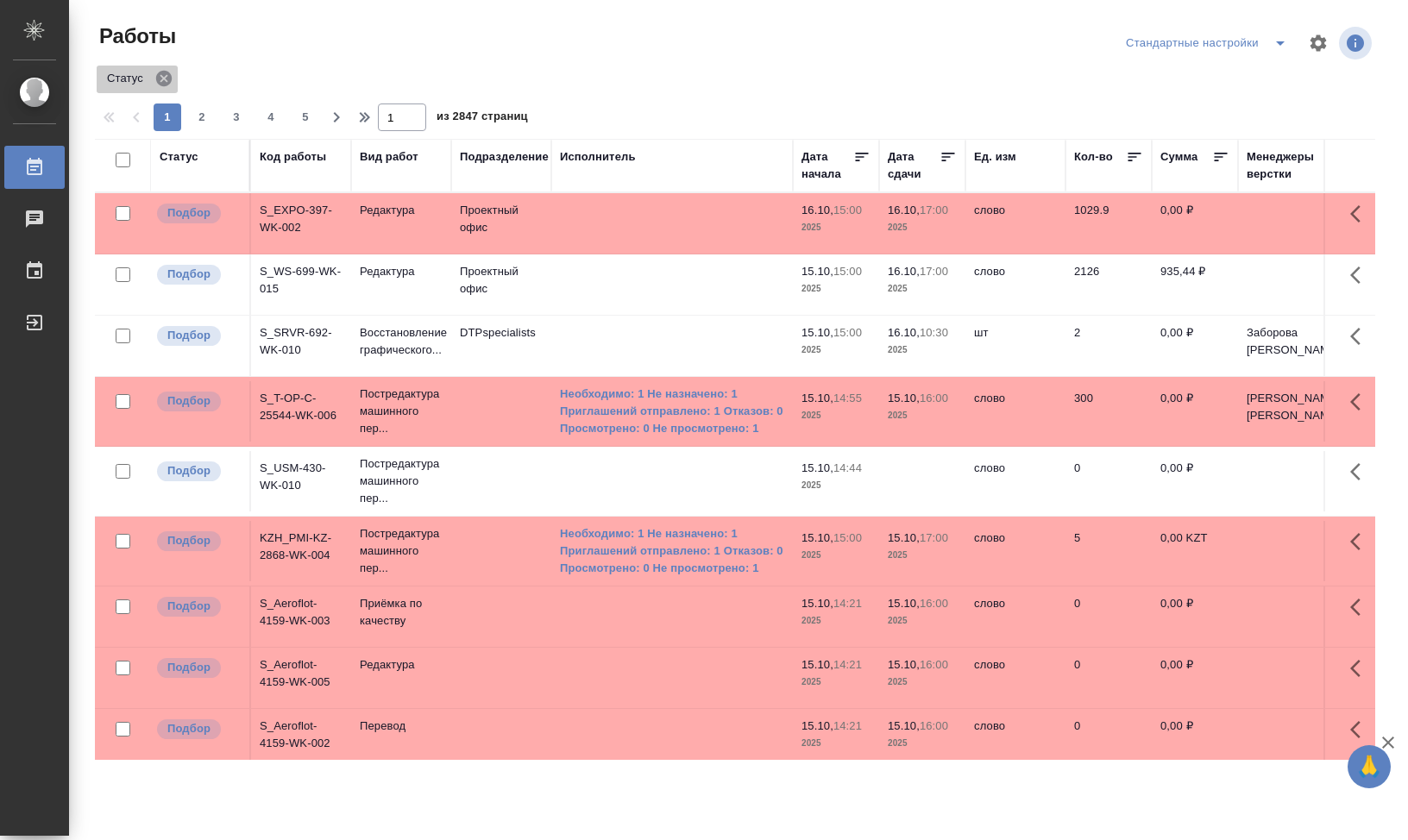
click at [168, 84] on icon at bounding box center [163, 78] width 16 height 16
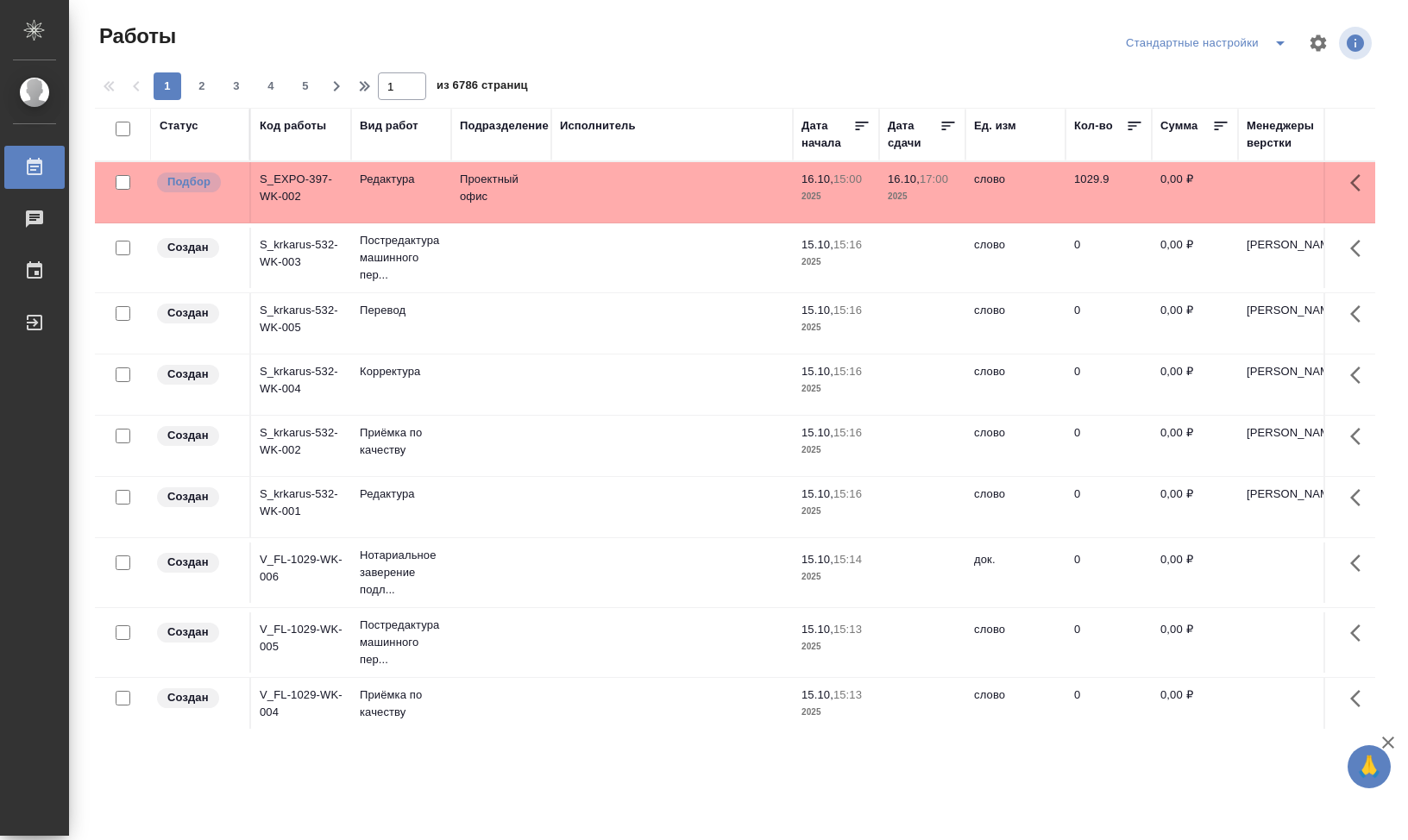
click at [315, 152] on th "Код работы" at bounding box center [301, 135] width 100 height 54
click at [309, 132] on div "Код работы" at bounding box center [293, 126] width 66 height 18
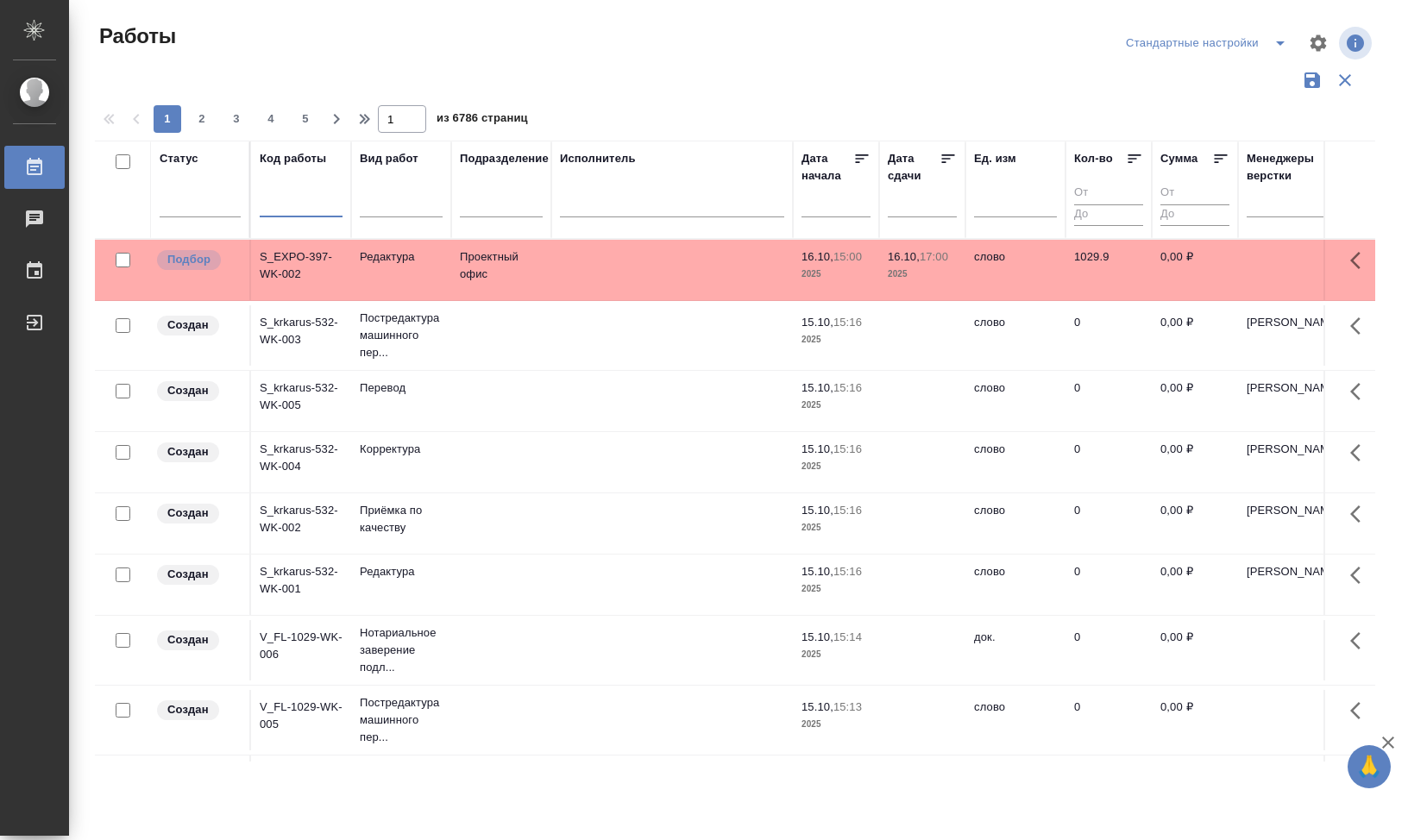
click at [289, 202] on input "text" at bounding box center [301, 206] width 83 height 21
paste input "SPBK_B2B-12-WK-013"
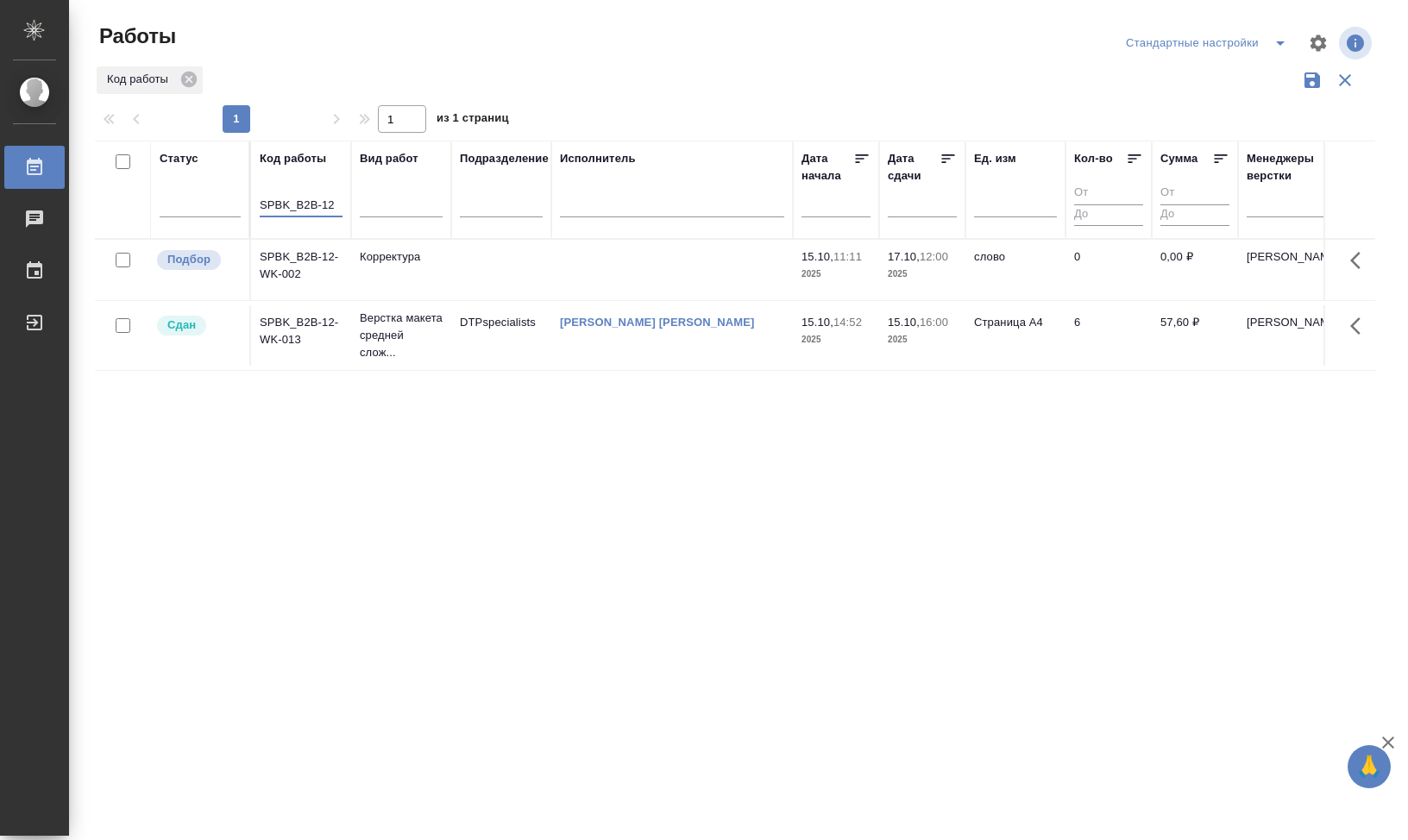
type input "SPBK_B2B-12"
click at [298, 264] on td "SPBK_B2B-12-WK-002" at bounding box center [301, 270] width 100 height 60
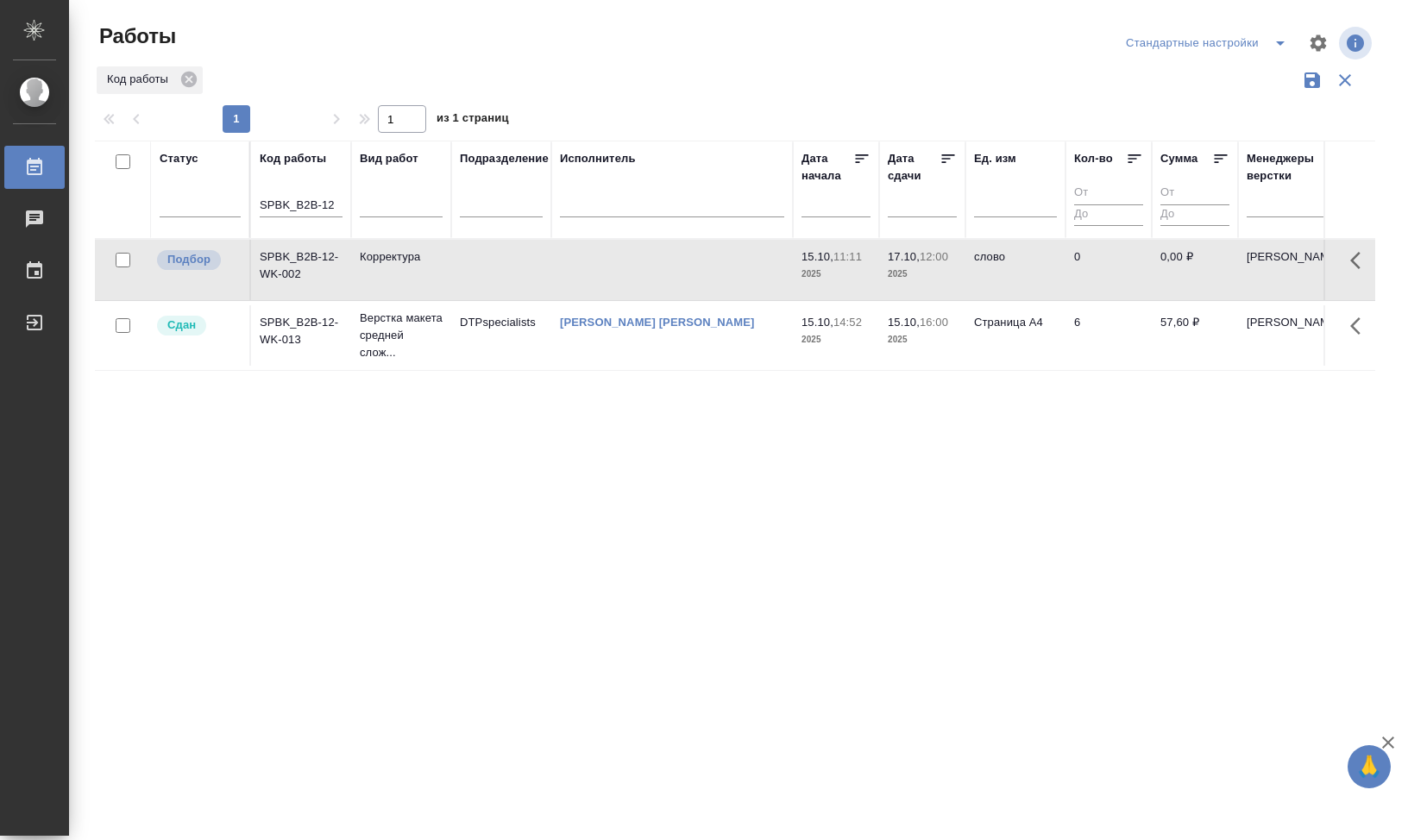
click at [1234, 38] on div "Стандартные настройки" at bounding box center [1209, 43] width 176 height 28
click at [1285, 42] on icon "split button" at bounding box center [1281, 43] width 20 height 20
click at [1153, 85] on li "DTP" at bounding box center [1203, 78] width 190 height 28
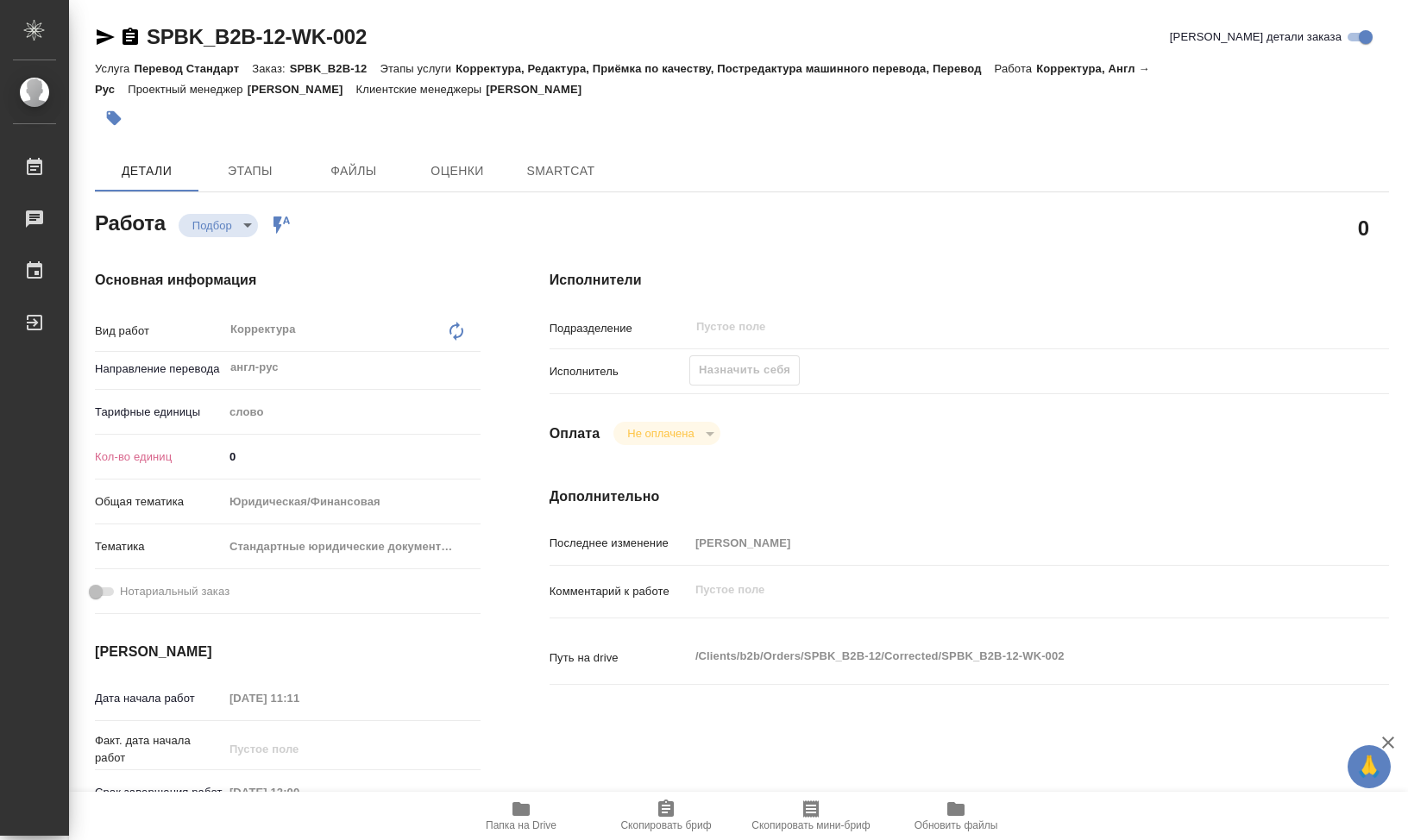
type textarea "x"
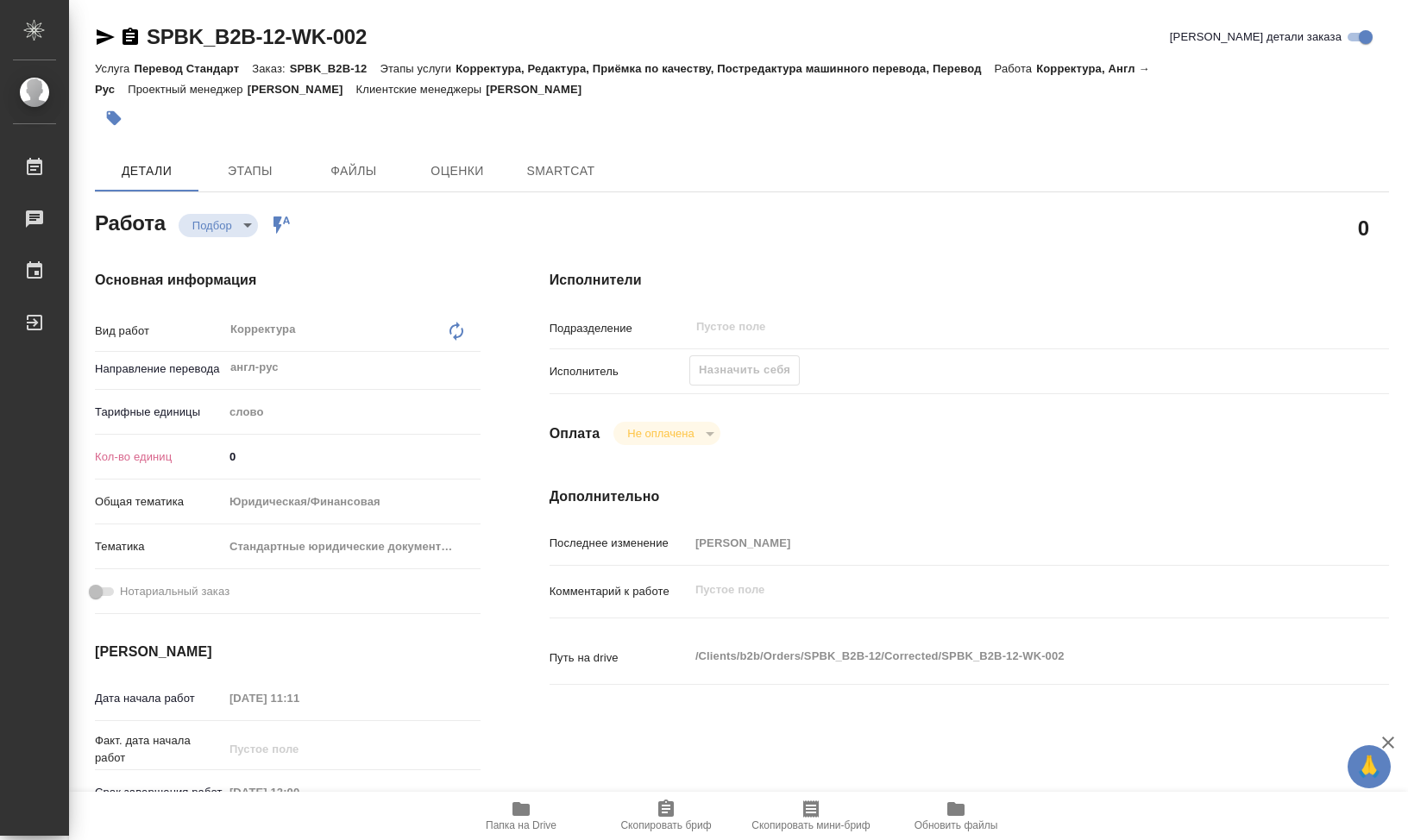
type textarea "x"
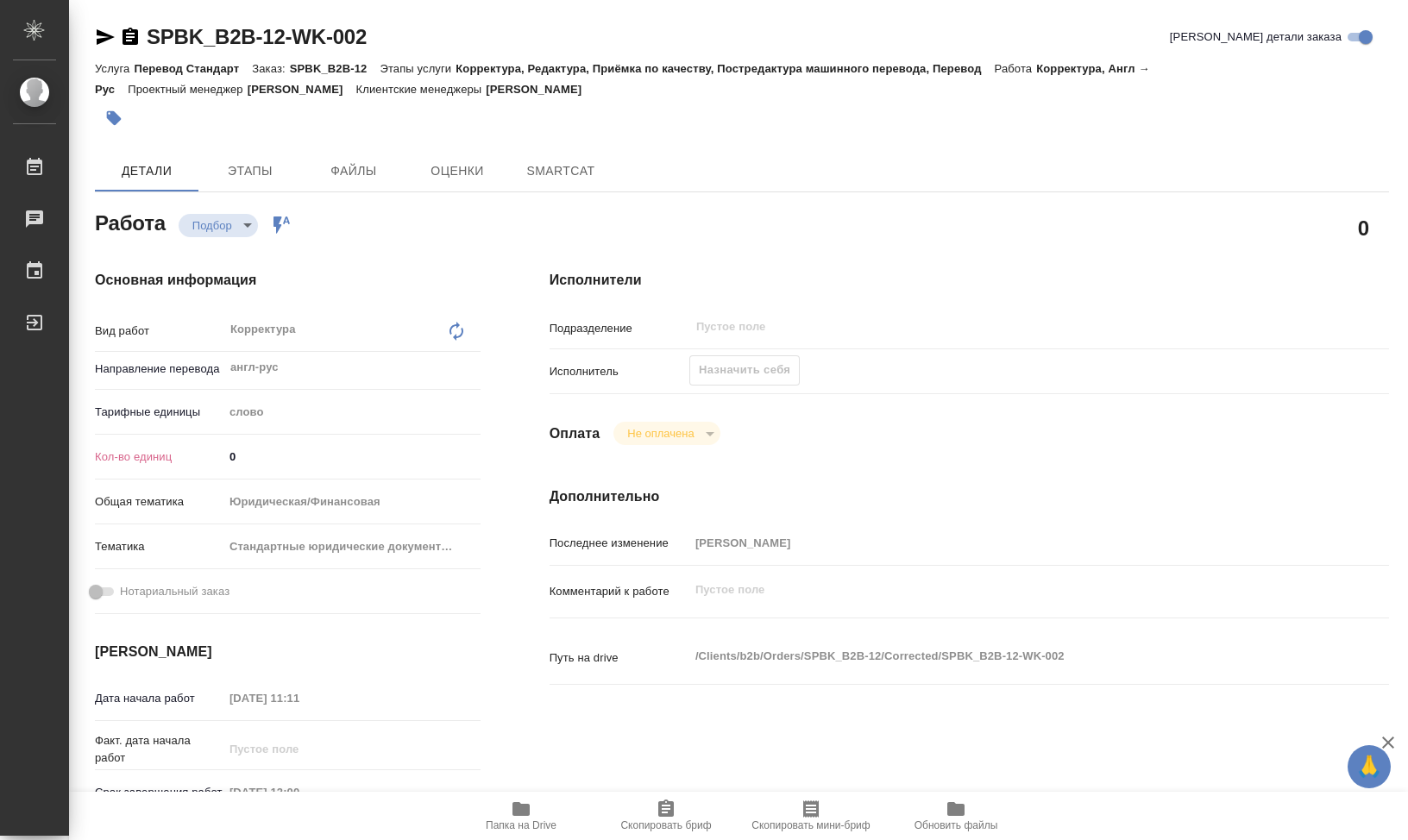
type textarea "x"
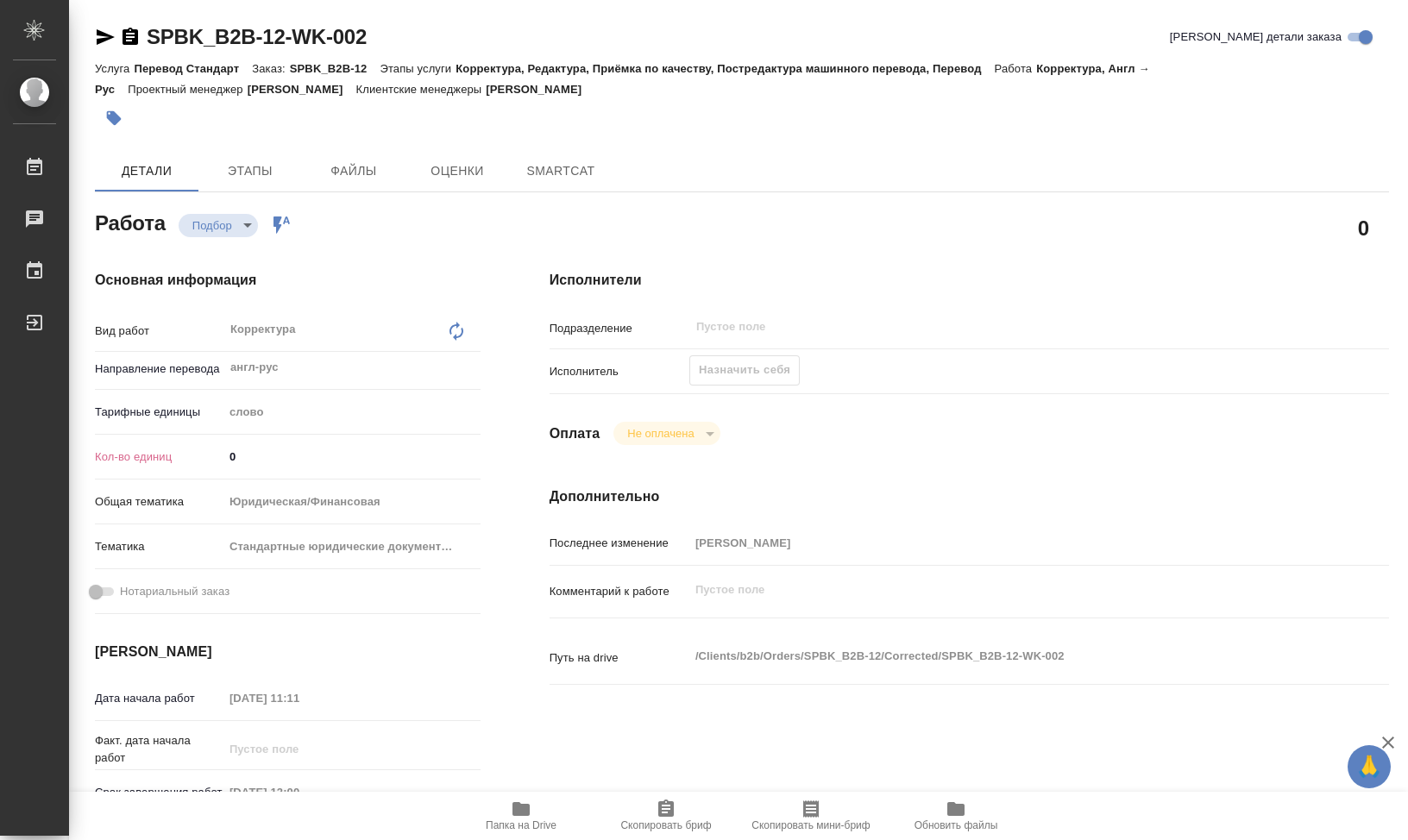
type textarea "x"
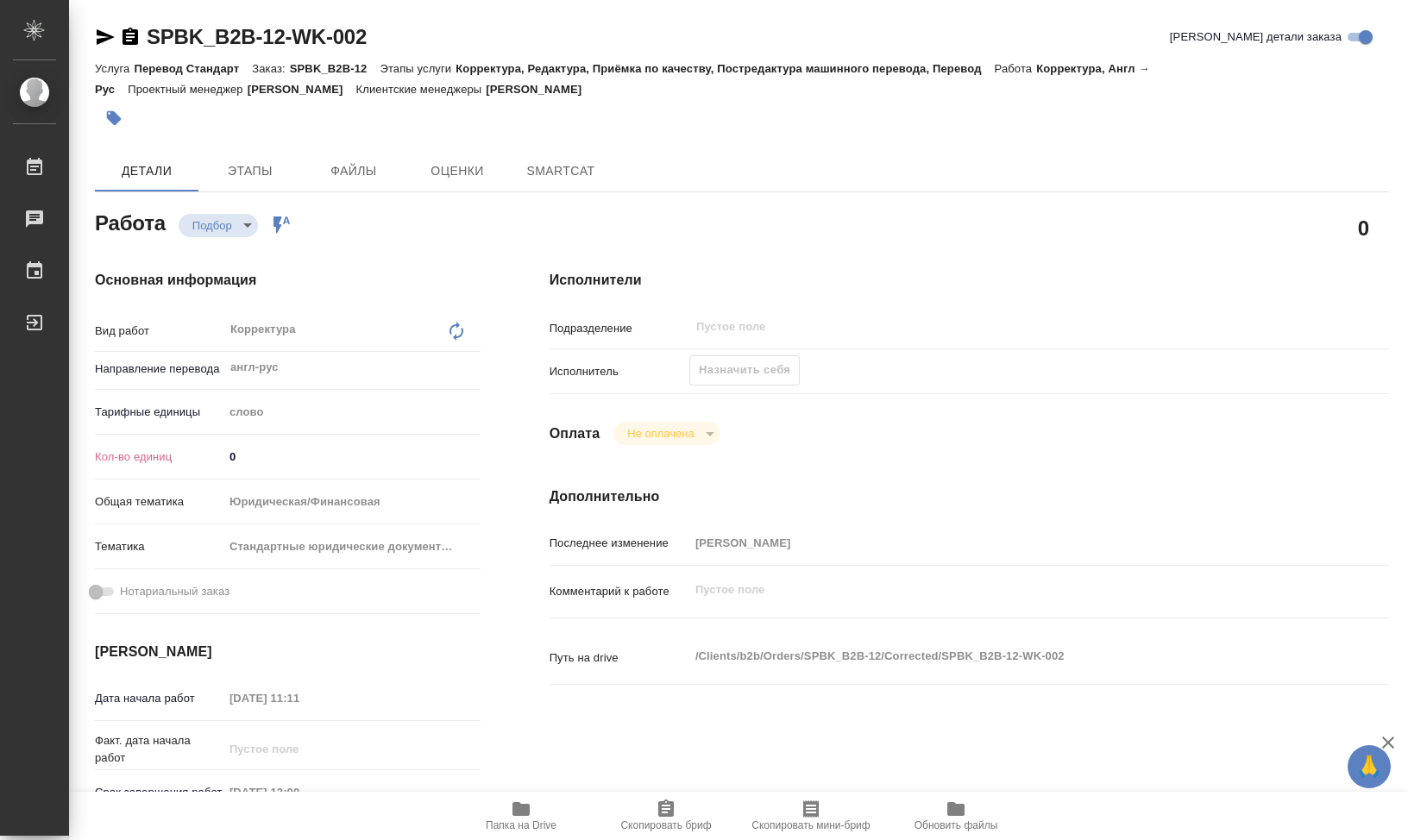
type textarea "x"
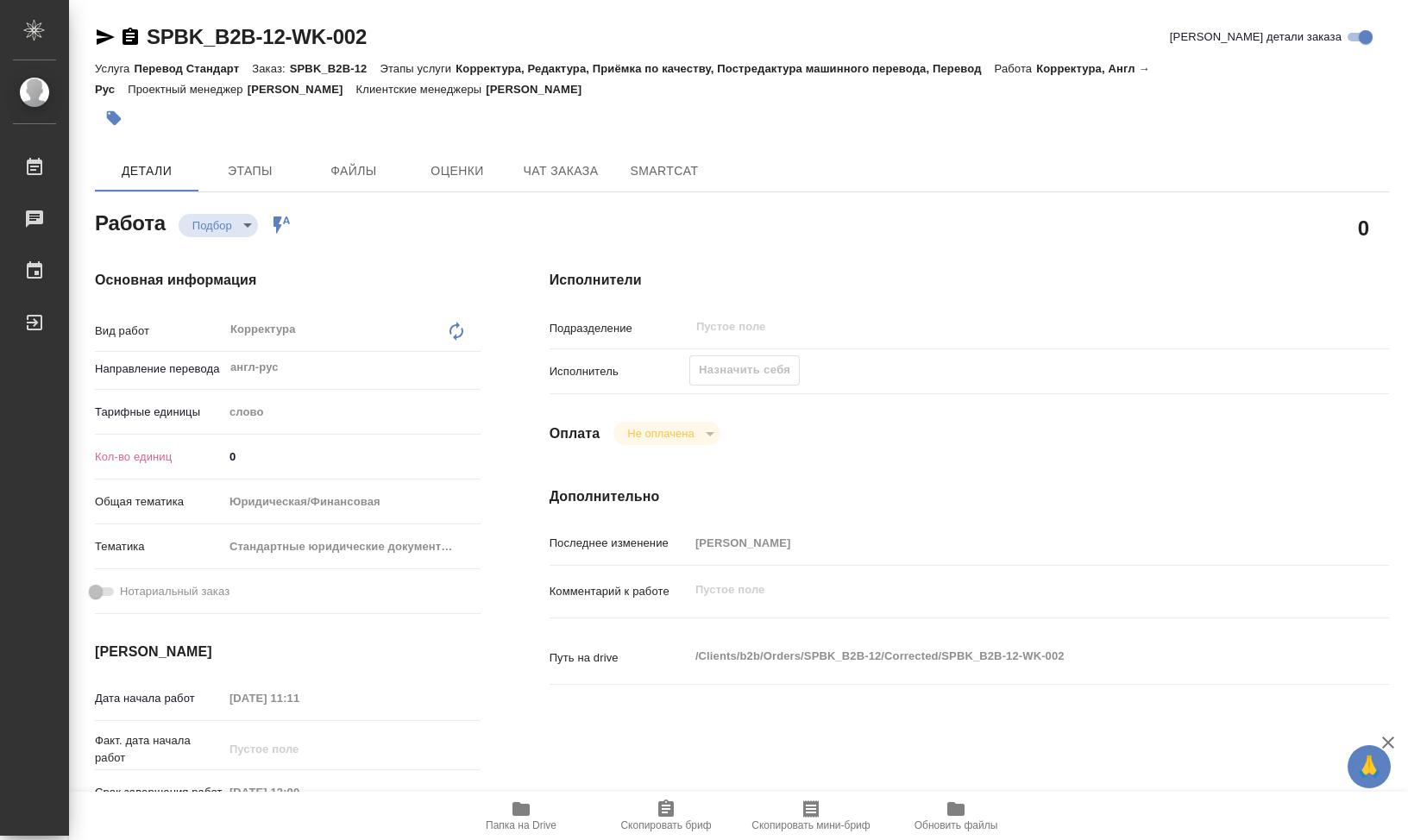
type textarea "x"
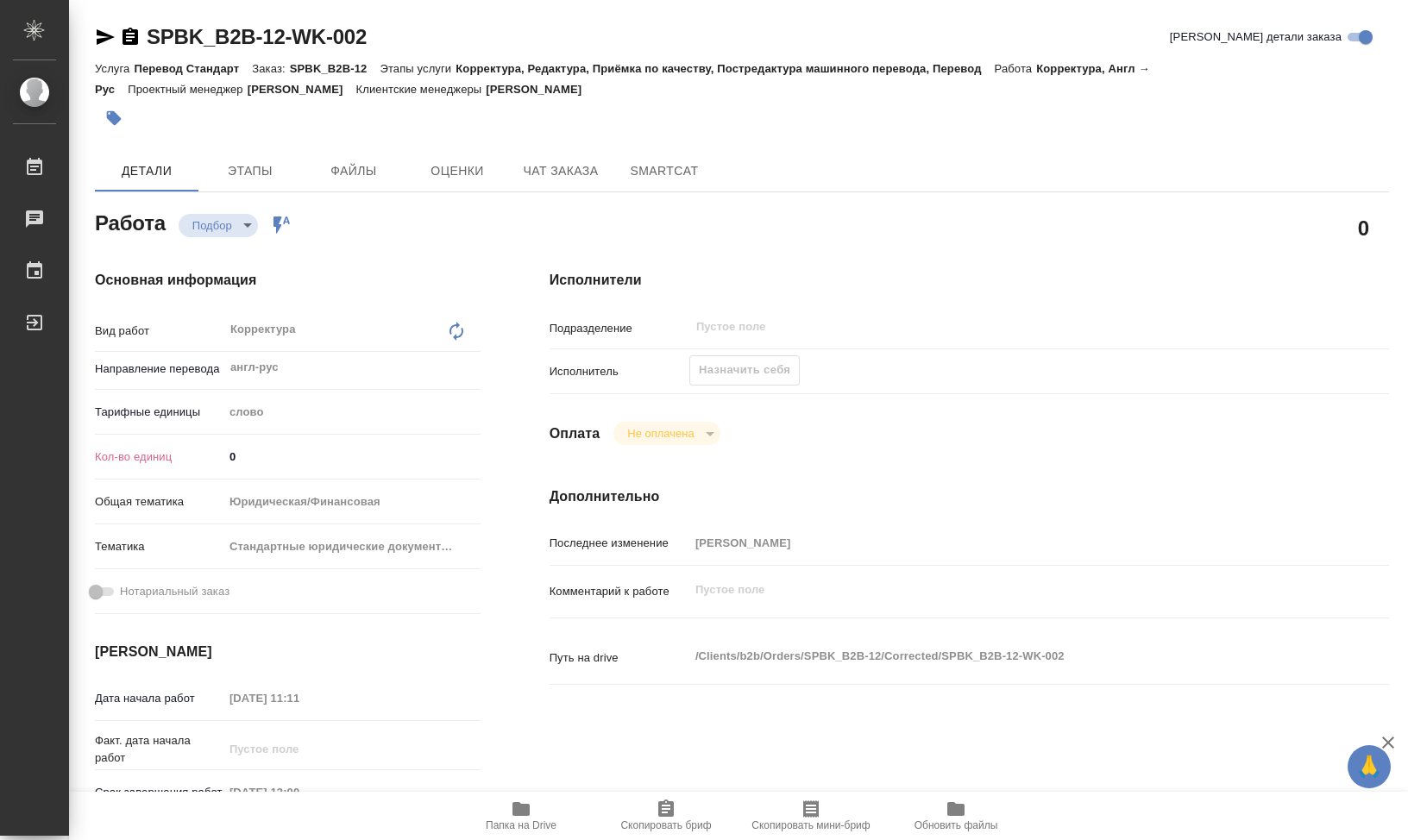
type textarea "x"
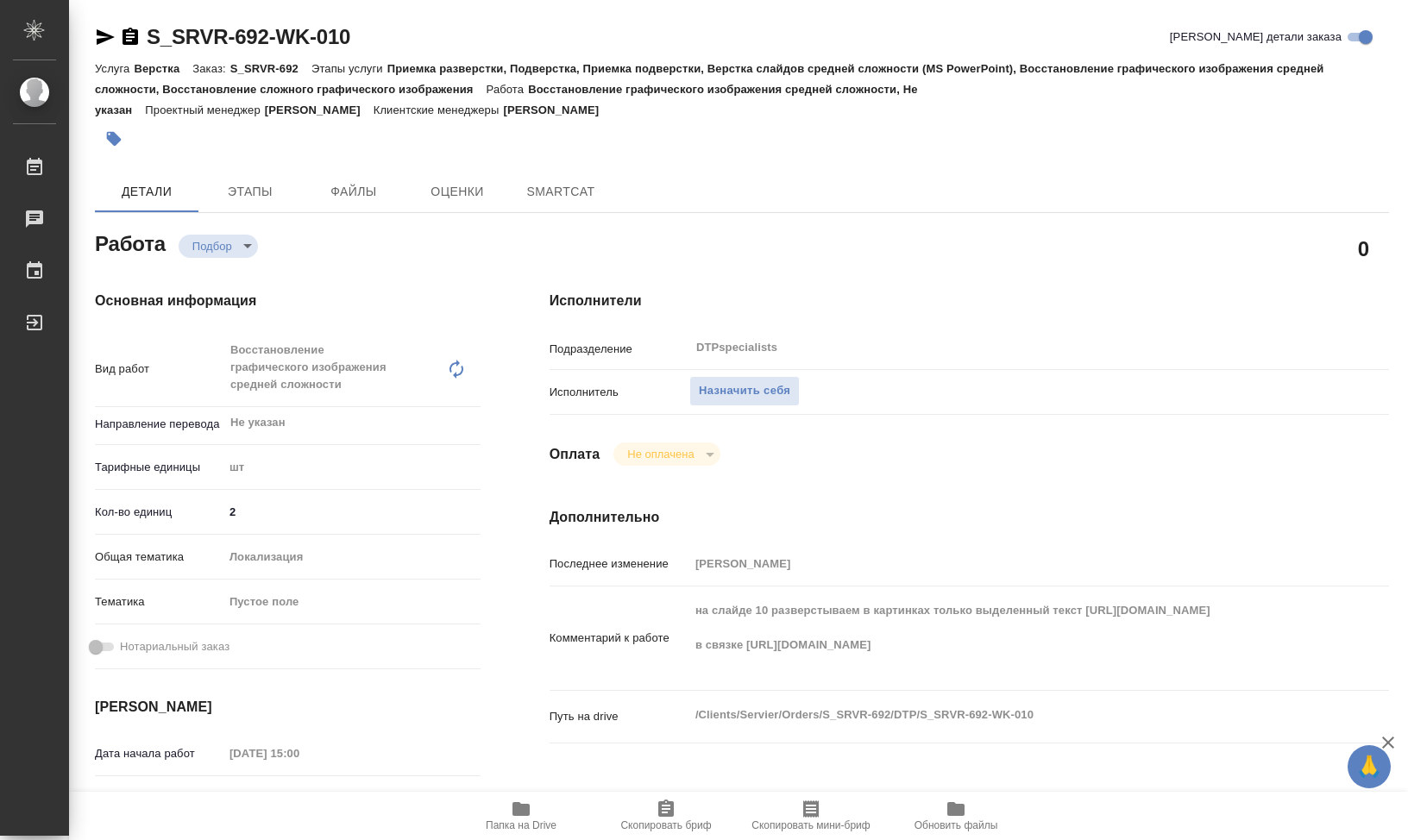
type textarea "x"
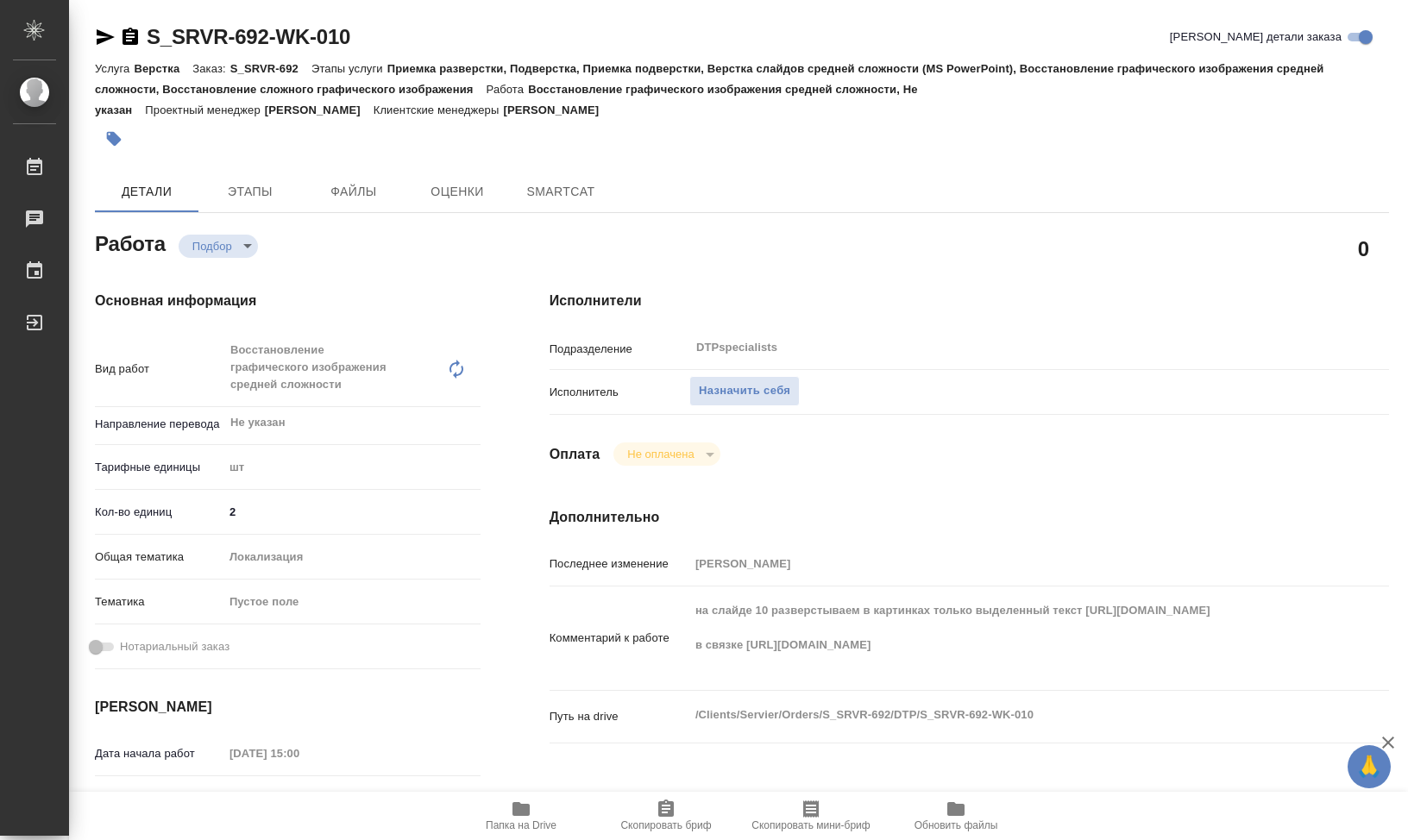
type textarea "x"
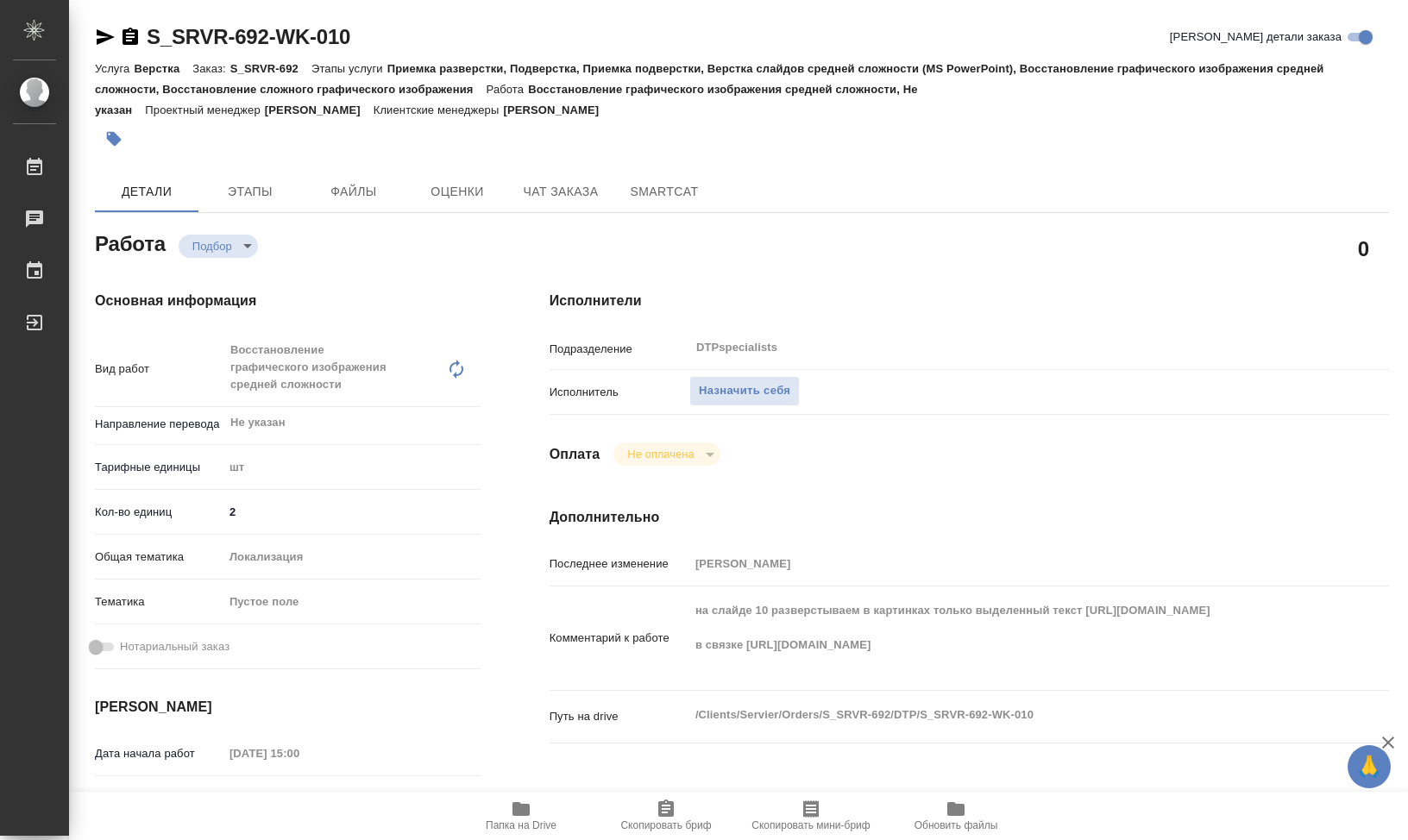
type textarea "x"
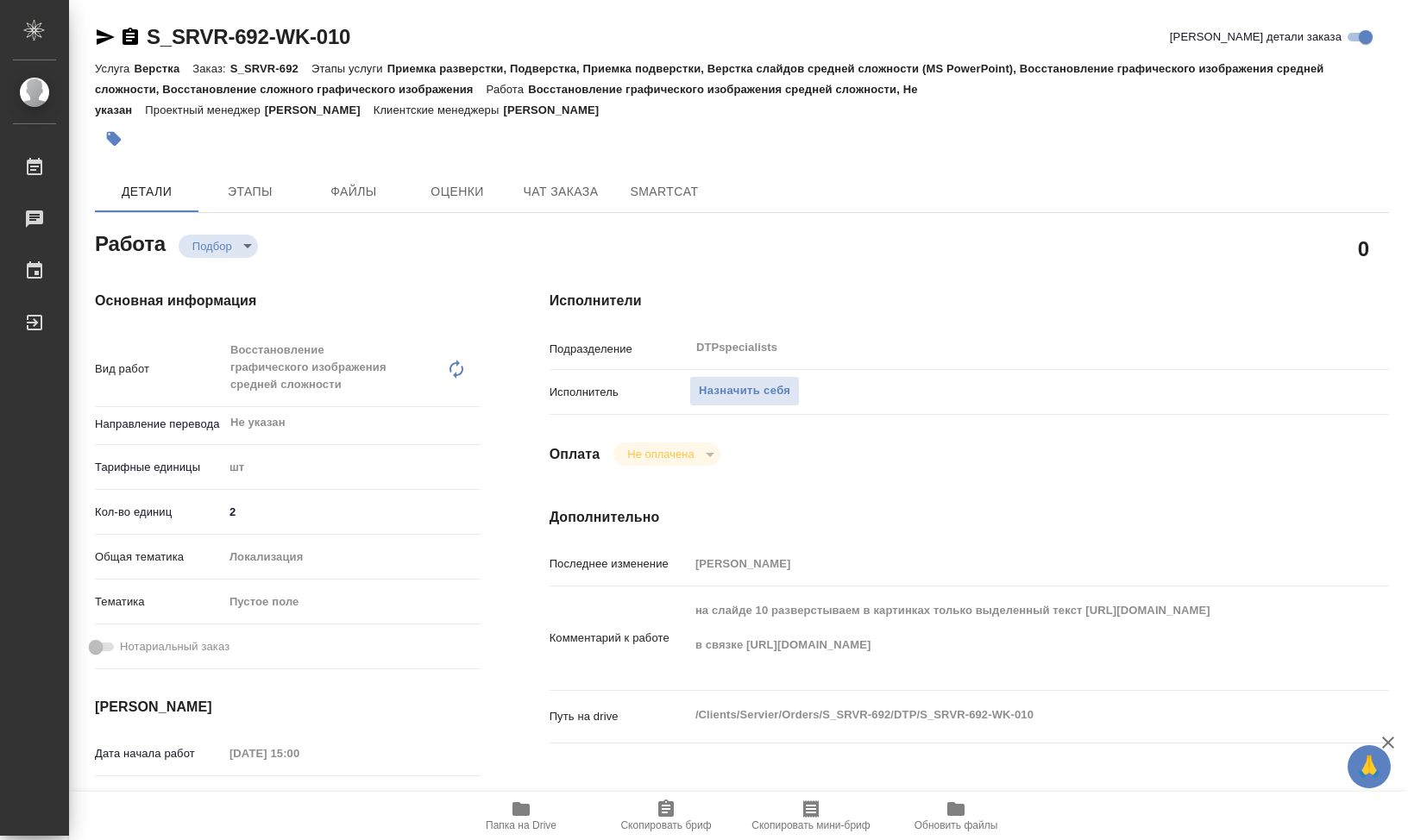
type textarea "x"
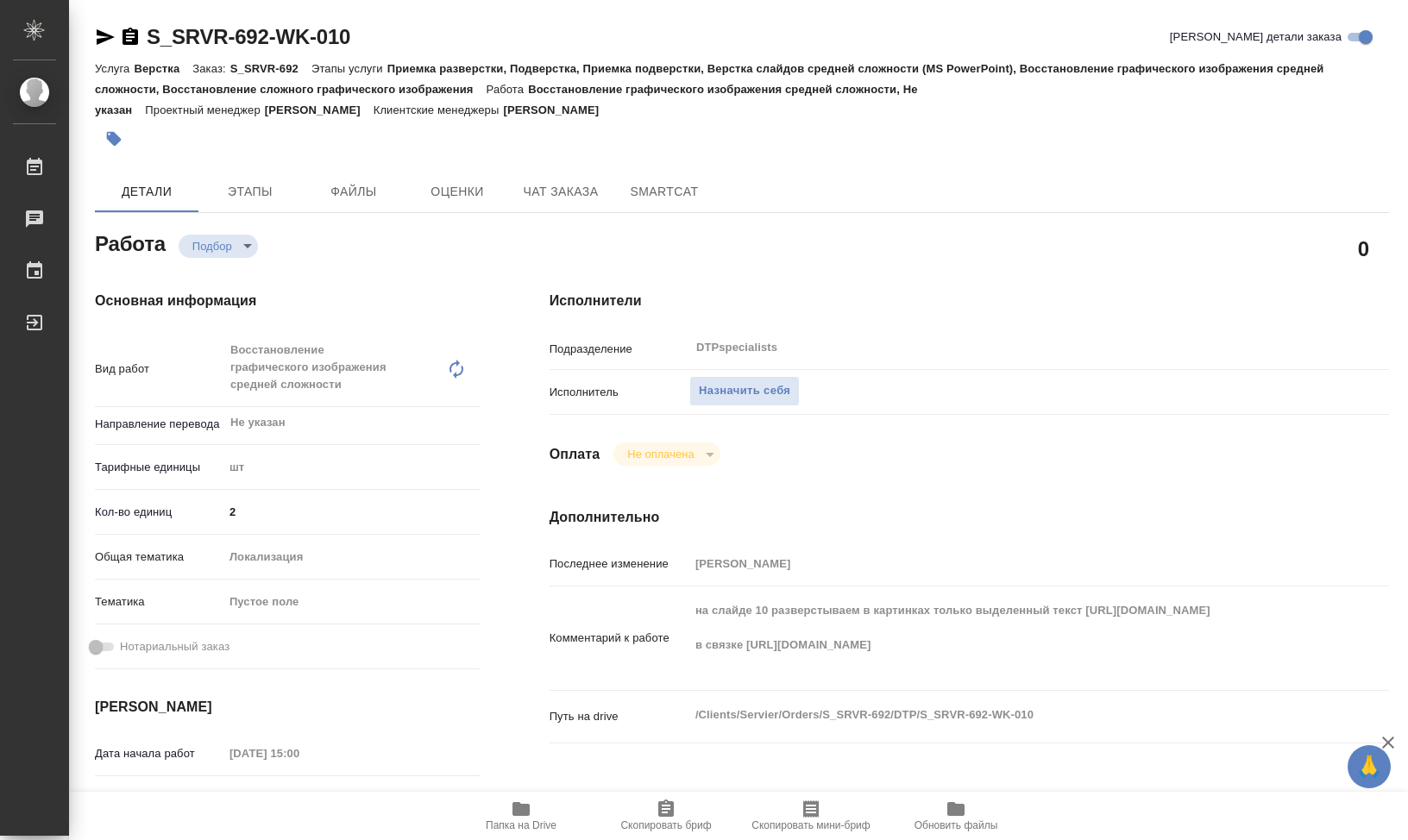
type textarea "x"
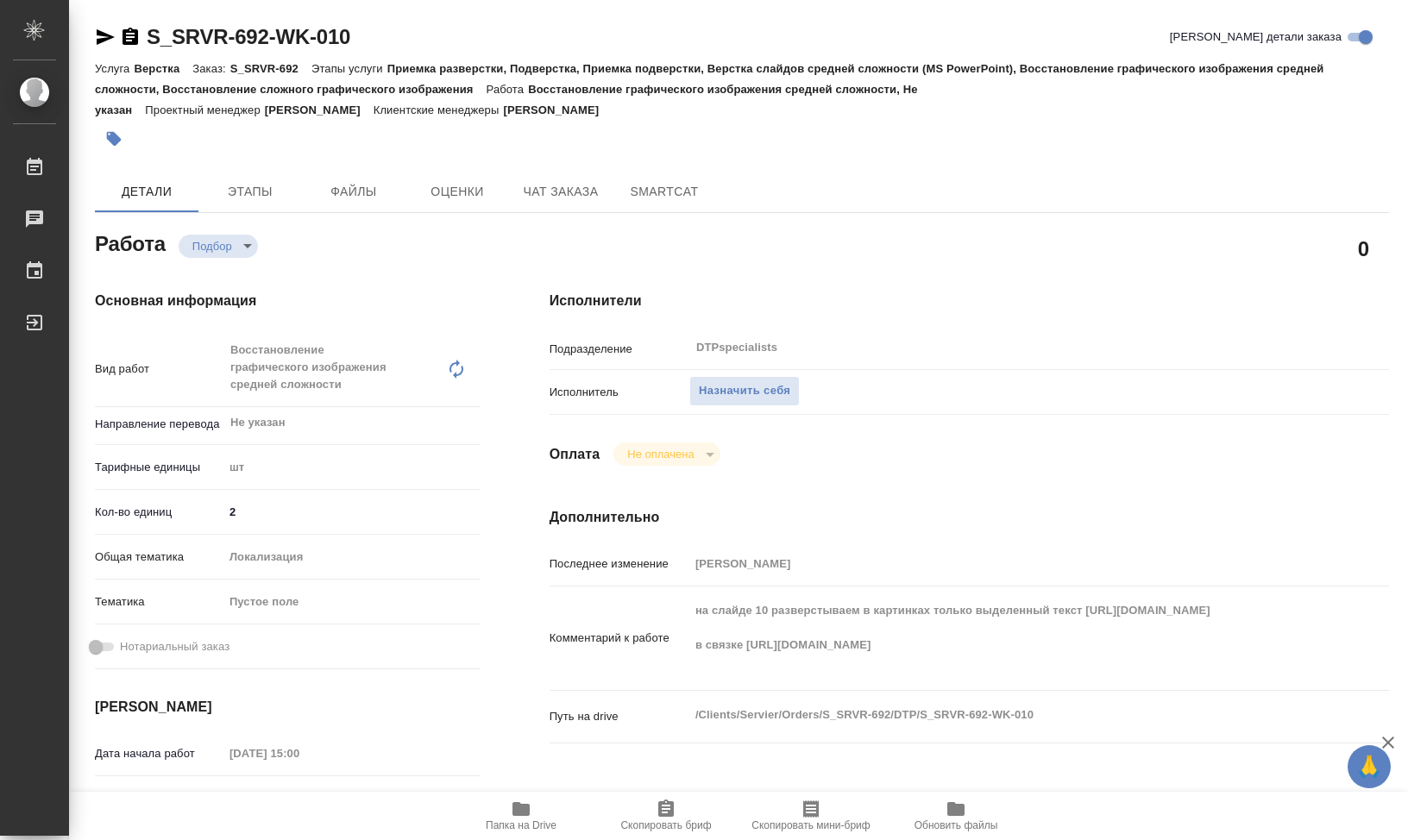
type textarea "x"
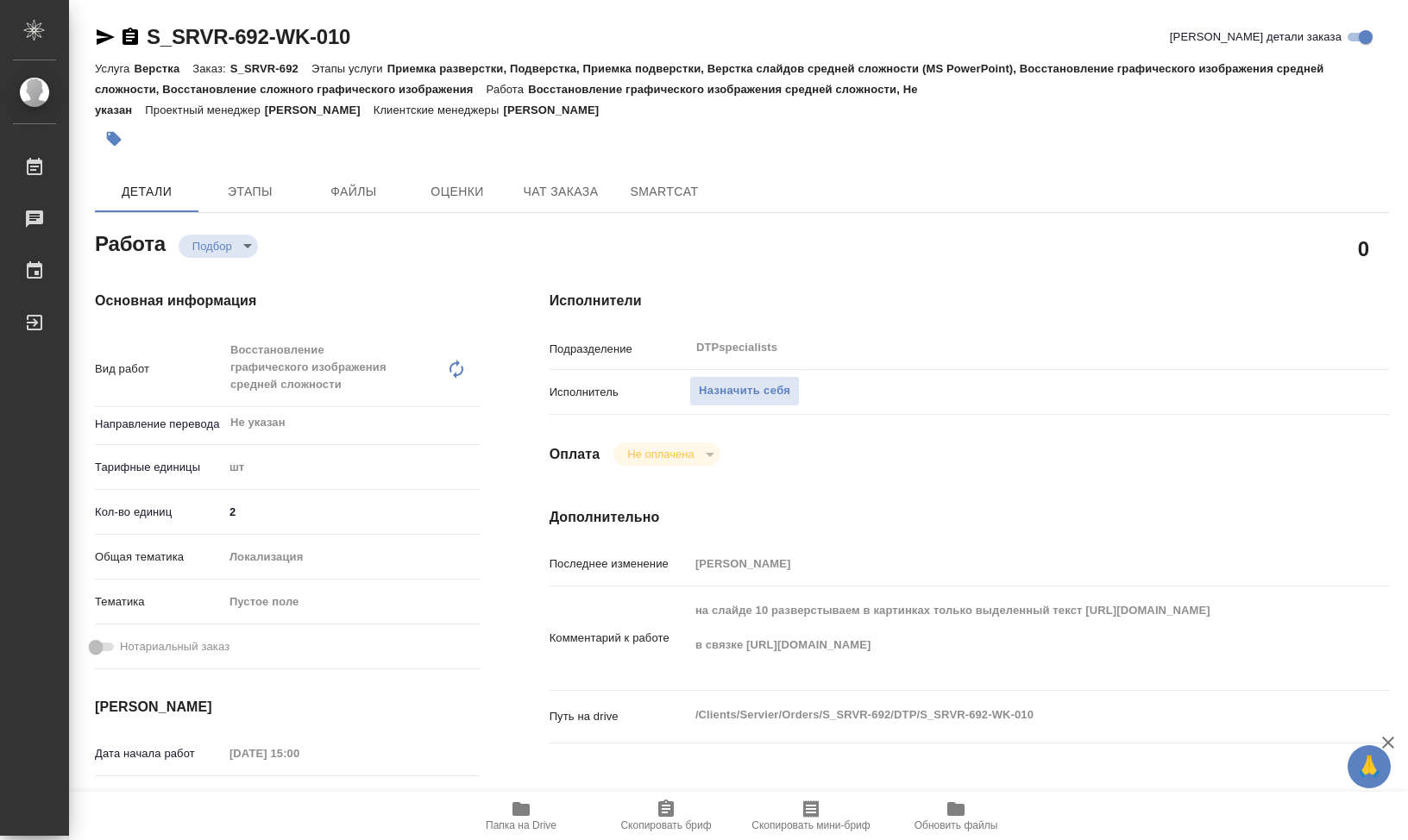
type textarea "x"
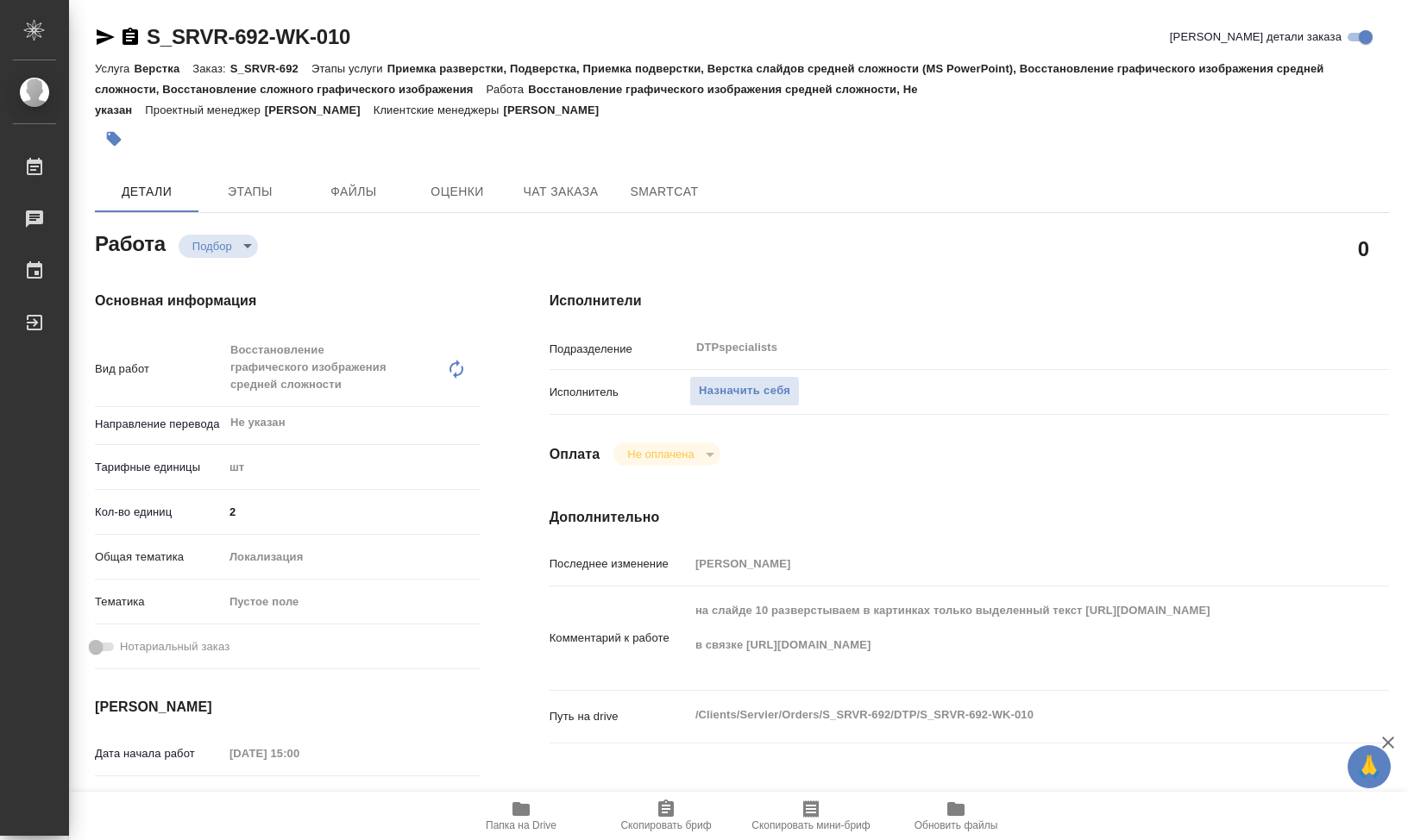
type textarea "x"
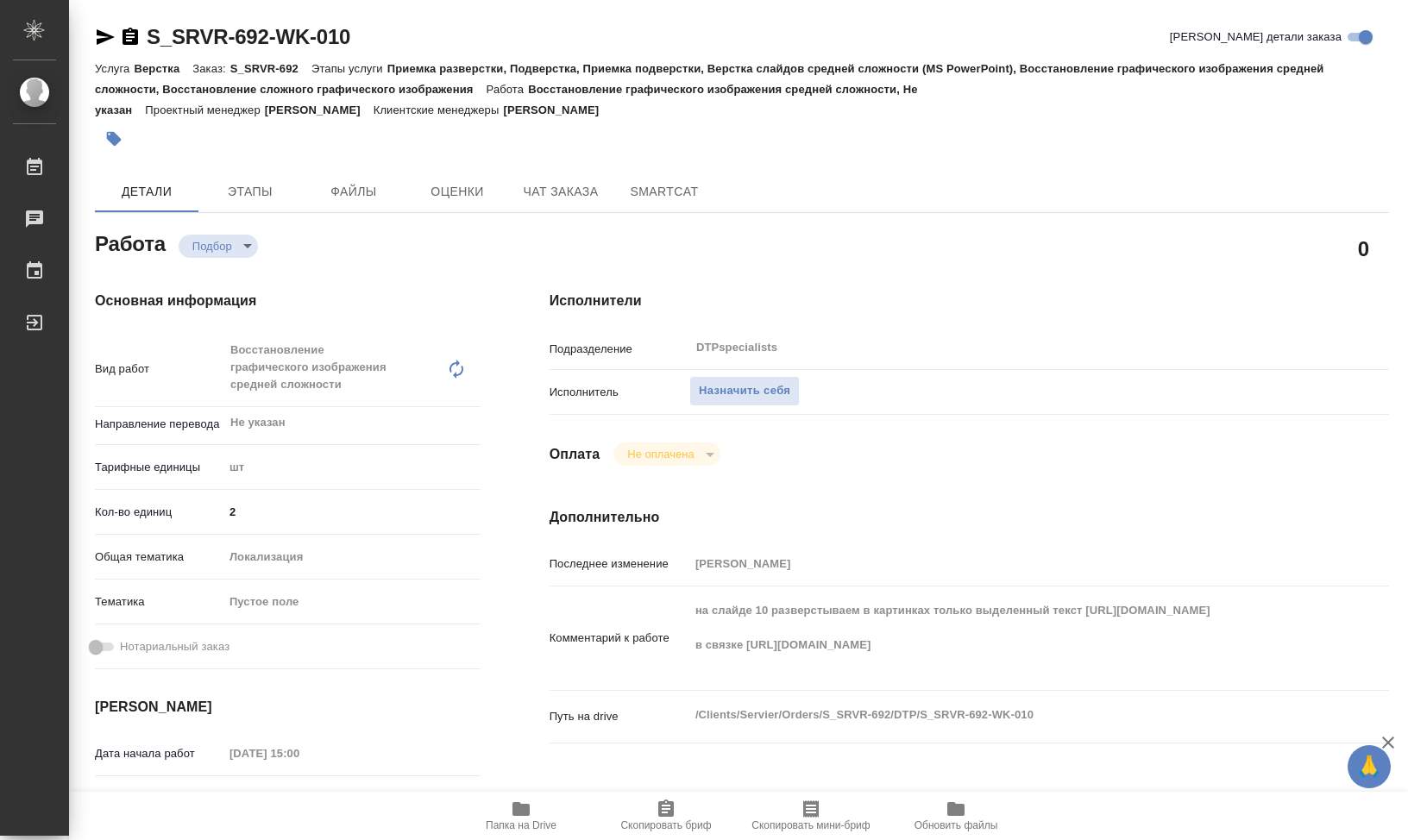
type textarea "x"
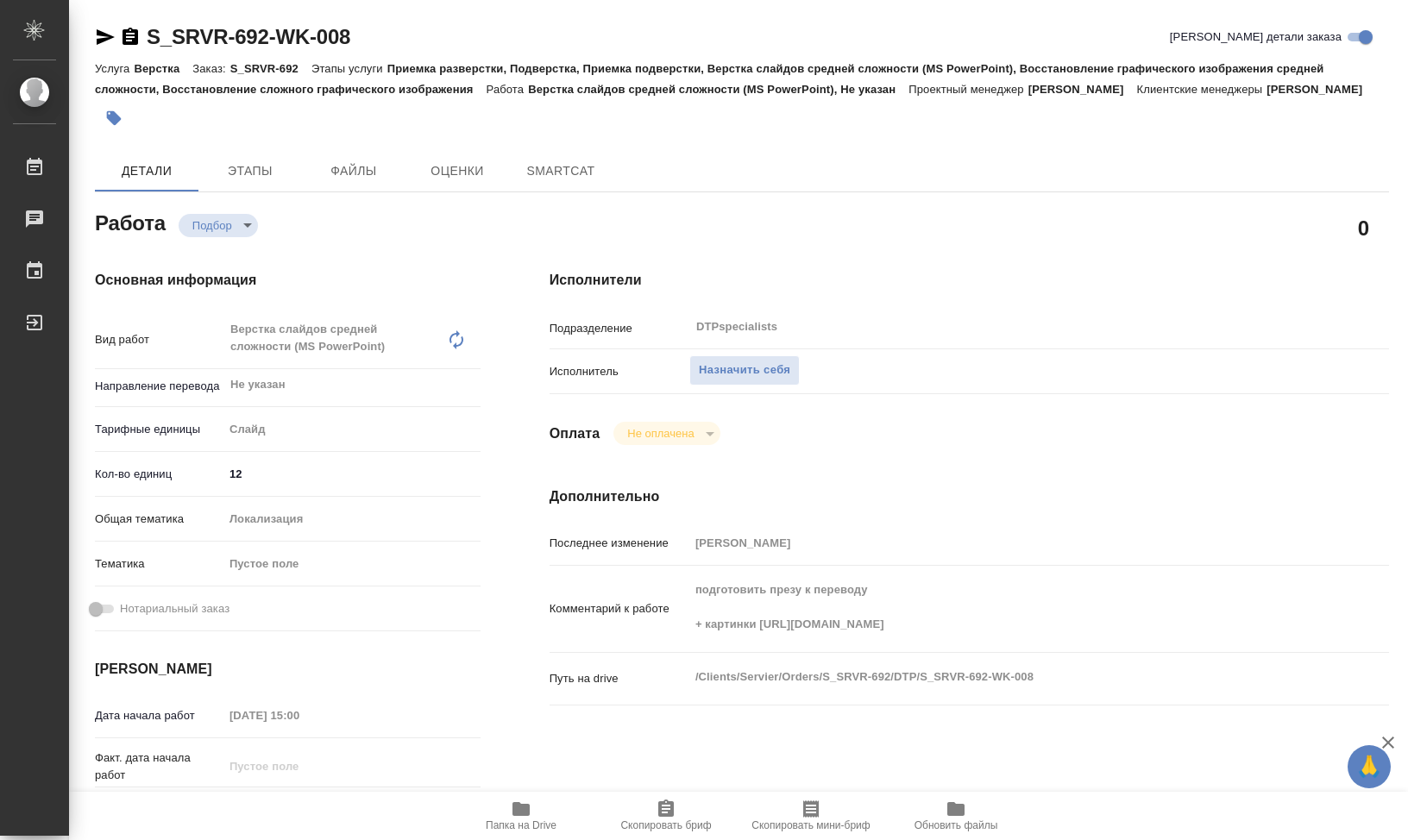
type textarea "x"
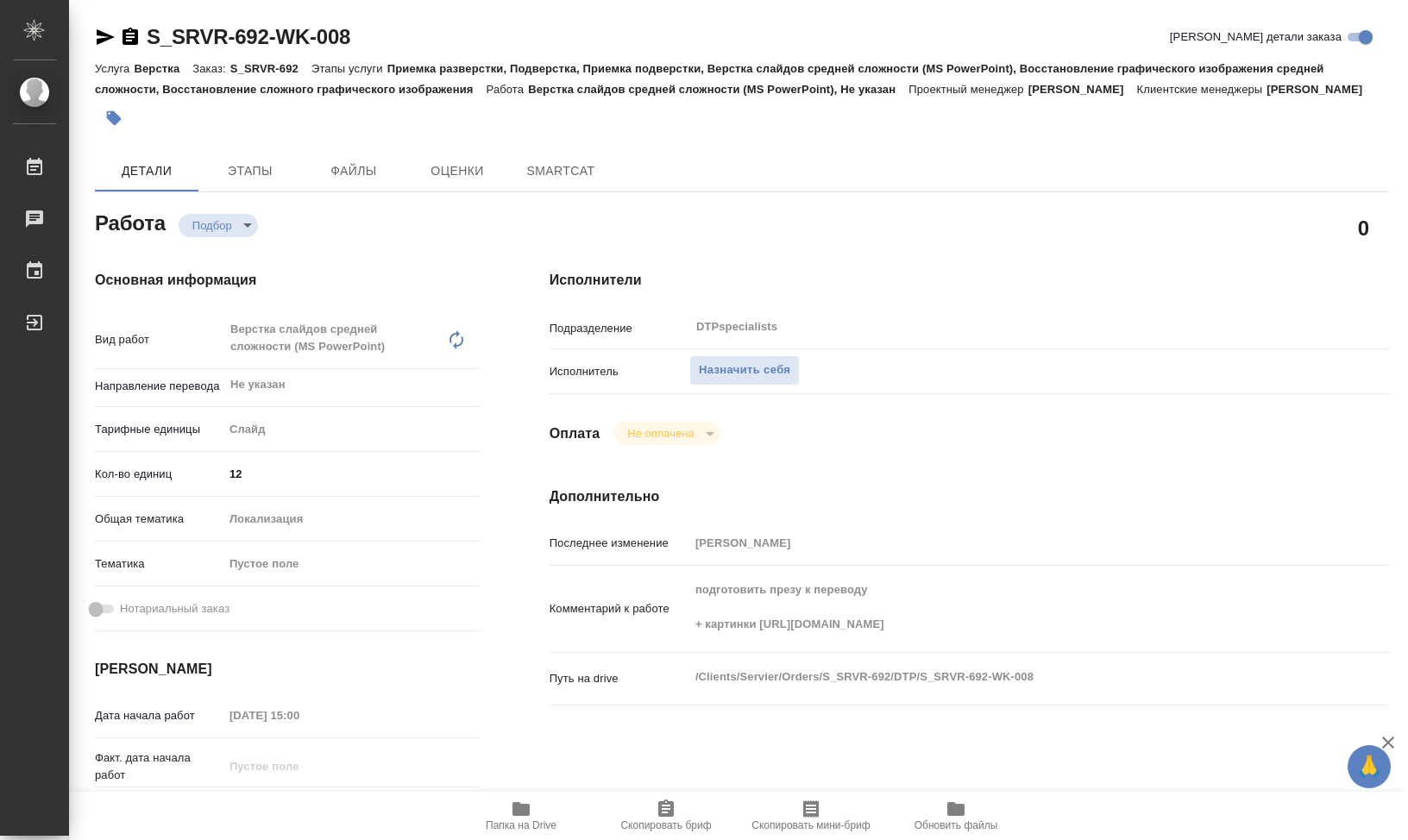
type textarea "x"
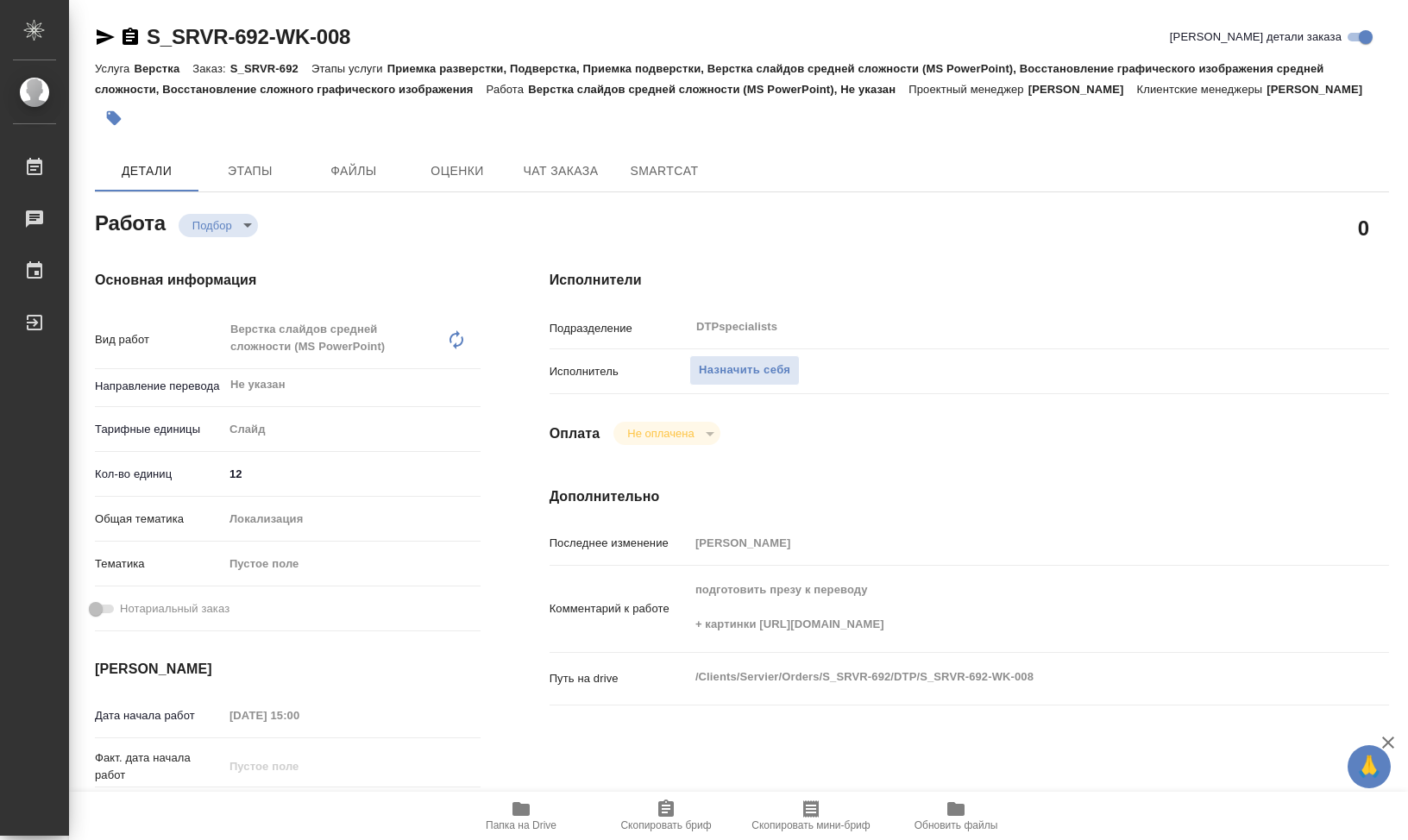
type textarea "x"
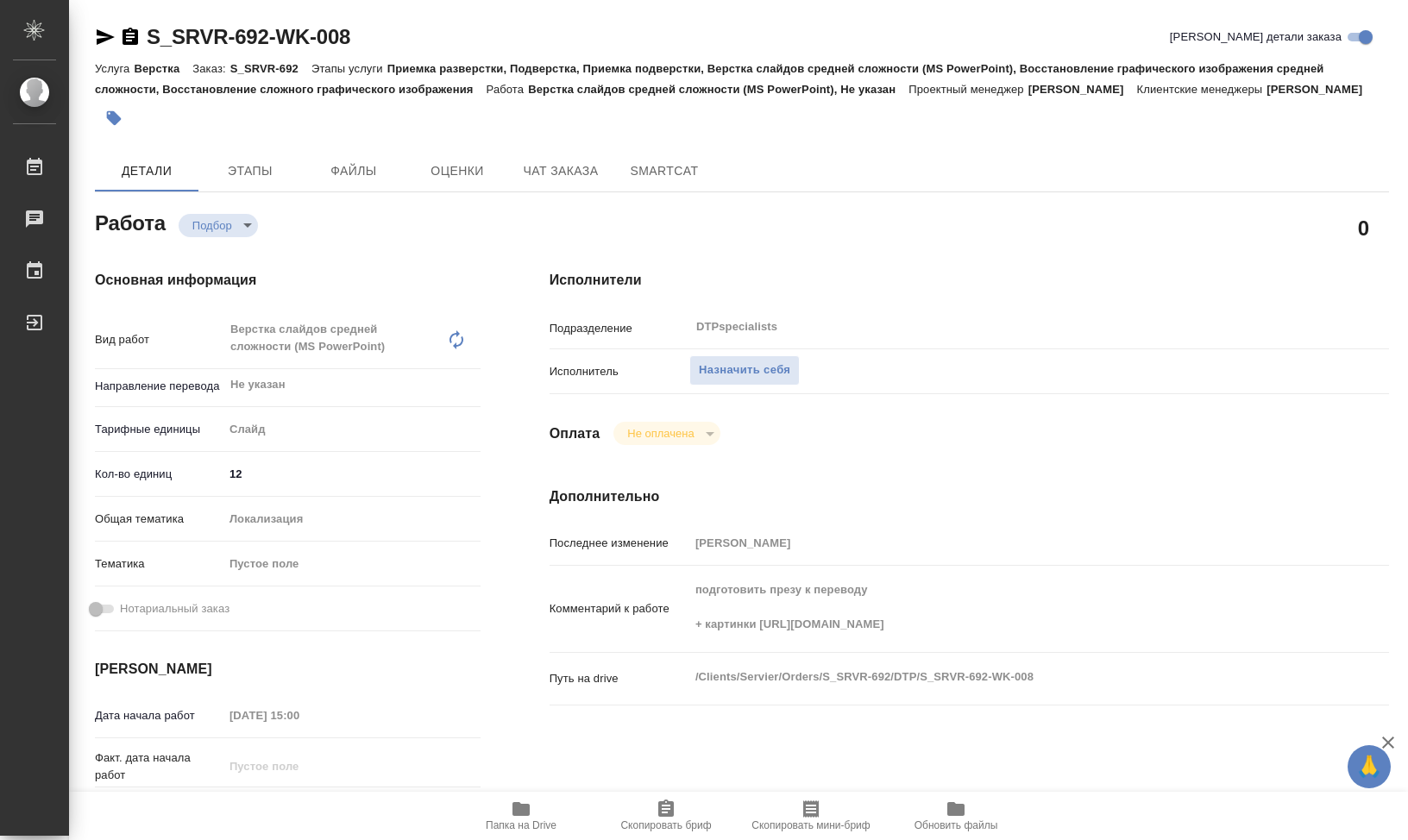
type textarea "x"
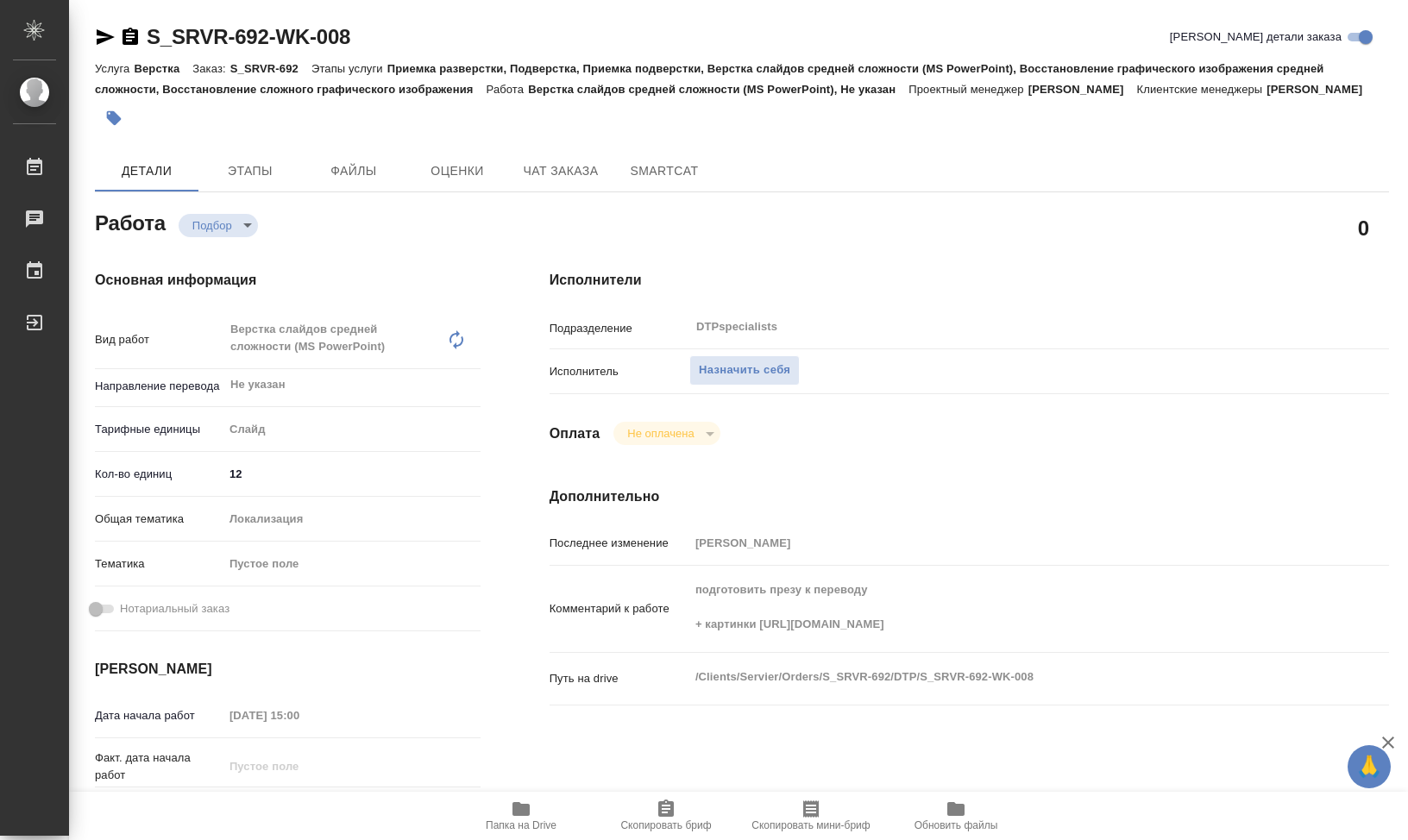
type textarea "x"
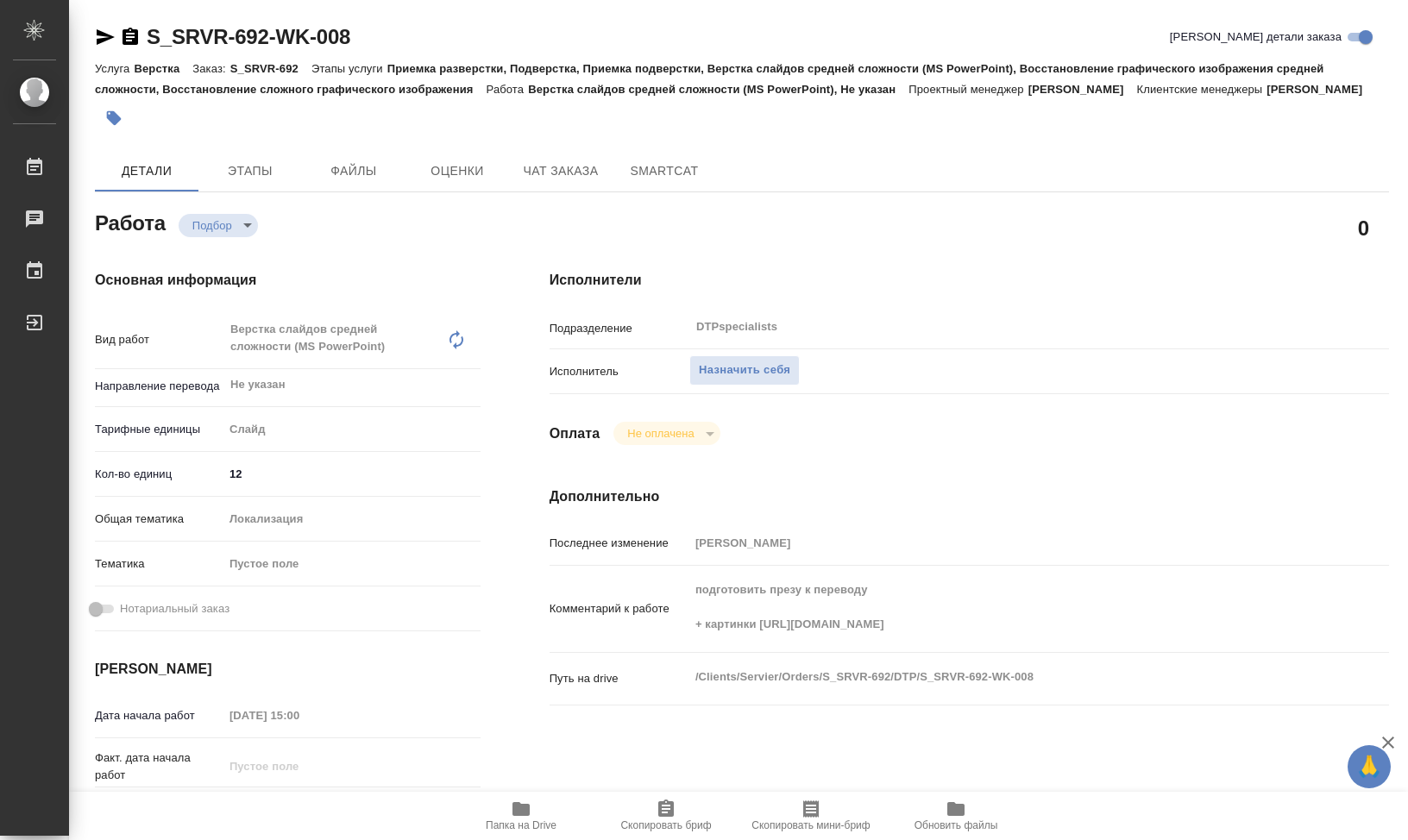
type textarea "x"
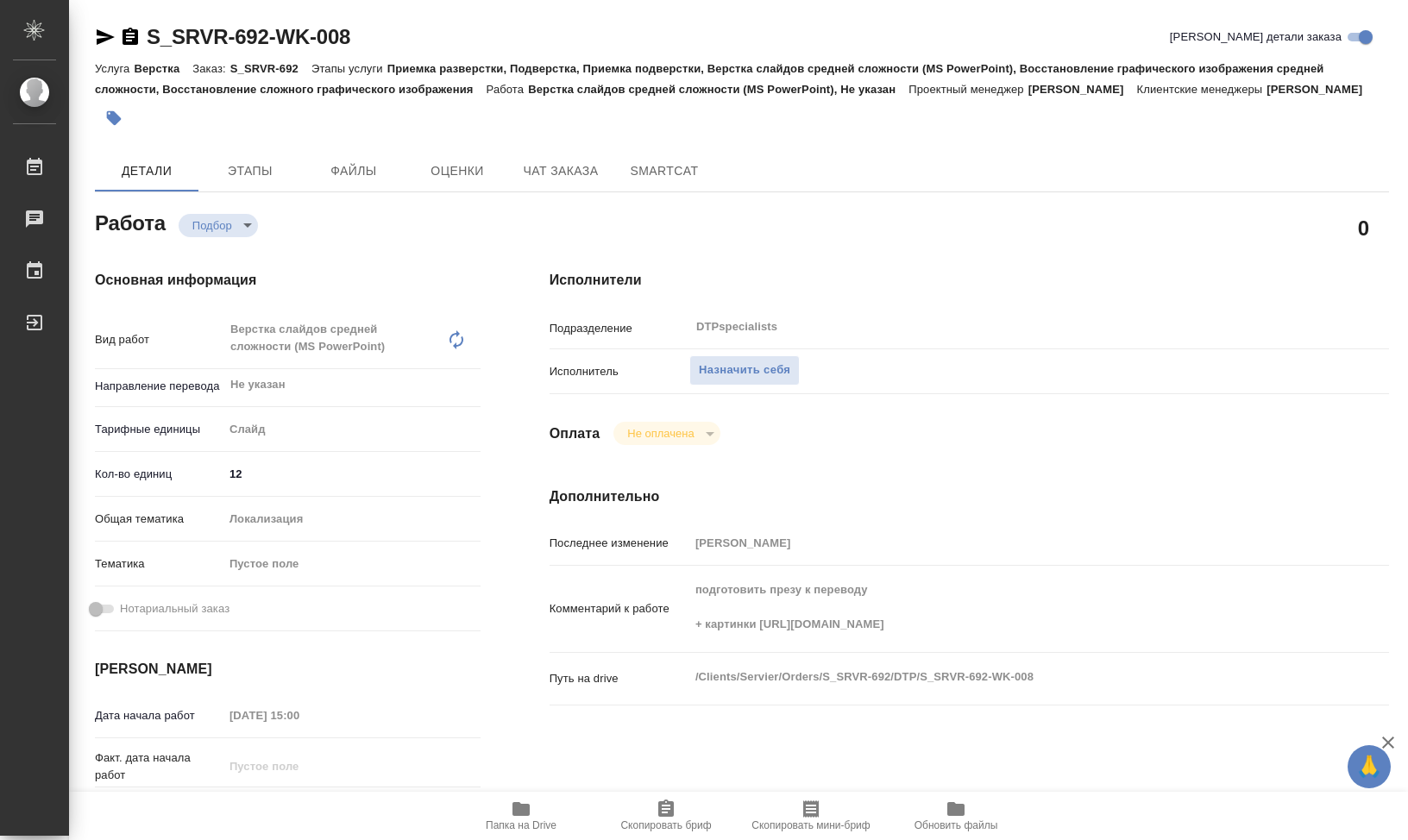
type textarea "x"
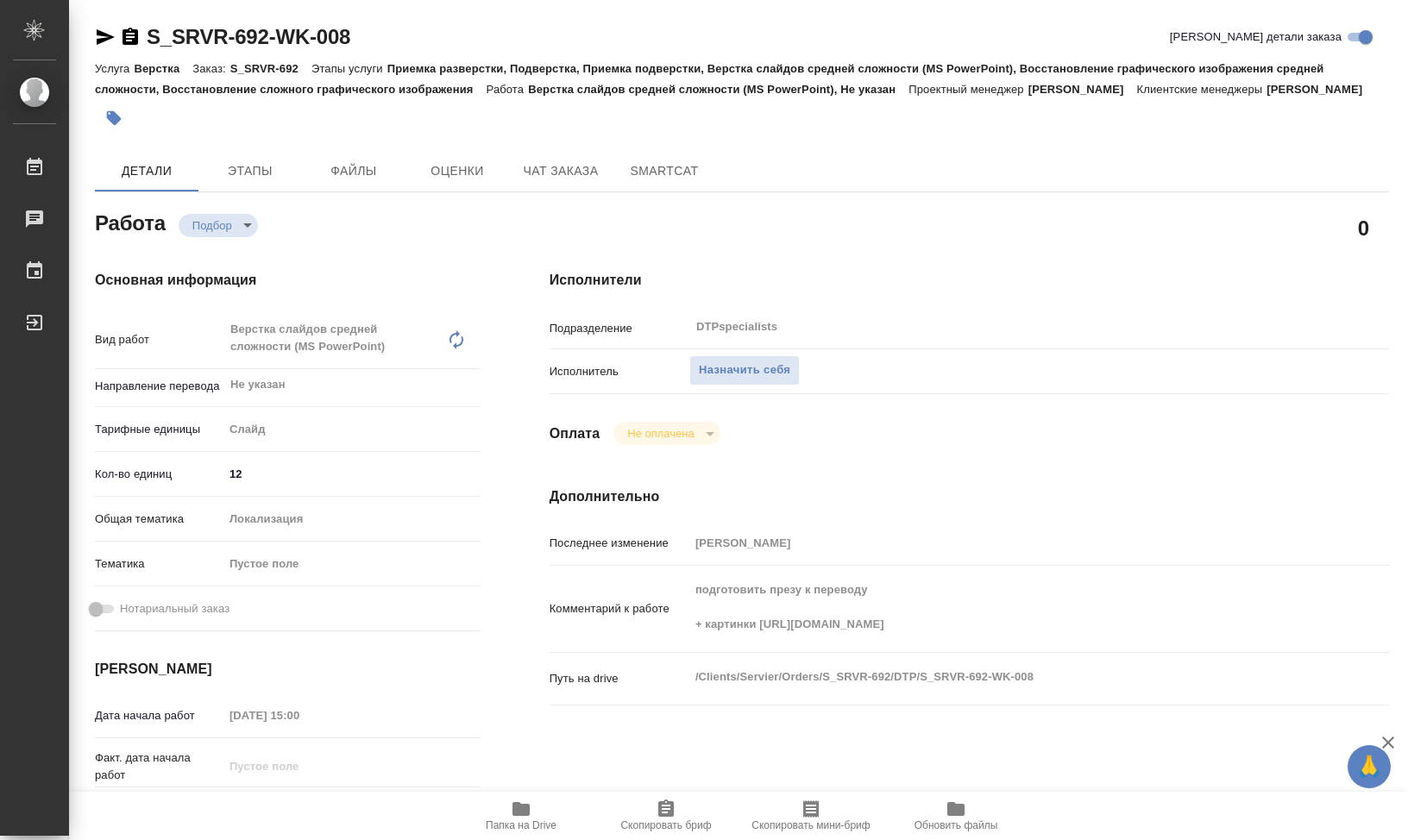
type textarea "x"
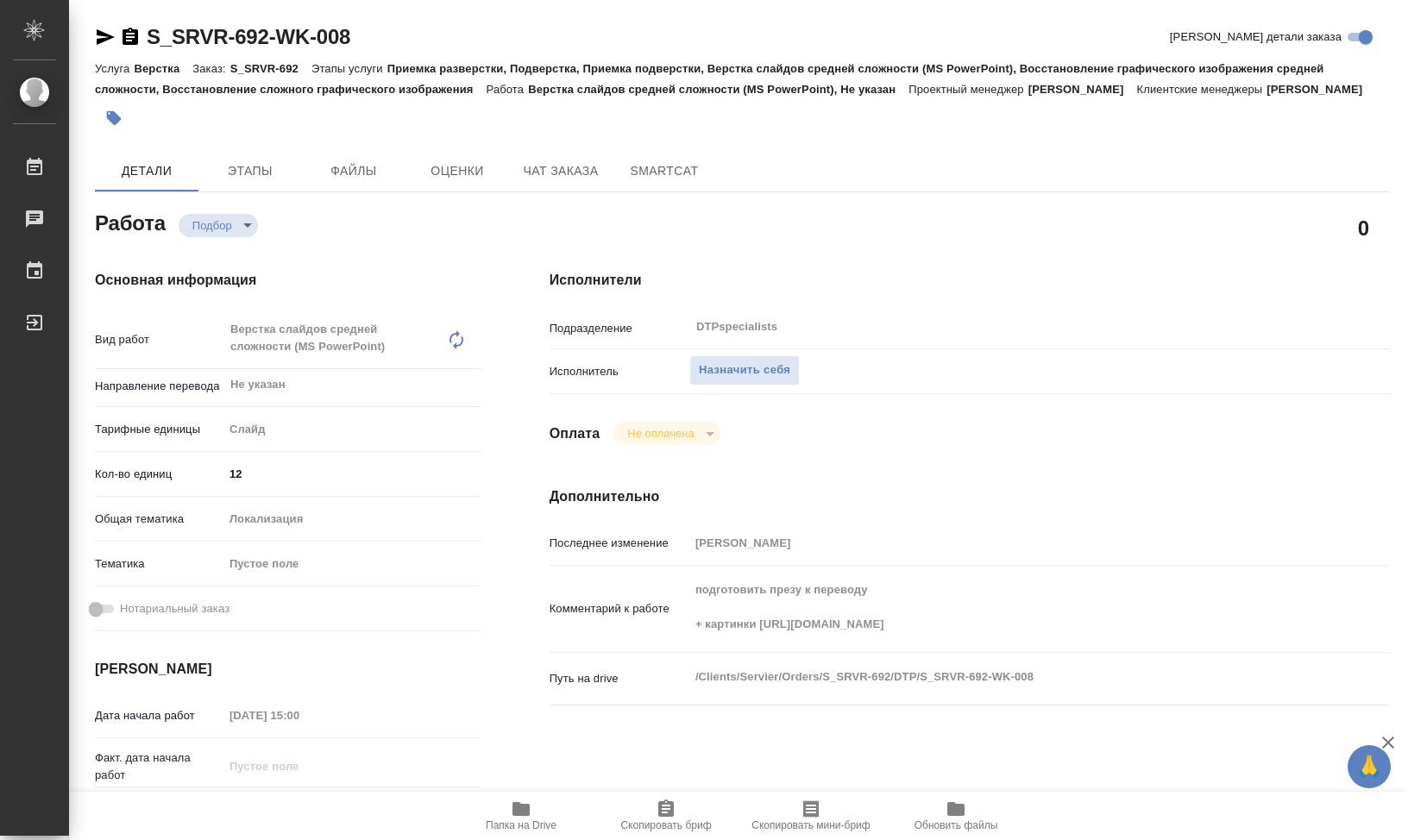
type textarea "x"
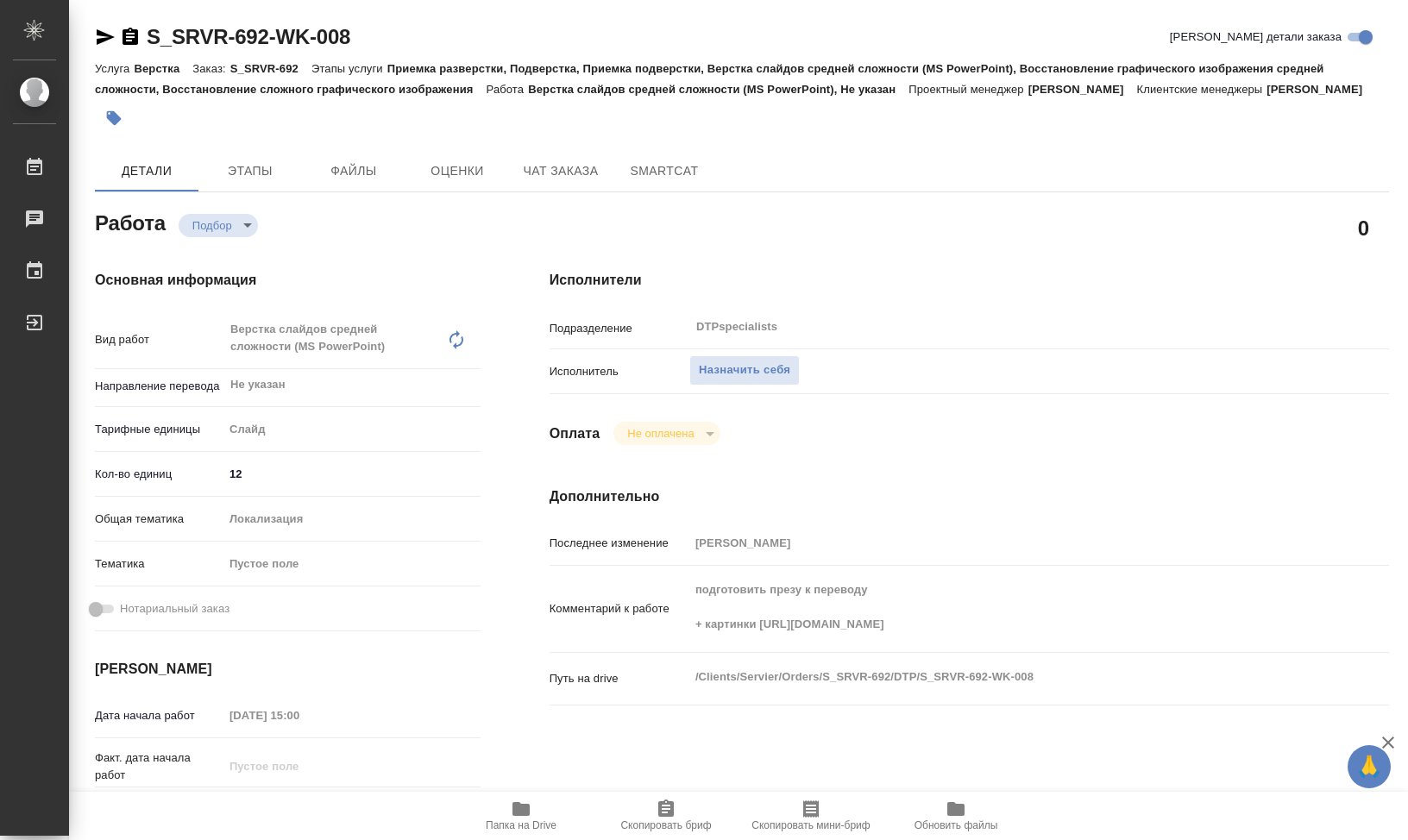
type textarea "x"
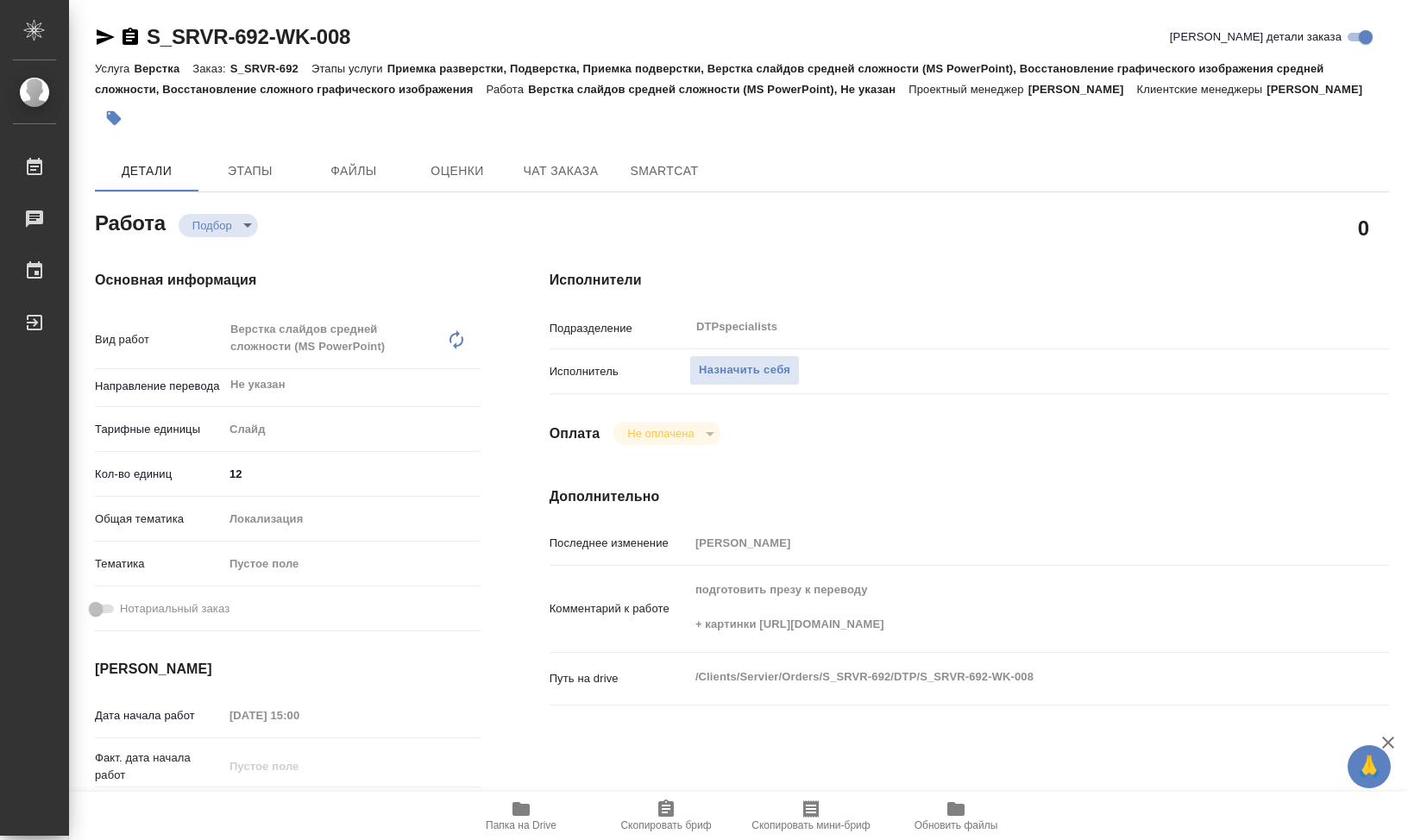
type textarea "x"
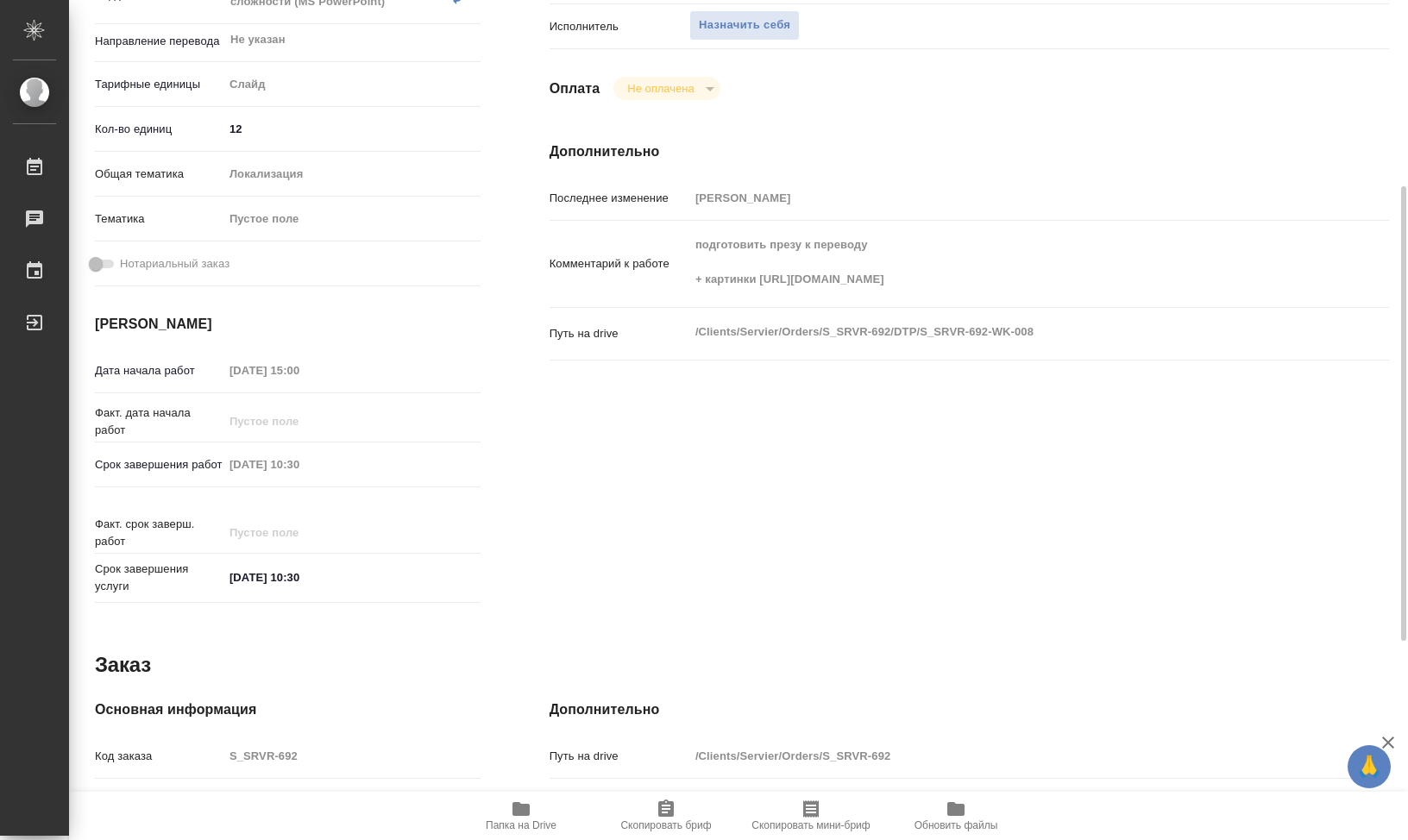
scroll to position [690, 0]
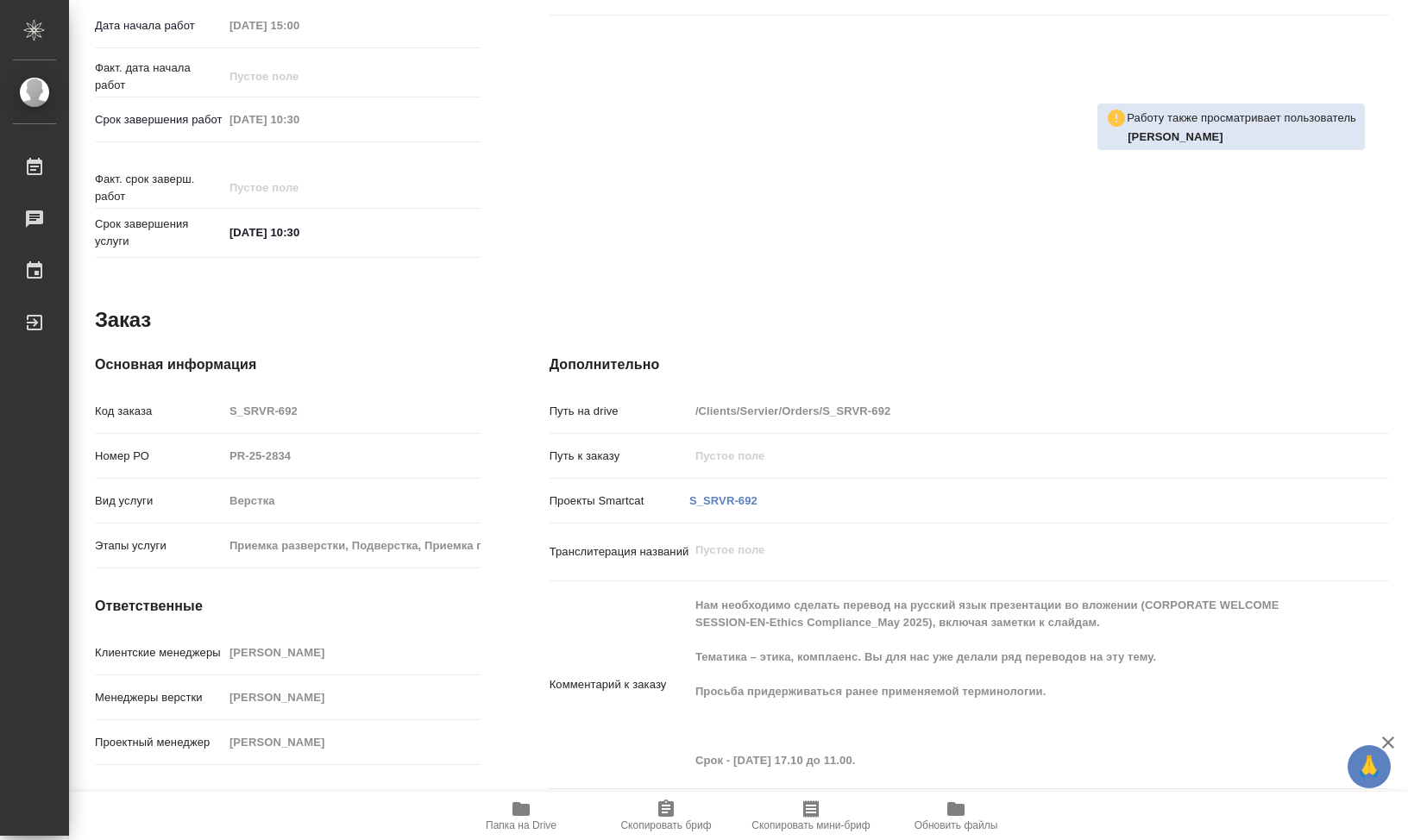
type textarea "x"
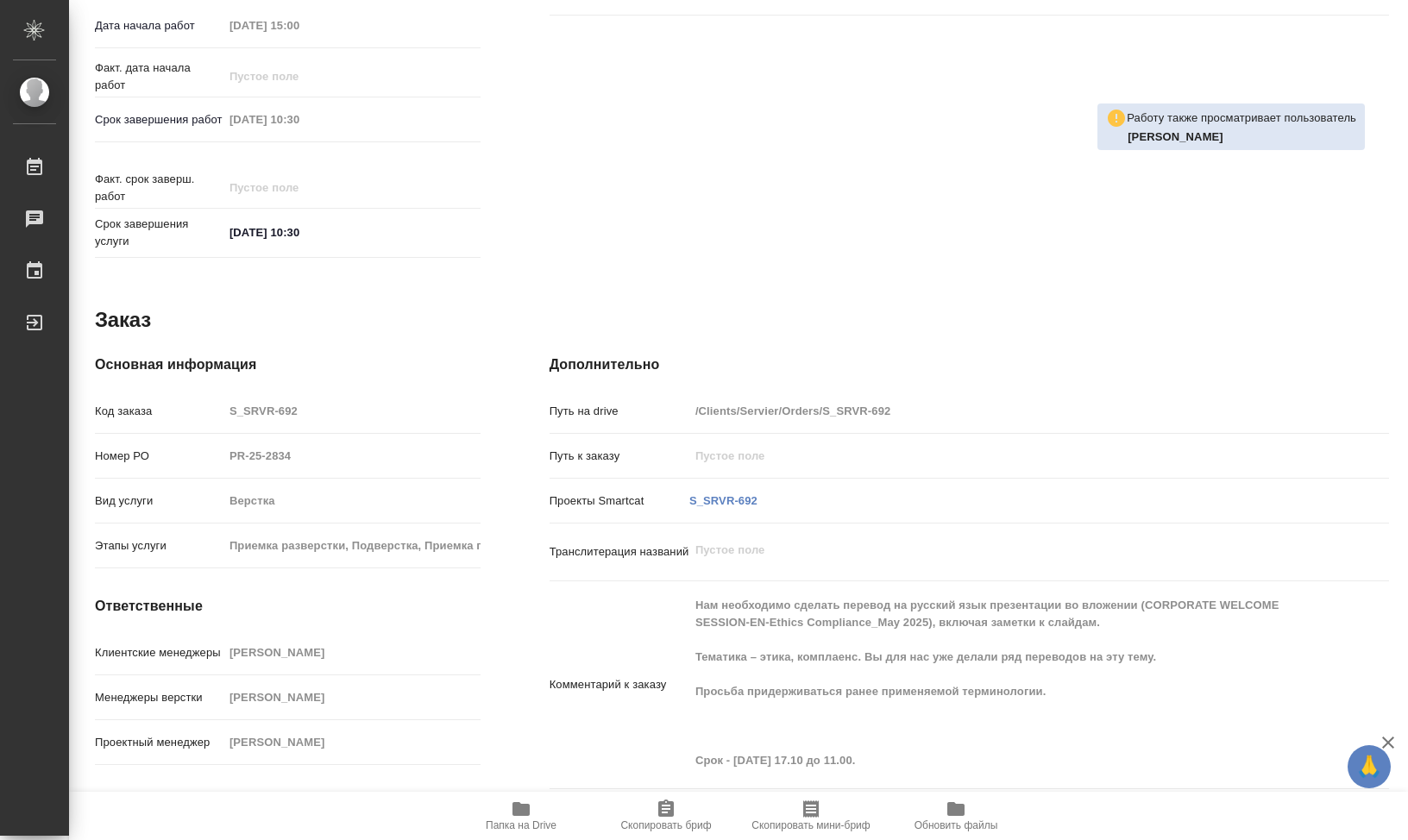
type textarea "x"
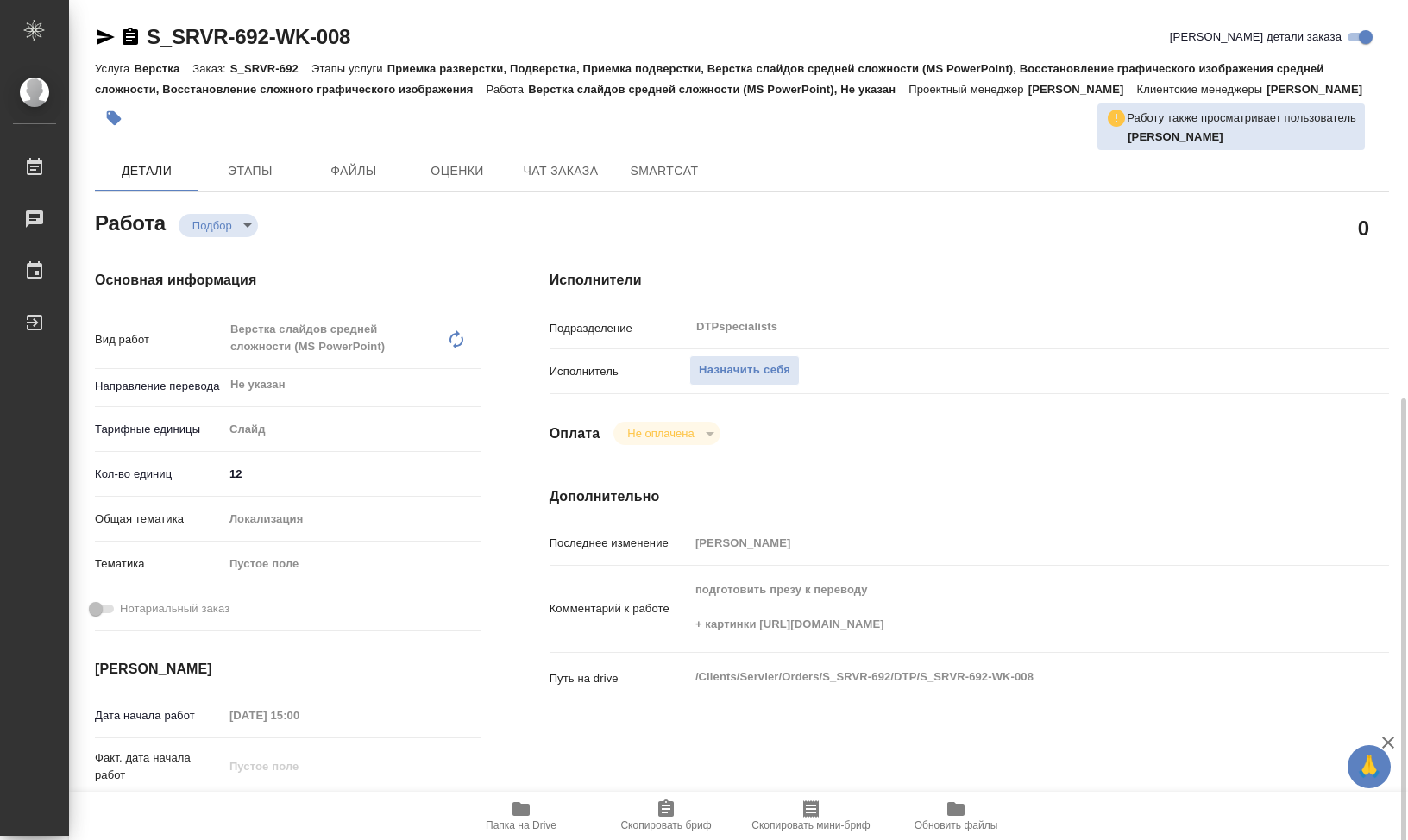
scroll to position [0, 0]
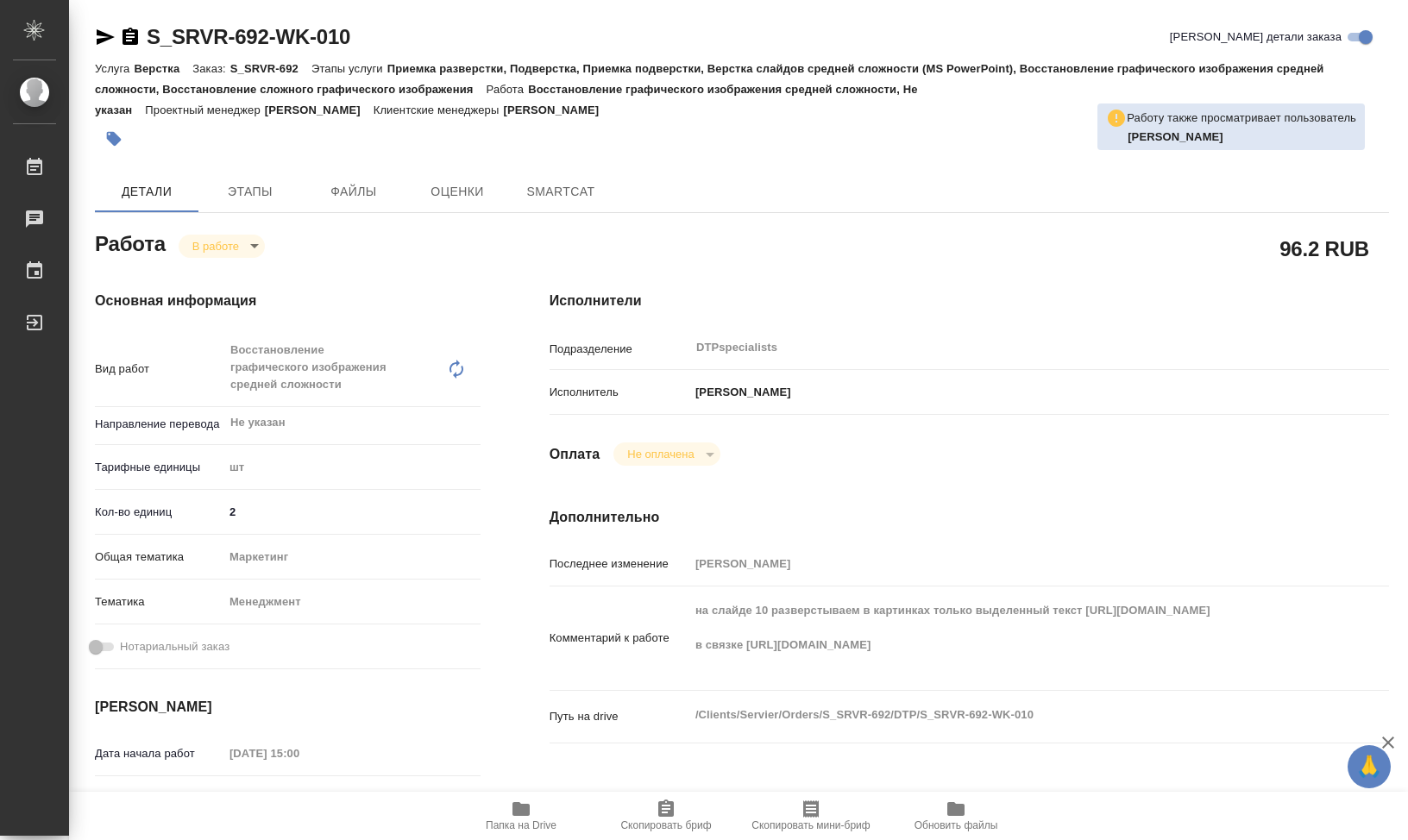
type textarea "x"
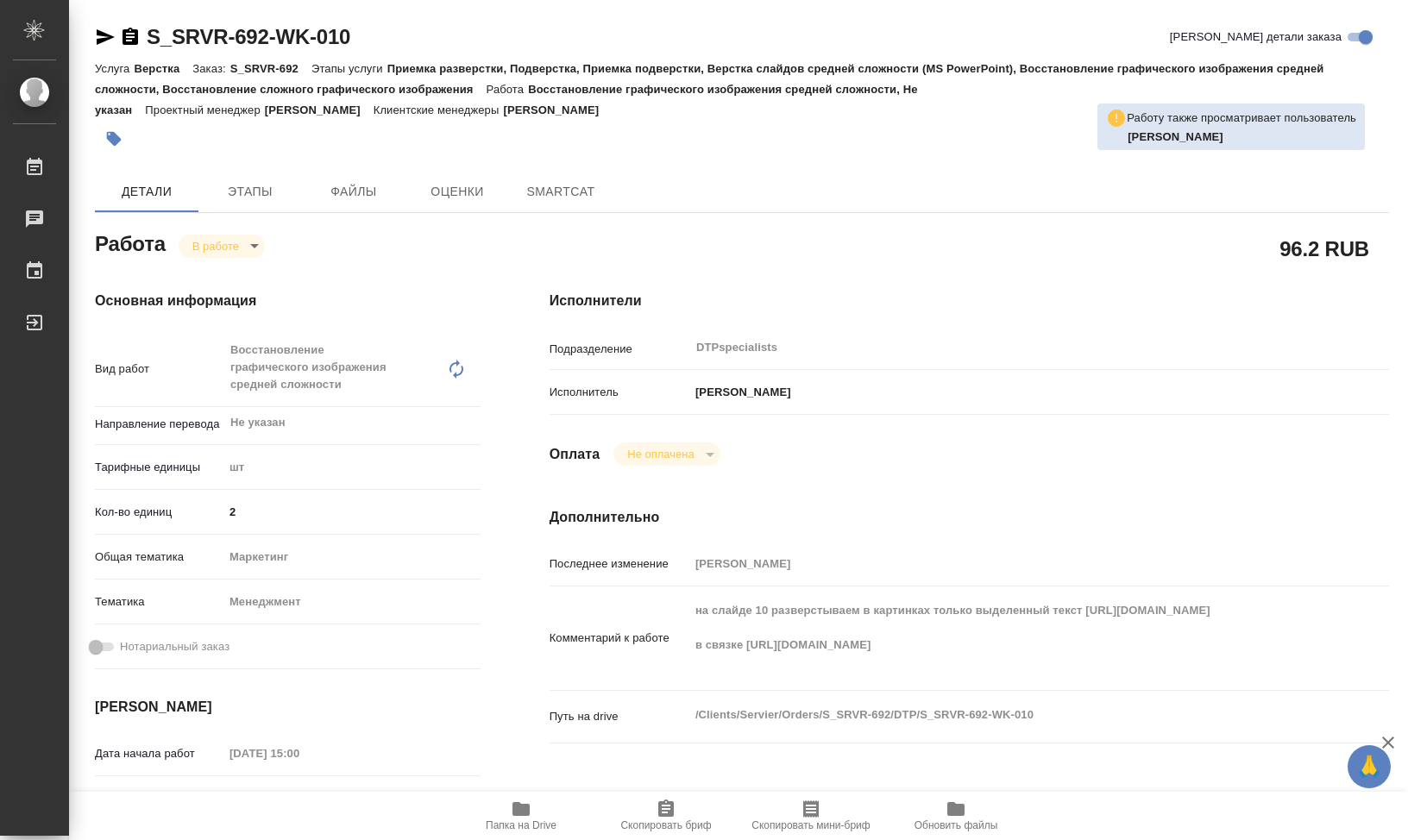
type textarea "x"
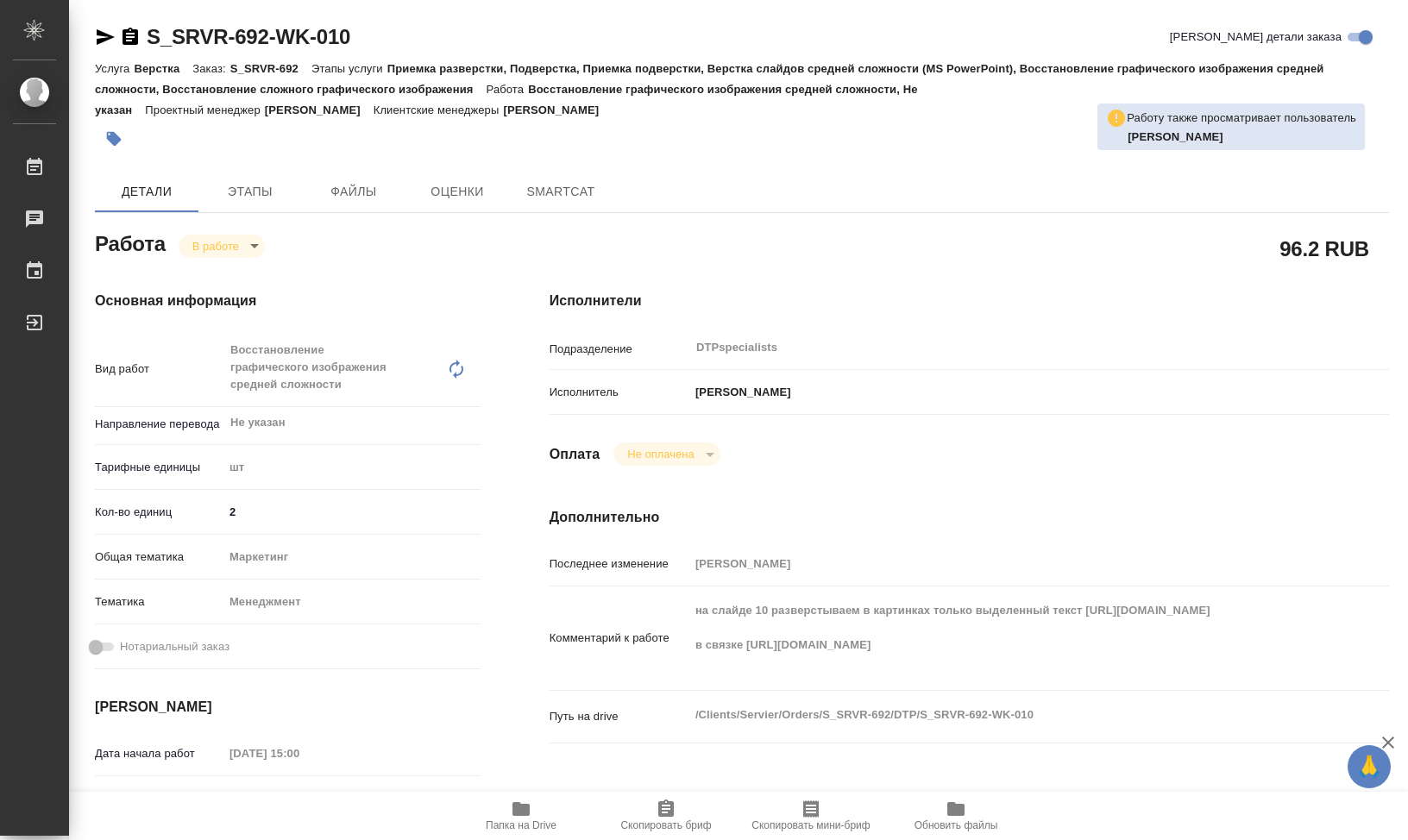
type textarea "x"
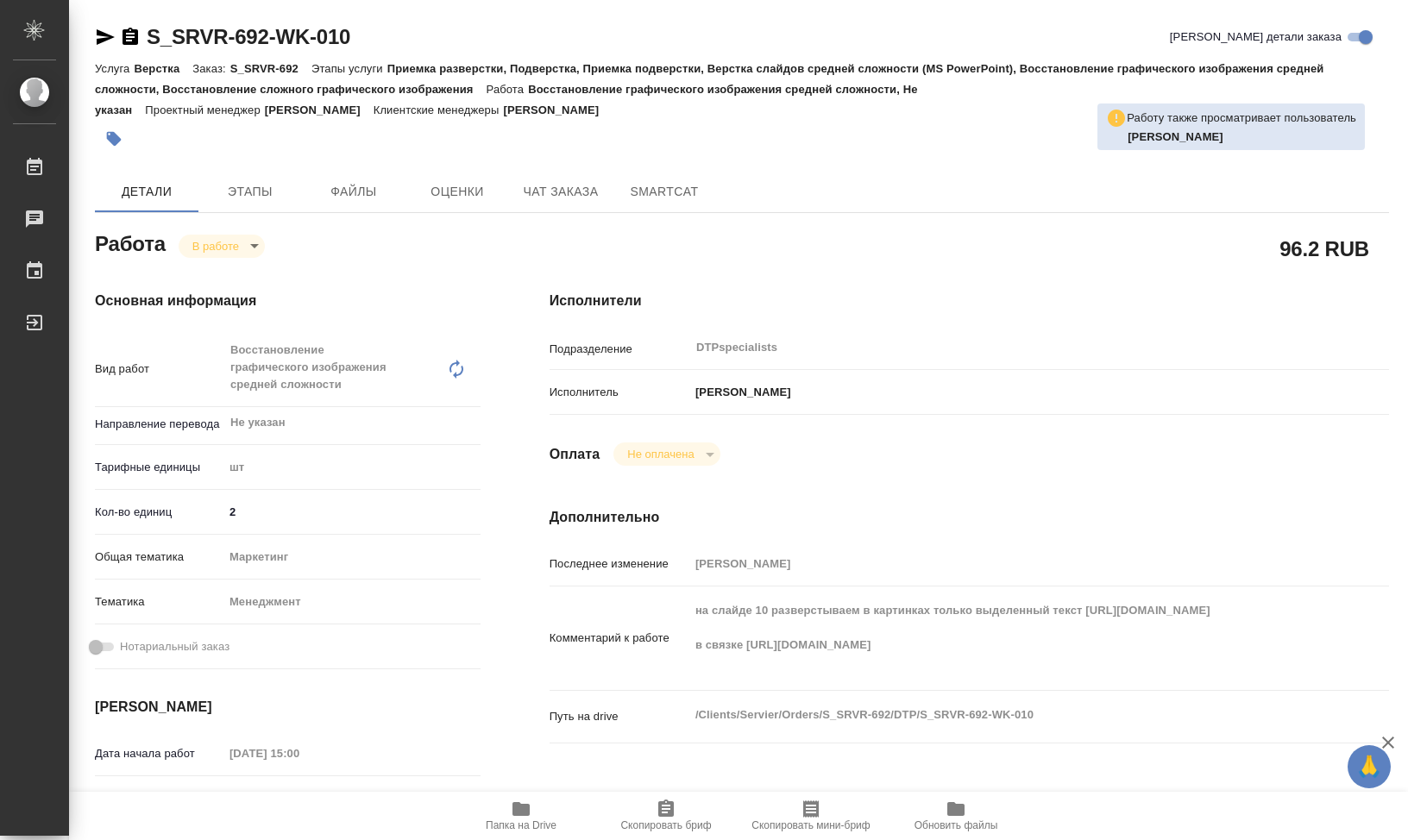
type textarea "x"
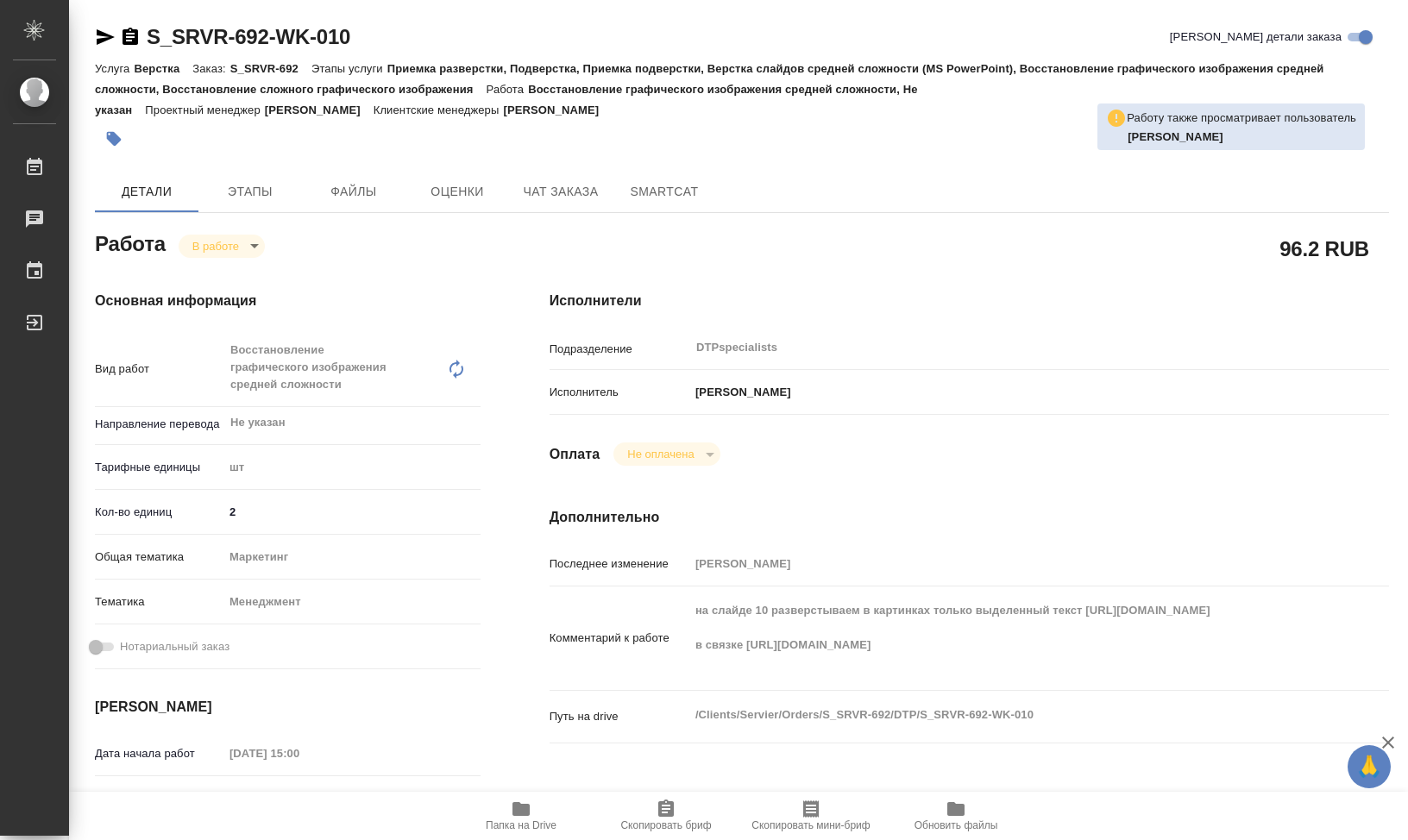
type textarea "x"
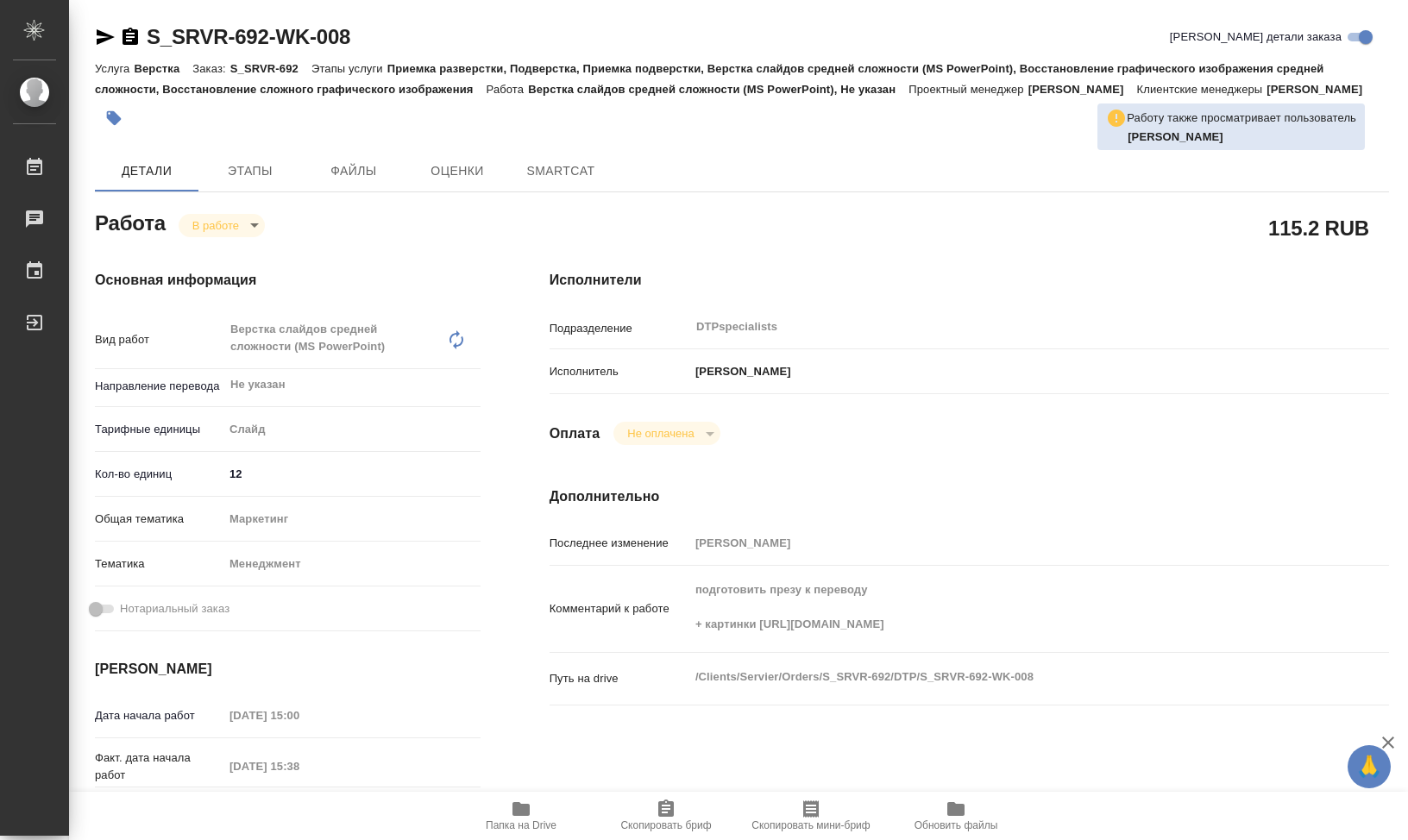
type textarea "x"
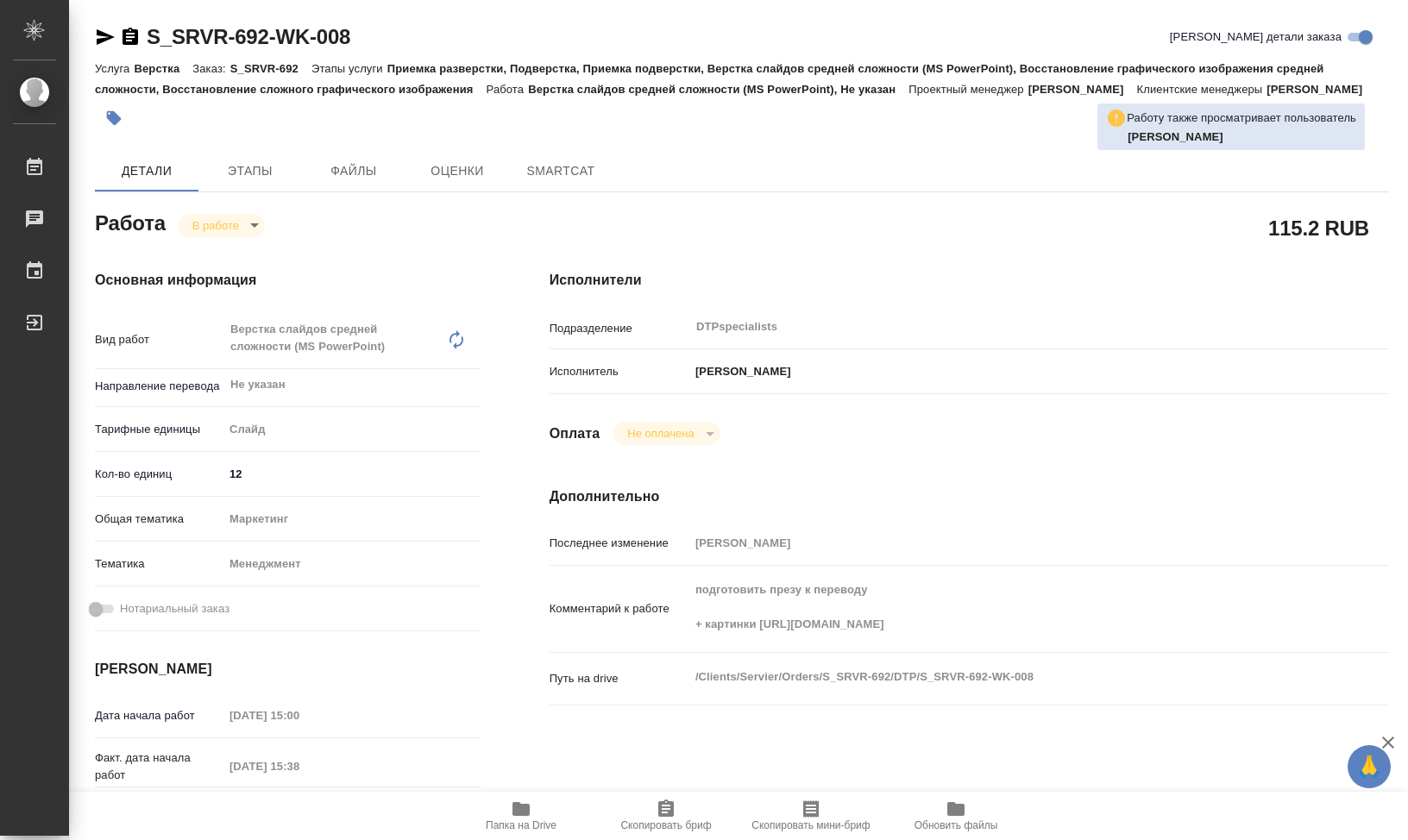
type textarea "x"
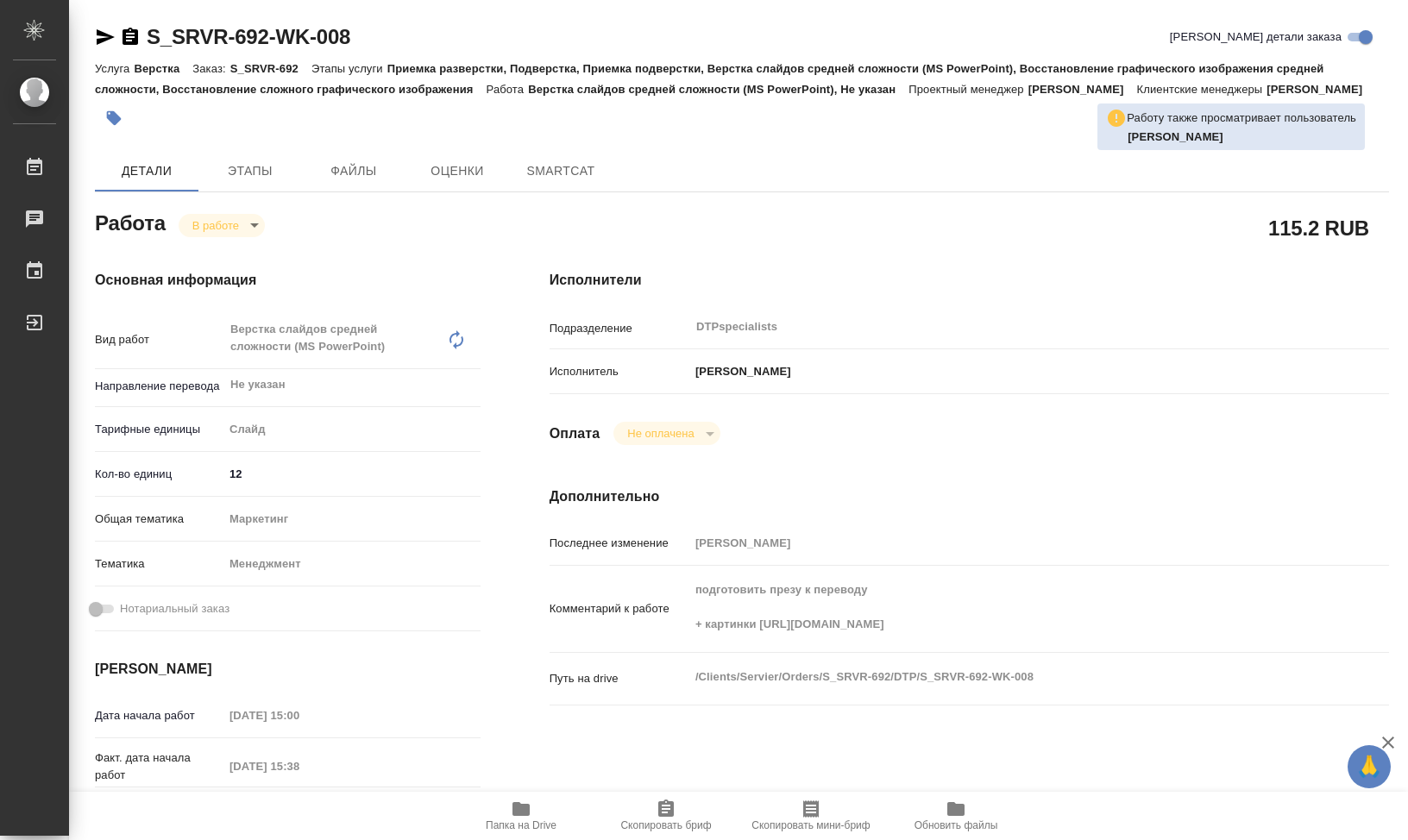
type textarea "x"
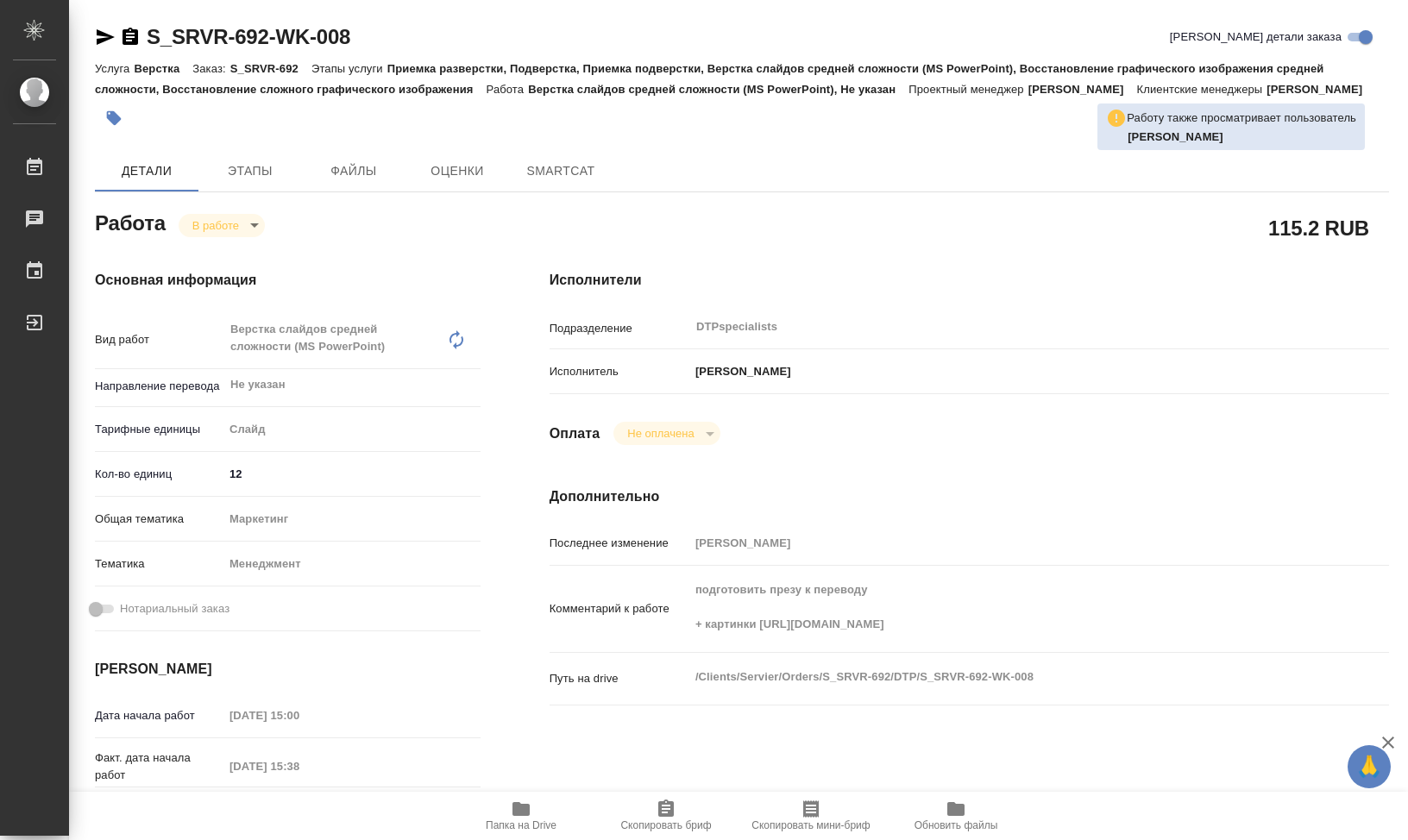
type textarea "x"
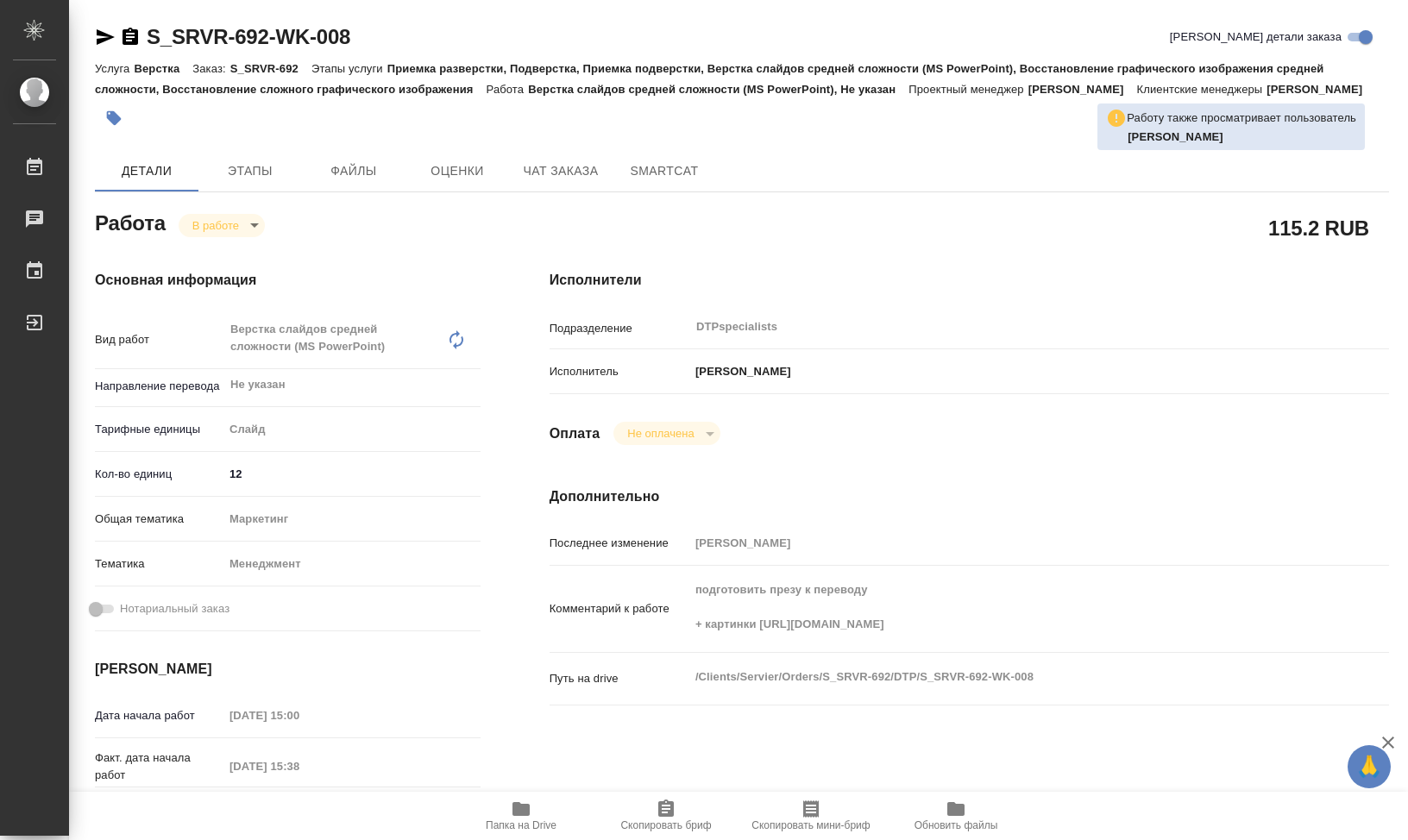
type textarea "x"
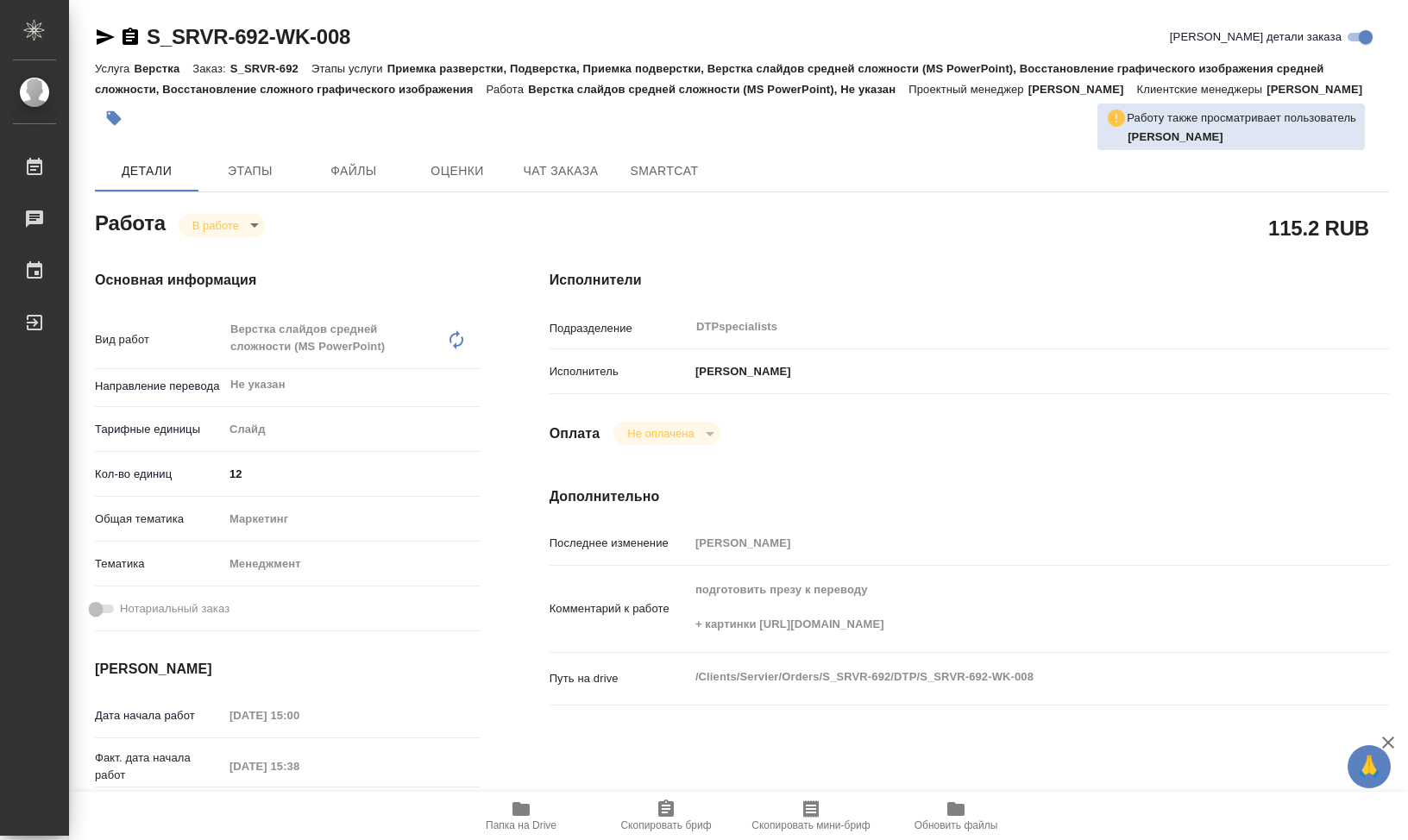
type textarea "x"
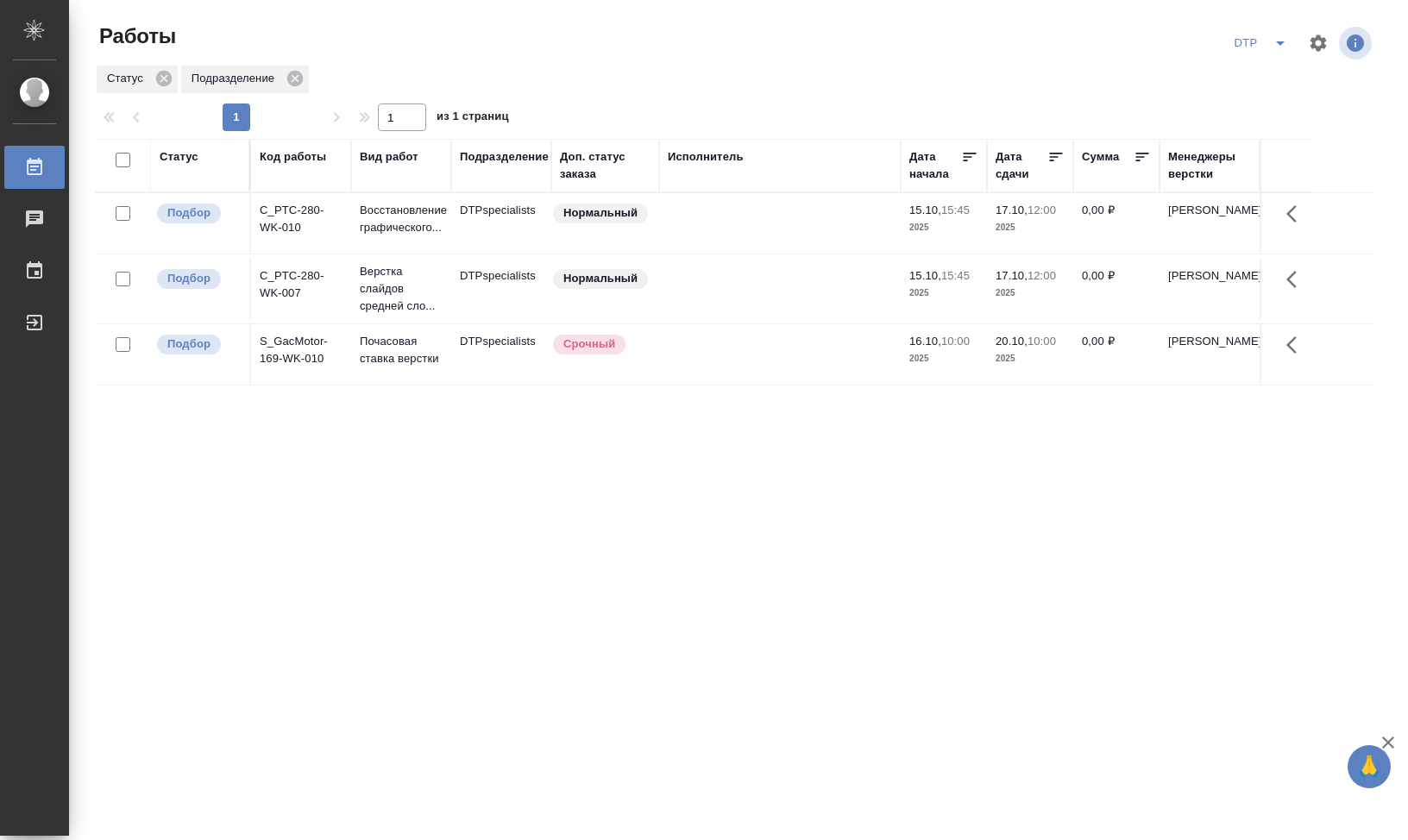
click at [297, 280] on td "C_PTC-280-WK-007" at bounding box center [301, 288] width 100 height 60
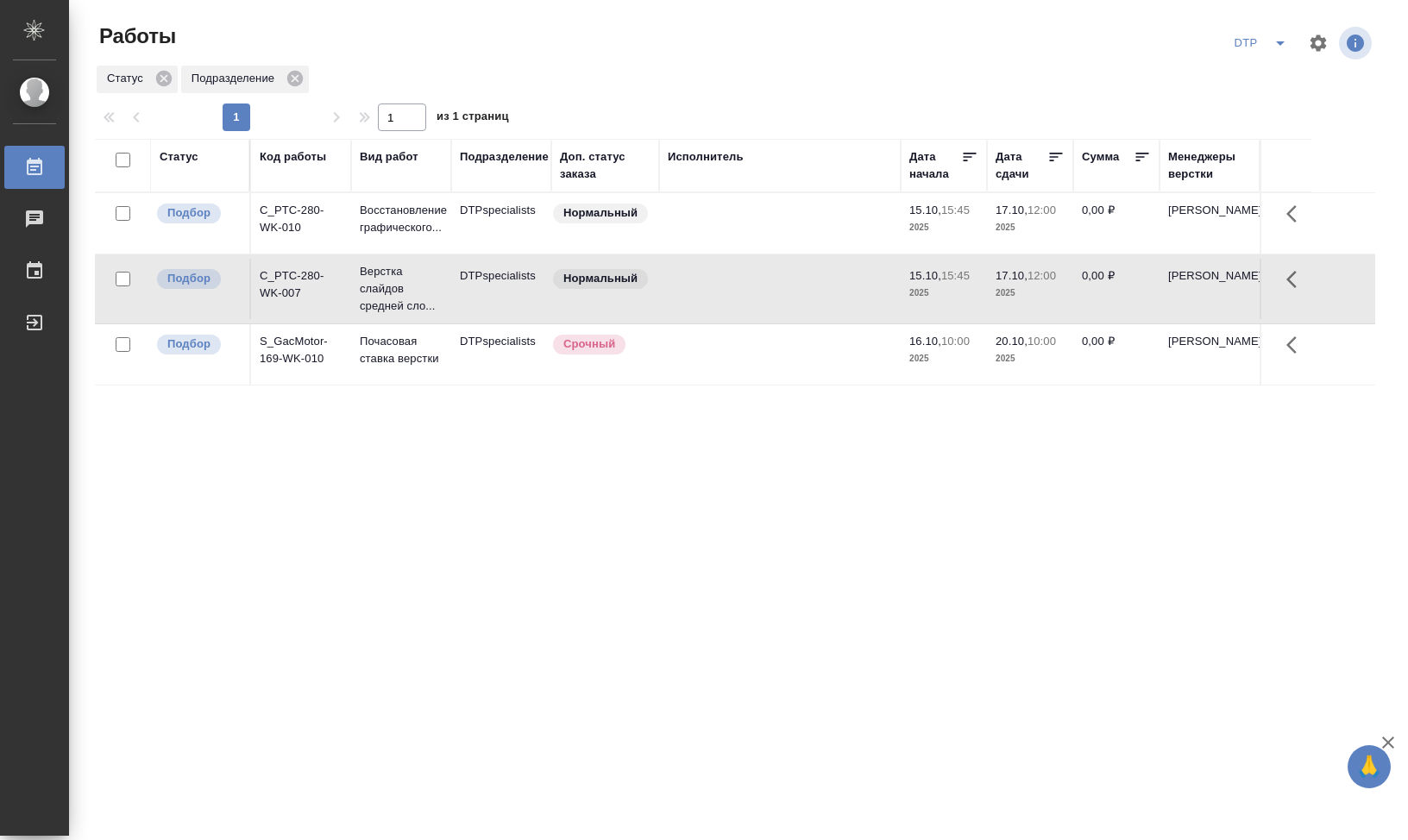
click at [293, 201] on td "C_PTC-280-WK-010" at bounding box center [301, 222] width 100 height 60
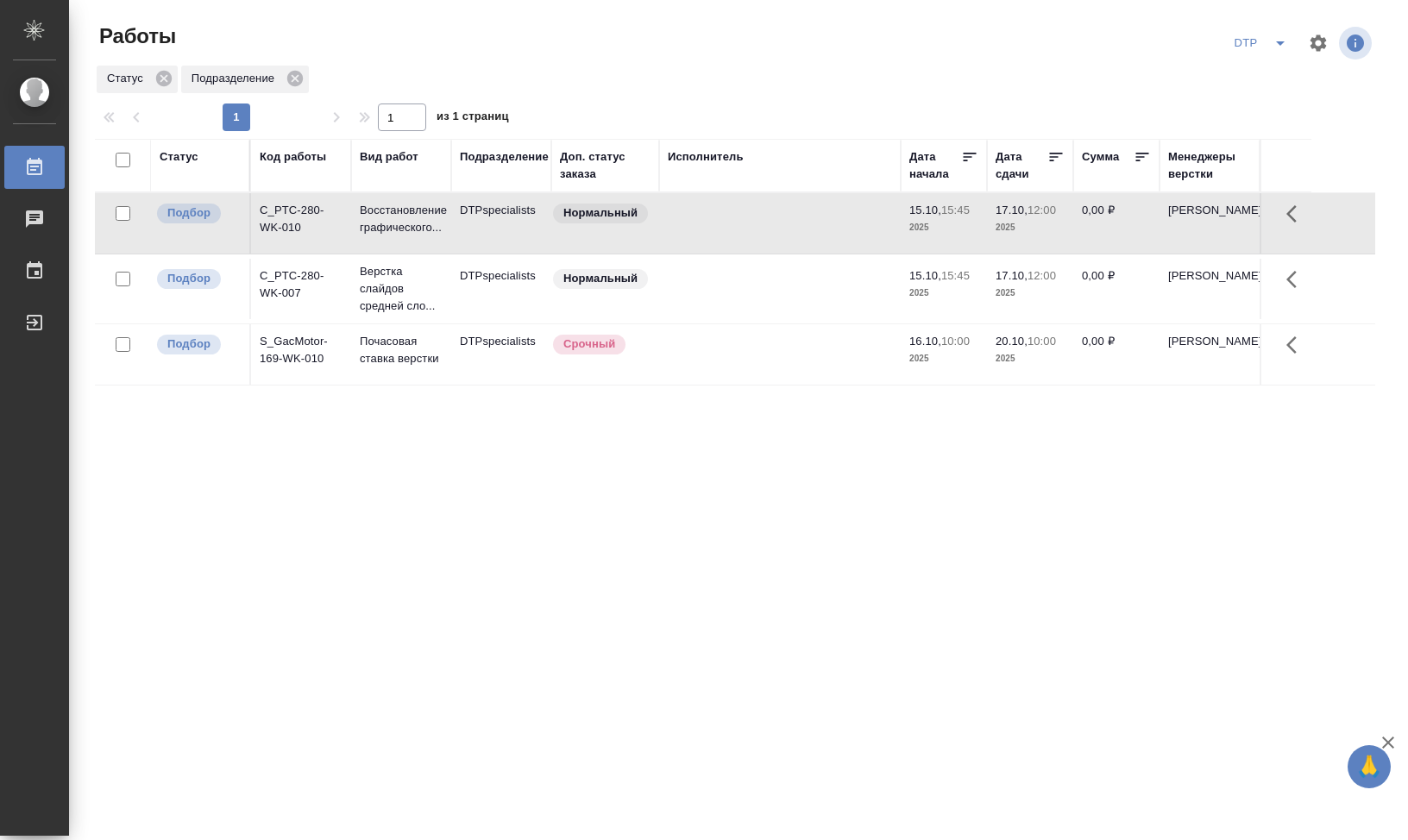
click at [293, 201] on td "C_PTC-280-WK-010" at bounding box center [301, 222] width 100 height 60
click at [304, 221] on td "C_PTC-280-WK-010" at bounding box center [301, 222] width 100 height 60
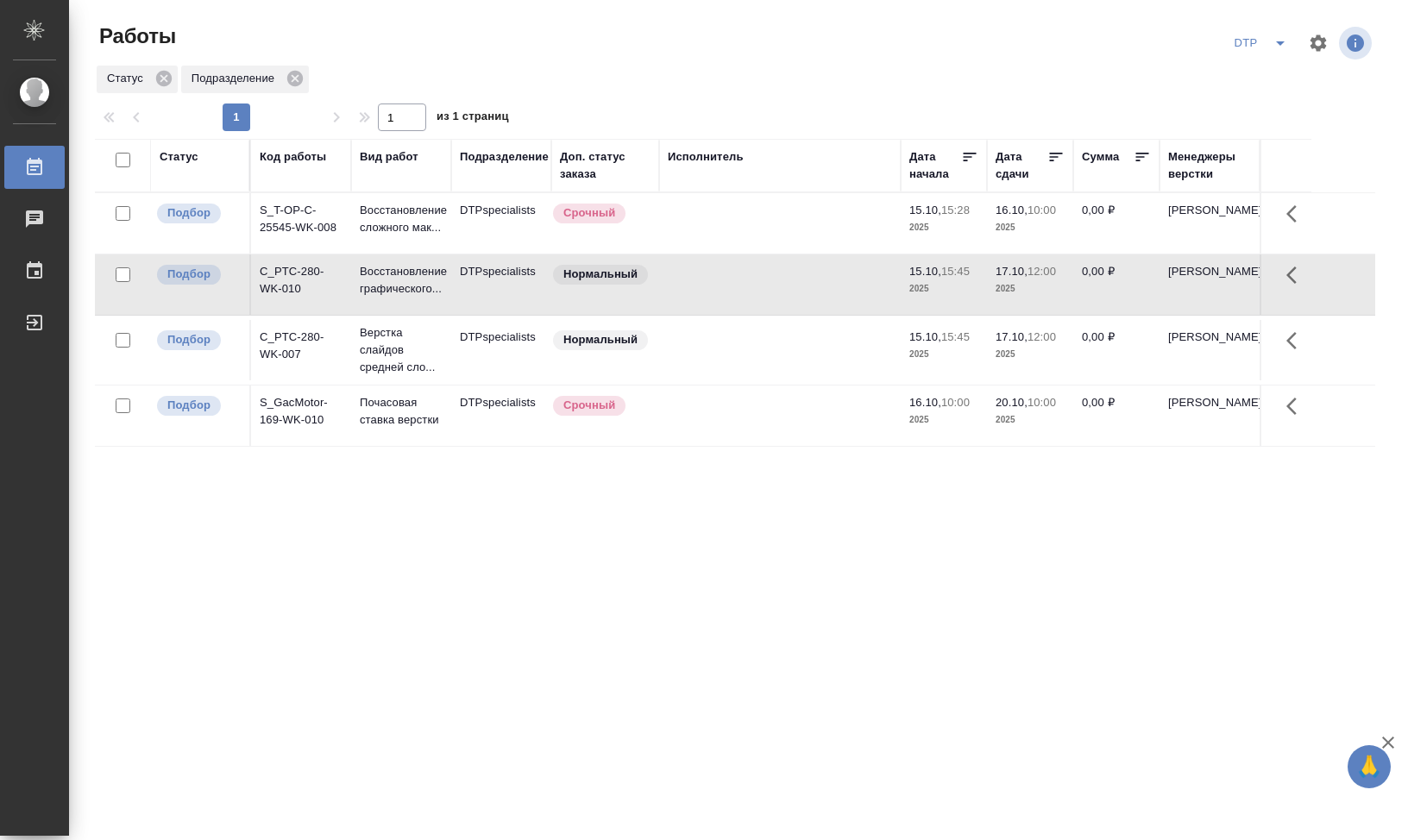
click at [302, 222] on td "S_T-OP-C-25545-WK-008" at bounding box center [301, 222] width 100 height 60
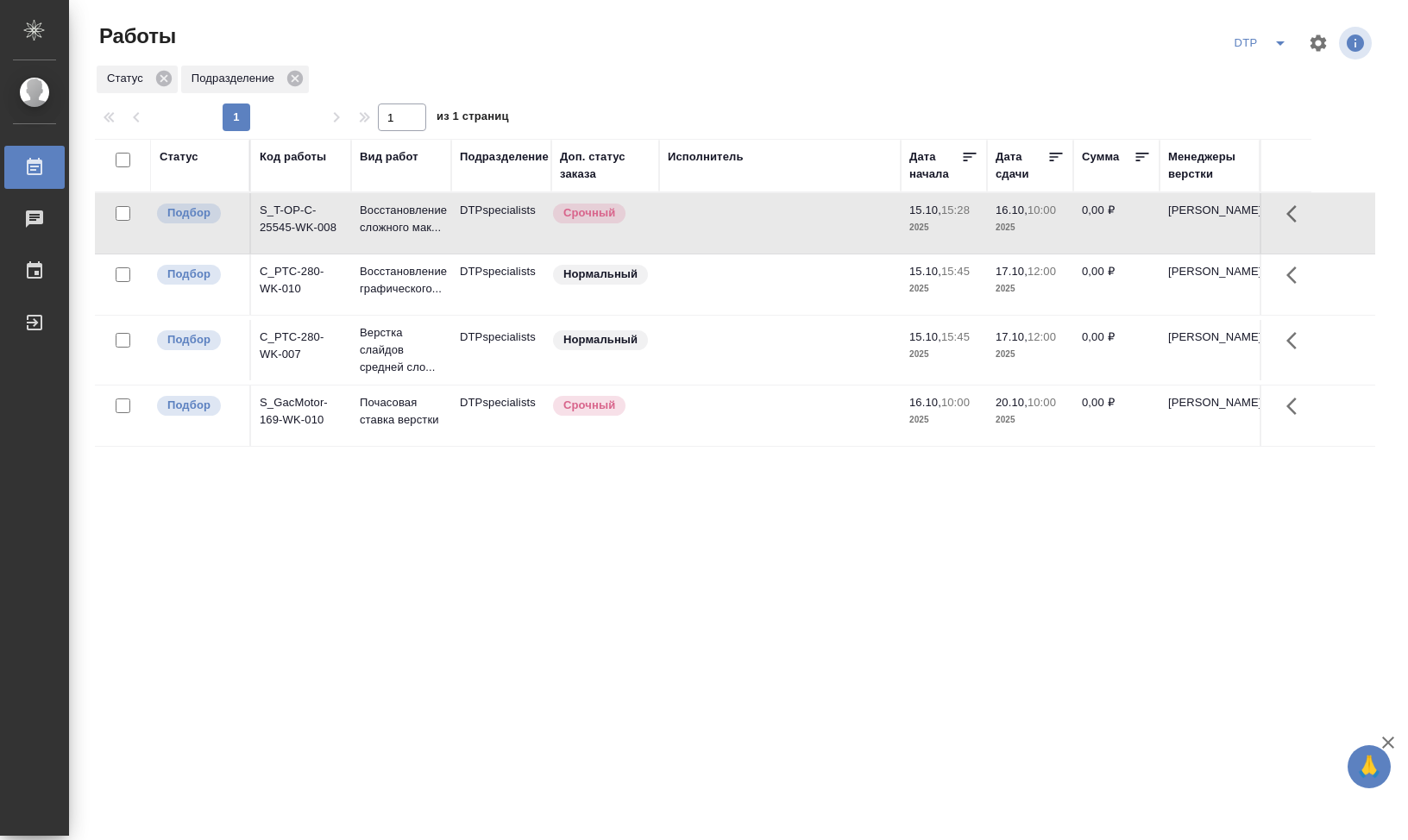
click at [302, 222] on td "S_T-OP-C-25545-WK-008" at bounding box center [301, 222] width 100 height 60
click at [1281, 37] on icon "split button" at bounding box center [1281, 43] width 20 height 20
click at [1241, 135] on li "Мои работы" at bounding box center [1260, 133] width 165 height 28
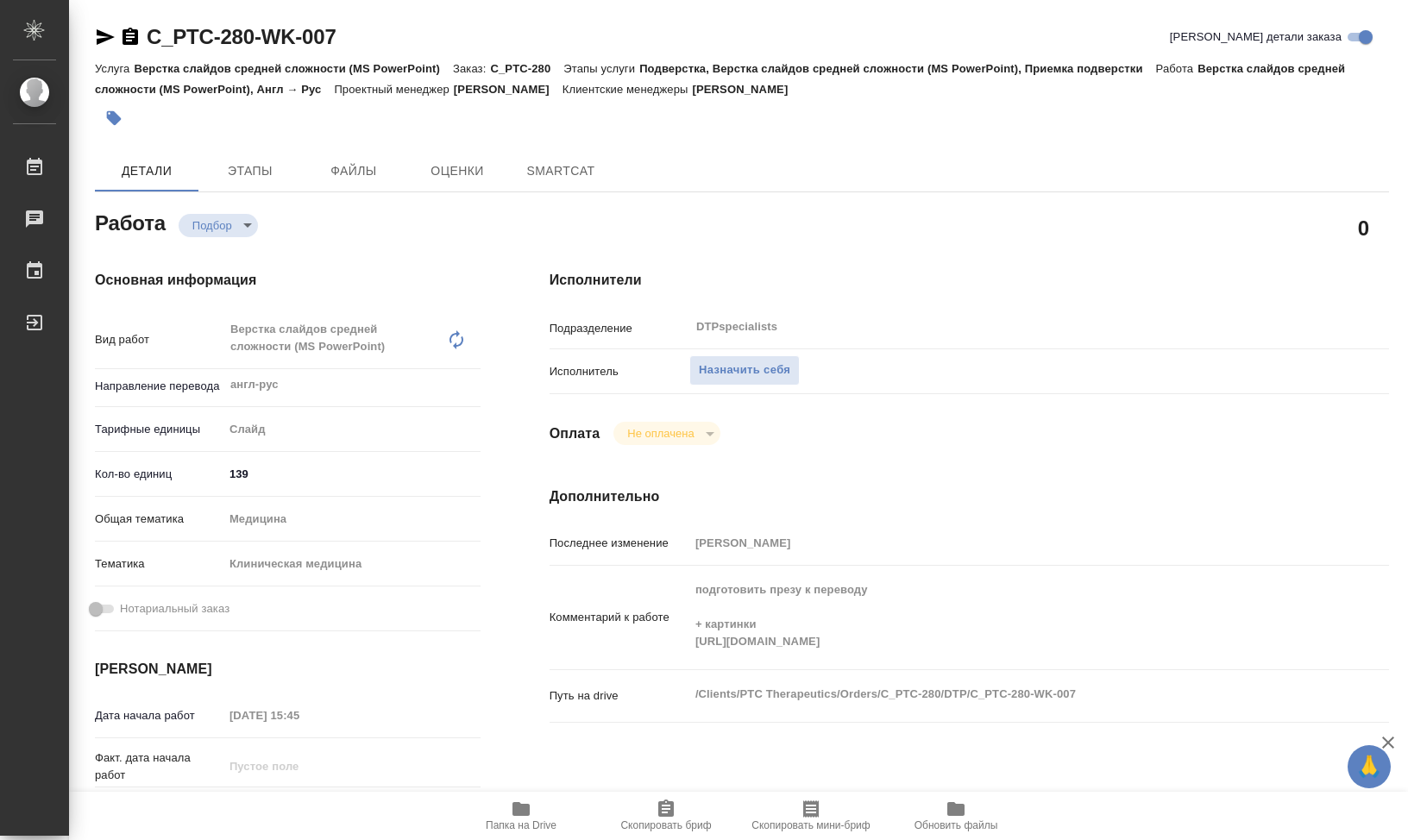
type textarea "x"
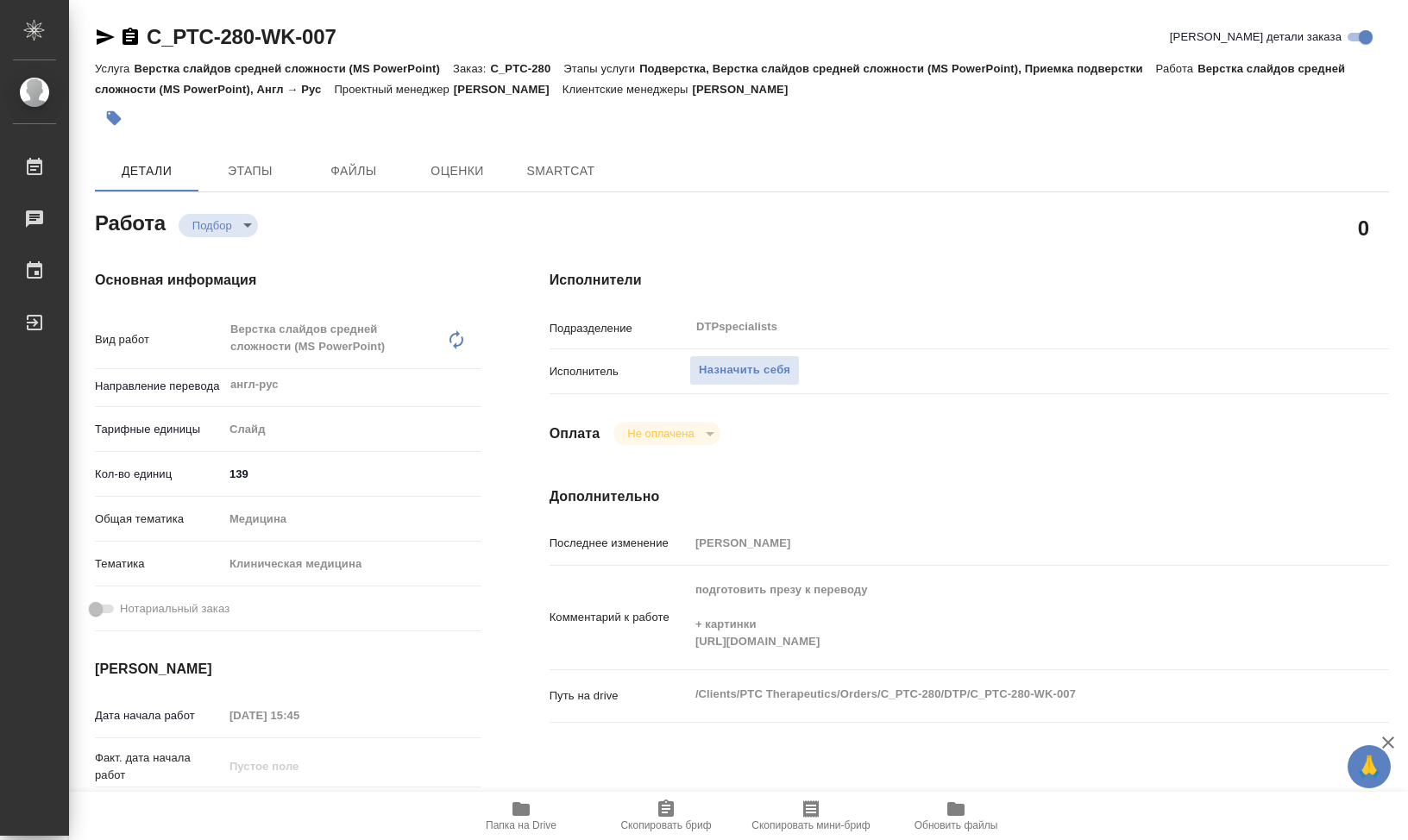
type textarea "x"
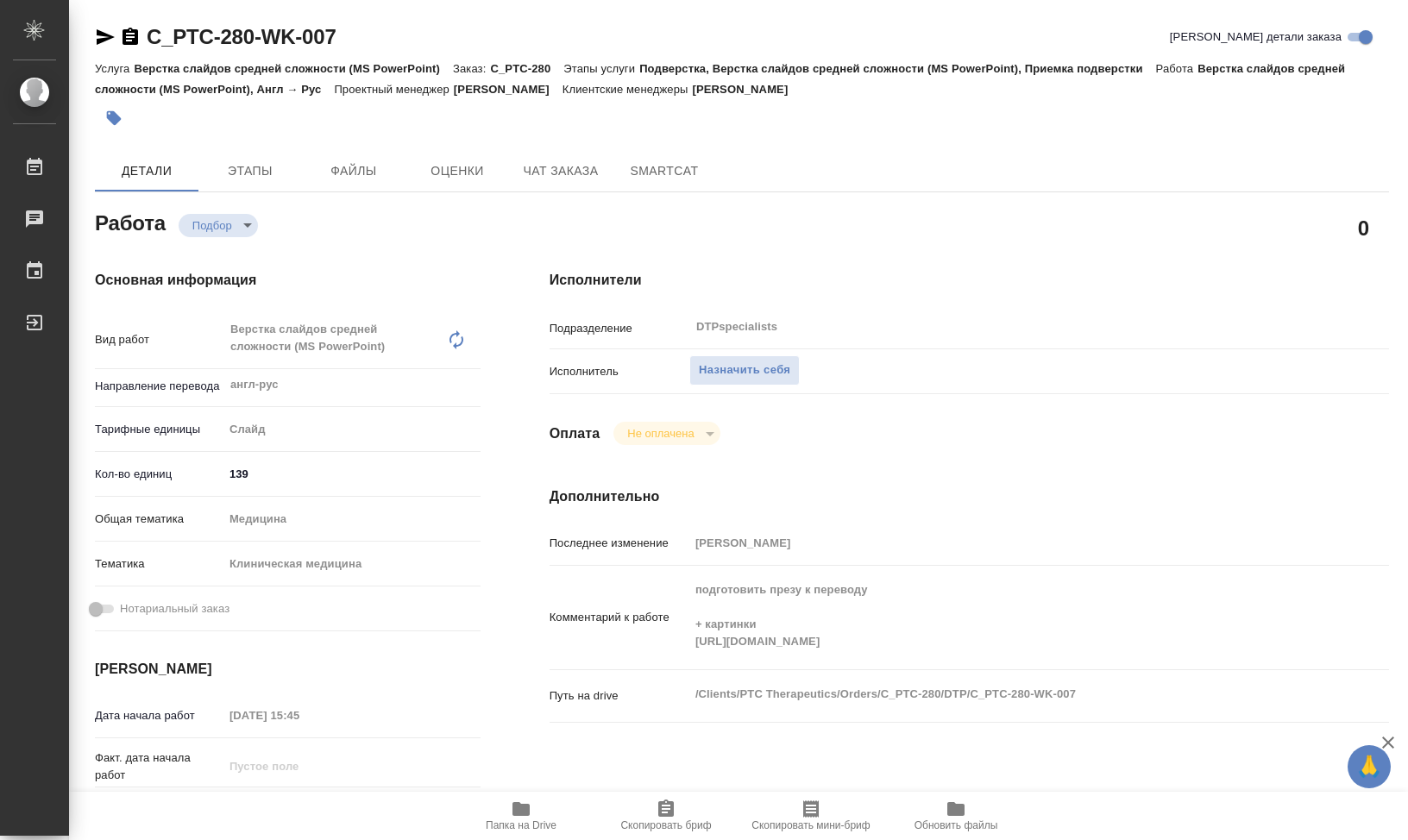
type textarea "x"
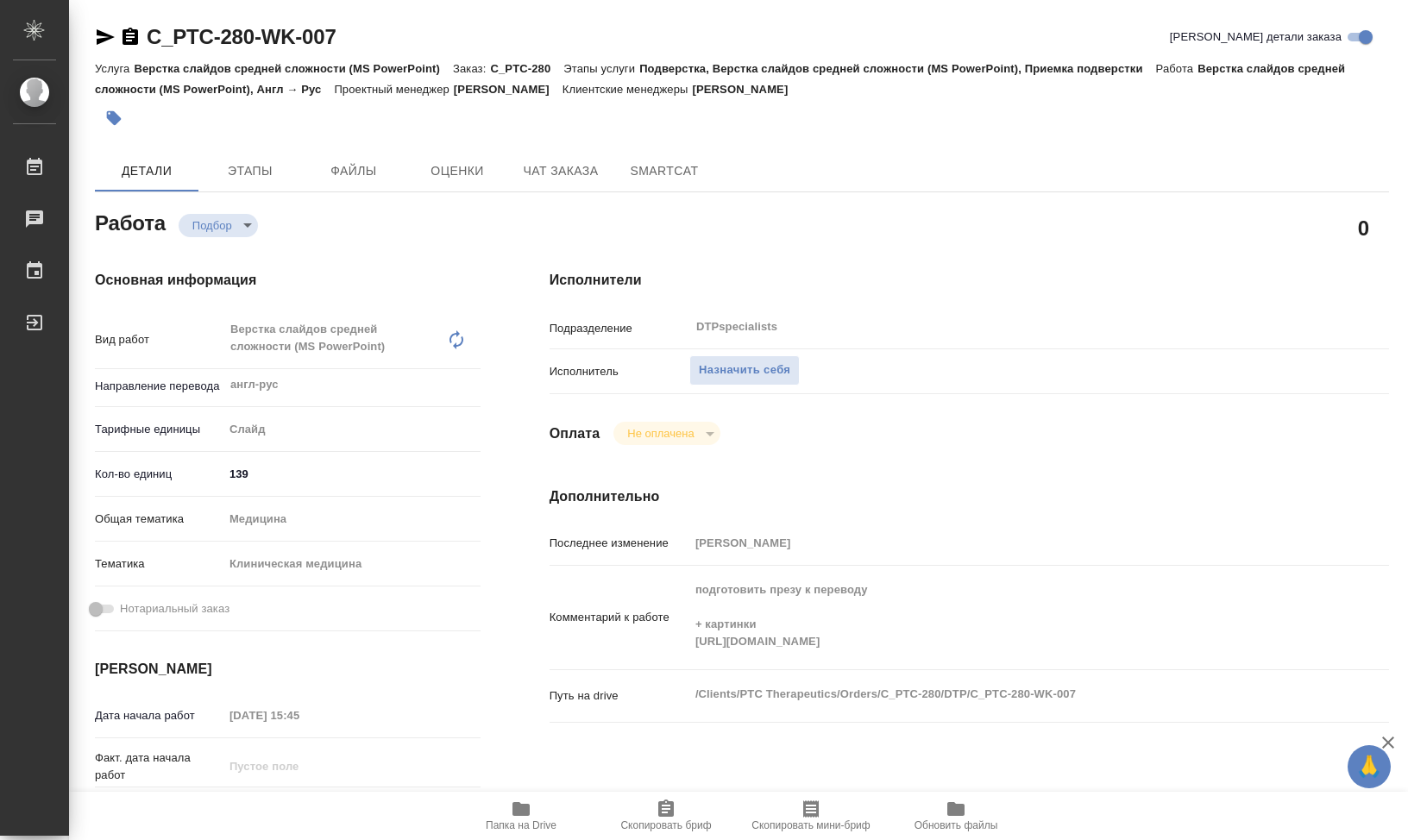
type textarea "x"
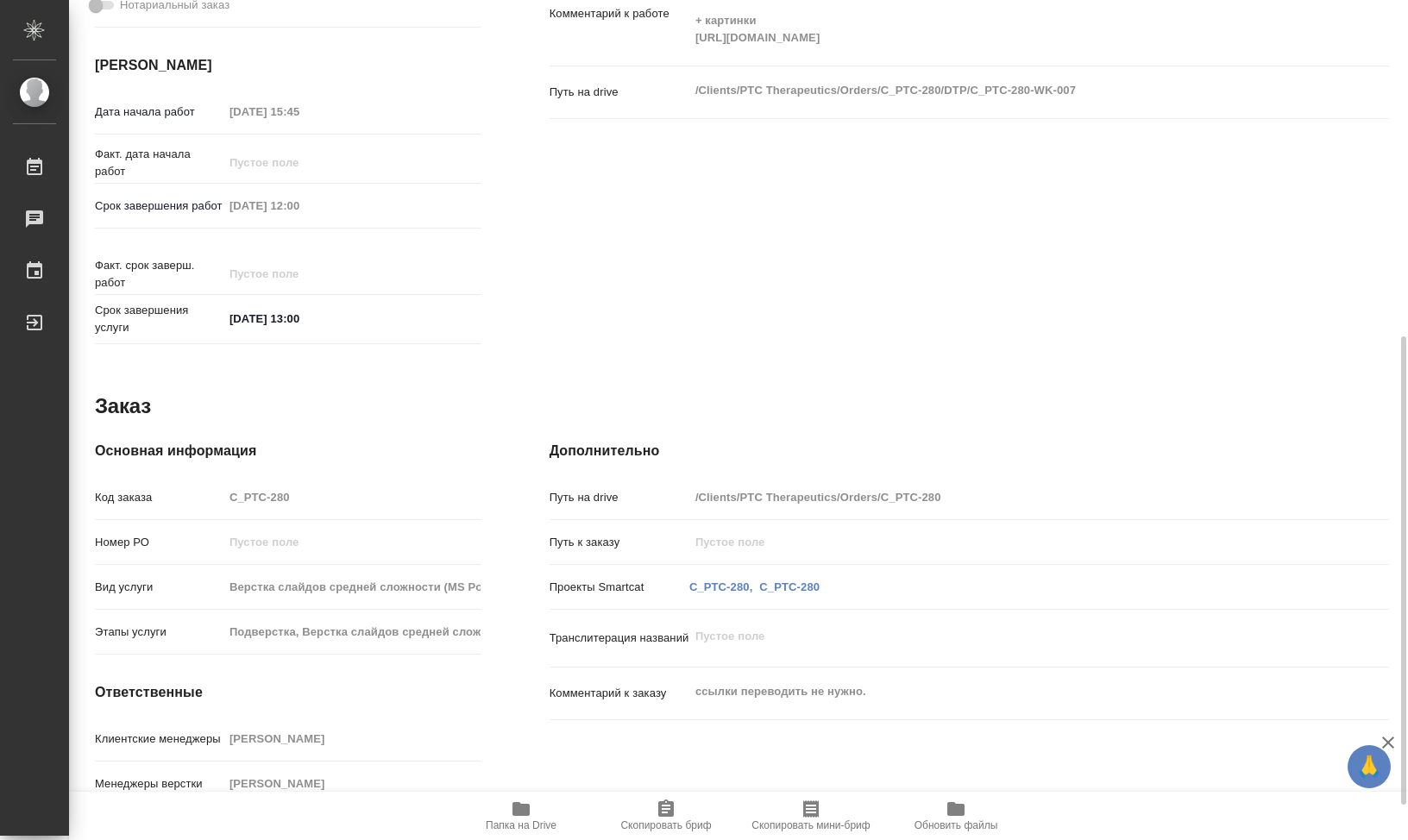
scroll to position [666, 0]
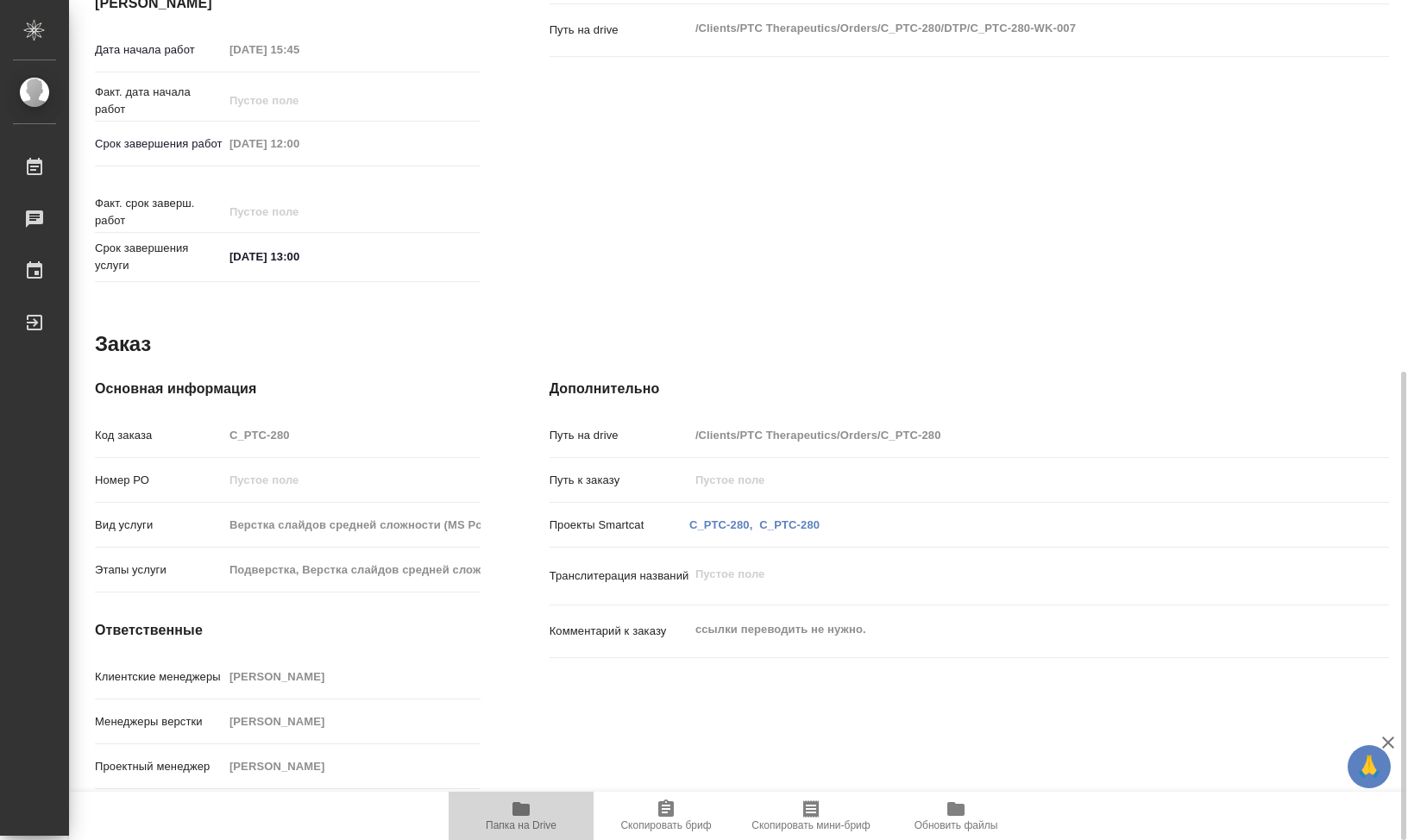
click at [521, 813] on icon "button" at bounding box center [521, 809] width 18 height 14
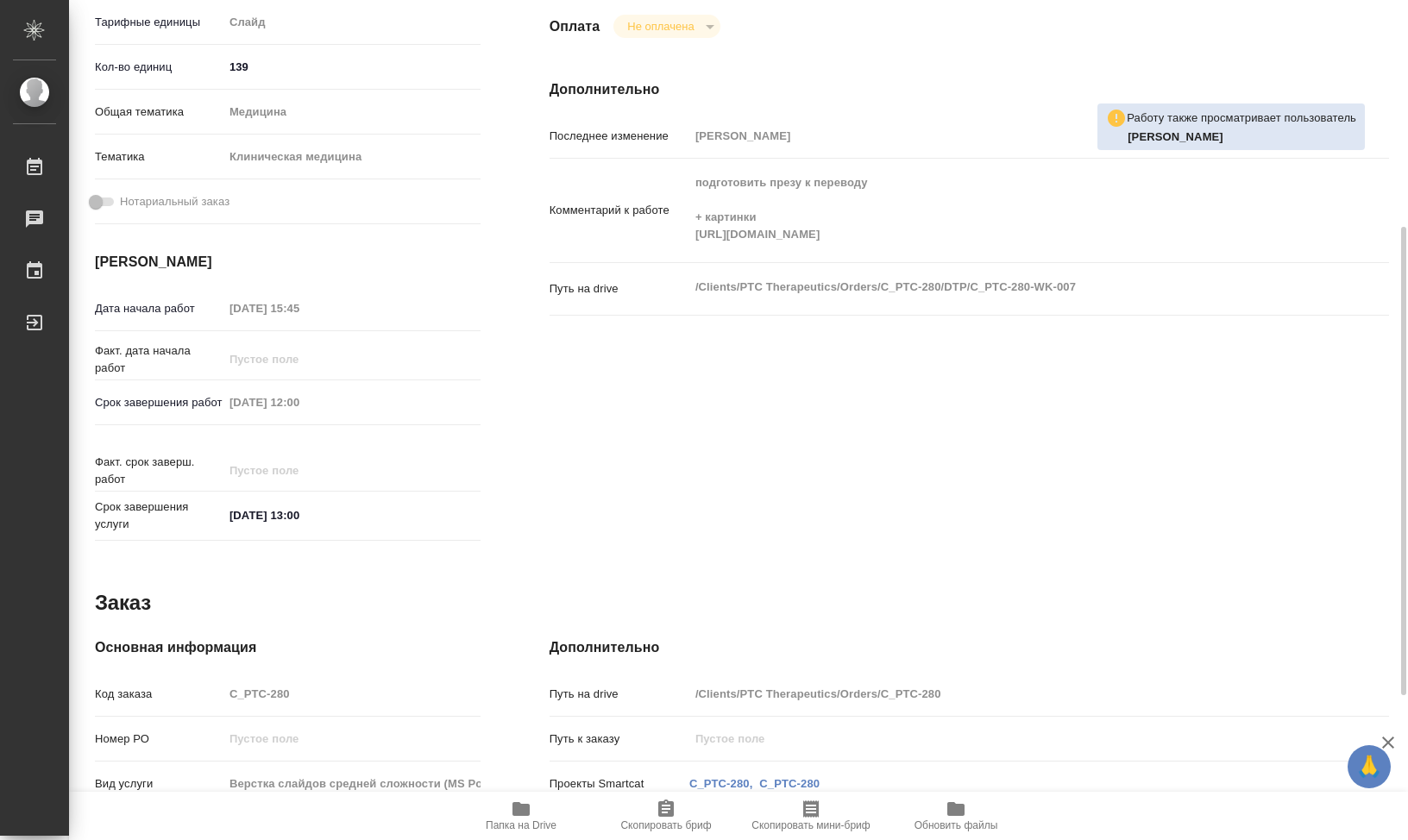
scroll to position [234, 0]
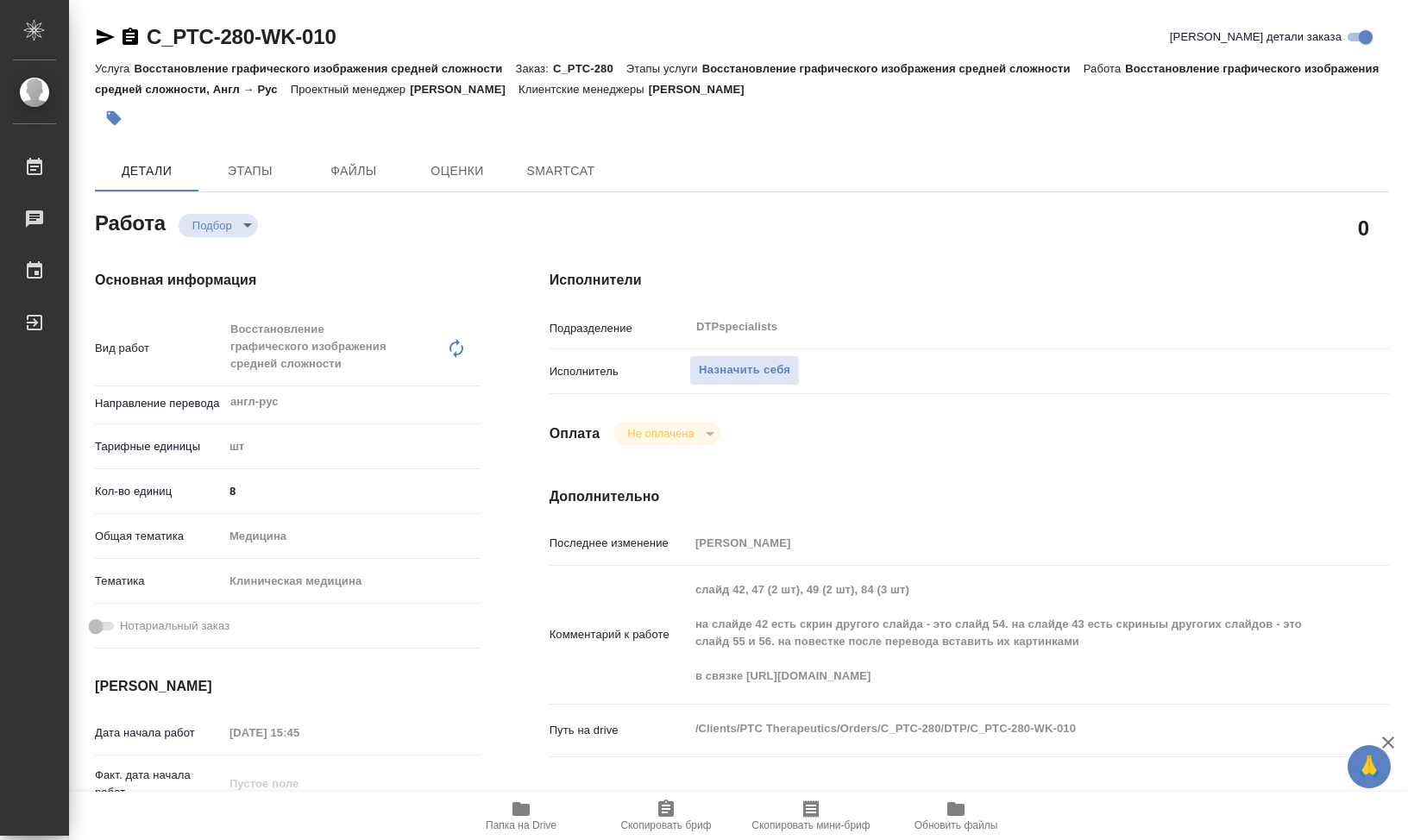
type textarea "x"
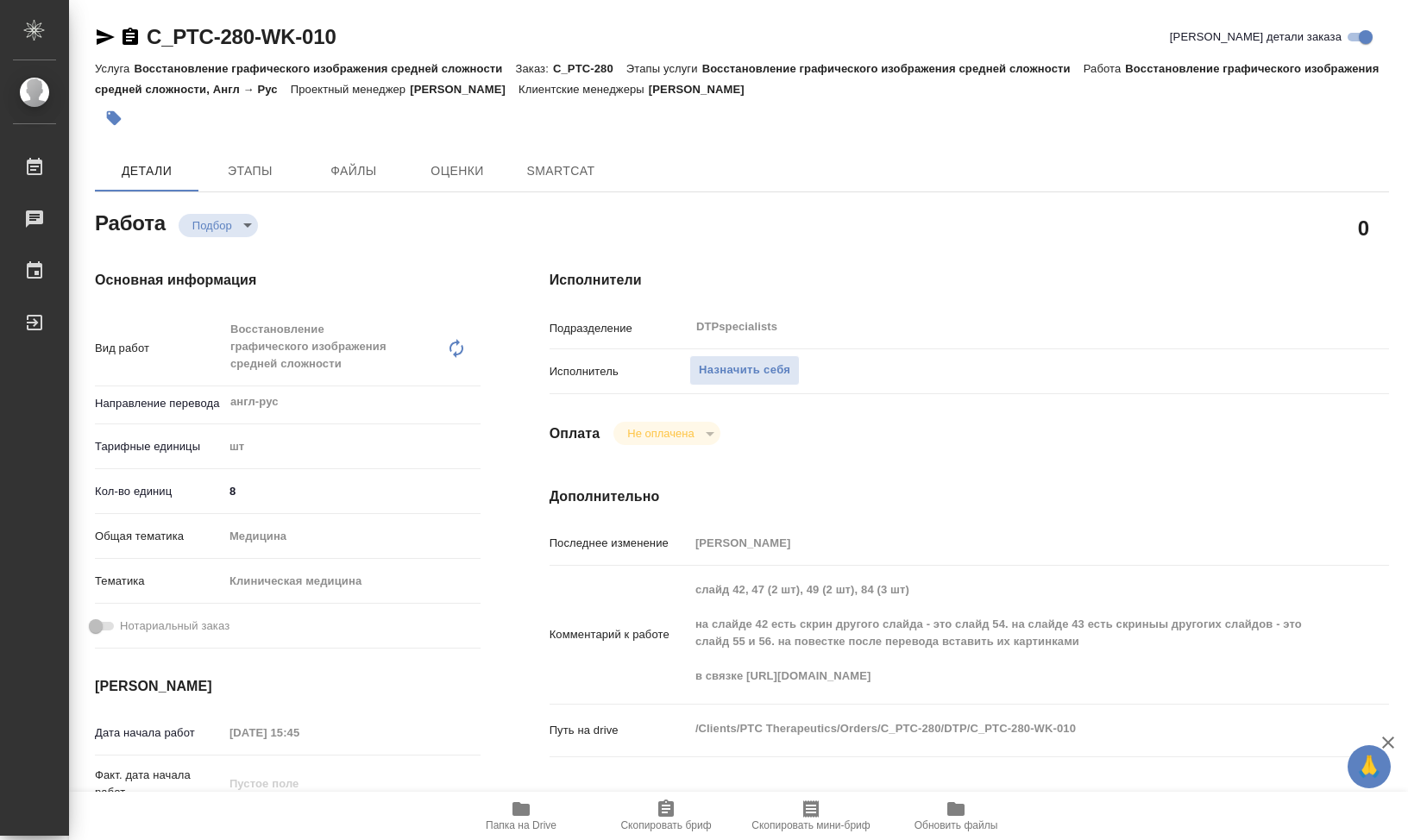
type textarea "x"
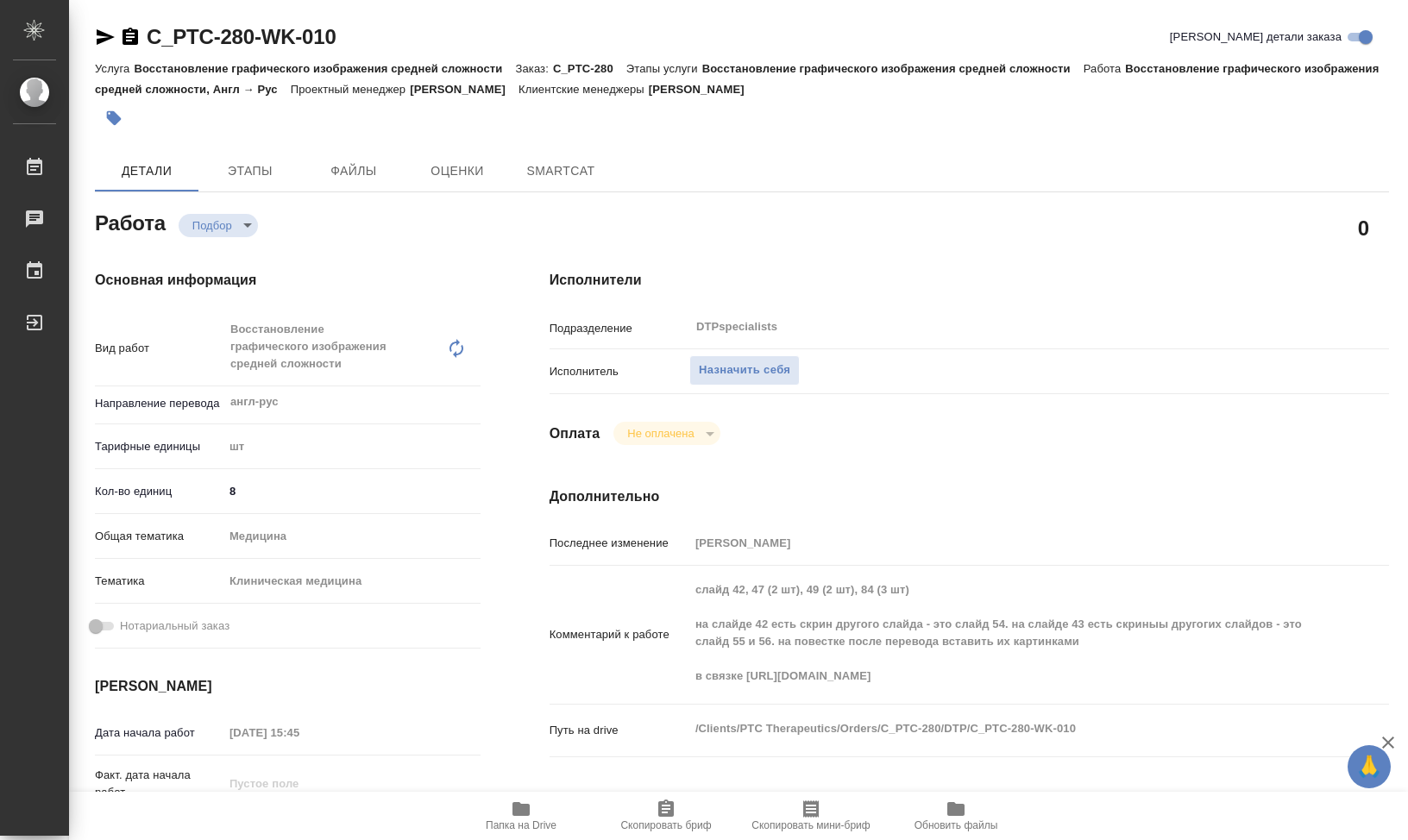
type textarea "x"
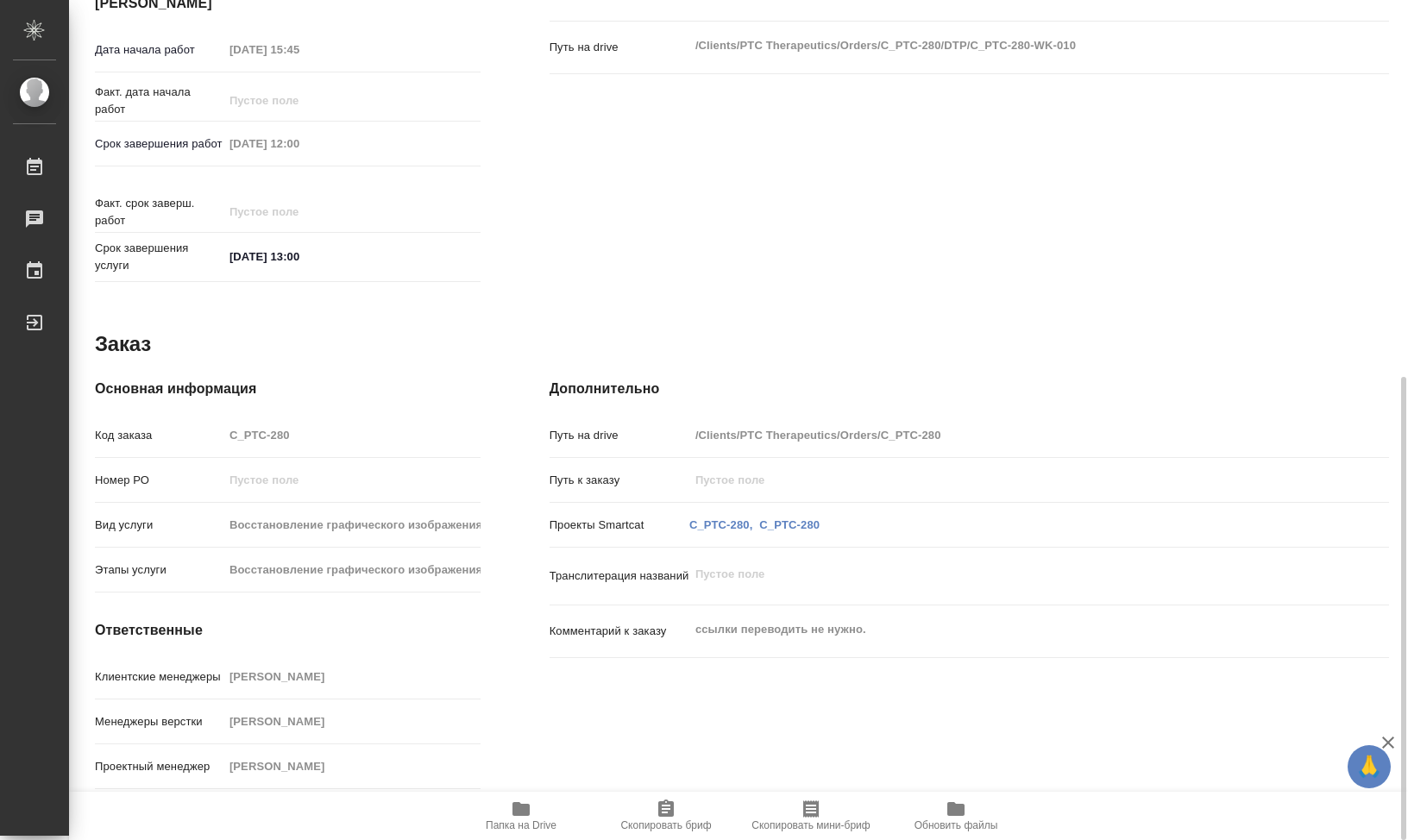
type textarea "x"
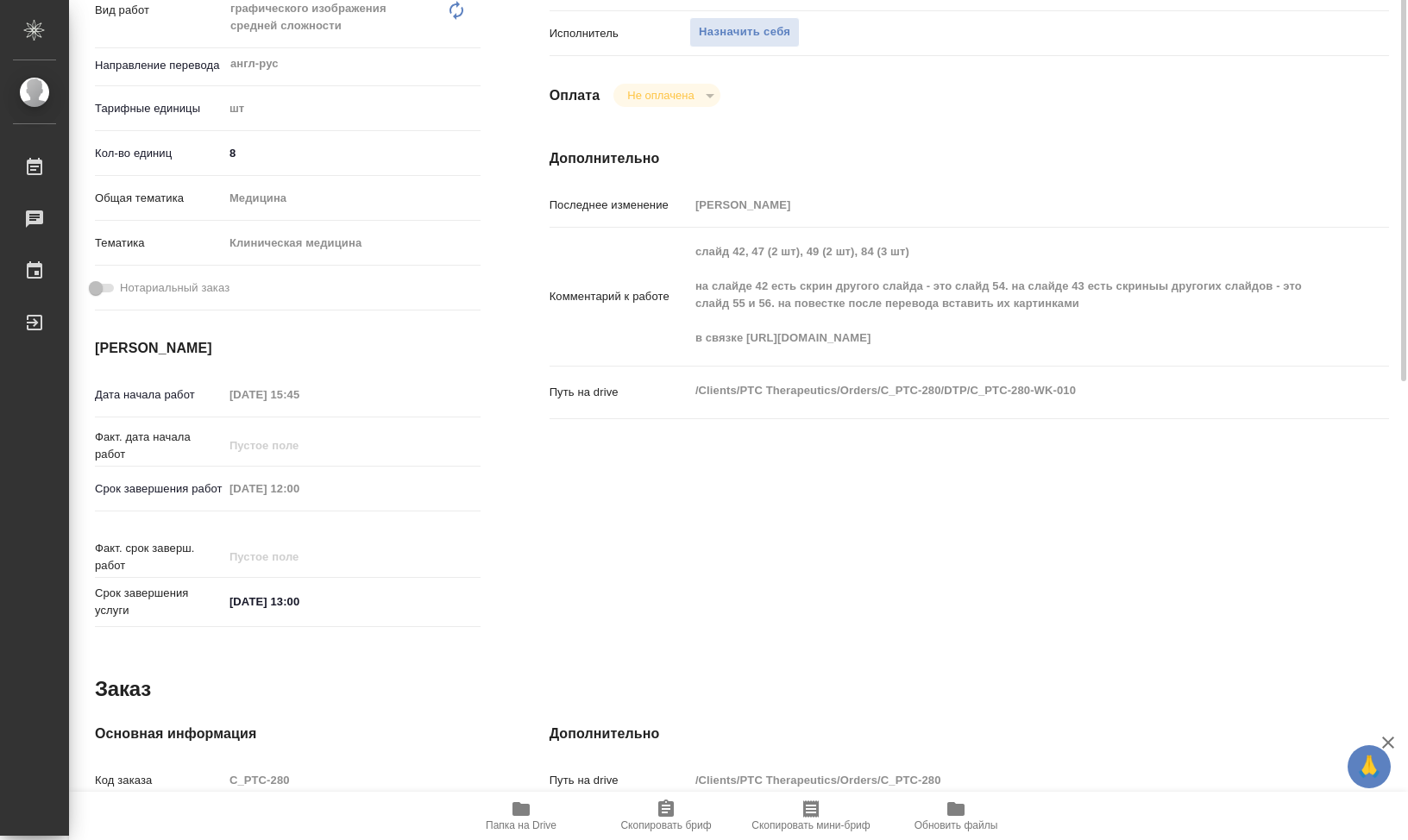
scroll to position [165, 0]
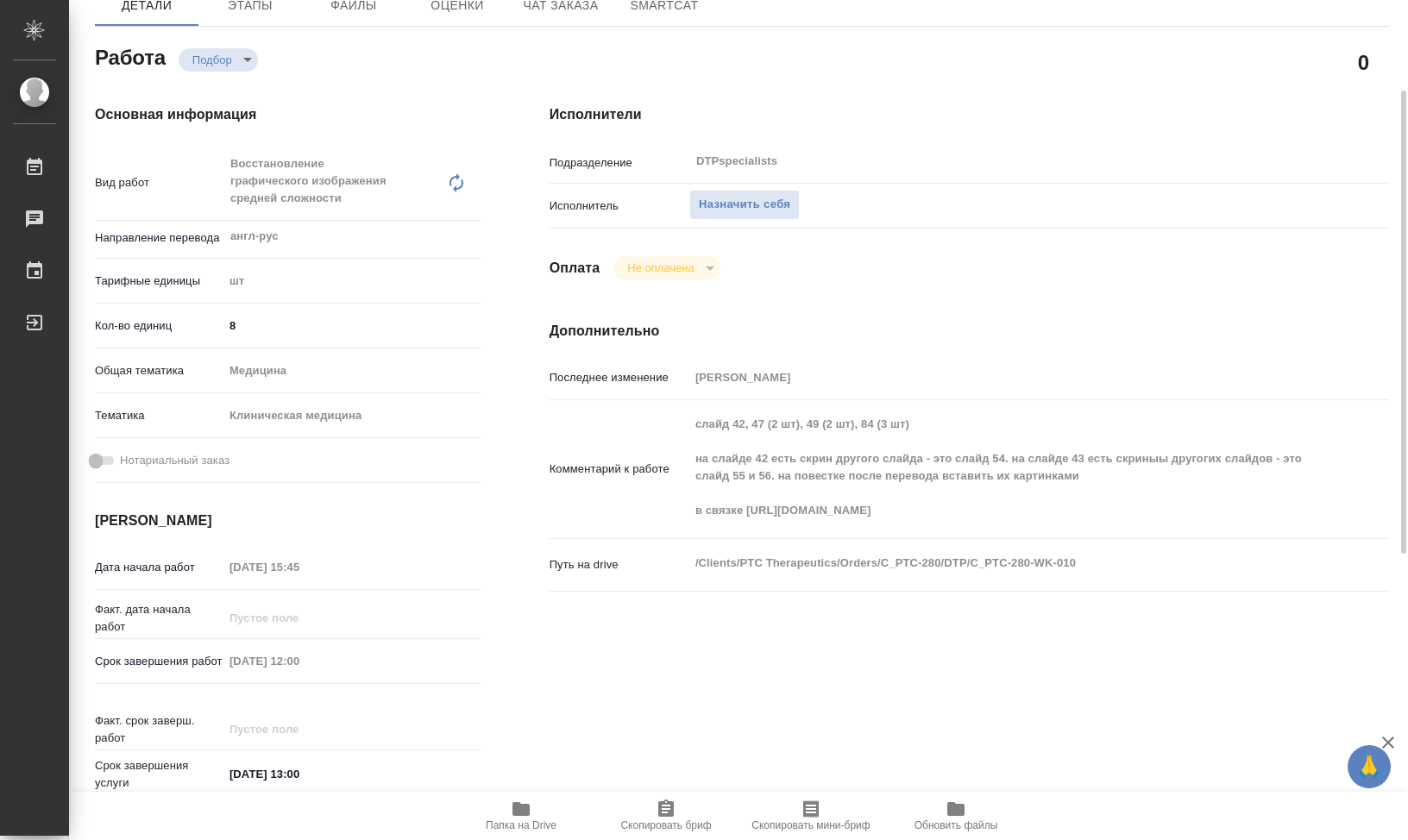
type textarea "x"
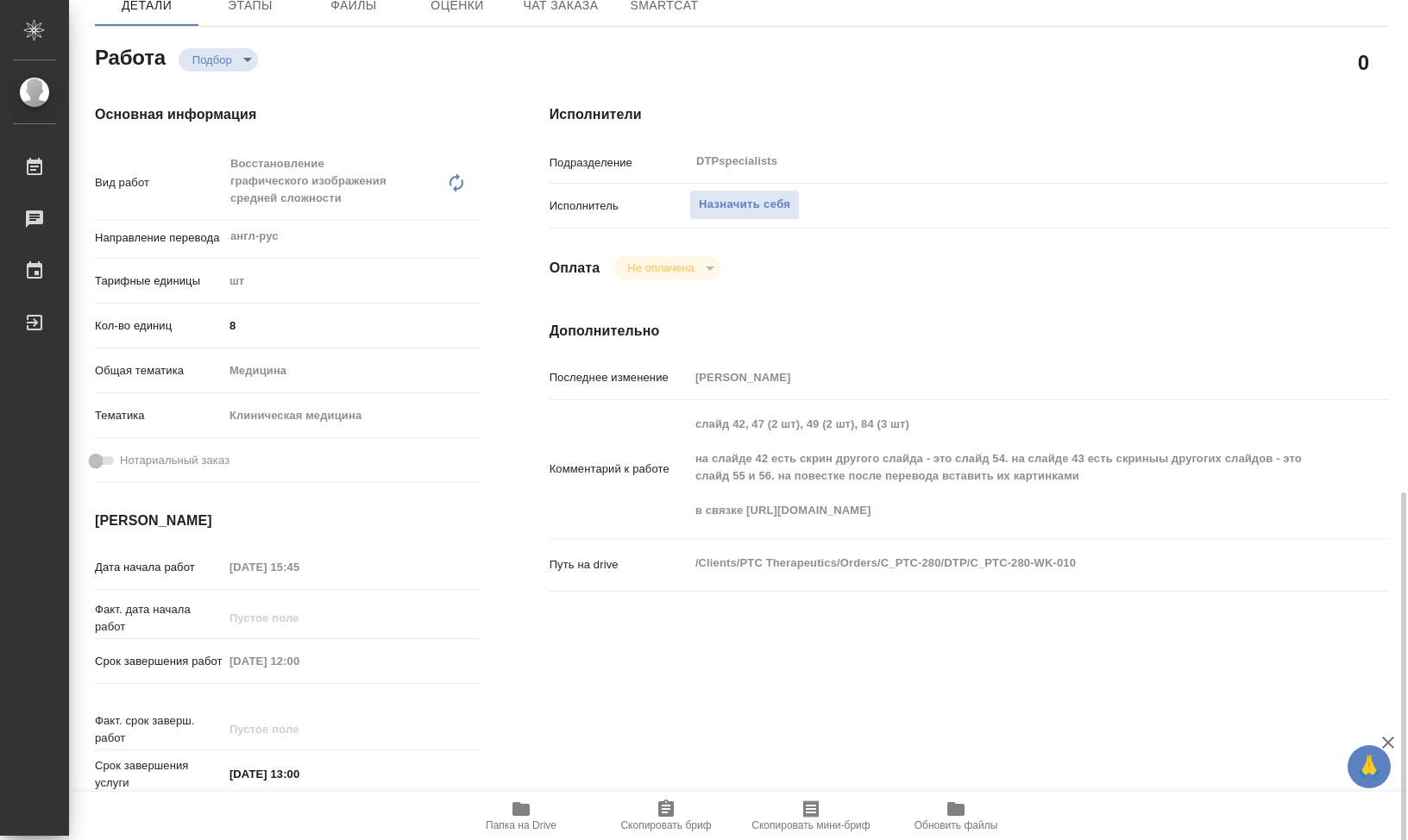
scroll to position [510, 0]
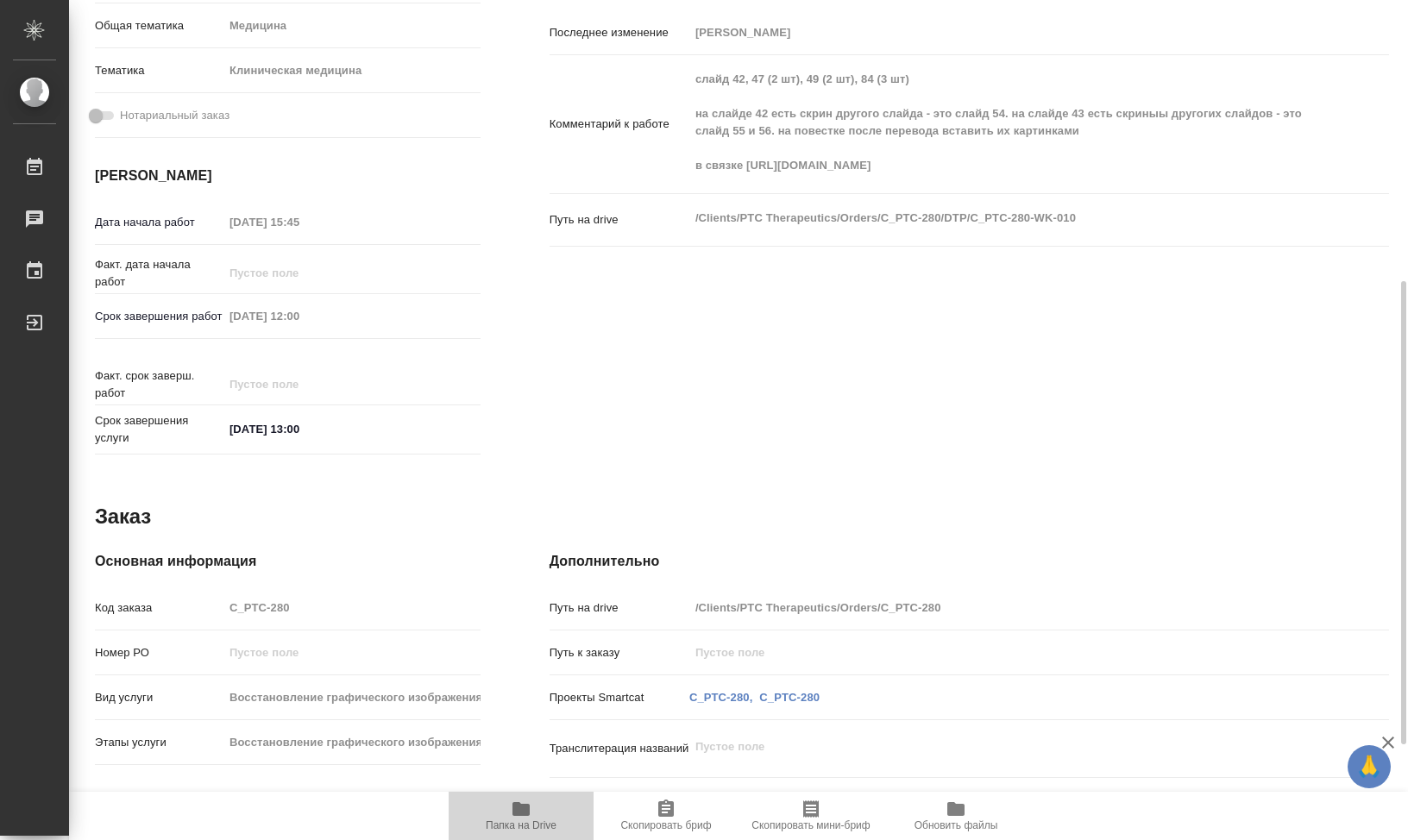
click at [521, 811] on icon "button" at bounding box center [521, 809] width 18 height 14
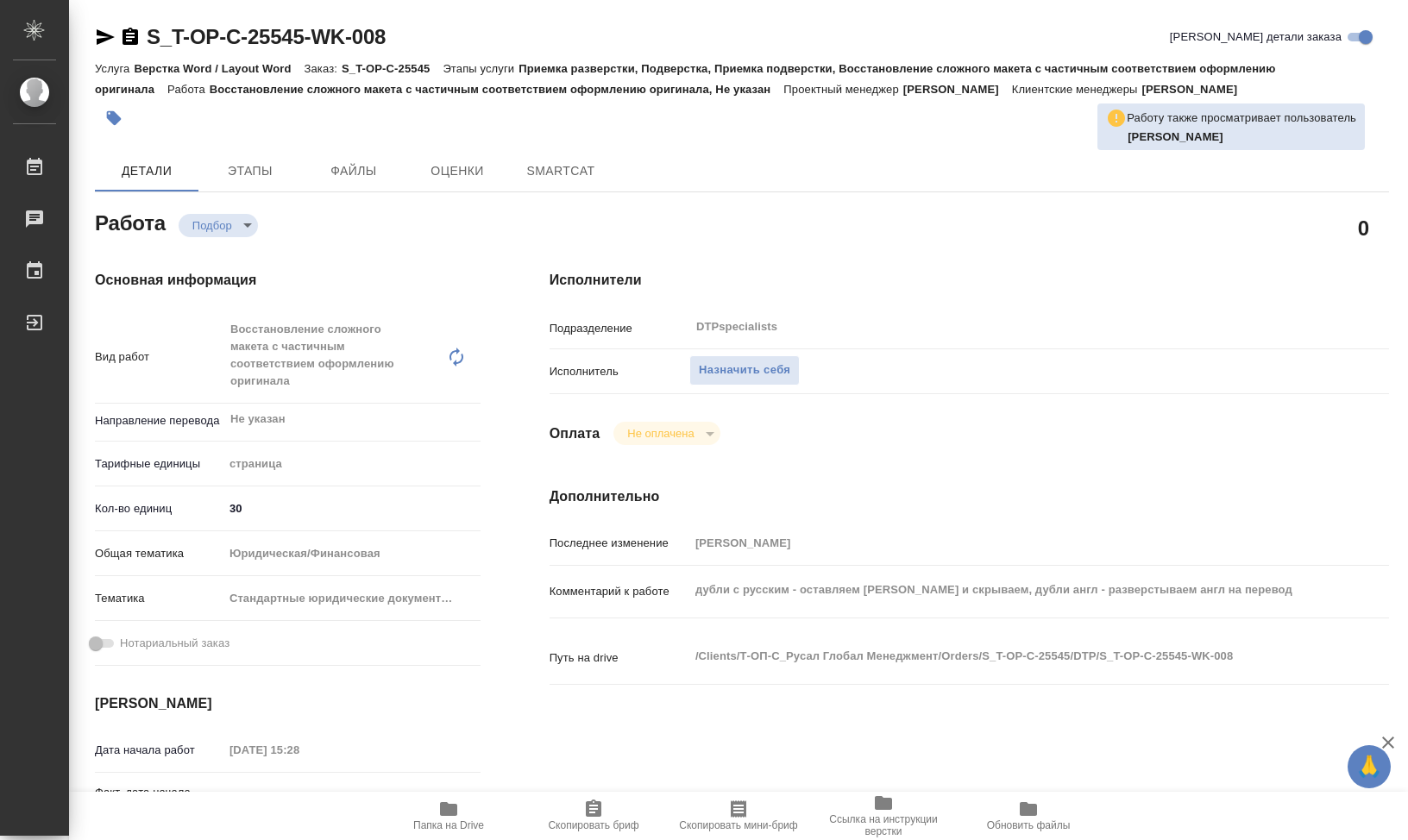
type textarea "x"
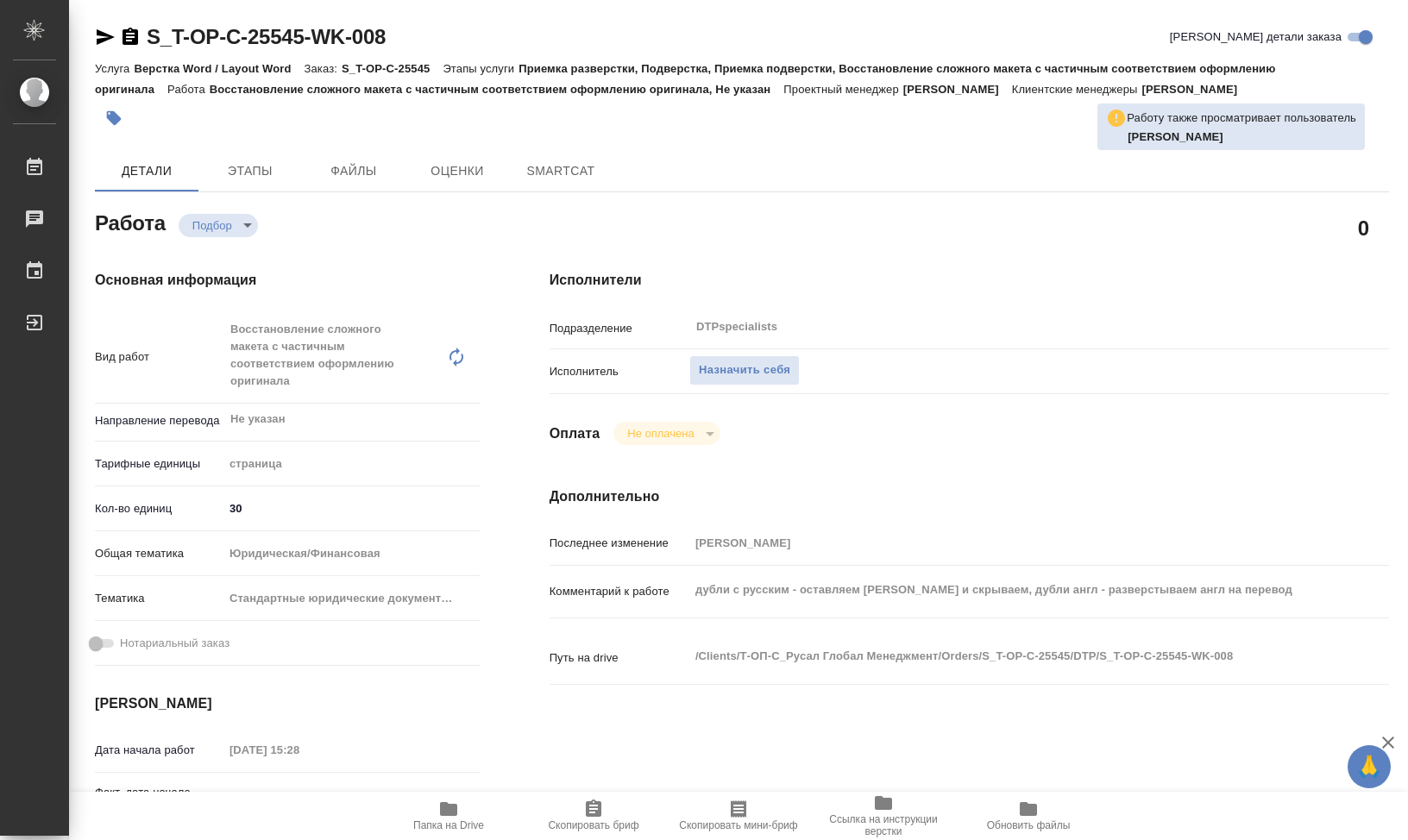
type textarea "x"
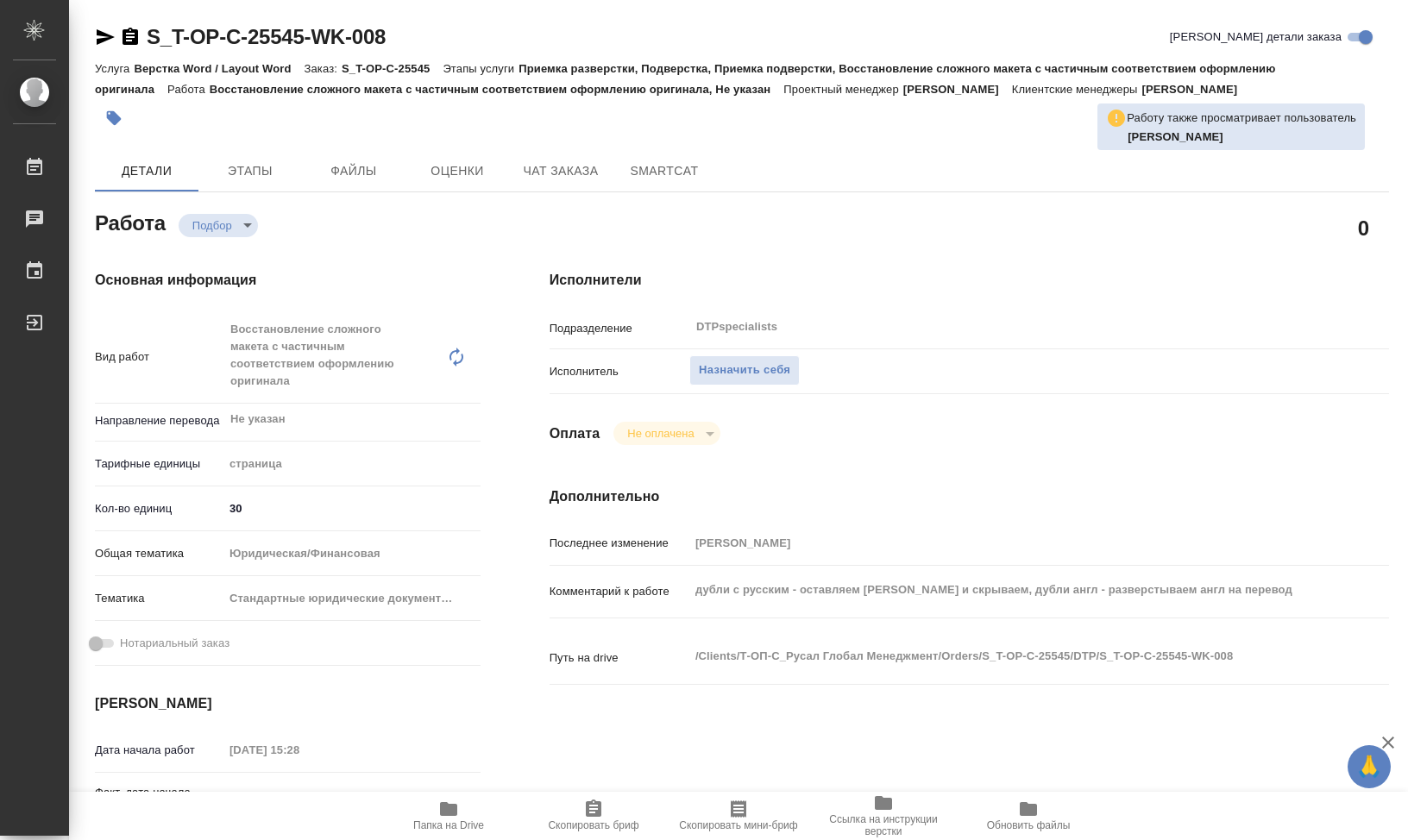
type textarea "x"
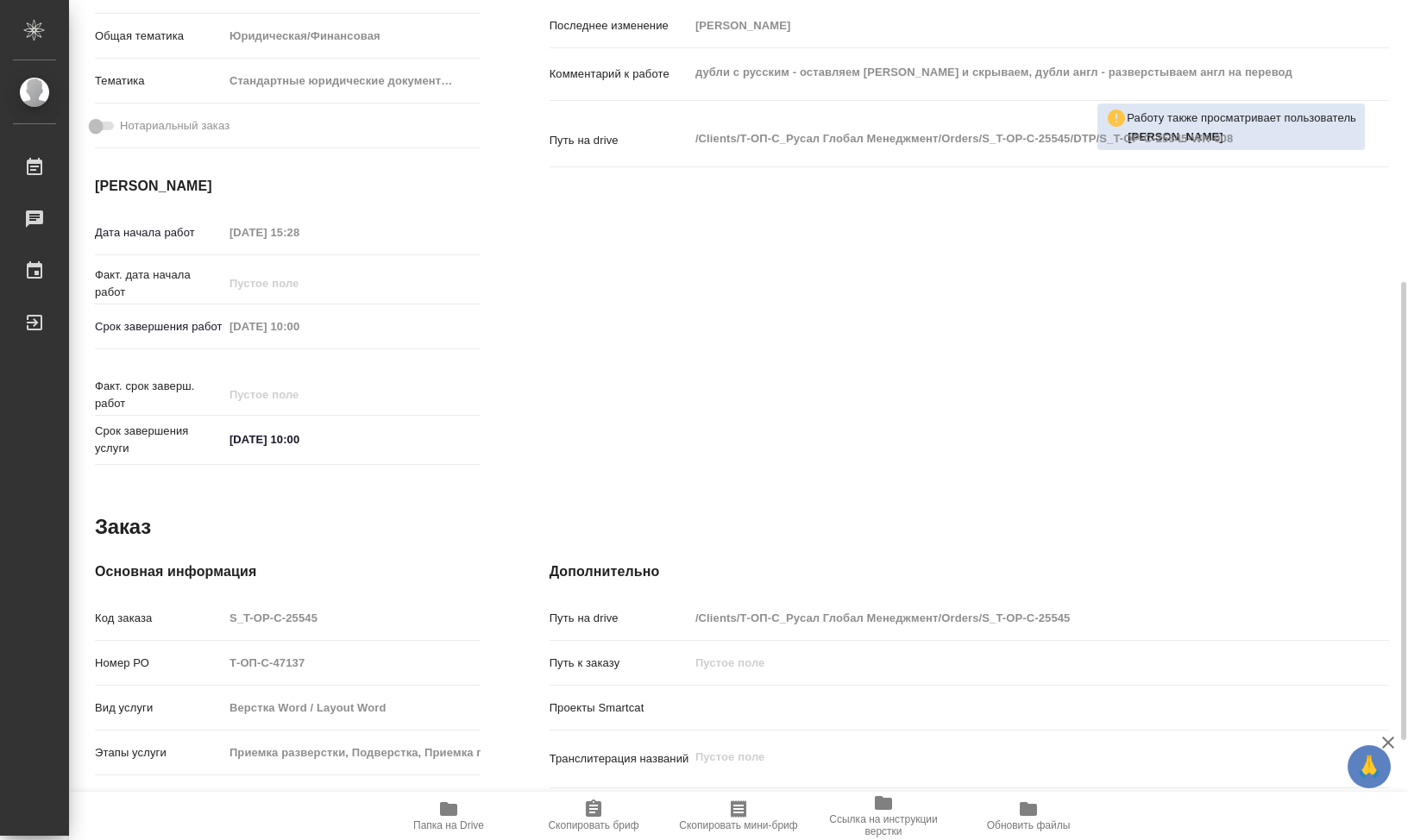
scroll to position [701, 0]
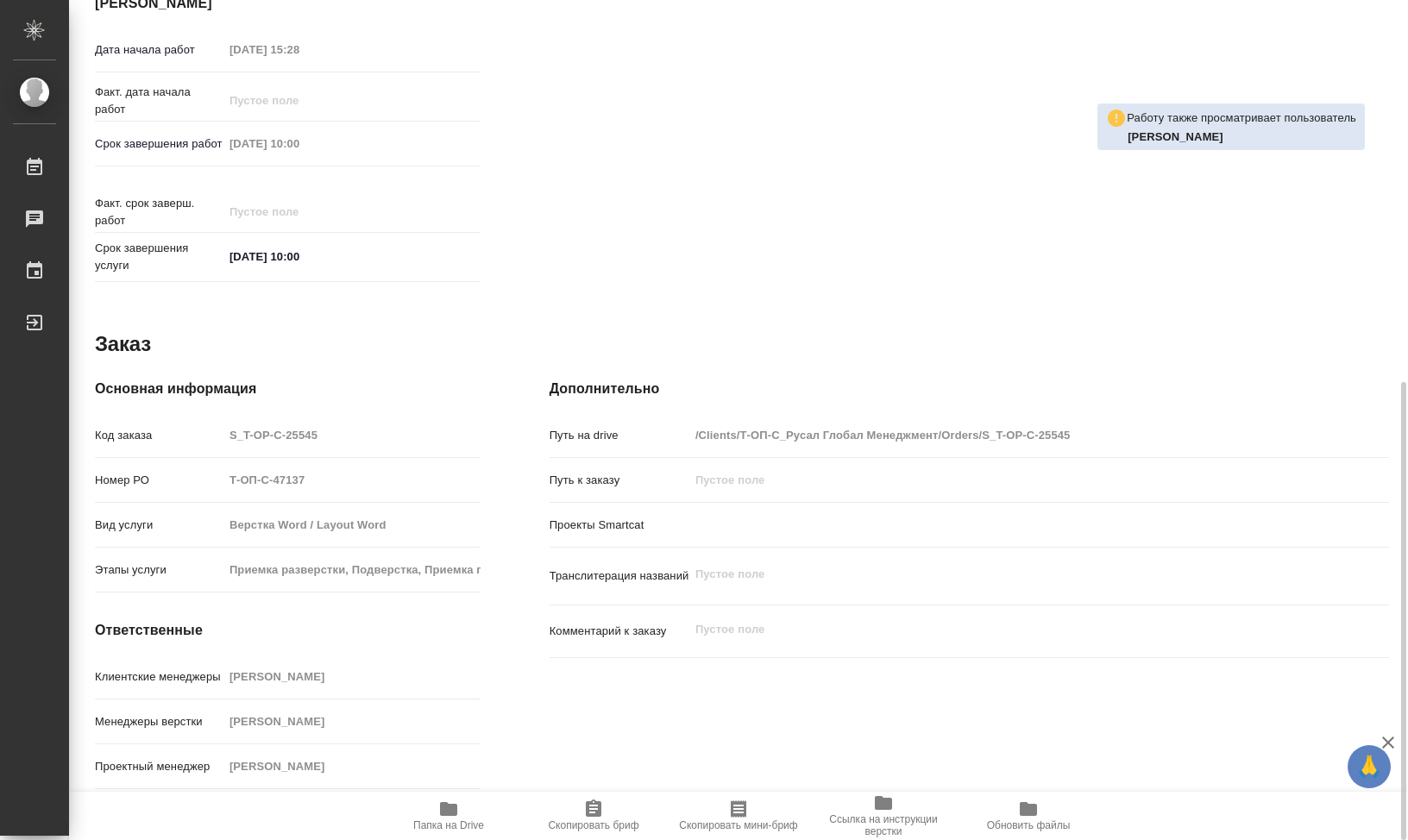
type textarea "x"
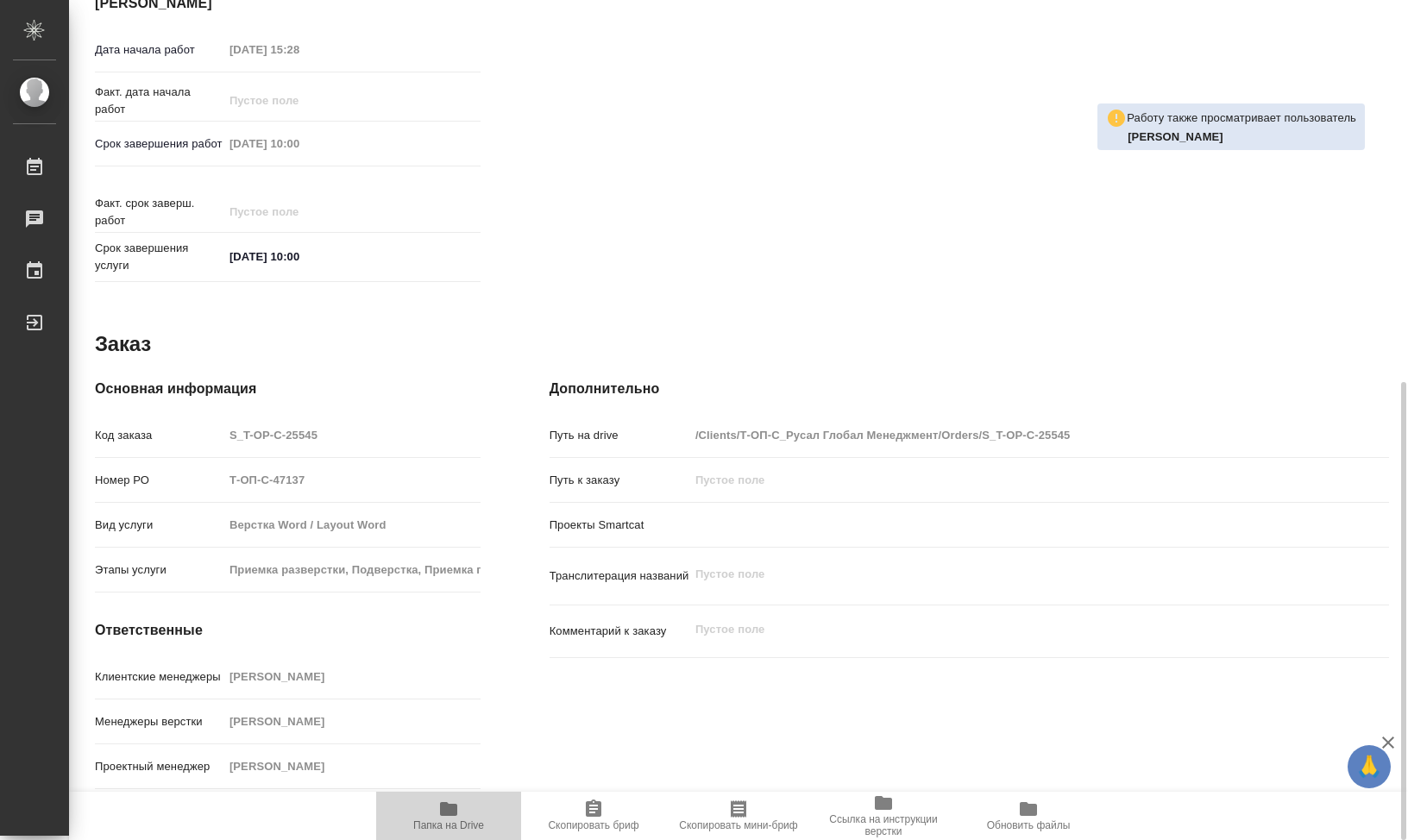
click at [455, 816] on icon "button" at bounding box center [449, 809] width 18 height 14
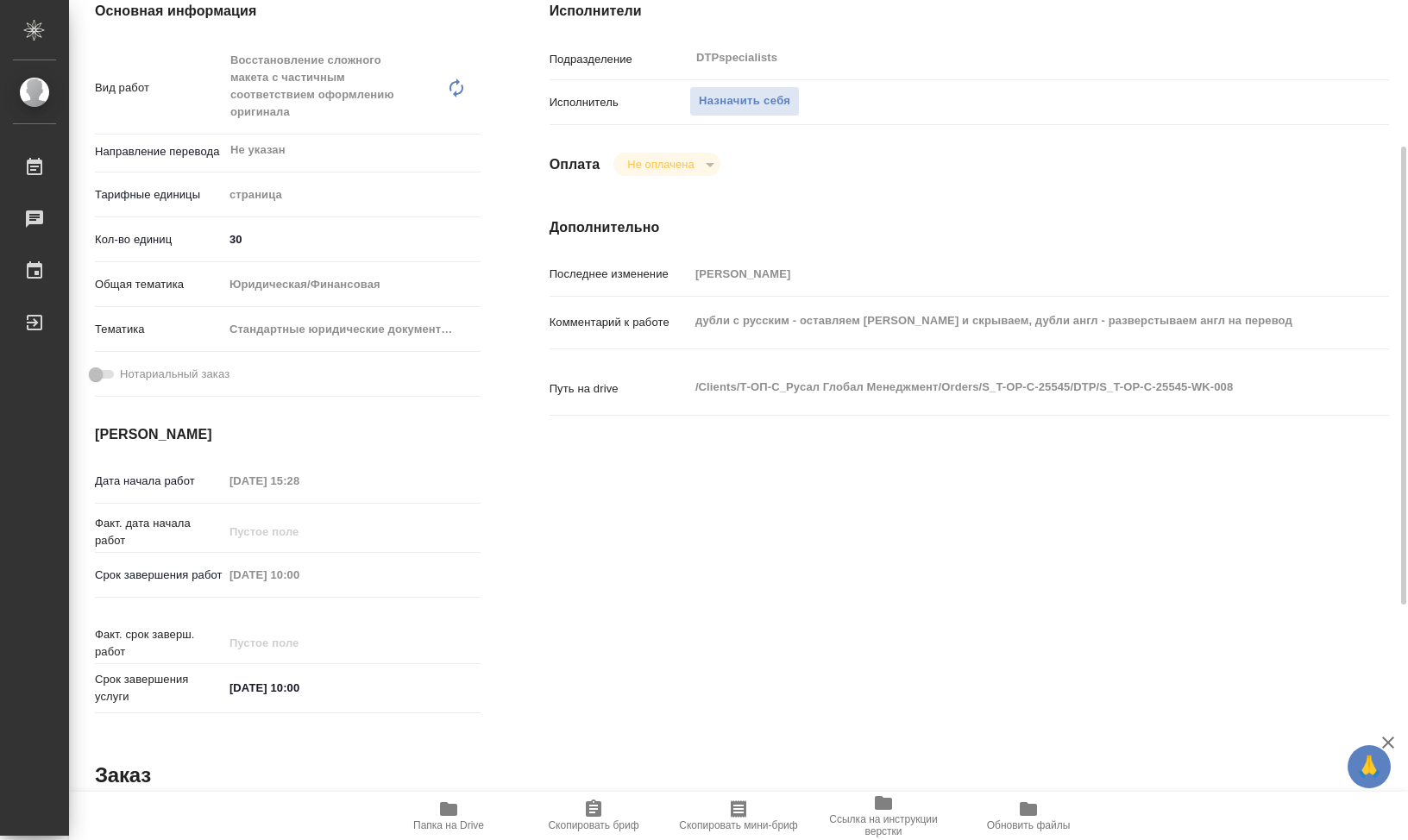
scroll to position [0, 0]
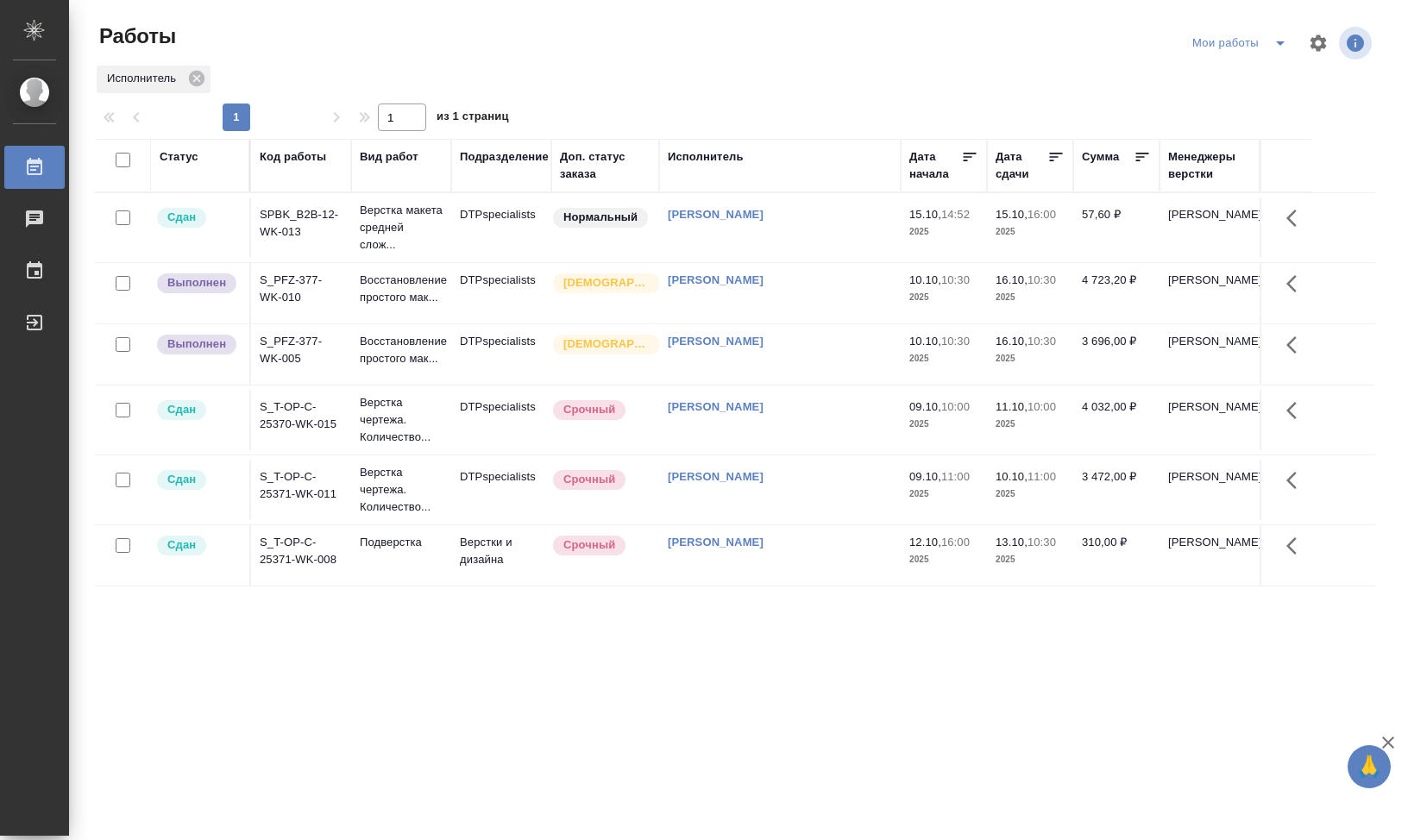
click at [1221, 43] on div "Мои работы" at bounding box center [1243, 43] width 110 height 28
click at [1284, 52] on icon "split button" at bounding box center [1281, 43] width 20 height 20
click at [1208, 108] on li "DTP" at bounding box center [1236, 105] width 165 height 28
